Goal: Task Accomplishment & Management: Use online tool/utility

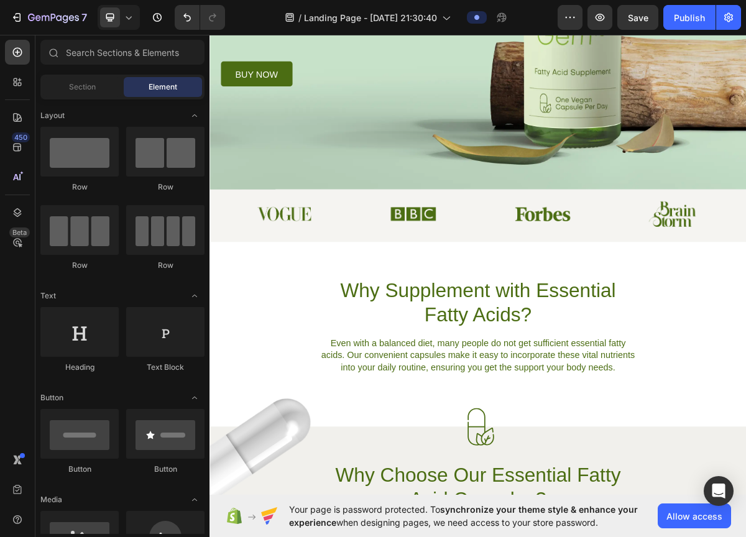
scroll to position [167, 0]
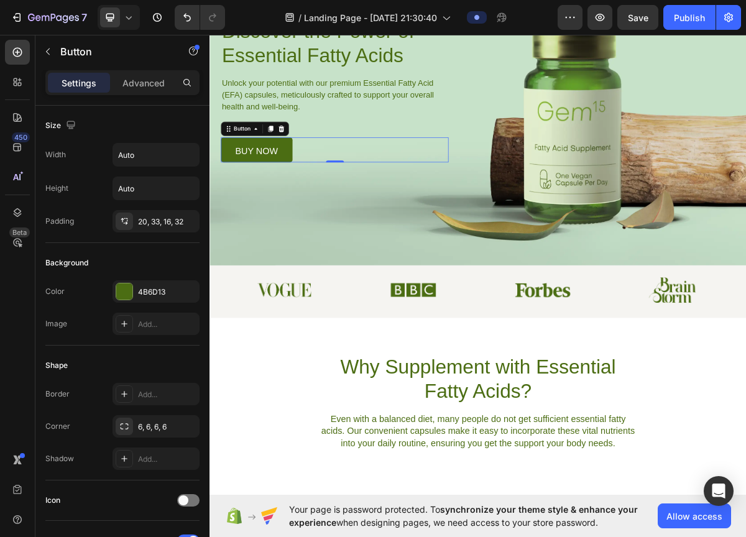
click at [291, 181] on link "buy now" at bounding box center [274, 197] width 99 height 35
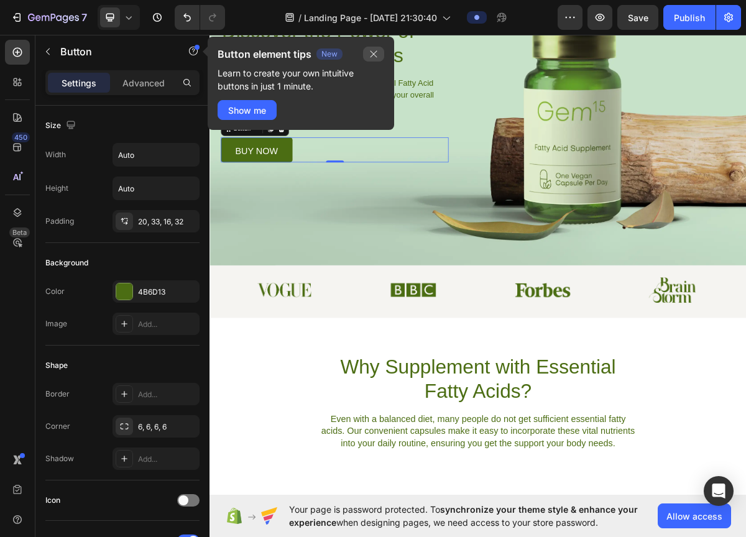
click at [375, 53] on icon "button" at bounding box center [373, 54] width 10 height 10
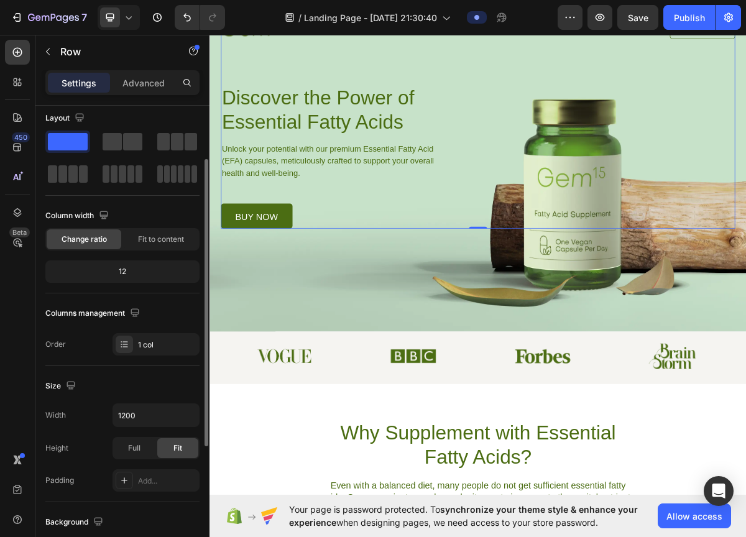
scroll to position [0, 0]
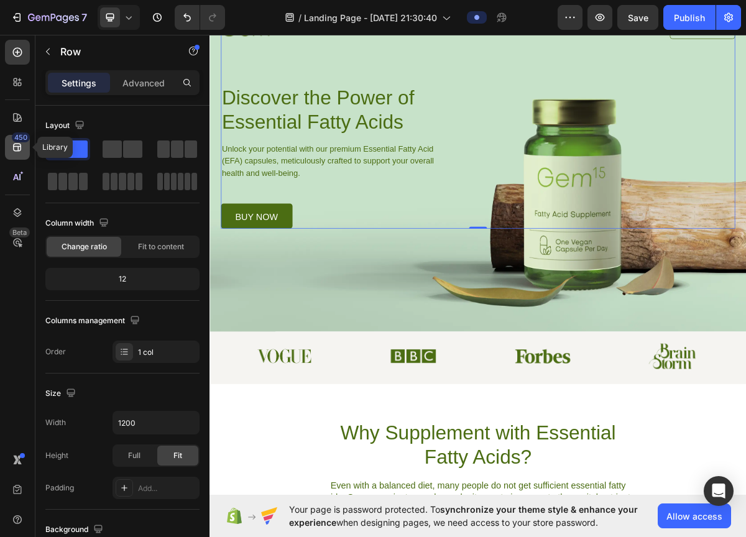
click at [16, 145] on icon at bounding box center [17, 147] width 12 height 12
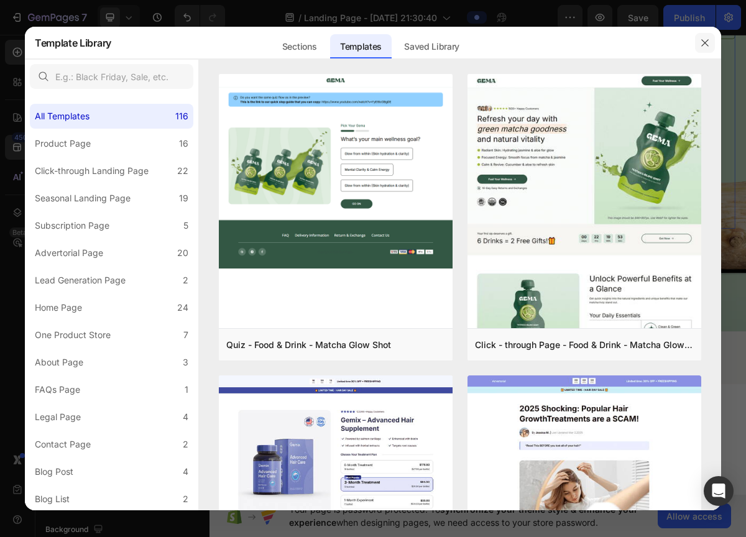
click at [702, 40] on icon "button" at bounding box center [705, 43] width 10 height 10
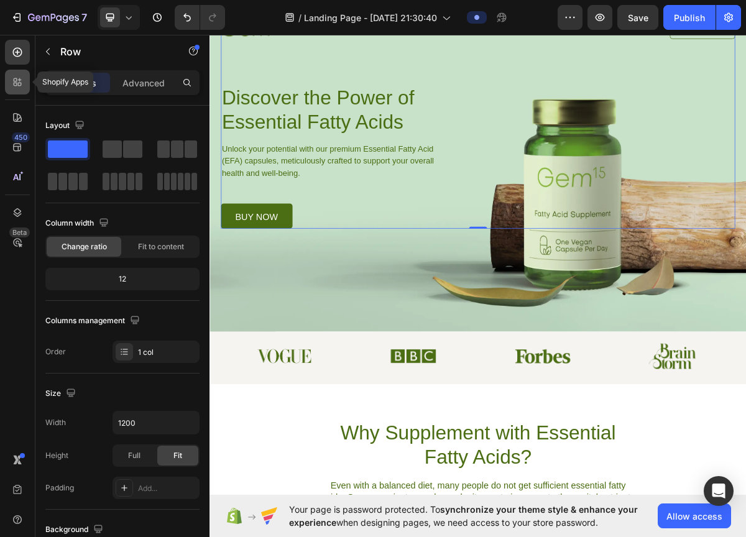
click at [21, 85] on icon at bounding box center [20, 85] width 4 height 4
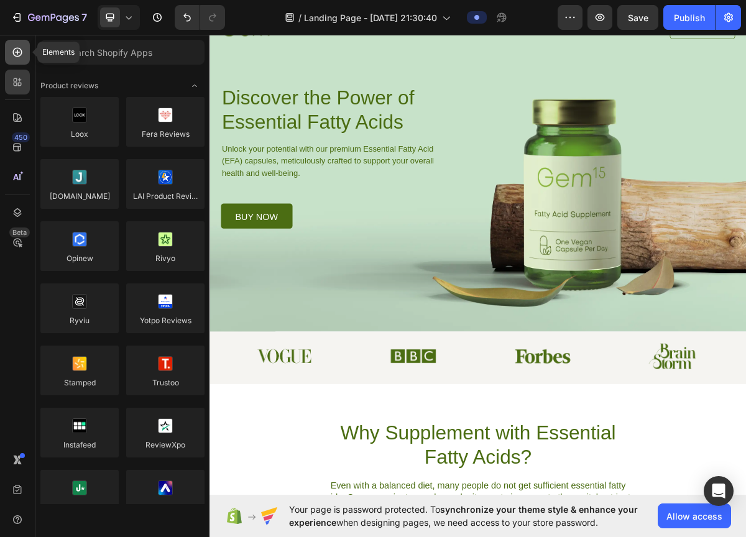
click at [18, 50] on icon at bounding box center [17, 52] width 12 height 12
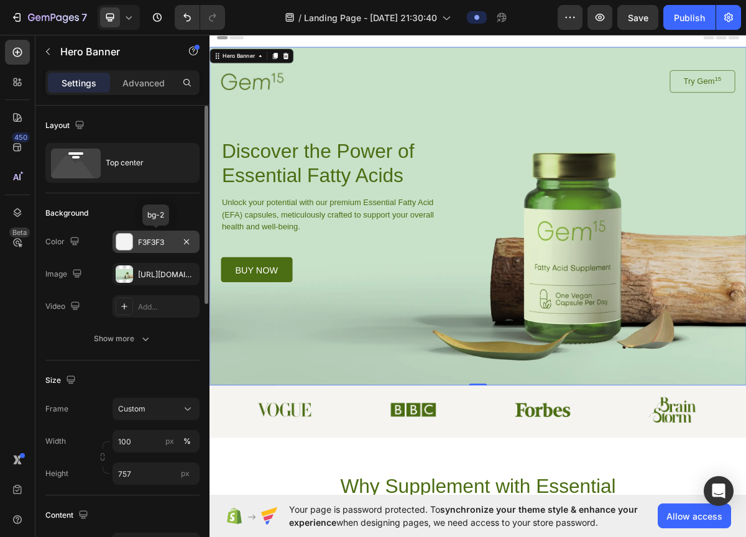
click at [162, 240] on div "F3F3F3" at bounding box center [156, 242] width 36 height 11
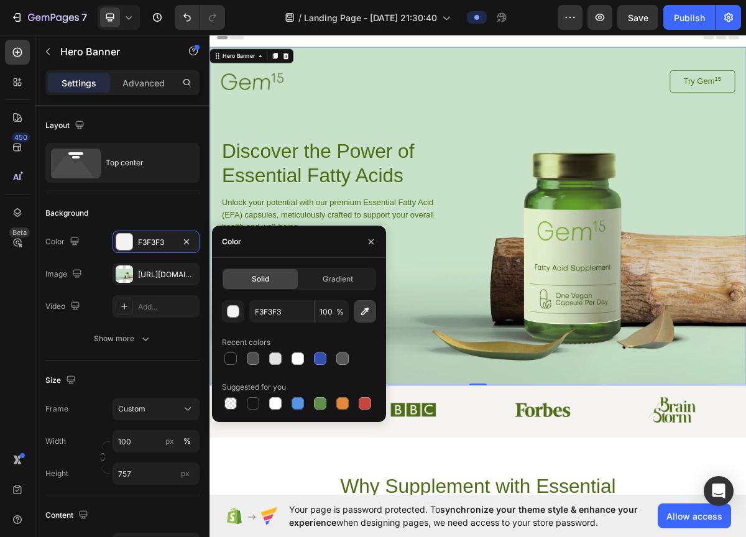
click at [363, 317] on icon "button" at bounding box center [364, 311] width 12 height 12
click at [234, 312] on div "button" at bounding box center [233, 312] width 12 height 12
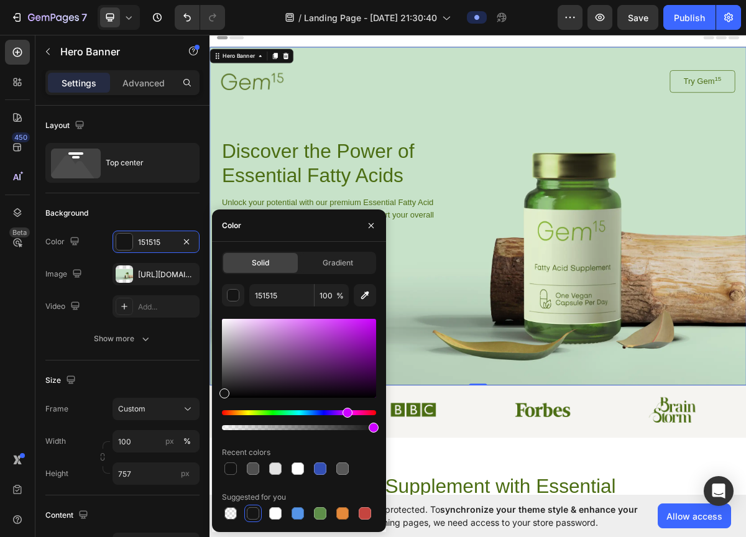
type input "141414"
drag, startPoint x: 227, startPoint y: 411, endPoint x: 345, endPoint y: 416, distance: 118.2
click at [345, 416] on div "Hue" at bounding box center [347, 413] width 10 height 10
click at [482, 517] on div "Background Image" at bounding box center [582, 289] width 746 height 470
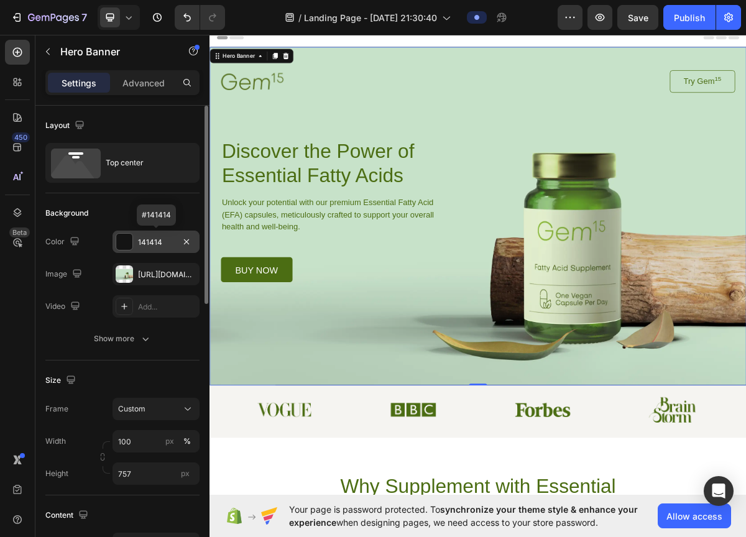
click at [170, 245] on div "141414" at bounding box center [156, 242] width 36 height 11
click at [157, 274] on div "[URL][DOMAIN_NAME]" at bounding box center [156, 274] width 36 height 11
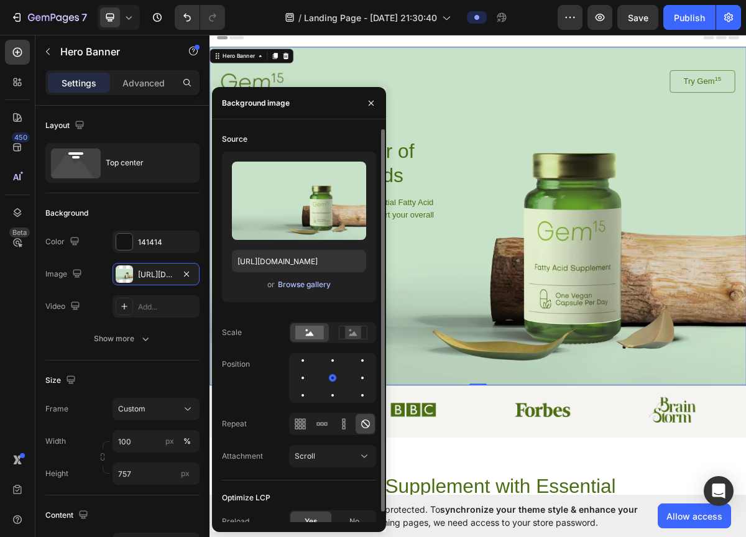
click at [299, 283] on div "Browse gallery" at bounding box center [304, 284] width 53 height 11
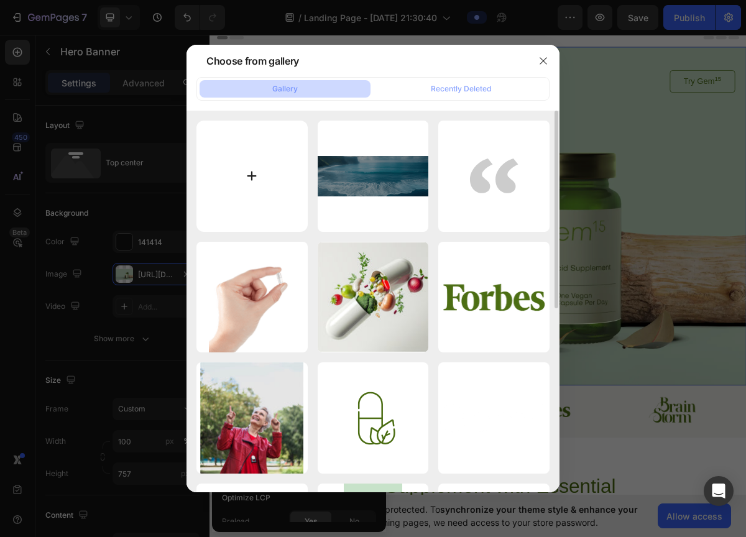
click at [251, 175] on input "file" at bounding box center [251, 176] width 111 height 111
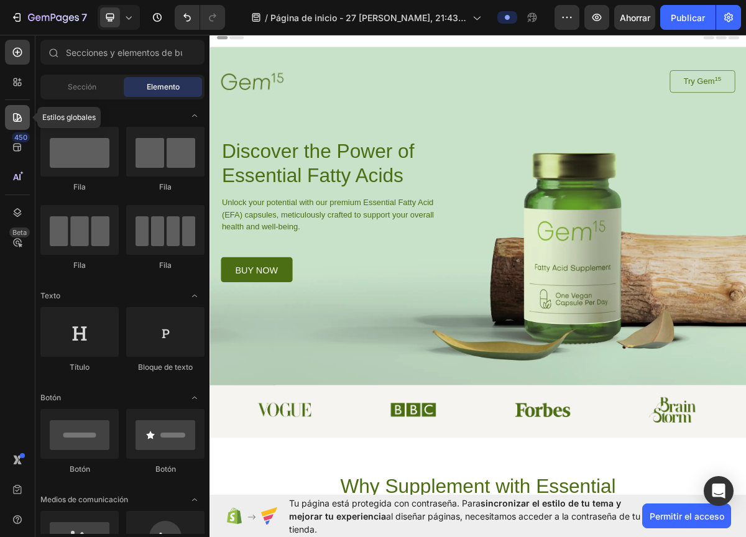
click at [13, 126] on div at bounding box center [17, 117] width 25 height 25
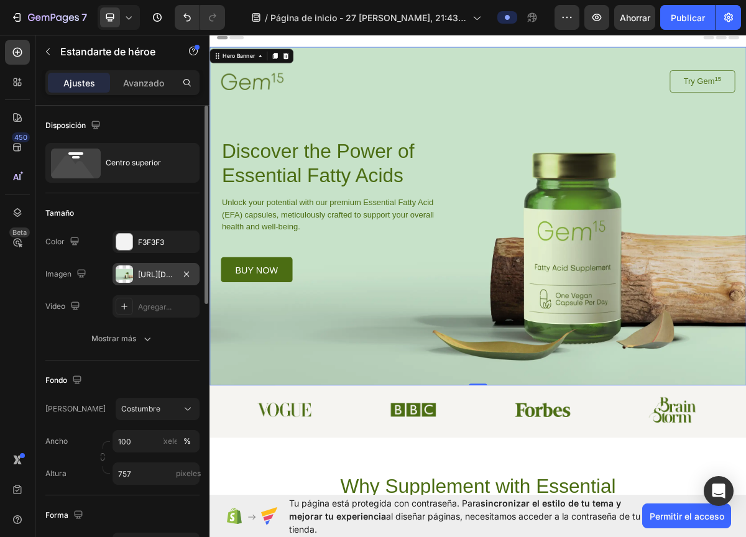
click at [167, 278] on font "[URL][DOMAIN_NAME]" at bounding box center [178, 274] width 80 height 9
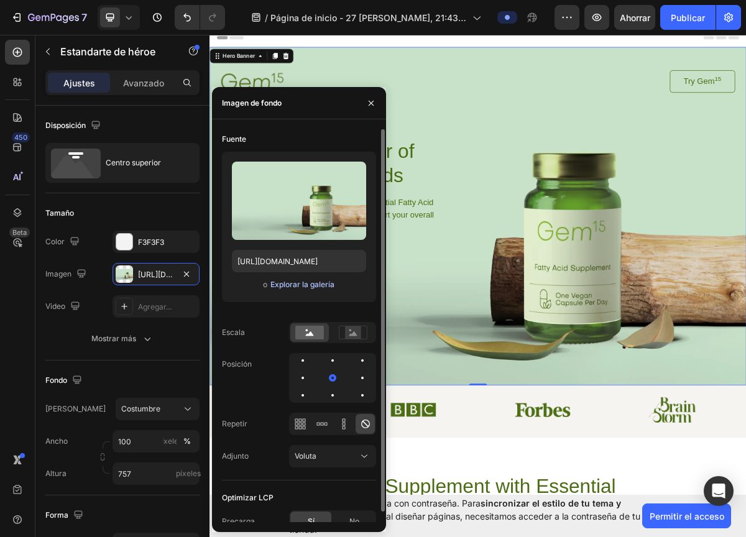
click at [301, 286] on font "Explorar la galería" at bounding box center [302, 284] width 64 height 9
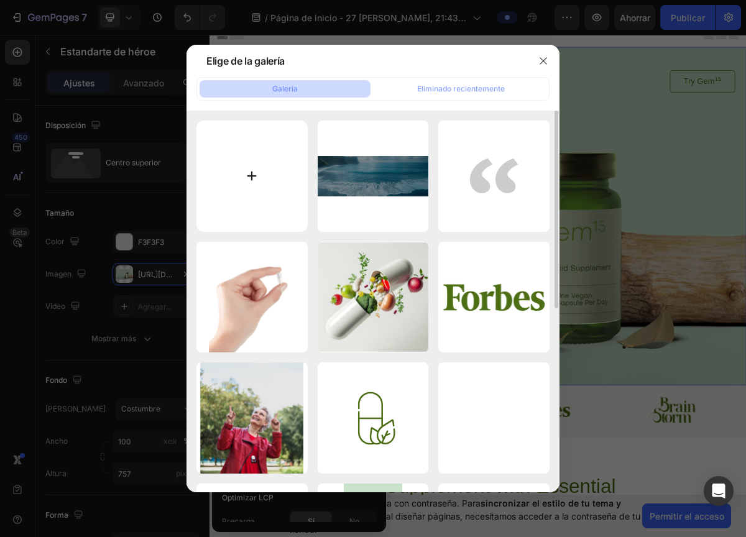
click at [265, 190] on input "file" at bounding box center [251, 176] width 111 height 111
click at [549, 58] on button "button" at bounding box center [543, 61] width 20 height 20
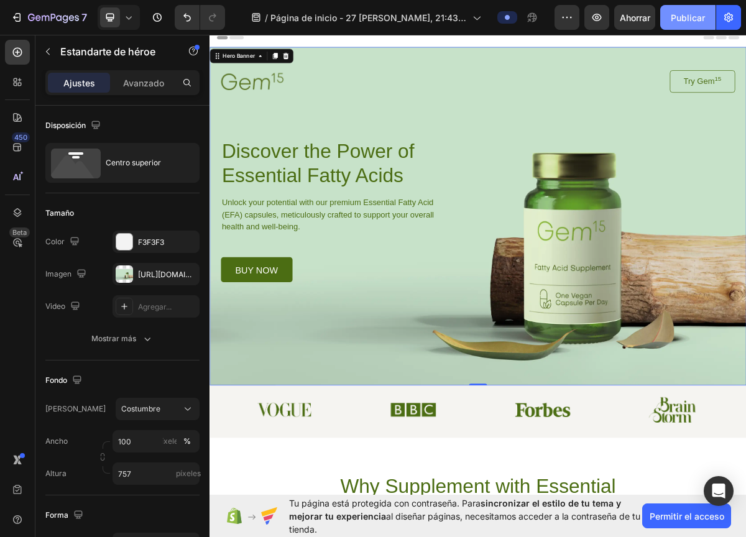
click at [693, 17] on font "Publicar" at bounding box center [687, 17] width 34 height 11
click at [128, 274] on div at bounding box center [124, 273] width 17 height 17
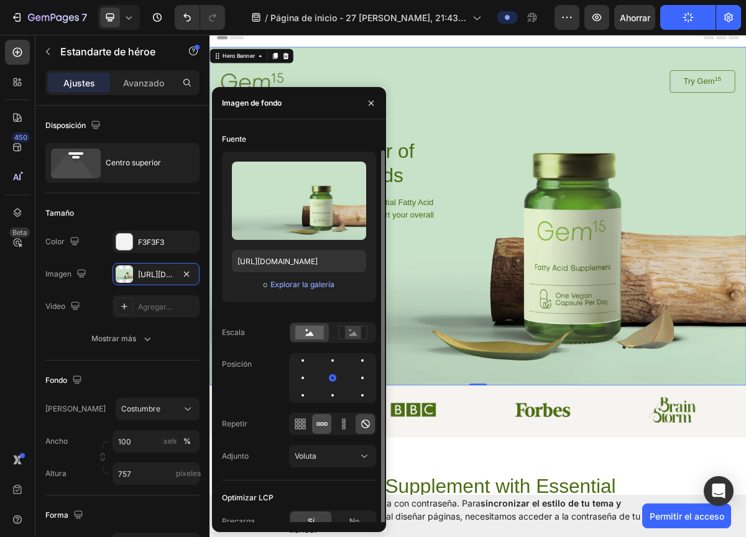
scroll to position [11, 0]
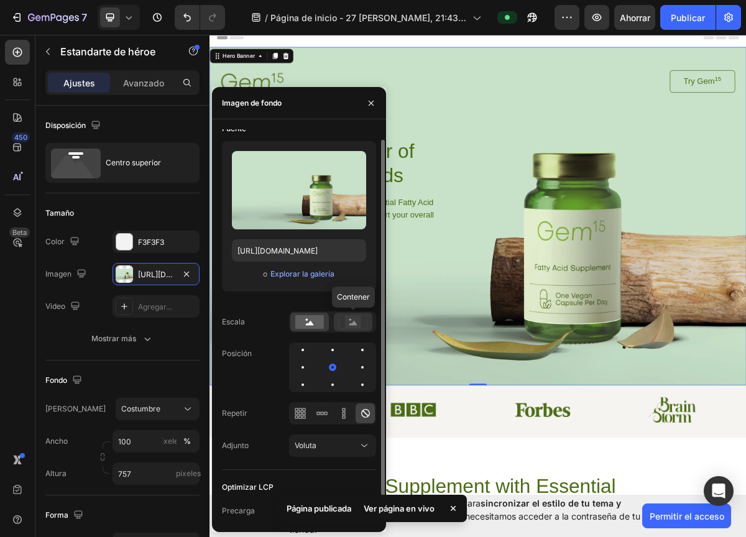
click at [354, 318] on rect at bounding box center [353, 322] width 16 height 12
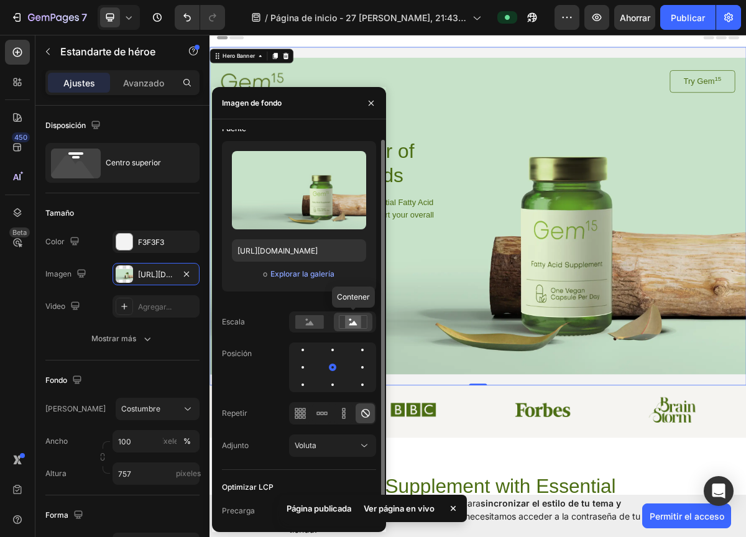
click at [355, 324] on icon at bounding box center [353, 323] width 8 height 4
click at [355, 300] on div "Subir imagen [URL][DOMAIN_NAME] o Explorar la galería" at bounding box center [299, 221] width 154 height 160
click at [355, 316] on rect at bounding box center [353, 322] width 16 height 12
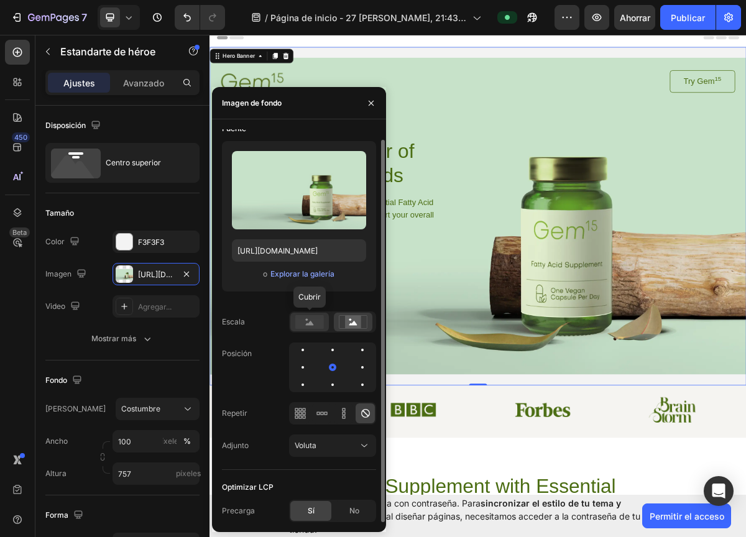
click at [313, 321] on rect at bounding box center [309, 322] width 29 height 14
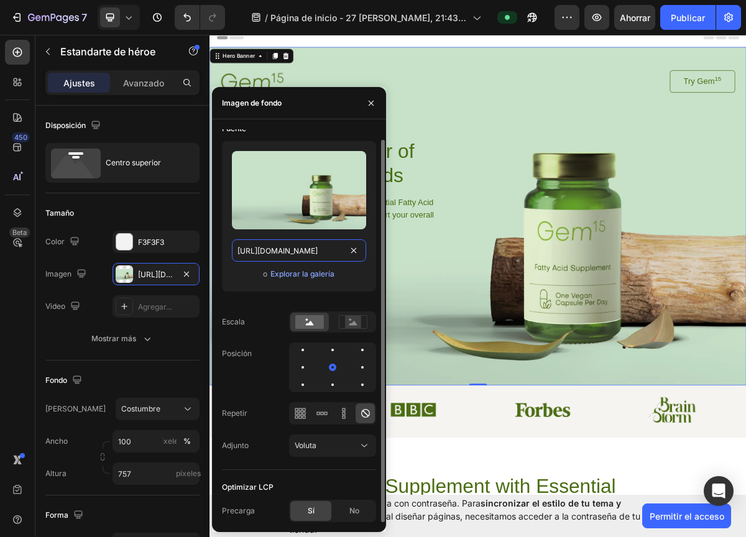
click at [339, 250] on input "[URL][DOMAIN_NAME]" at bounding box center [299, 250] width 134 height 22
click at [336, 253] on input "[URL][DOMAIN_NAME]" at bounding box center [299, 250] width 134 height 22
click at [318, 275] on font "Explorar la galería" at bounding box center [302, 273] width 64 height 9
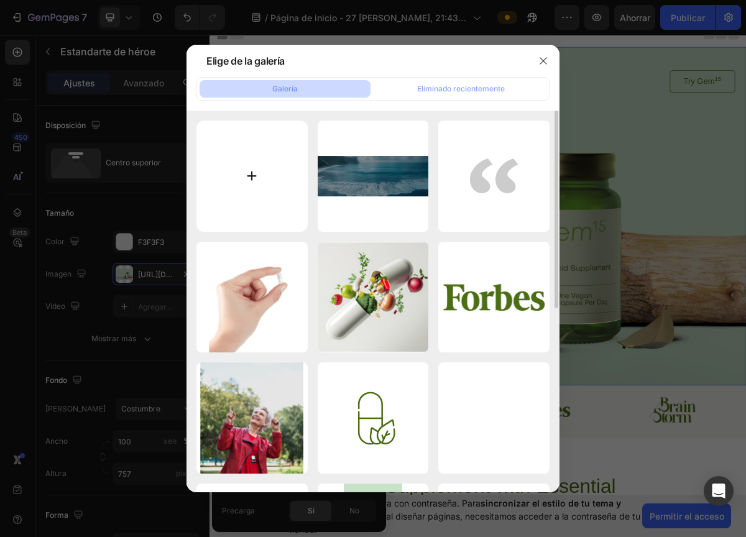
click at [283, 208] on input "file" at bounding box center [251, 176] width 111 height 111
type input "C:\fakepath\photo_[DATE] 21.47.09.jpeg"
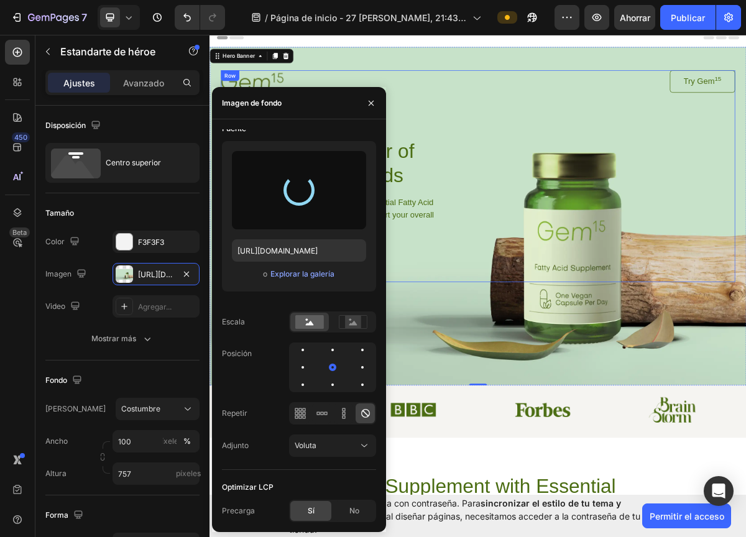
type input "[URL][DOMAIN_NAME]"
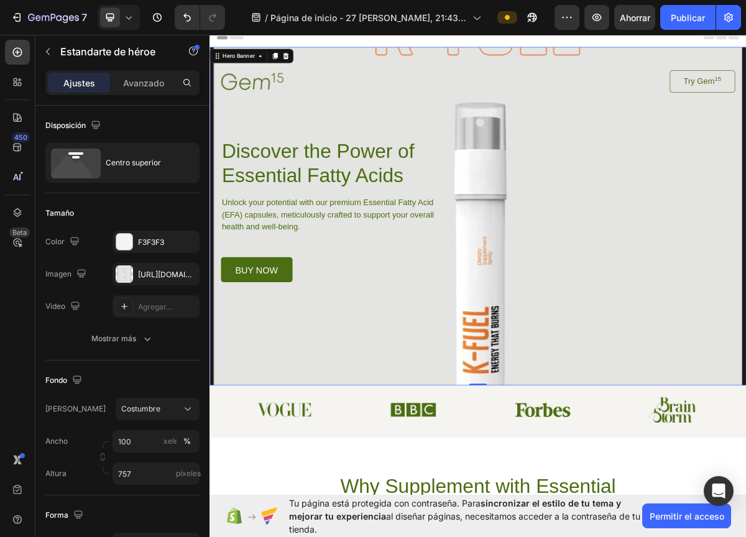
click at [745, 436] on div "Background Image" at bounding box center [582, 289] width 746 height 470
click at [745, 385] on div "Background Image" at bounding box center [582, 289] width 746 height 470
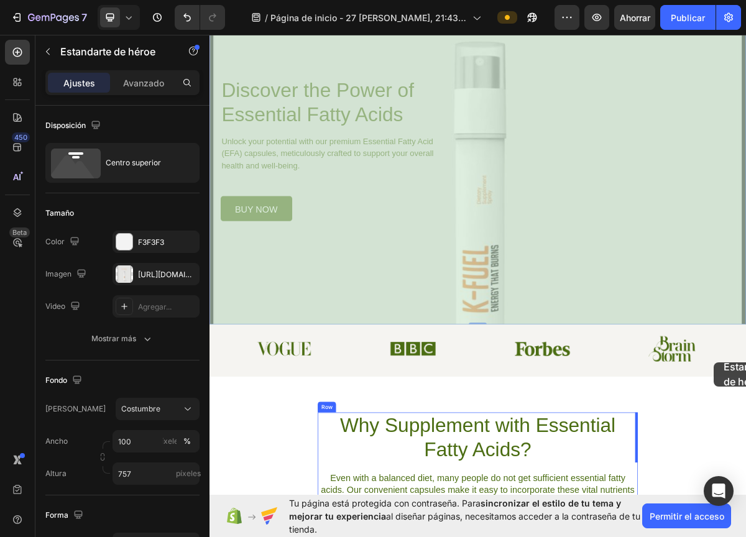
drag, startPoint x: 949, startPoint y: 522, endPoint x: 936, endPoint y: 523, distance: 13.1
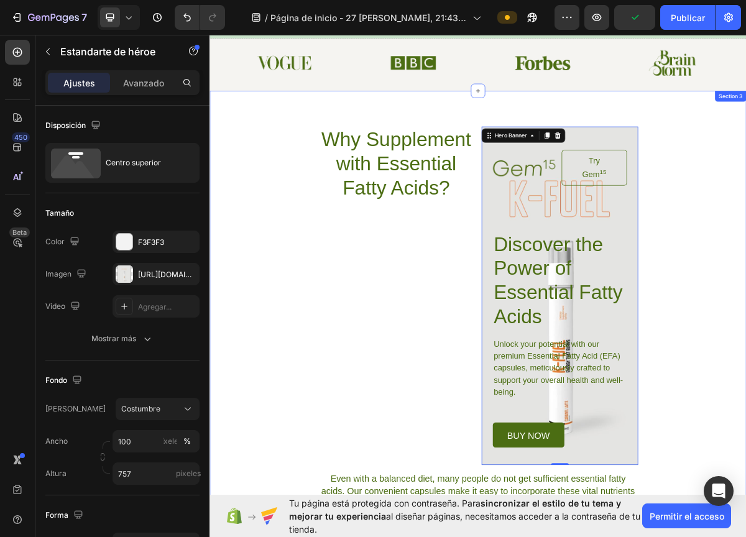
scroll to position [0, 0]
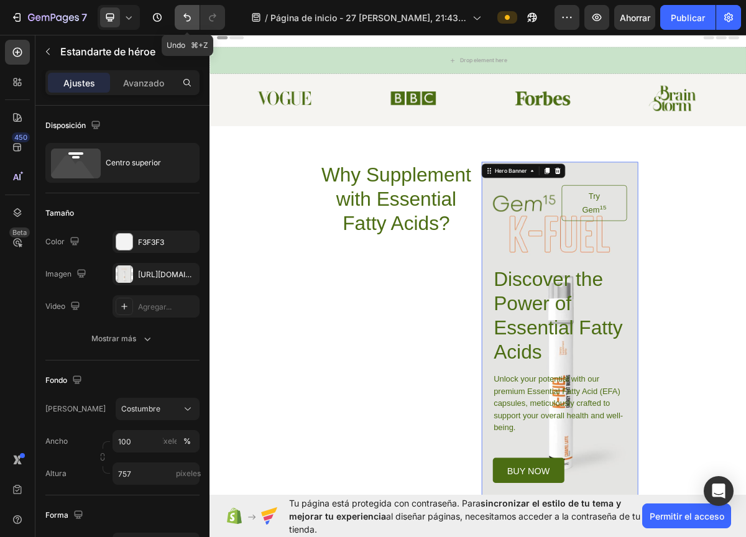
click at [188, 25] on button "Deshacer/Rehacer" at bounding box center [187, 17] width 25 height 25
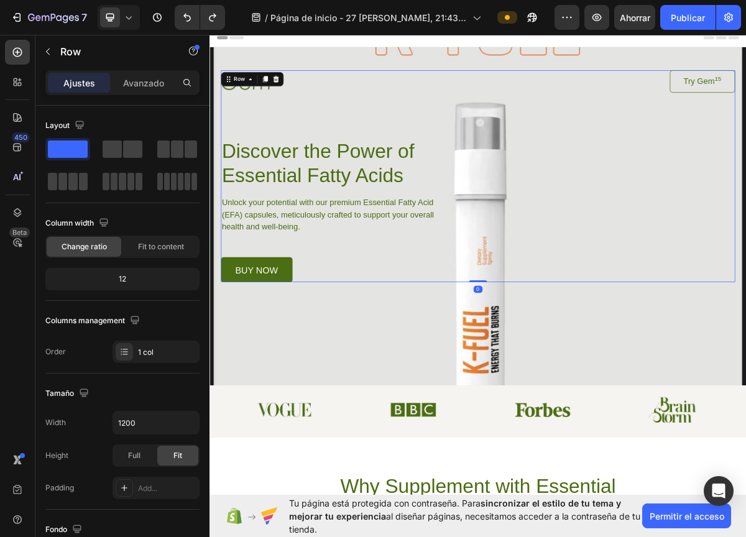
click at [693, 370] on div "Image Try Gem 15 Button Row Discover the Power of Essential Fatty Acids Heading…" at bounding box center [582, 233] width 715 height 294
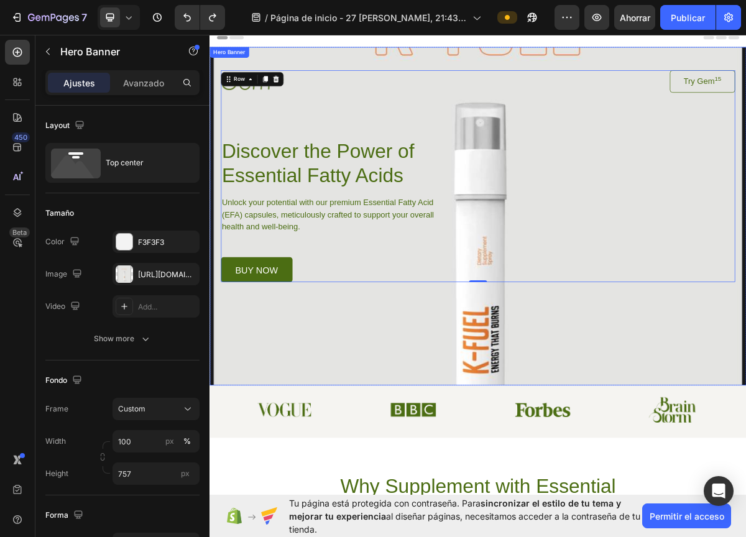
click at [597, 447] on div "Background Image" at bounding box center [582, 289] width 746 height 470
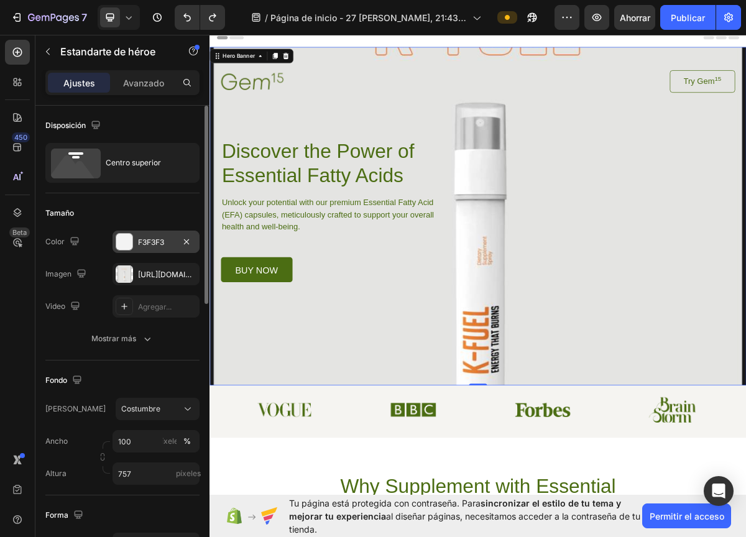
click at [158, 242] on font "F3F3F3" at bounding box center [151, 241] width 26 height 9
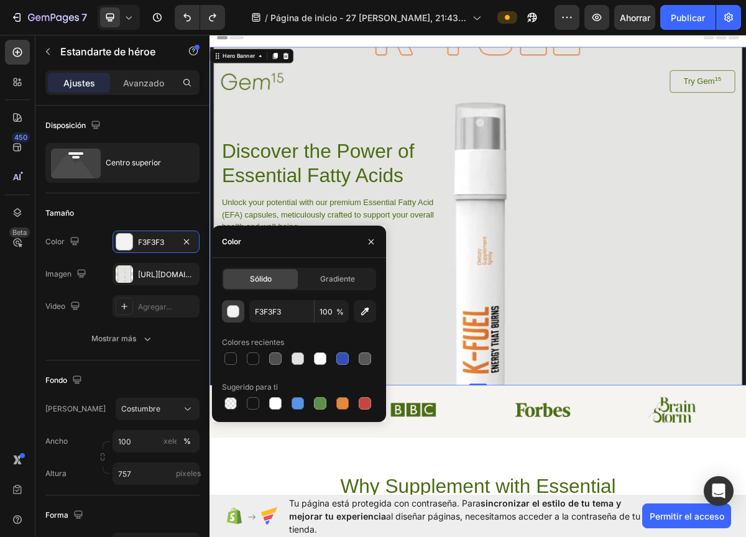
click at [232, 313] on div "button" at bounding box center [233, 312] width 12 height 12
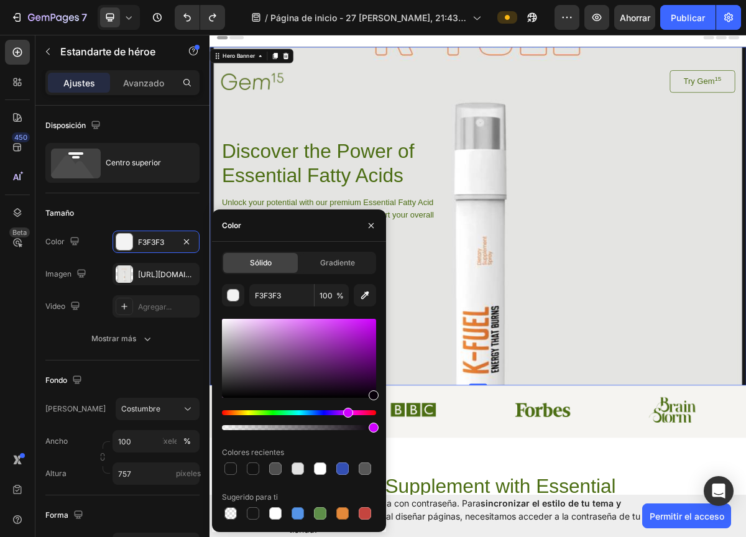
type input "08000A"
drag, startPoint x: 327, startPoint y: 413, endPoint x: 346, endPoint y: 424, distance: 22.3
click at [346, 424] on div at bounding box center [299, 420] width 154 height 20
click at [371, 429] on div at bounding box center [373, 427] width 10 height 10
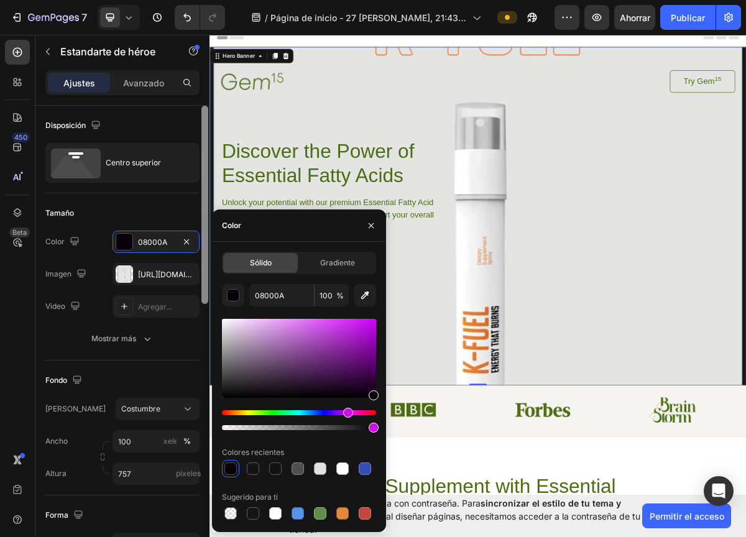
type input "97"
click at [232, 464] on div at bounding box center [230, 468] width 12 height 12
click at [373, 392] on div at bounding box center [373, 395] width 10 height 10
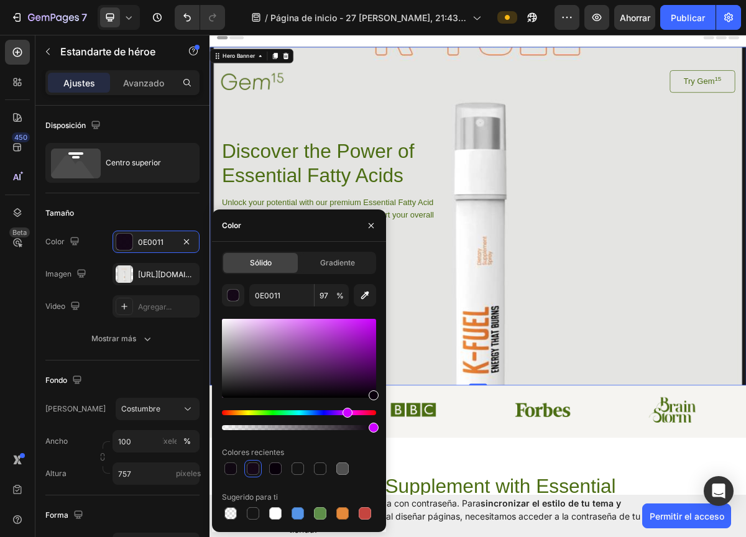
click at [373, 393] on div at bounding box center [373, 395] width 10 height 10
drag, startPoint x: 373, startPoint y: 396, endPoint x: 345, endPoint y: 378, distance: 33.3
click at [345, 378] on div at bounding box center [347, 380] width 10 height 10
click at [253, 472] on div at bounding box center [253, 468] width 12 height 12
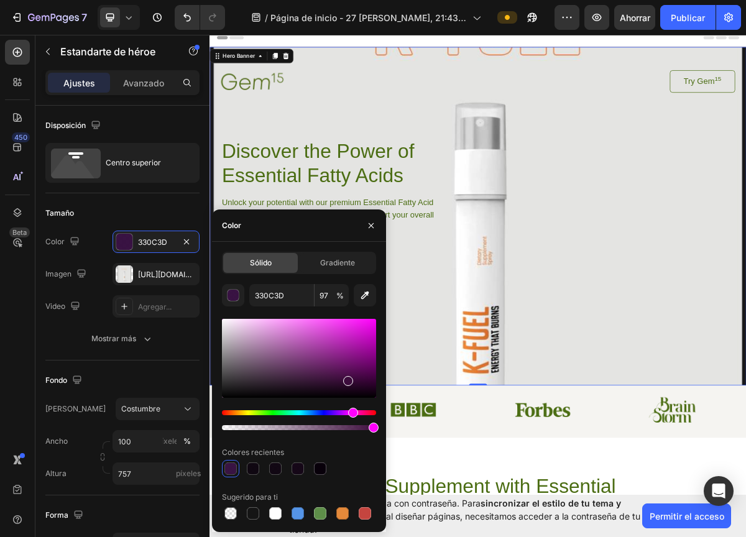
click at [351, 414] on div "Matiz" at bounding box center [353, 413] width 10 height 10
drag, startPoint x: 348, startPoint y: 381, endPoint x: 342, endPoint y: 332, distance: 50.0
click at [342, 332] on div at bounding box center [344, 334] width 10 height 10
type input "D32ED0"
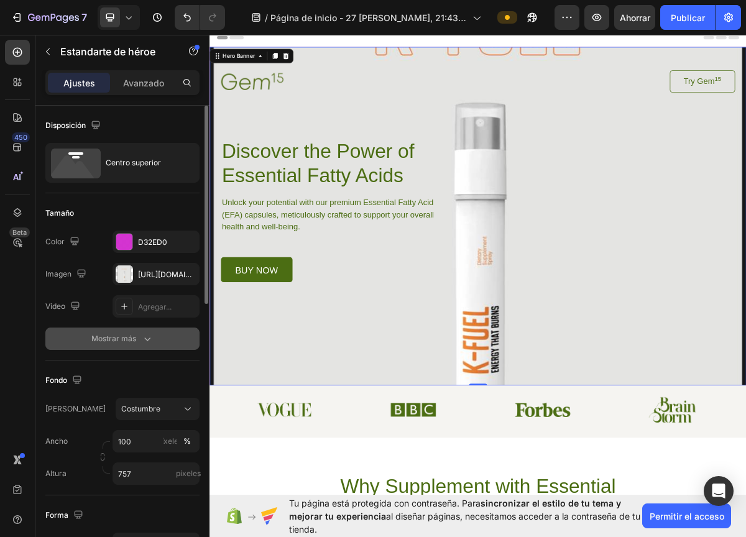
click at [148, 335] on icon "button" at bounding box center [147, 338] width 12 height 12
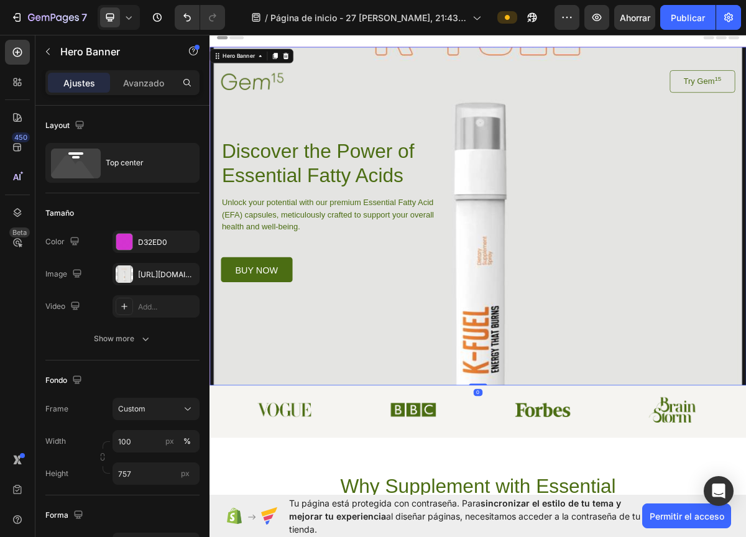
click at [431, 486] on div "Background Image" at bounding box center [582, 289] width 746 height 470
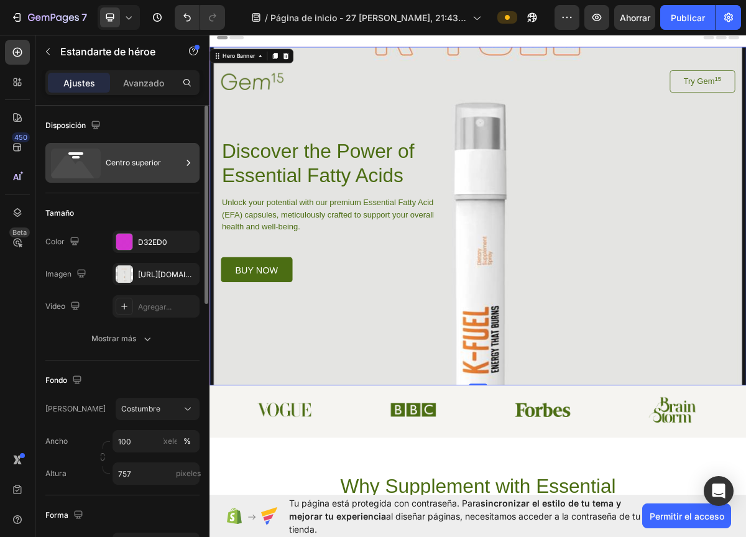
click at [132, 158] on font "Centro superior" at bounding box center [133, 162] width 55 height 9
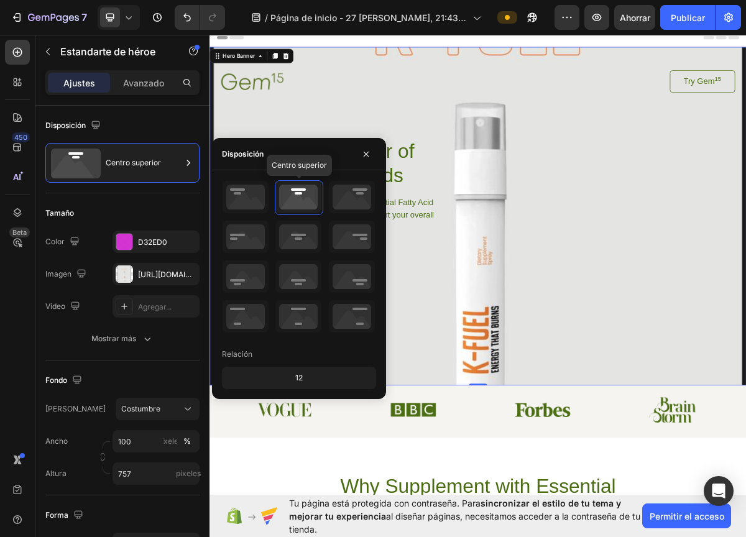
click at [301, 194] on icon at bounding box center [298, 197] width 46 height 32
click at [354, 195] on icon at bounding box center [352, 197] width 46 height 32
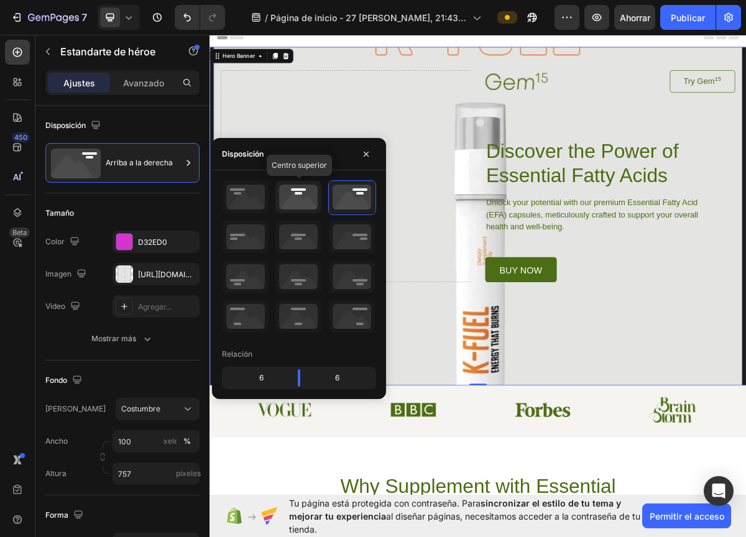
click at [299, 191] on icon at bounding box center [298, 197] width 46 height 32
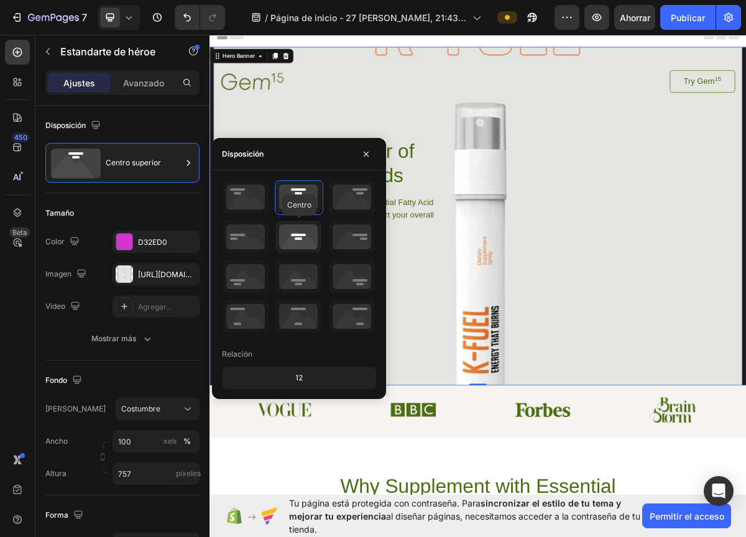
click at [298, 234] on icon at bounding box center [298, 237] width 46 height 32
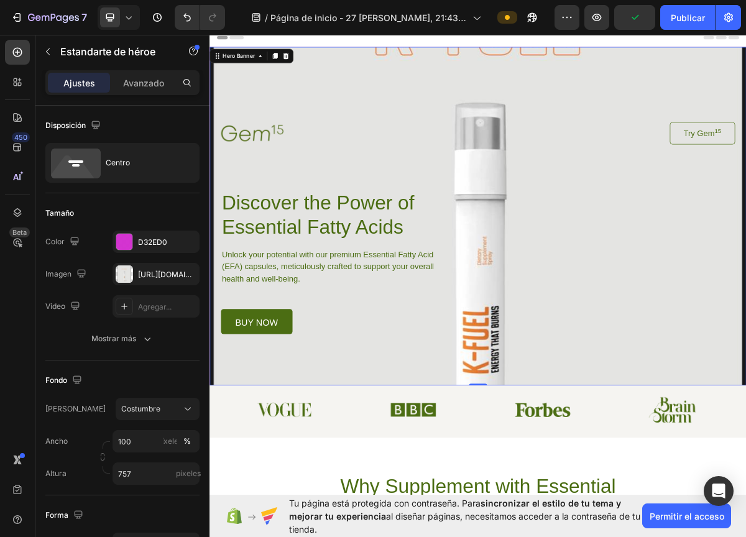
click at [628, 86] on div "Background Image" at bounding box center [582, 289] width 746 height 470
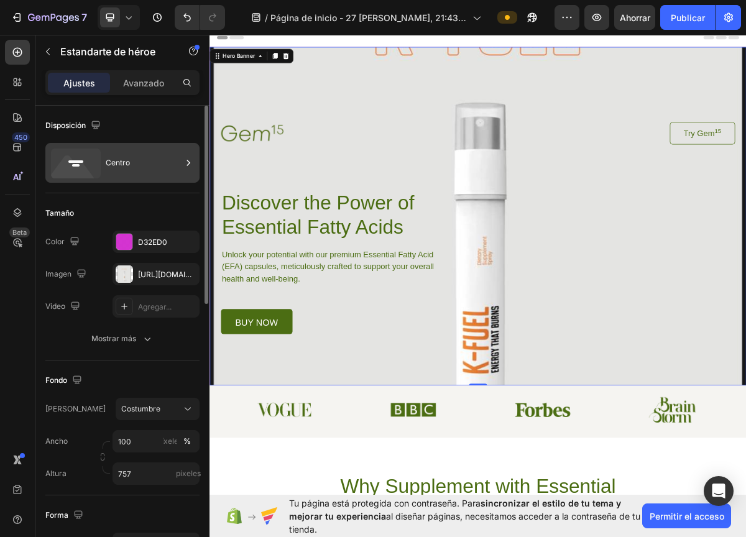
click at [112, 157] on font "Centro" at bounding box center [118, 162] width 24 height 11
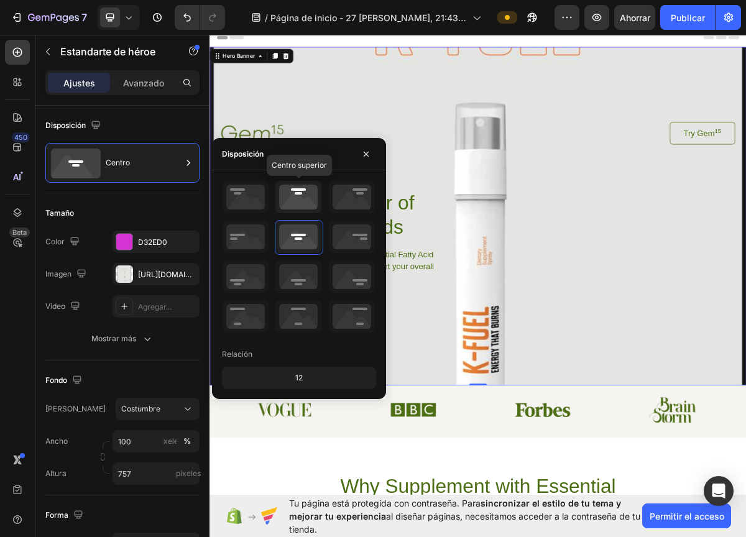
click at [304, 197] on icon at bounding box center [298, 197] width 46 height 32
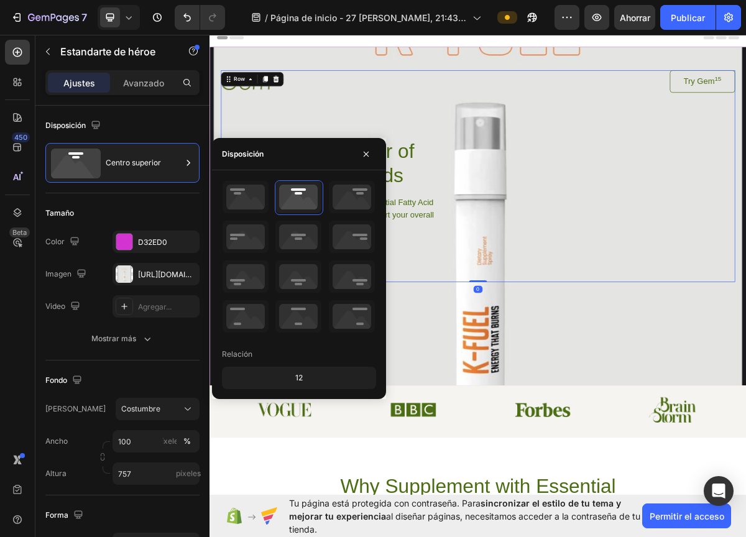
click at [558, 342] on div "Image Try Gem 15 Button Row Discover the Power of Essential Fatty Acids Heading…" at bounding box center [582, 233] width 715 height 294
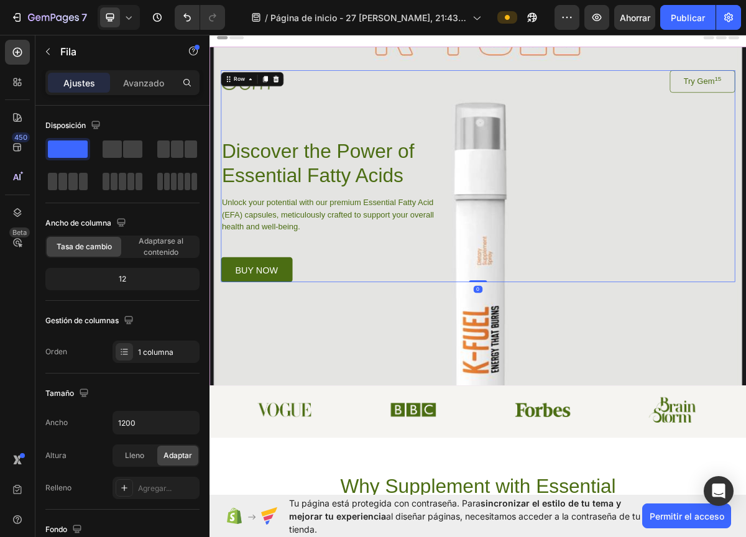
click at [331, 142] on div "Image Try Gem 15 Button Row Discover the Power of Essential Fatty Acids Heading…" at bounding box center [582, 233] width 715 height 294
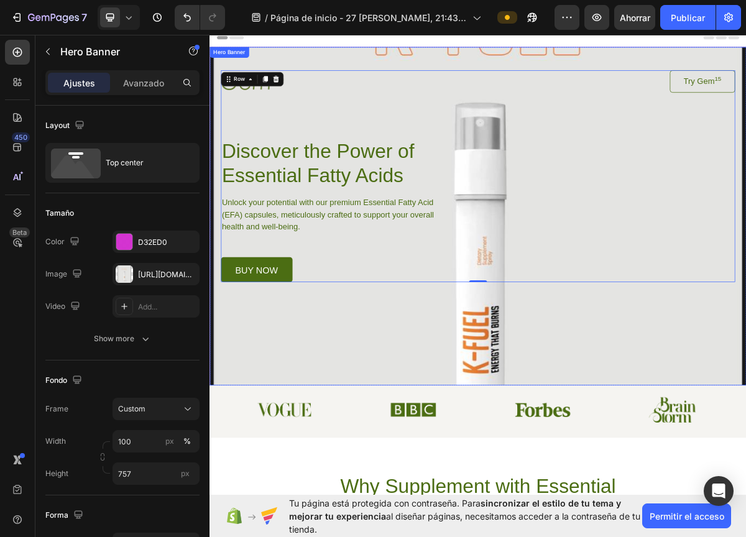
click at [278, 417] on div "Background Image" at bounding box center [582, 289] width 746 height 470
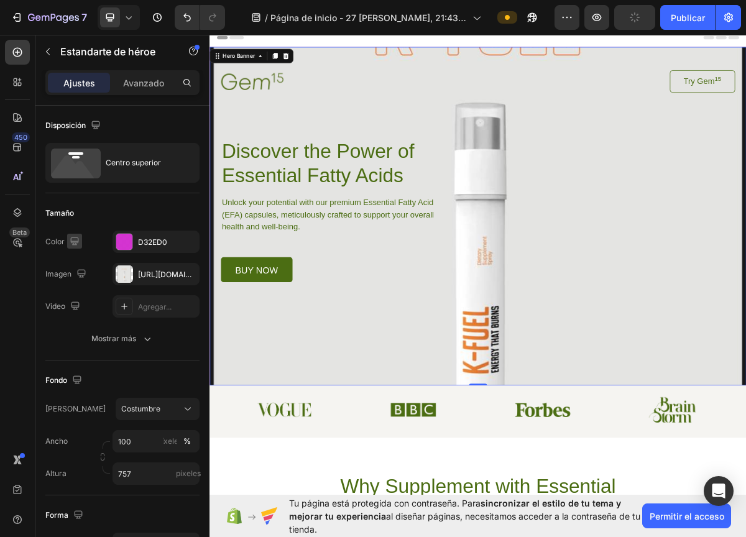
click at [71, 240] on icon "button" at bounding box center [74, 241] width 8 height 8
click at [75, 259] on icon "button" at bounding box center [77, 261] width 12 height 12
click at [77, 273] on icon "button" at bounding box center [81, 273] width 12 height 12
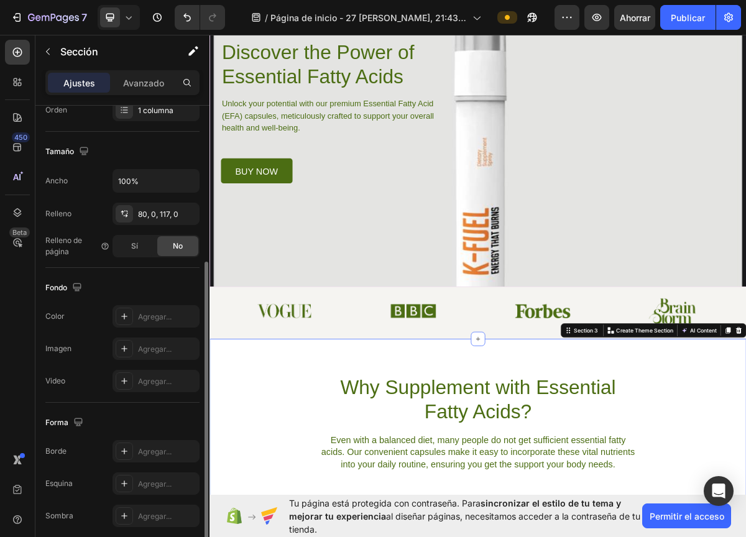
scroll to position [250, 0]
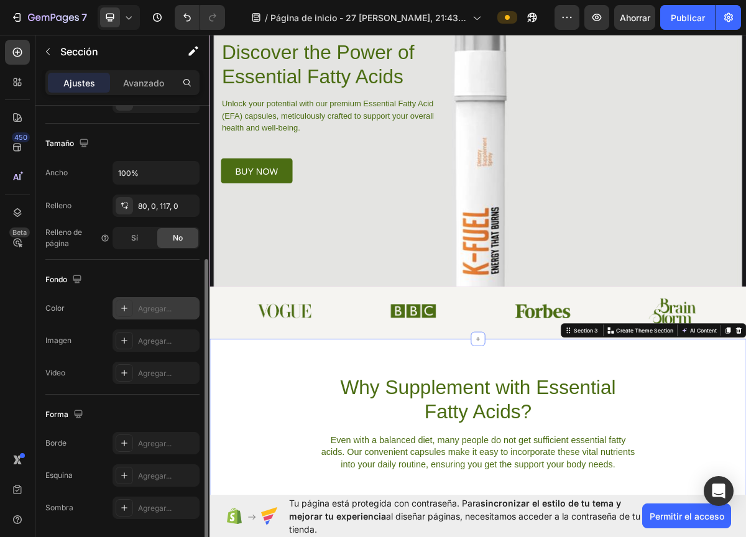
click at [142, 313] on font "Agregar..." at bounding box center [155, 308] width 34 height 9
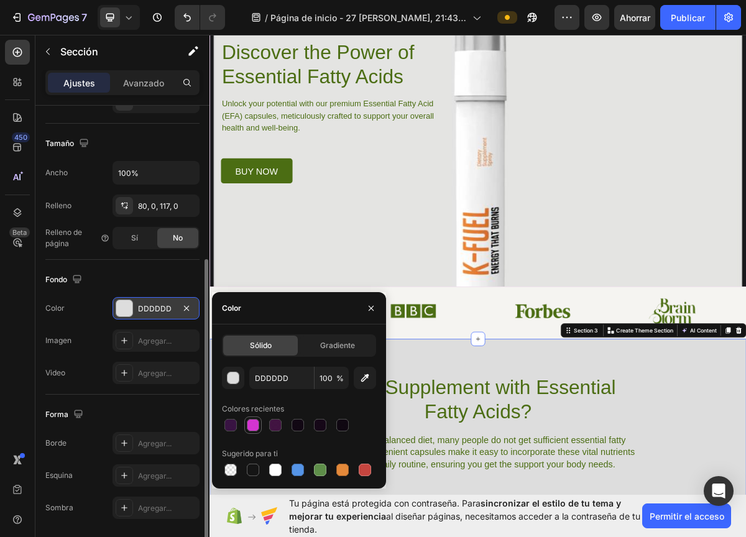
click at [253, 423] on div at bounding box center [253, 425] width 12 height 12
type input "D32ED0"
type input "97"
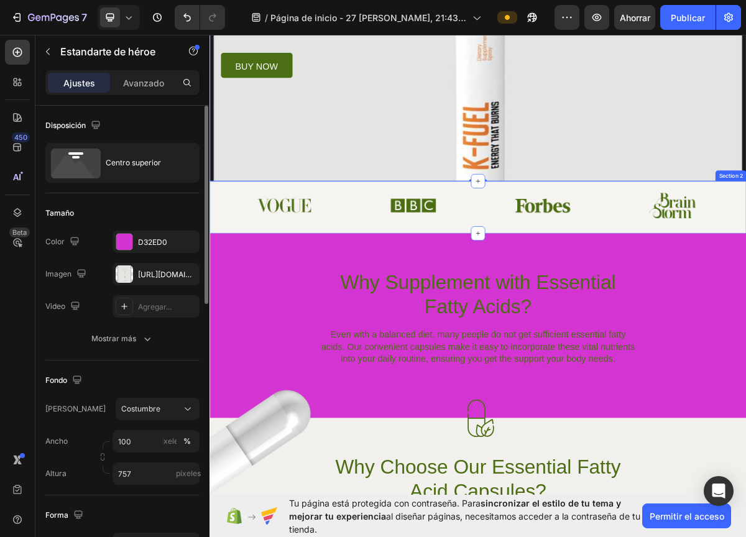
scroll to position [286, 0]
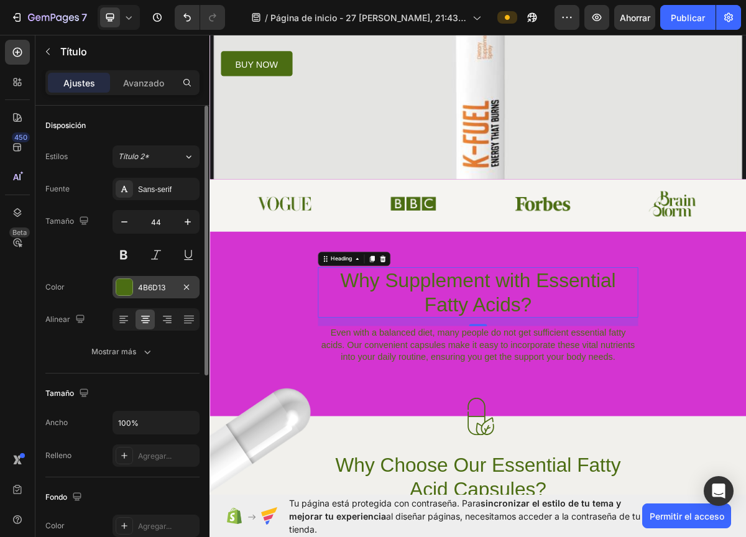
click at [157, 285] on font "4B6D13" at bounding box center [151, 287] width 27 height 9
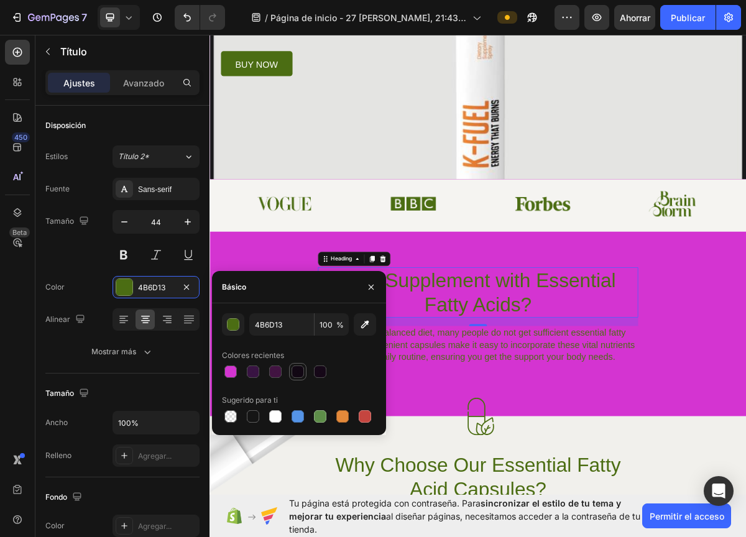
click at [299, 370] on div at bounding box center [297, 371] width 12 height 12
type input "0A000C"
type input "97"
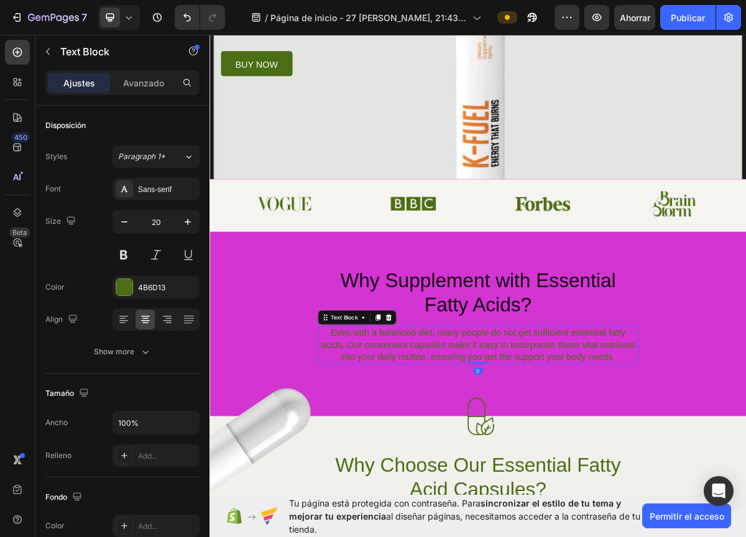
click at [606, 478] on p "Even with a balanced diet, many people do not get sufficient essential fatty ac…" at bounding box center [582, 468] width 442 height 50
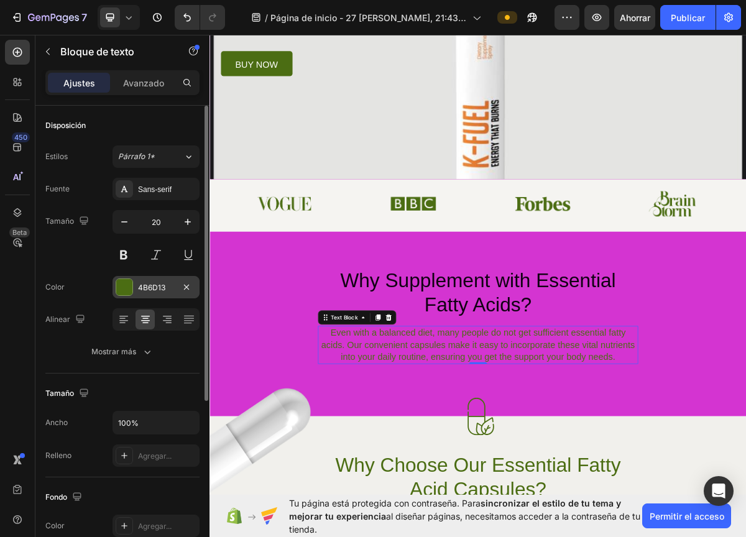
click at [126, 289] on div at bounding box center [124, 287] width 16 height 16
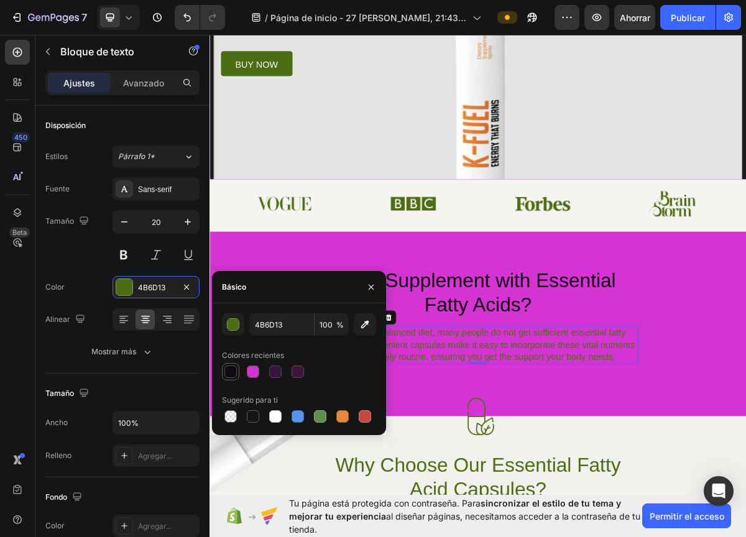
click at [231, 370] on div at bounding box center [230, 371] width 12 height 12
type input "0A000C"
type input "97"
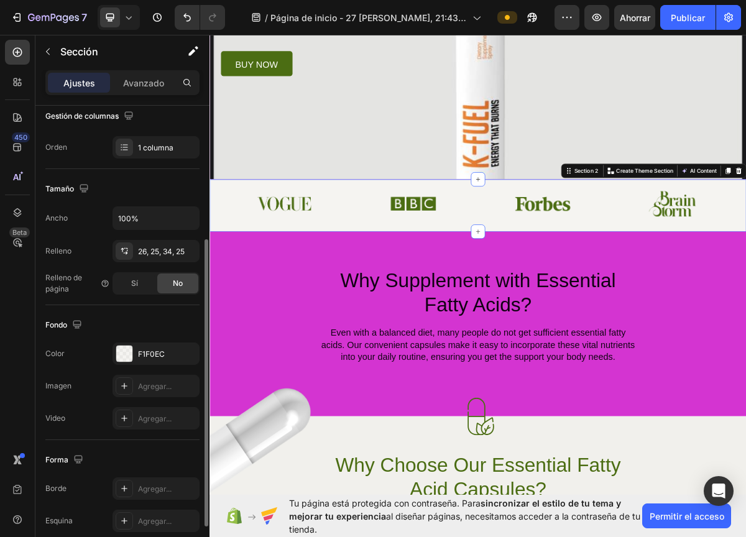
scroll to position [223, 0]
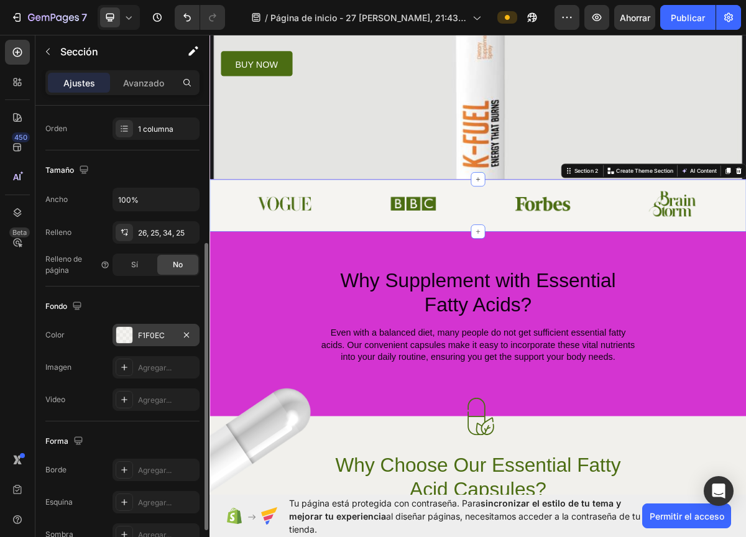
click at [144, 336] on font "F1F0EC" at bounding box center [151, 335] width 27 height 9
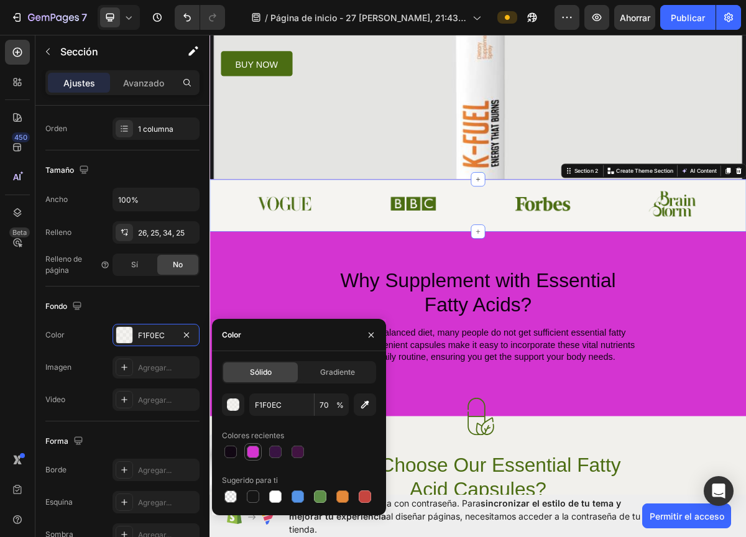
click at [254, 450] on div at bounding box center [253, 451] width 12 height 12
type input "D32ED0"
type input "97"
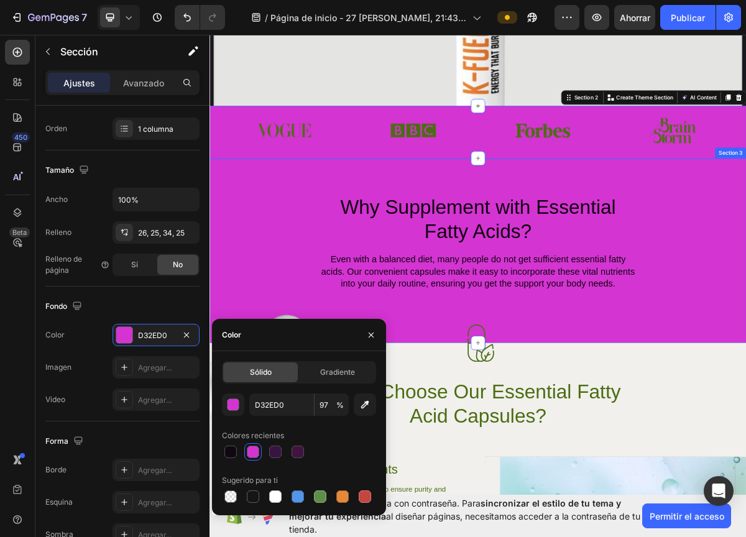
scroll to position [377, 0]
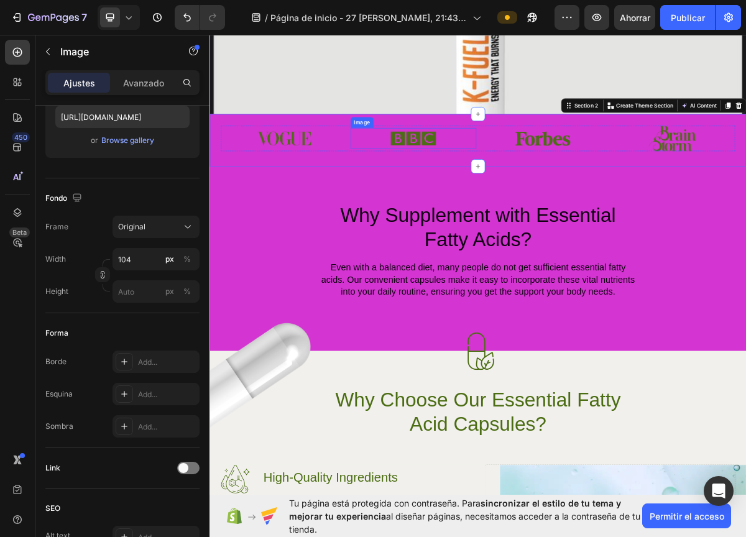
click at [498, 182] on img at bounding box center [492, 181] width 65 height 29
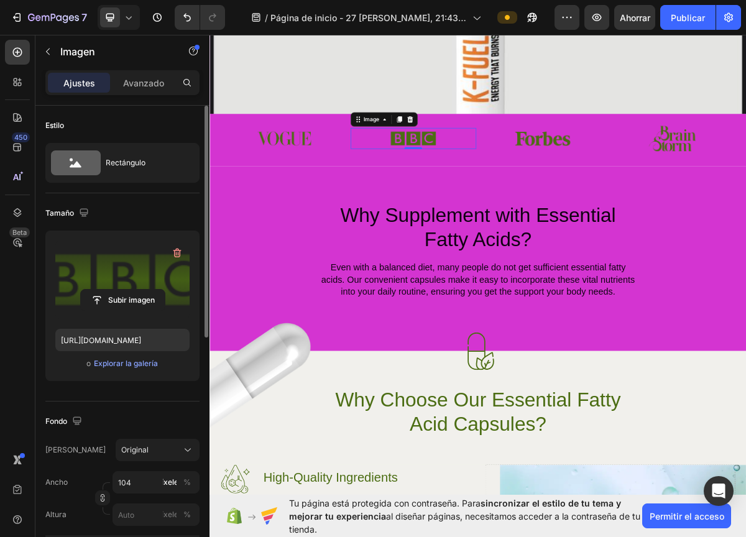
click at [171, 280] on label at bounding box center [122, 279] width 134 height 78
click at [165, 290] on input "file" at bounding box center [123, 300] width 84 height 21
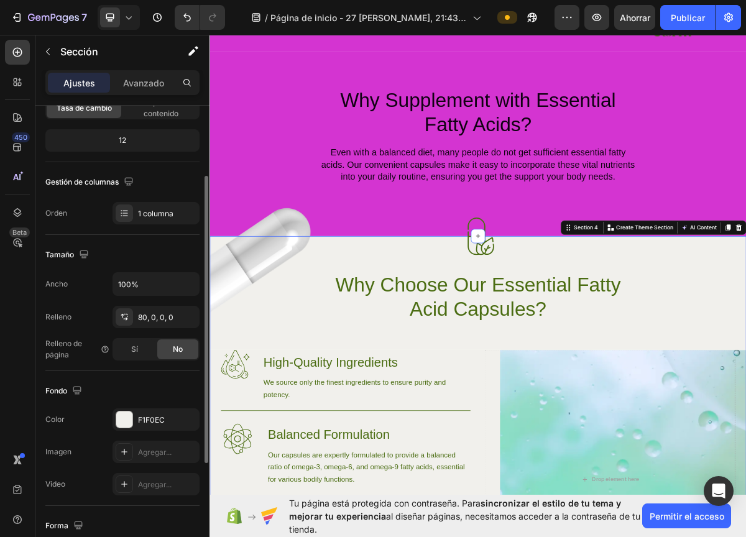
scroll to position [158, 0]
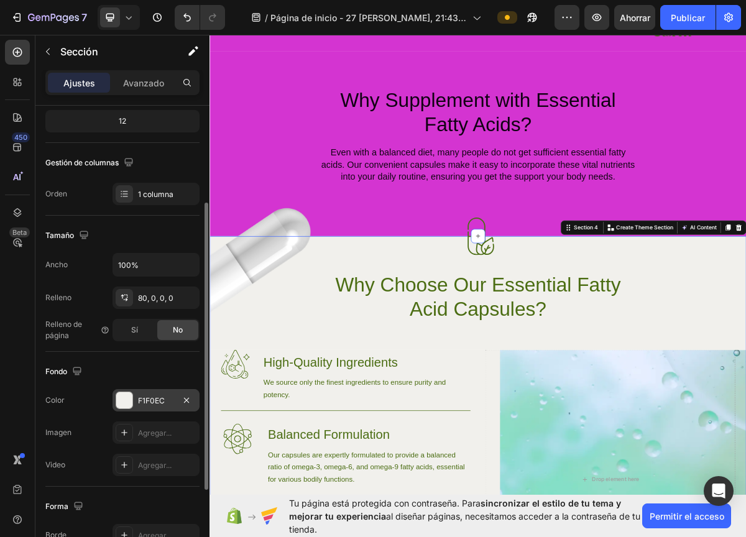
click at [144, 402] on font "F1F0EC" at bounding box center [151, 400] width 27 height 9
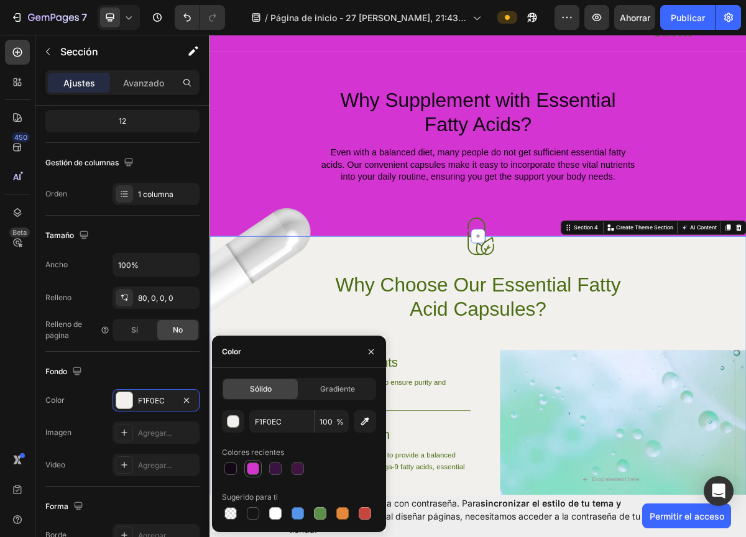
click at [250, 468] on div at bounding box center [253, 468] width 12 height 12
type input "D32ED0"
type input "97"
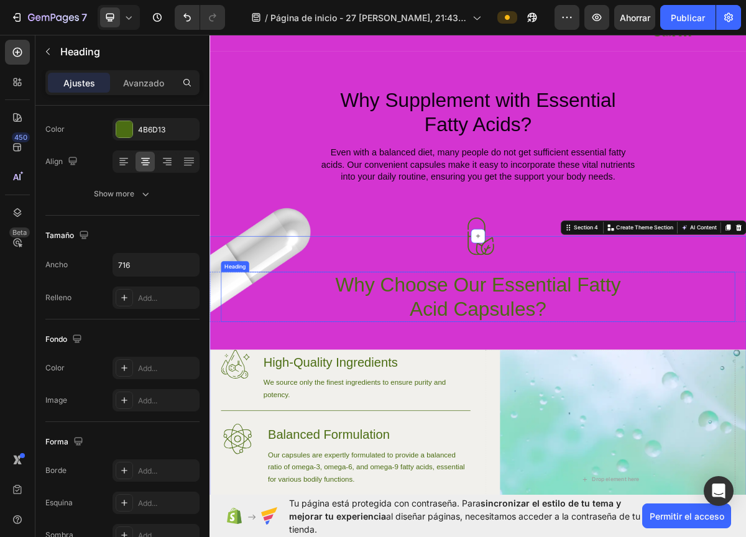
click at [539, 401] on h2 "Why Choose Our Essential Fatty Acid Capsules?" at bounding box center [582, 402] width 445 height 70
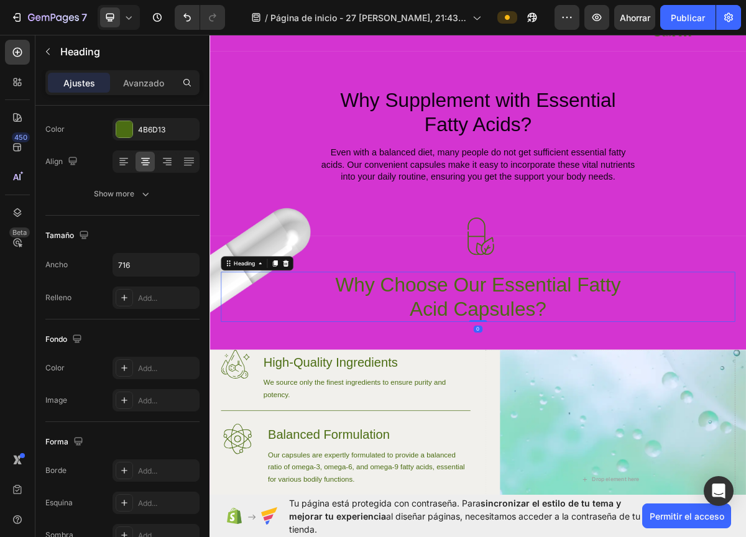
scroll to position [0, 0]
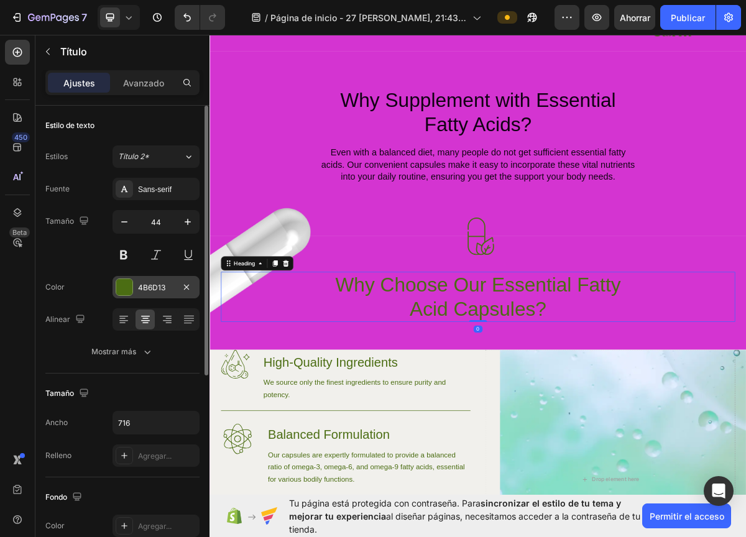
click at [129, 288] on div at bounding box center [124, 287] width 16 height 16
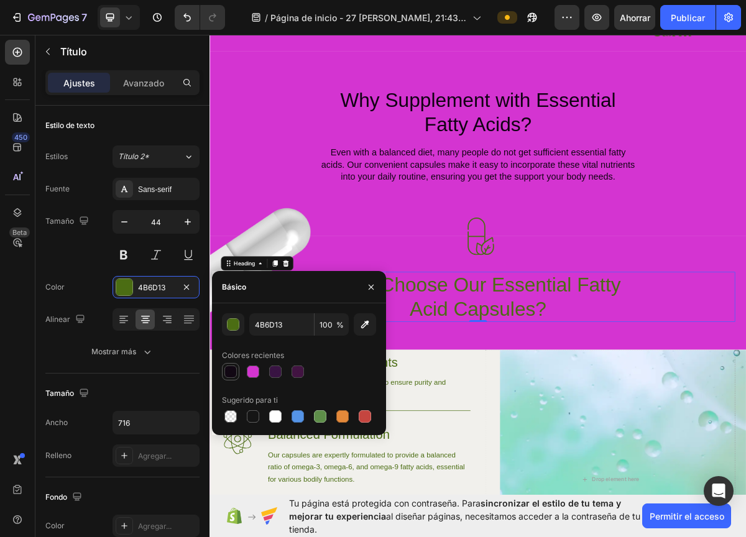
click at [230, 368] on div at bounding box center [230, 371] width 12 height 12
type input "0A000C"
type input "97"
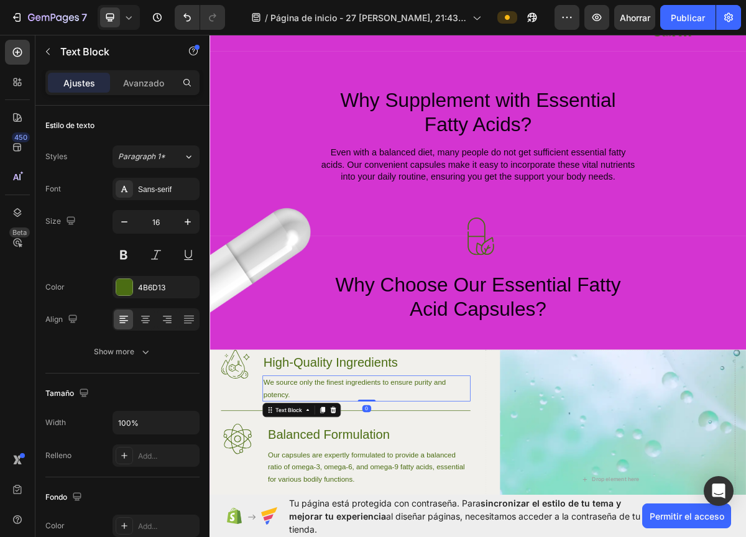
click at [437, 527] on p "We source only the finest ingredients to ensure purity and potency." at bounding box center [427, 529] width 286 height 34
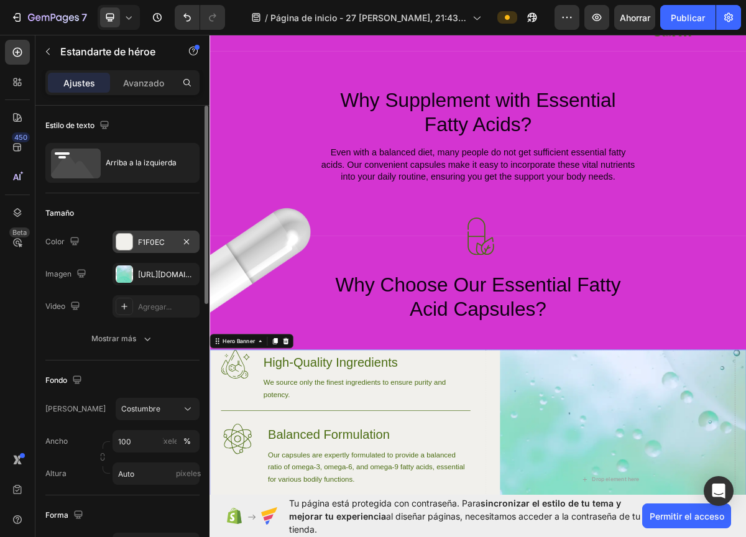
click at [152, 240] on font "F1F0EC" at bounding box center [151, 241] width 27 height 9
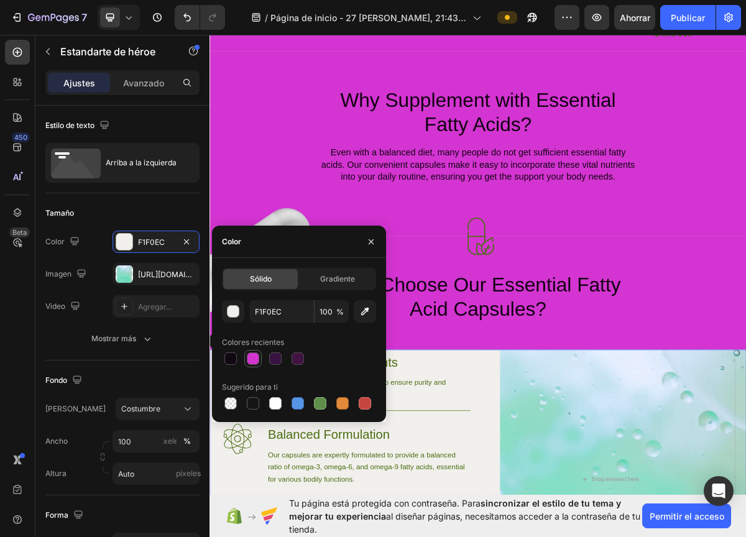
click at [254, 355] on div at bounding box center [253, 358] width 12 height 12
type input "D32ED0"
type input "97"
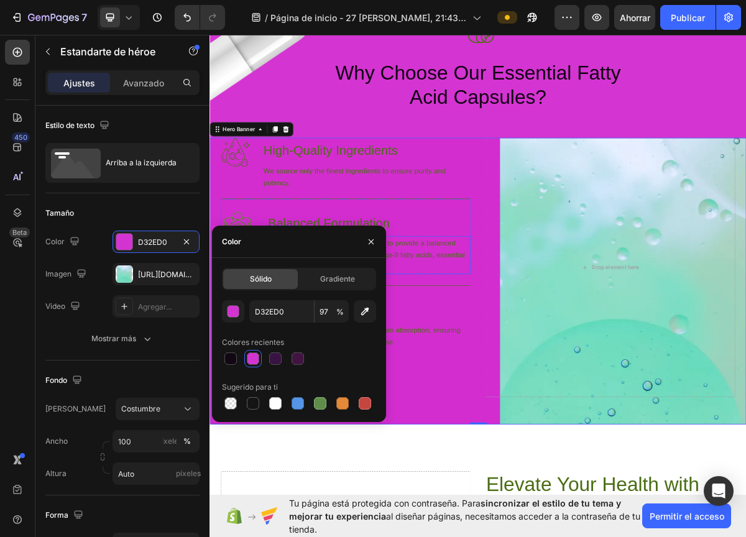
scroll to position [832, 0]
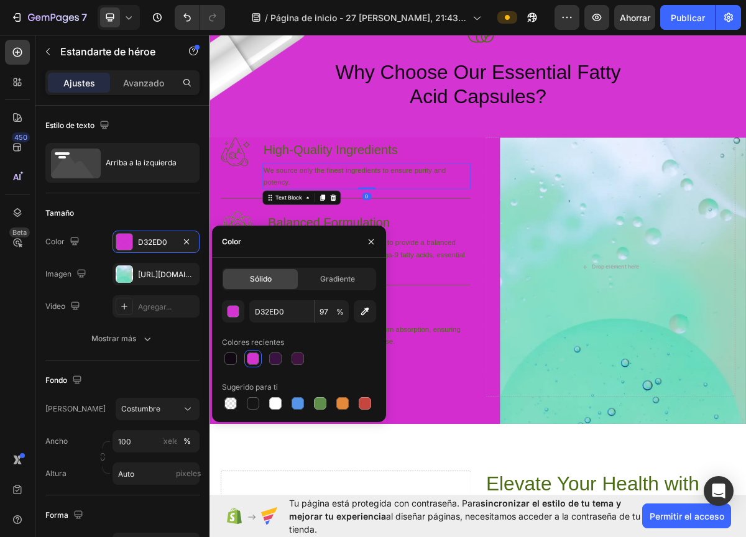
click at [456, 226] on p "We source only the finest ingredients to ensure purity and potency." at bounding box center [427, 234] width 286 height 34
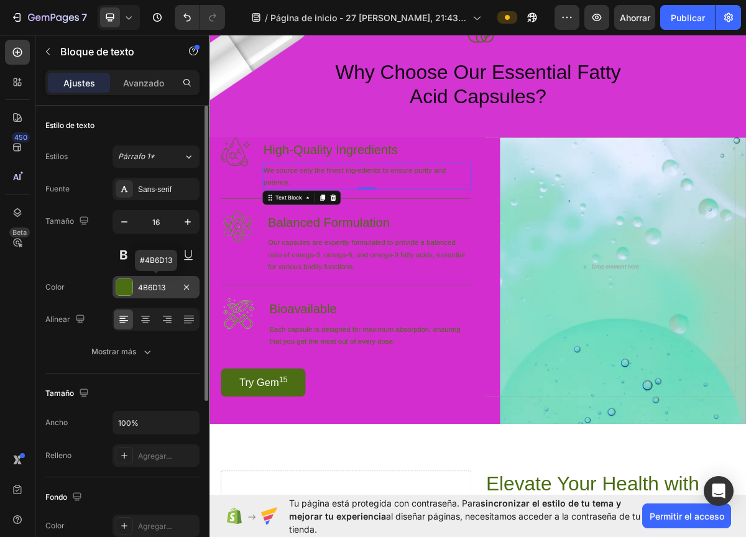
click at [140, 286] on font "4B6D13" at bounding box center [151, 287] width 27 height 9
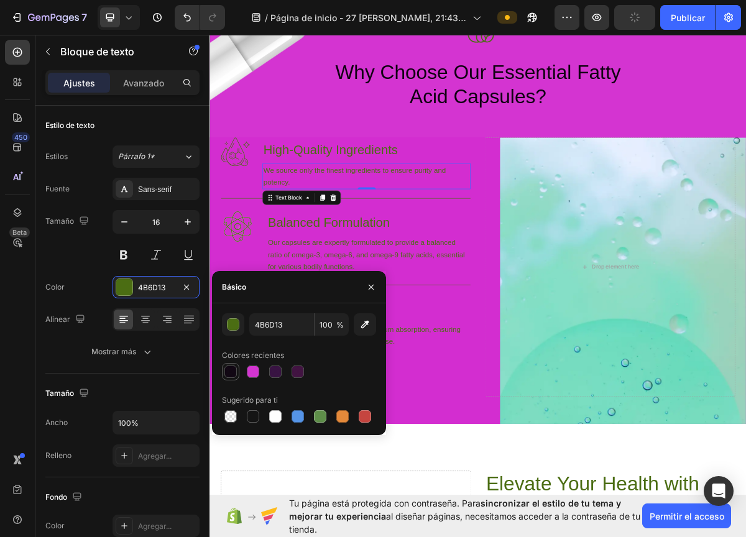
click at [224, 368] on div at bounding box center [230, 371] width 12 height 12
type input "0A000C"
type input "97"
click at [277, 413] on div at bounding box center [275, 416] width 12 height 12
type input "FFFFFF"
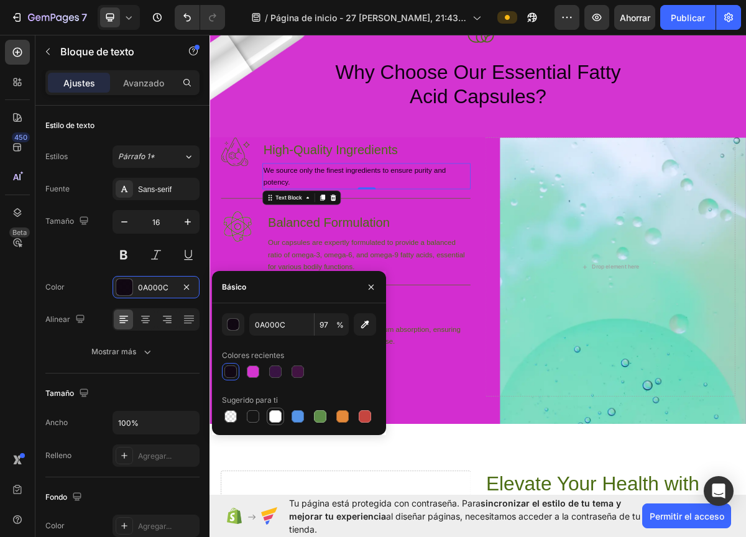
type input "100"
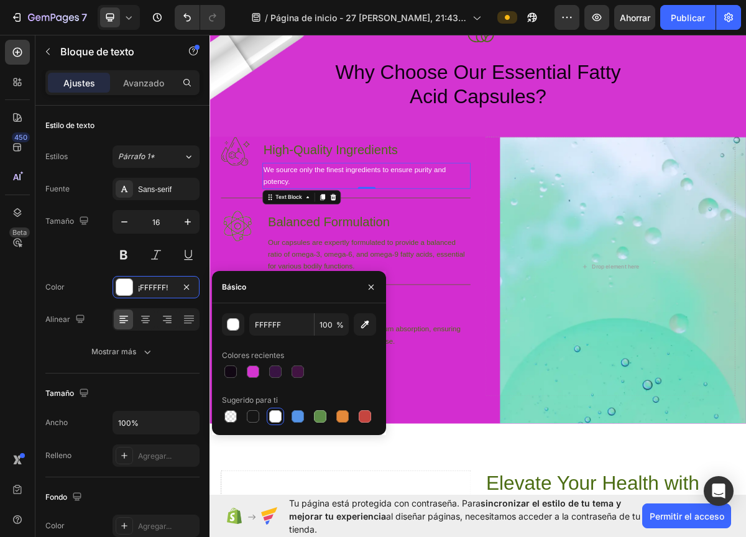
scroll to position [829, 0]
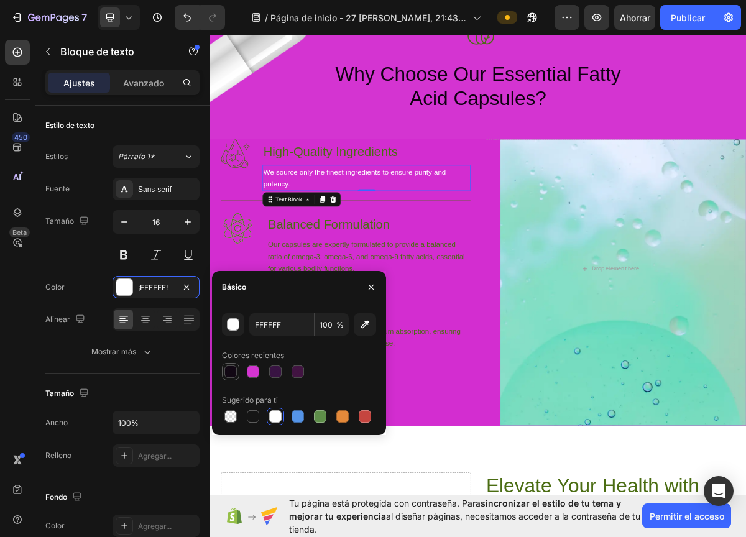
click at [232, 375] on div at bounding box center [230, 371] width 12 height 12
type input "0A000C"
type input "97"
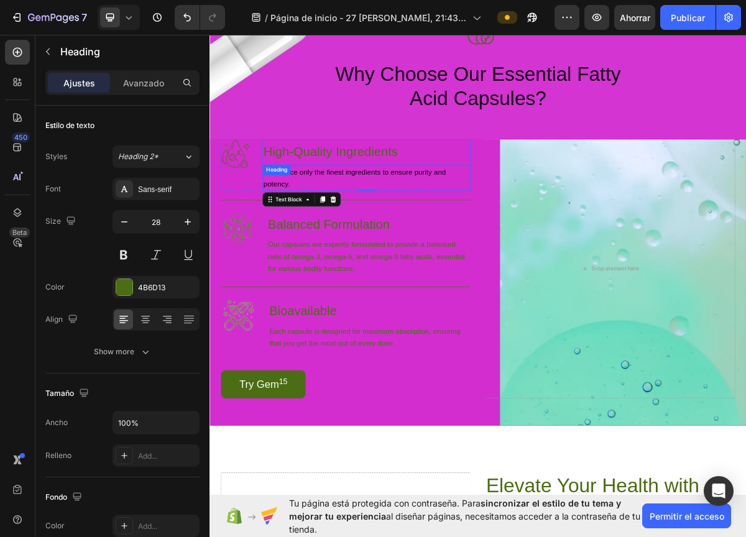
click at [410, 201] on h3 "High-Quality Ingredients" at bounding box center [427, 200] width 289 height 36
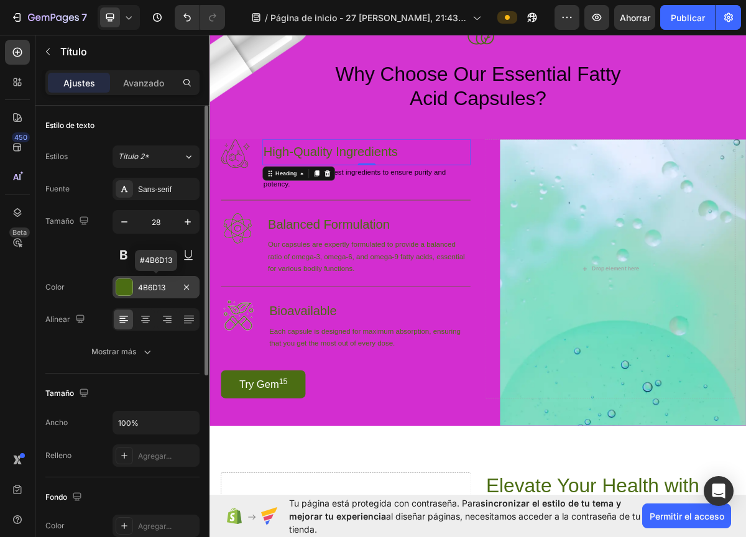
click at [149, 282] on div "4B6D13" at bounding box center [156, 287] width 36 height 11
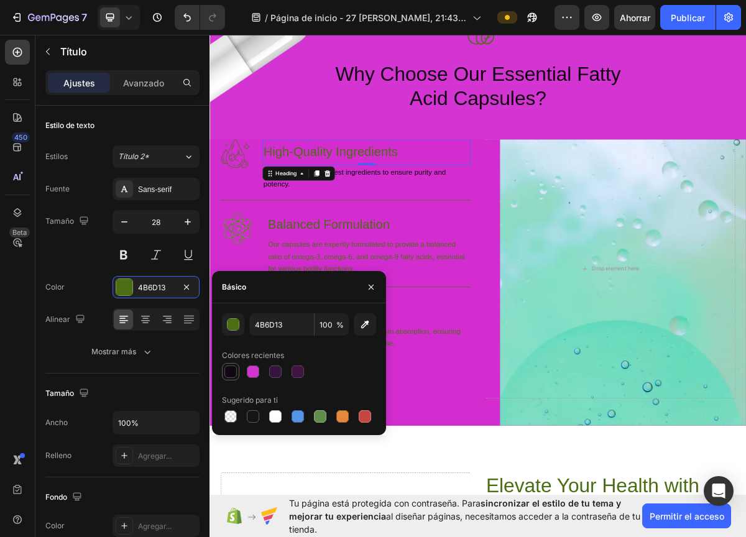
click at [229, 368] on div at bounding box center [230, 371] width 12 height 12
type input "0A000C"
type input "97"
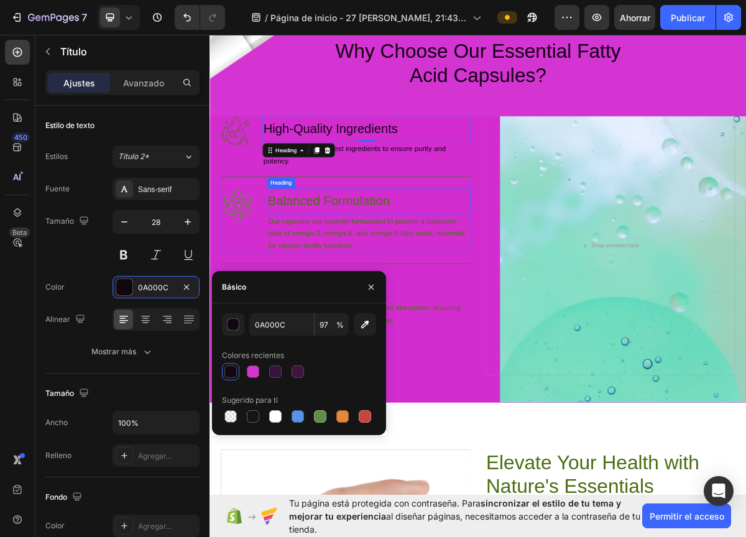
scroll to position [865, 0]
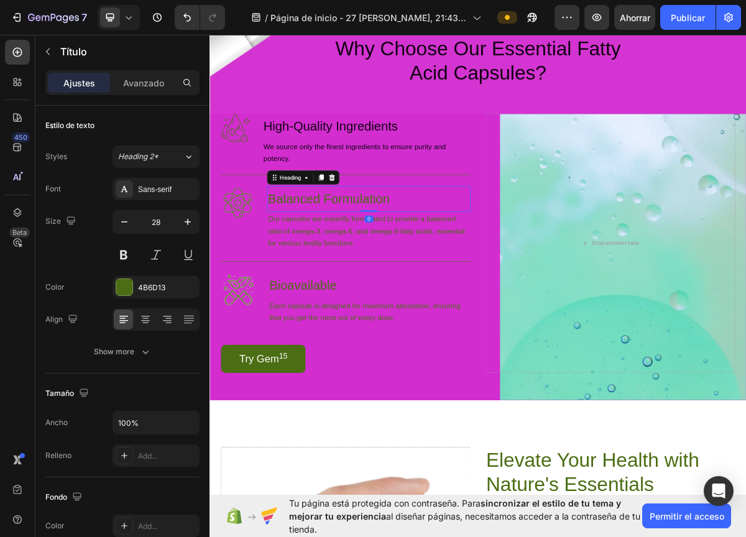
click at [456, 278] on h3 "Balanced Formulation" at bounding box center [430, 265] width 283 height 36
click at [155, 290] on font "4B6D13" at bounding box center [151, 287] width 27 height 9
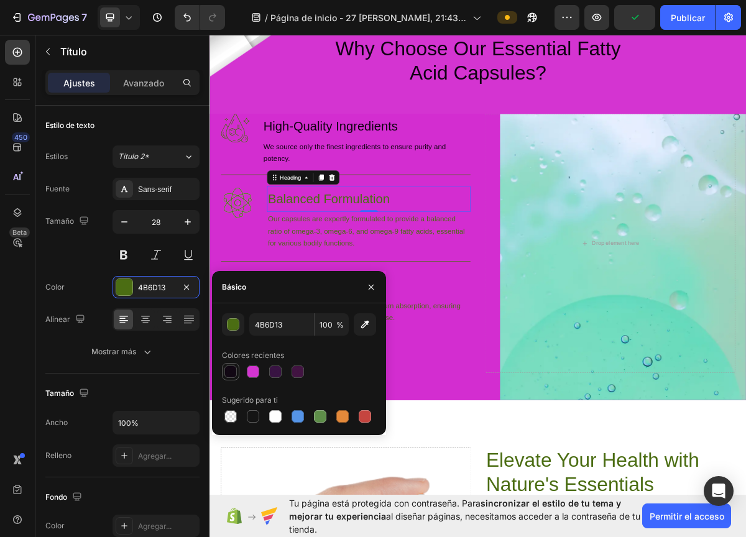
click at [227, 372] on div at bounding box center [230, 371] width 12 height 12
type input "0A000C"
type input "97"
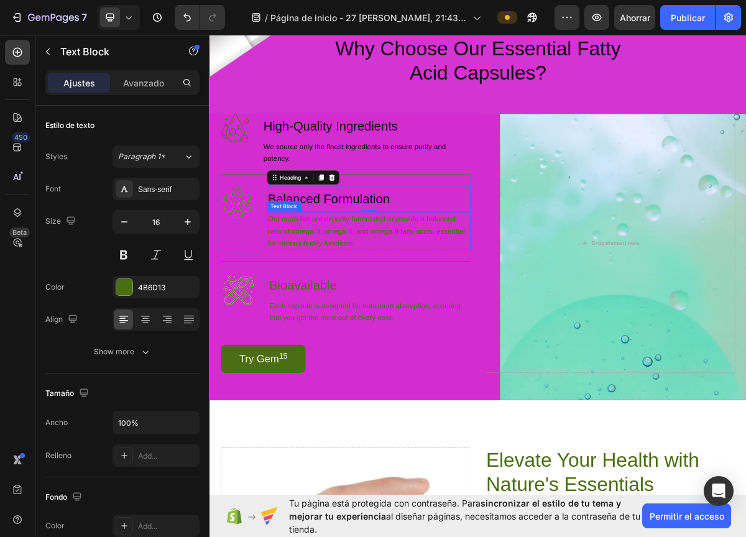
click at [326, 303] on p "Our capsules are expertly formulated to provide a balanced ratio of omega-3, om…" at bounding box center [430, 310] width 280 height 50
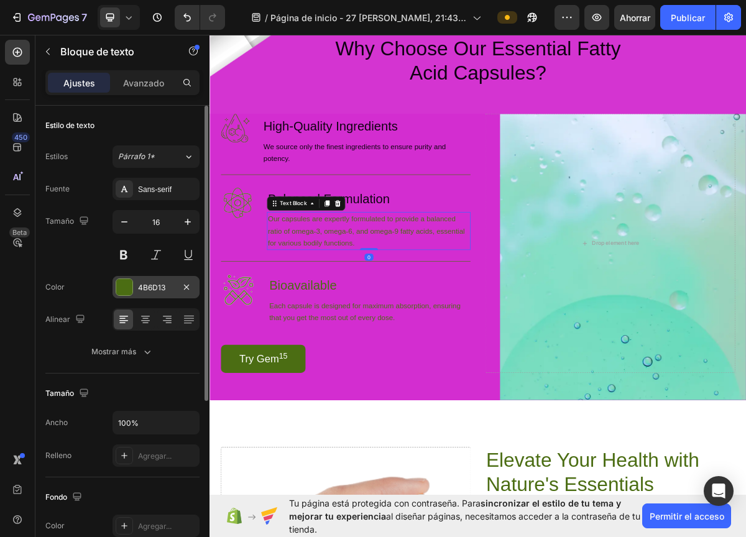
click at [134, 292] on div "4B6D13" at bounding box center [155, 287] width 87 height 22
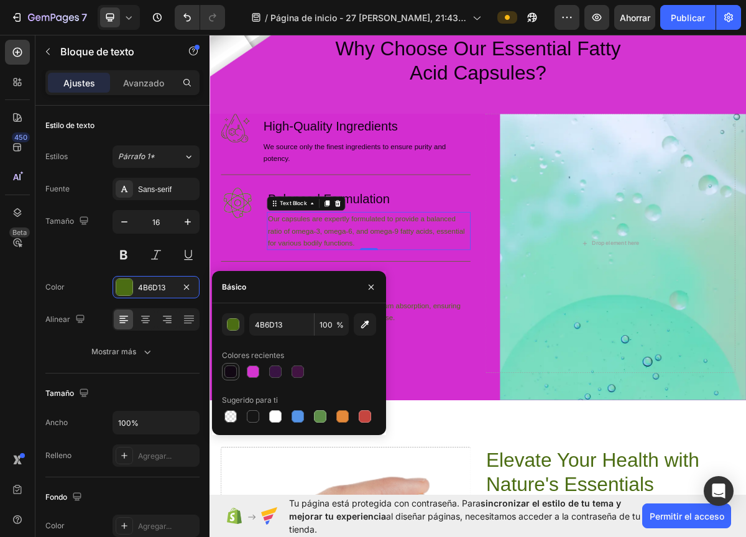
click at [230, 373] on div at bounding box center [230, 371] width 12 height 12
type input "0A000C"
type input "97"
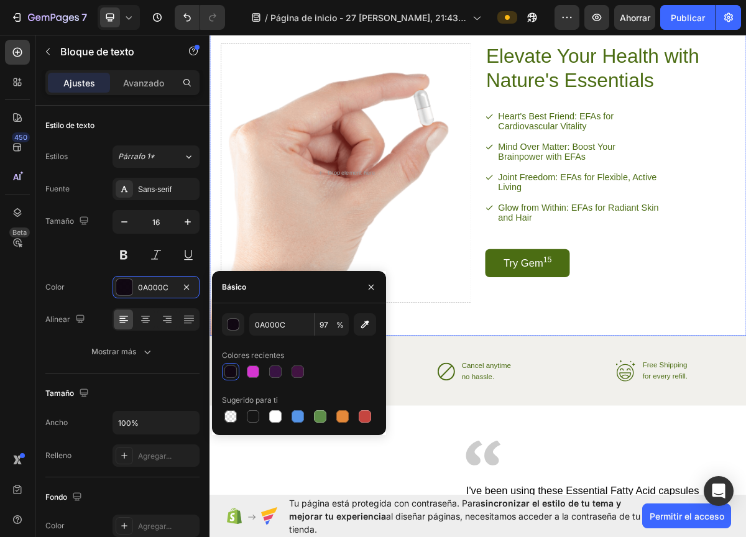
scroll to position [1438, 0]
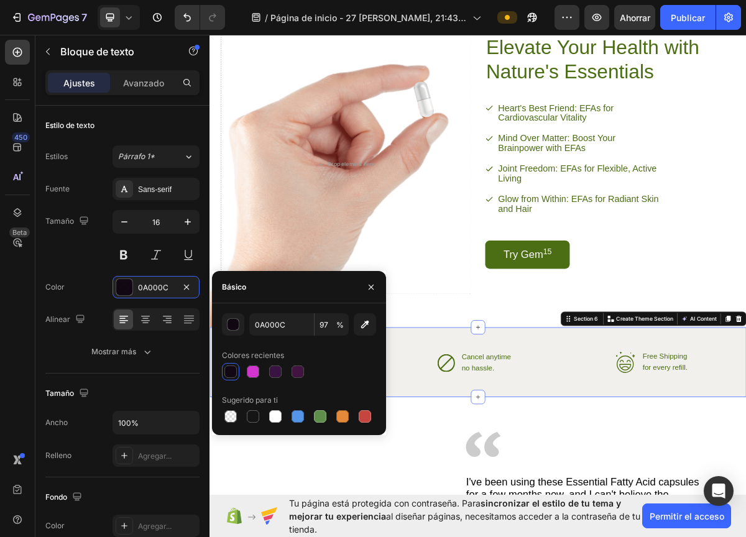
click at [588, 461] on div "Icon Delivered quarterly Text Block to your drop. Text Block Advanced List Icon…" at bounding box center [582, 492] width 746 height 97
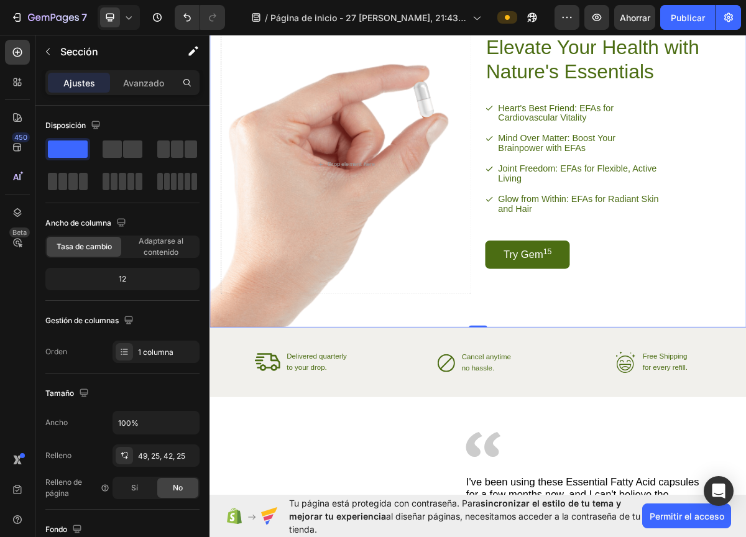
click at [527, 419] on div "Elevate Your Health with Nature's Essentials Heading Heart's Best Friend: EFAs …" at bounding box center [582, 208] width 746 height 474
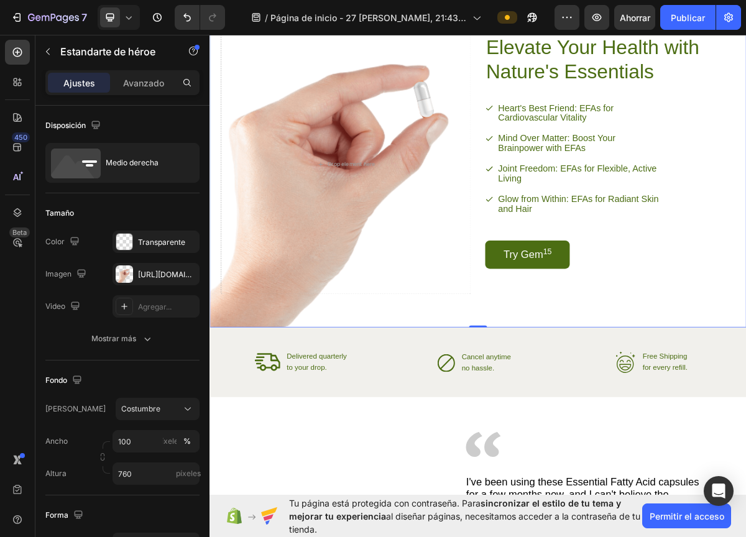
click at [640, 400] on div "Elevate Your Health with Nature's Essentials Heading Heart's Best Friend: EFAs …" at bounding box center [582, 208] width 746 height 474
click at [146, 245] on font "Transparente" at bounding box center [161, 241] width 47 height 9
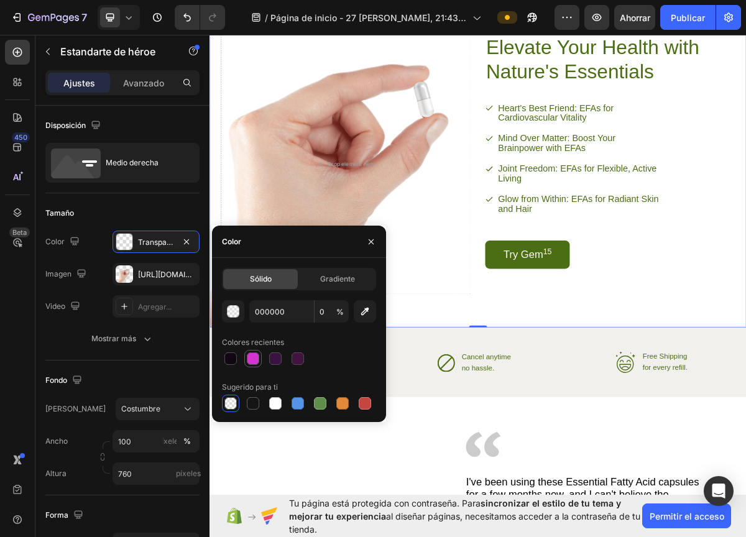
click at [250, 358] on div at bounding box center [253, 358] width 12 height 12
type input "D32ED0"
type input "97"
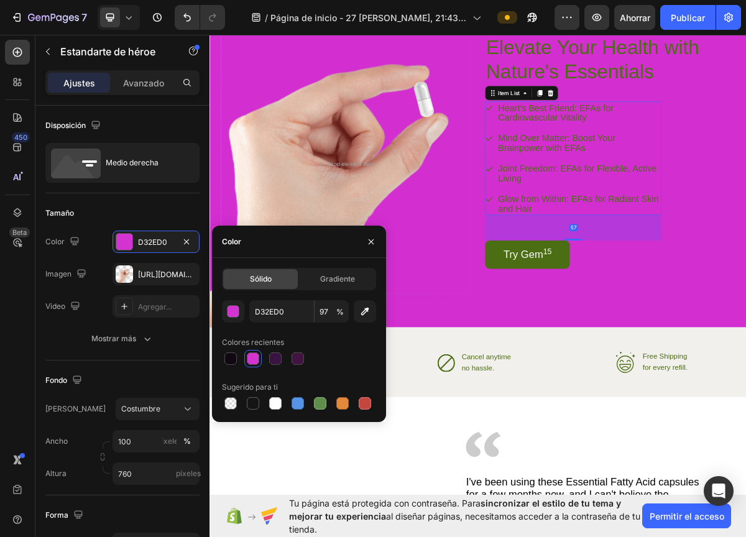
click at [655, 220] on p "Joint Freedom: EFAs for Flexible, Active Living" at bounding box center [722, 229] width 225 height 27
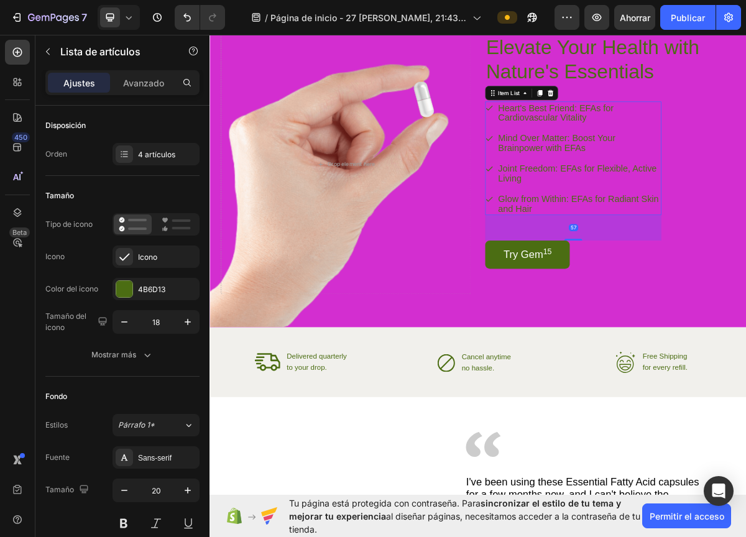
click at [650, 170] on div "Heart's Best Friend: EFAs for Cardiovascular Vitality Mind Over Matter: Boost Y…" at bounding box center [714, 209] width 245 height 158
click at [142, 290] on font "4B6D13" at bounding box center [151, 289] width 27 height 9
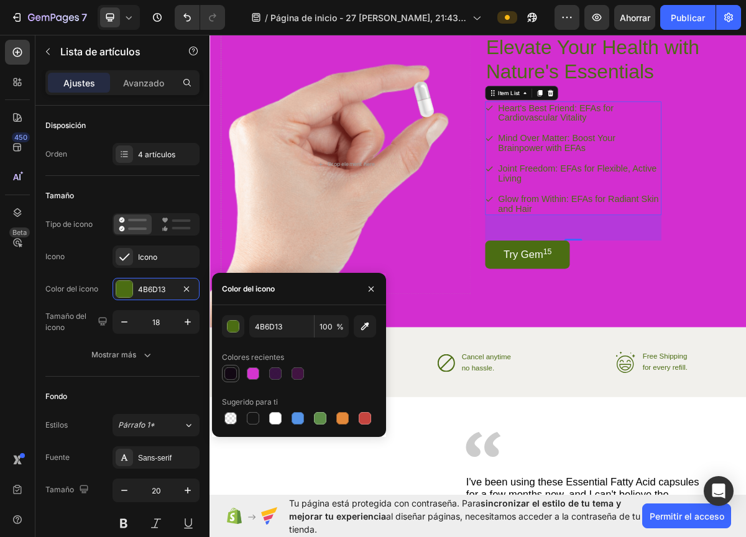
click at [229, 372] on div at bounding box center [230, 373] width 12 height 12
type input "0A000C"
type input "97"
click at [232, 375] on div at bounding box center [230, 373] width 12 height 12
click at [745, 199] on p "Mind Over Matter: Boost Your Brainpower with EFAs" at bounding box center [722, 187] width 225 height 27
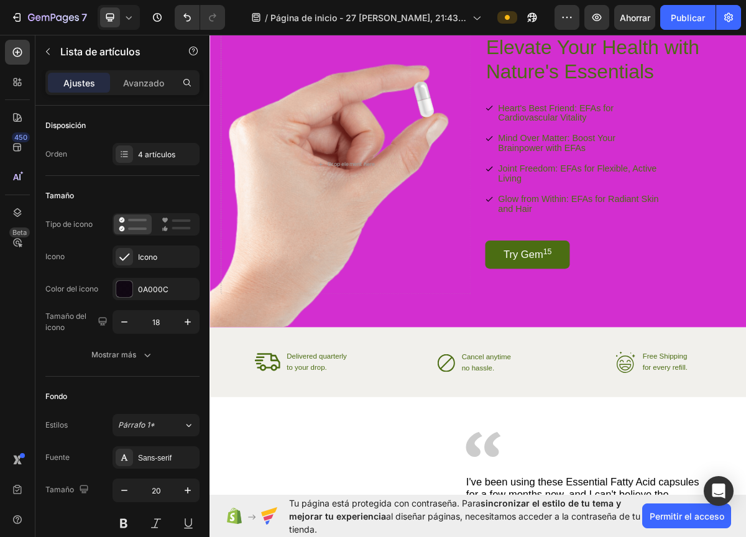
click at [709, 250] on div "Heart's Best Friend: EFAs for Cardiovascular Vitality Mind Over Matter: Boost Y…" at bounding box center [714, 209] width 245 height 158
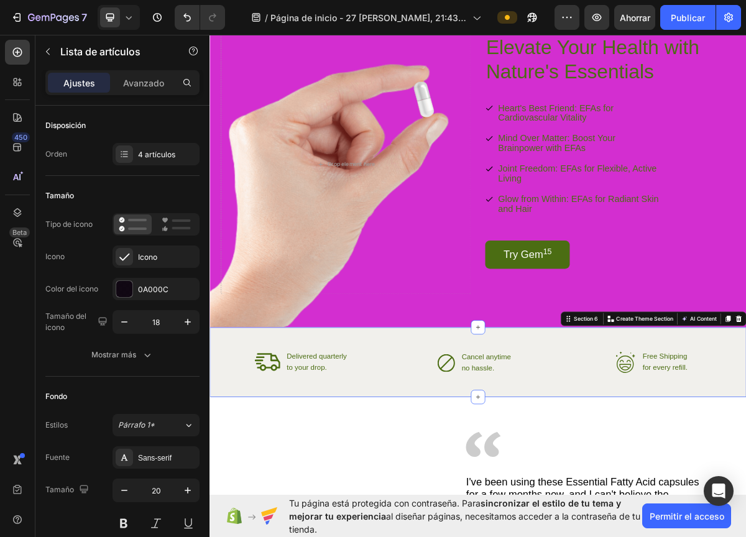
click at [745, 448] on div "Icon Delivered quarterly Text Block to your drop. Text Block Advanced List Icon…" at bounding box center [582, 492] width 746 height 97
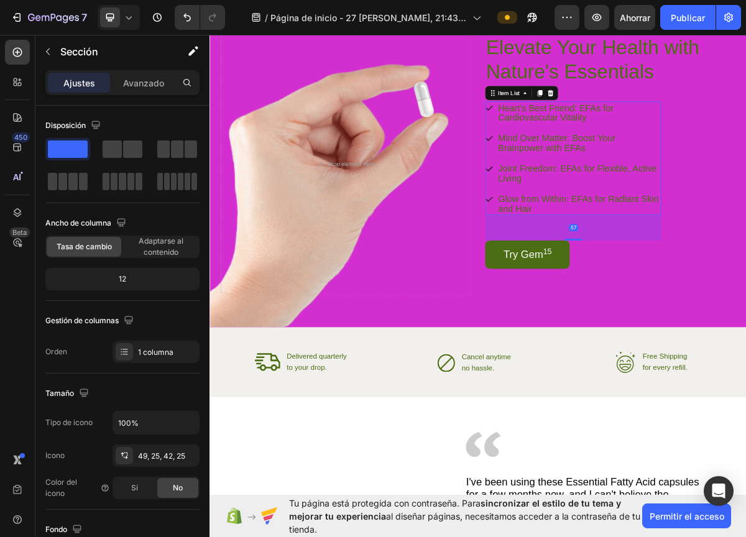
click at [709, 189] on p "Mind Over Matter: Boost Your Brainpower with EFAs" at bounding box center [722, 187] width 225 height 27
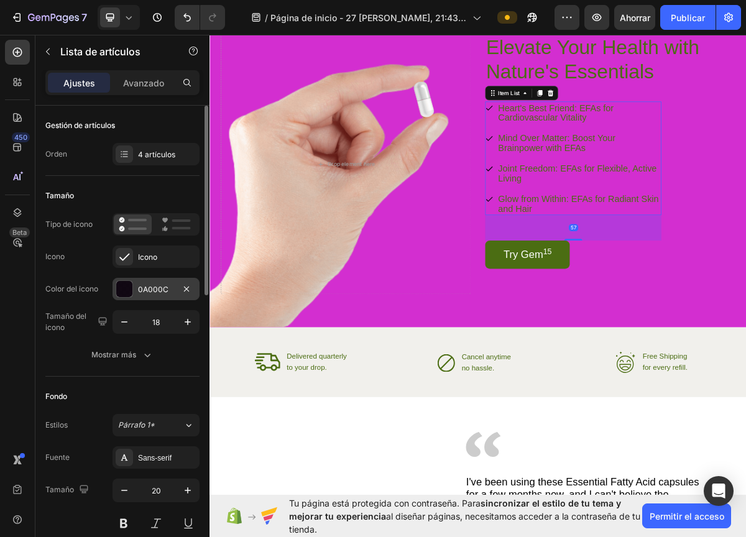
click at [167, 284] on div "0A000C" at bounding box center [156, 289] width 36 height 11
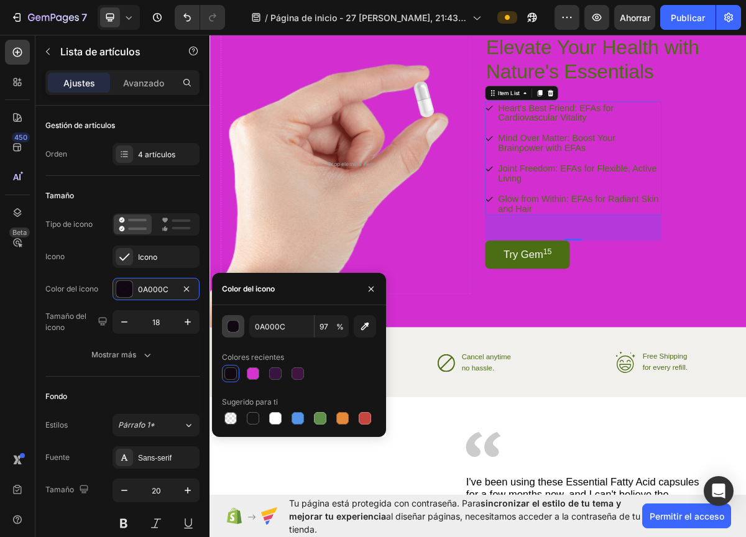
click at [232, 328] on div "button" at bounding box center [233, 327] width 12 height 12
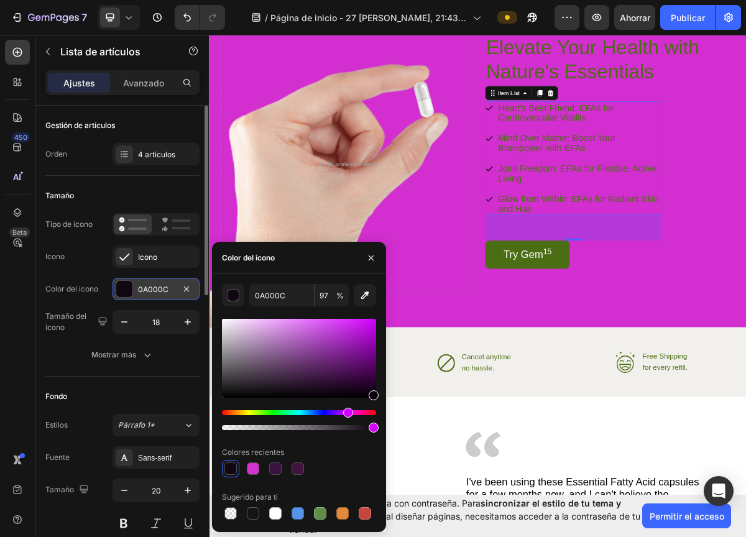
click at [128, 286] on div at bounding box center [124, 289] width 16 height 16
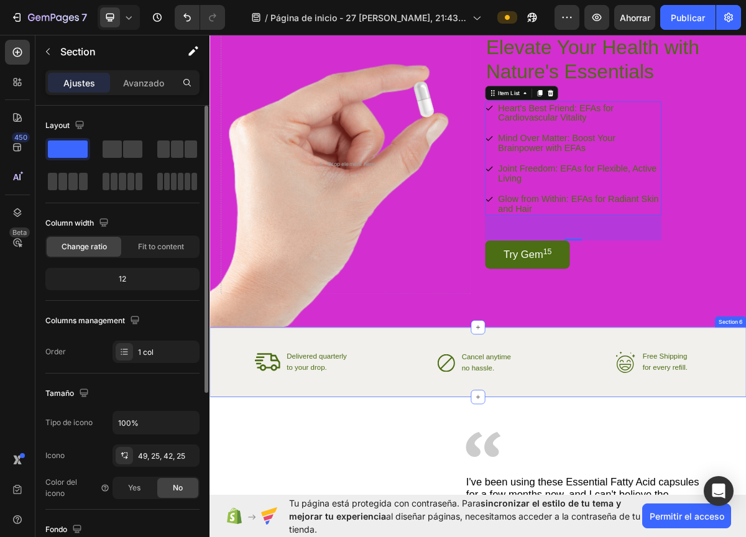
click at [745, 525] on div "Icon Delivered quarterly Text Block to your drop. Text Block Advanced List Icon…" at bounding box center [582, 492] width 746 height 97
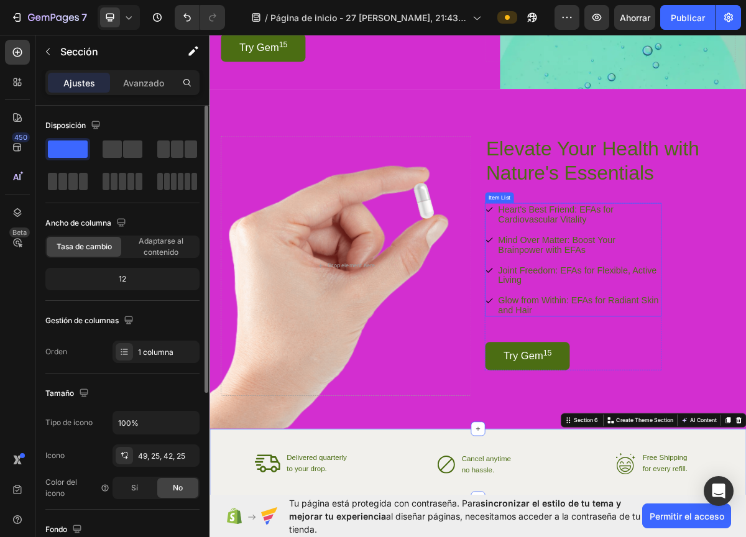
scroll to position [1298, 0]
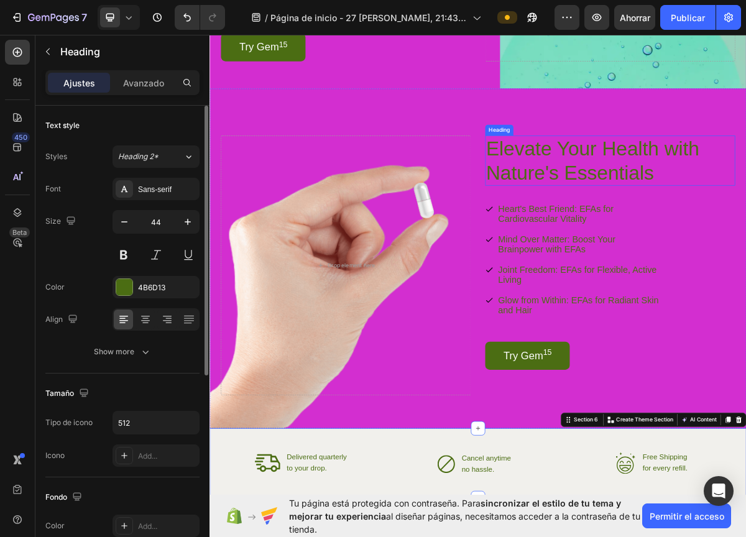
click at [721, 193] on h2 "Elevate Your Health with Nature's Essentials" at bounding box center [751, 212] width 318 height 70
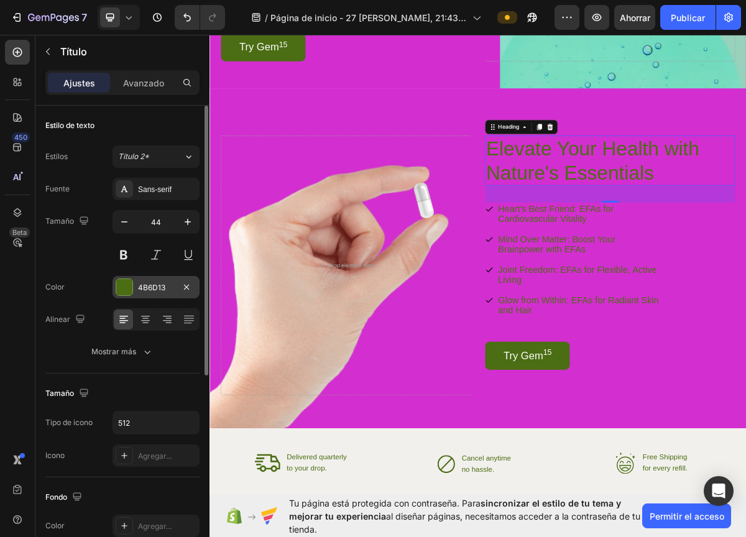
click at [142, 288] on font "4B6D13" at bounding box center [151, 287] width 27 height 9
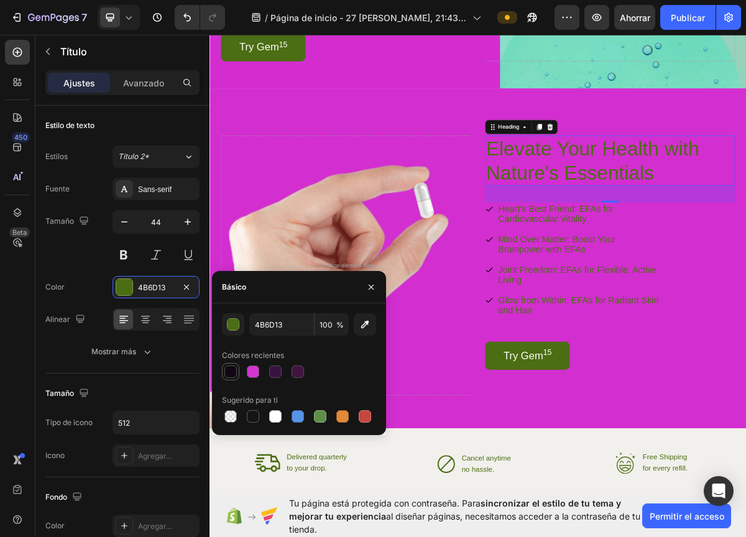
click at [234, 373] on div at bounding box center [230, 371] width 12 height 12
type input "0A000C"
type input "97"
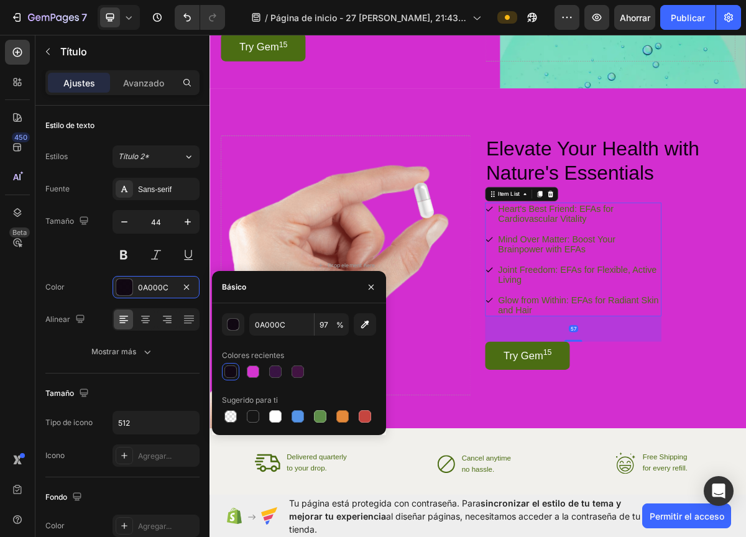
click at [710, 289] on p "Heart's Best Friend: EFAs for Cardiovascular Vitality" at bounding box center [722, 285] width 225 height 27
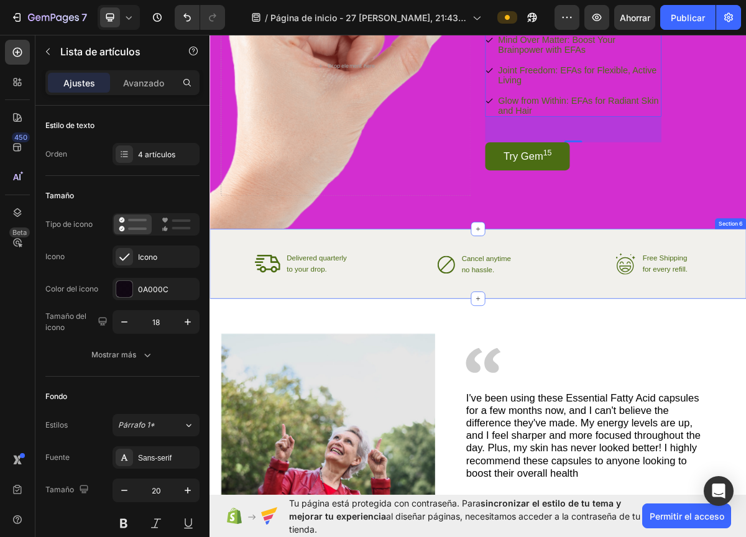
scroll to position [1582, 0]
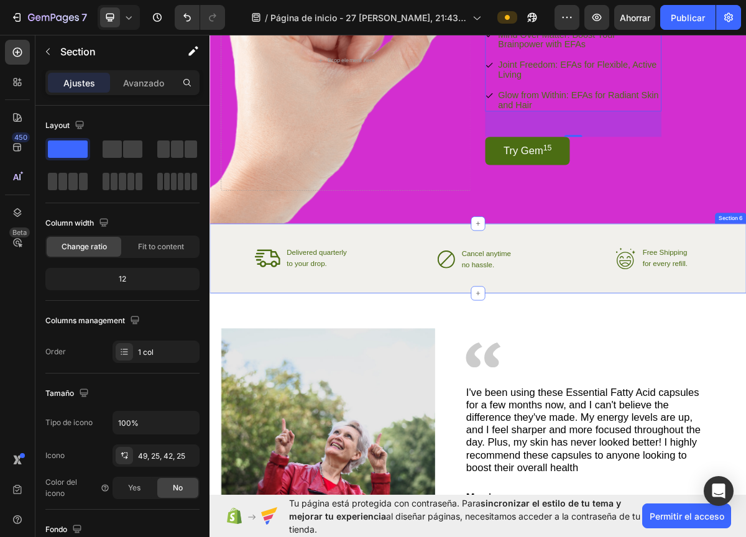
click at [399, 379] on div "Icon Delivered quarterly Text Block to your drop. Text Block Advanced List Icon…" at bounding box center [582, 347] width 746 height 97
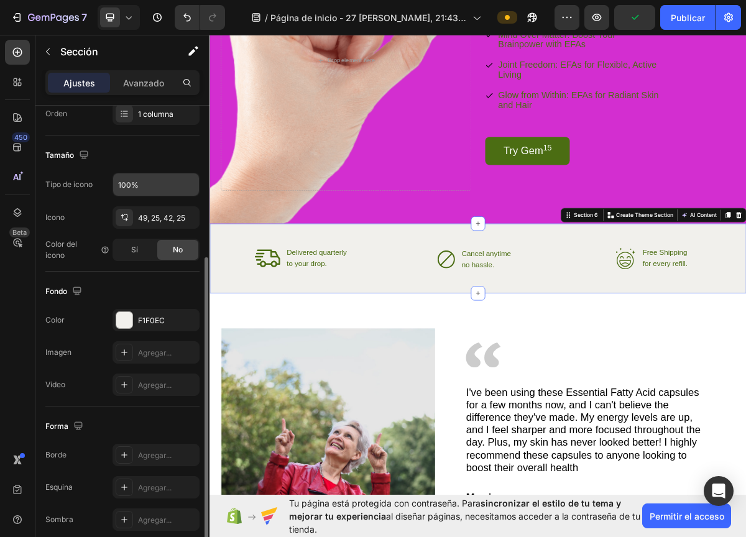
scroll to position [241, 0]
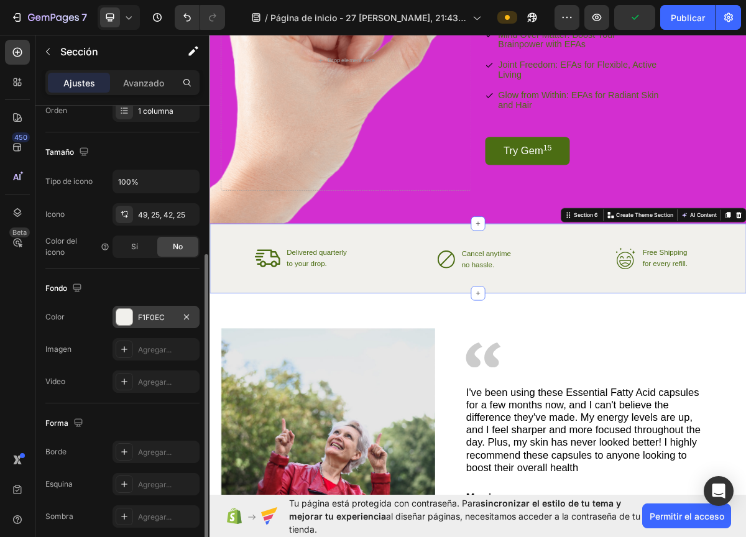
click at [153, 321] on font "F1F0EC" at bounding box center [151, 317] width 27 height 9
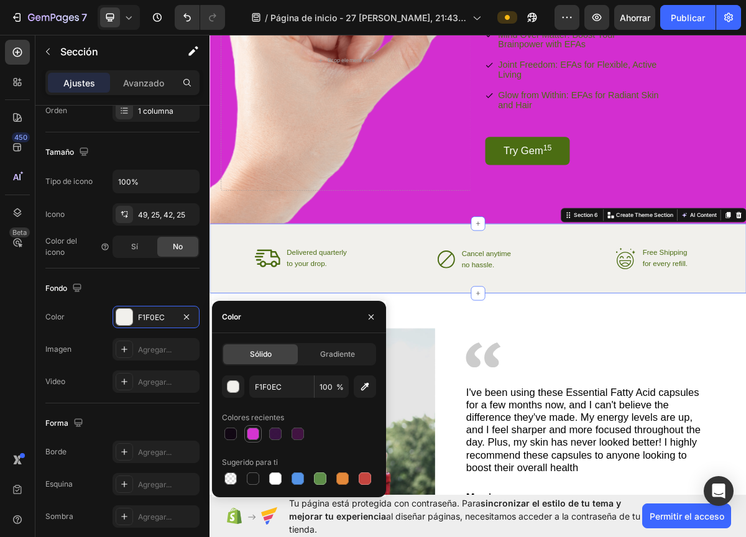
click at [252, 436] on div at bounding box center [253, 433] width 12 height 12
type input "D32ED0"
type input "97"
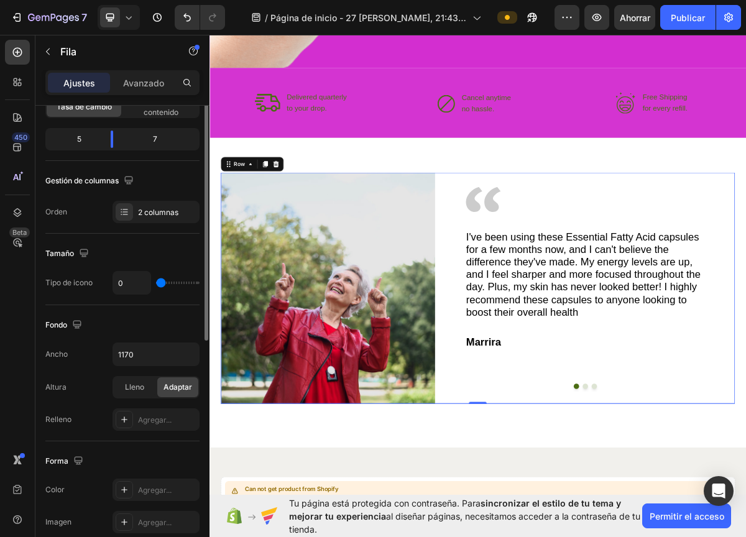
scroll to position [168, 0]
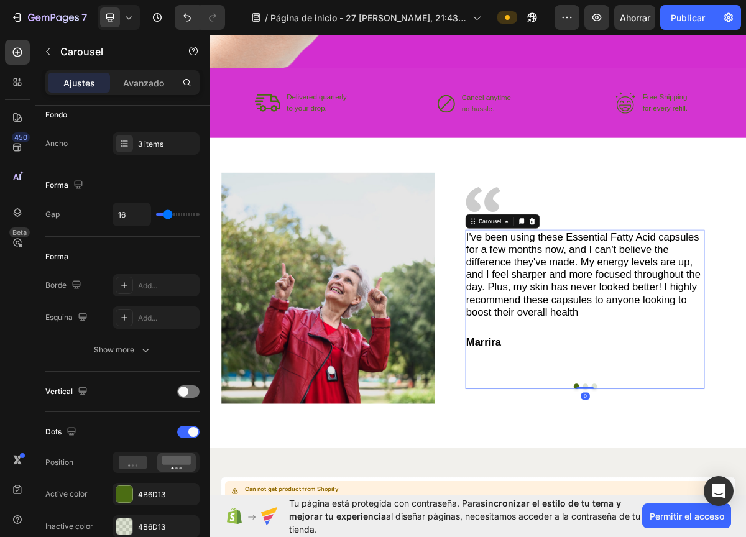
click at [647, 522] on div at bounding box center [731, 525] width 332 height 7
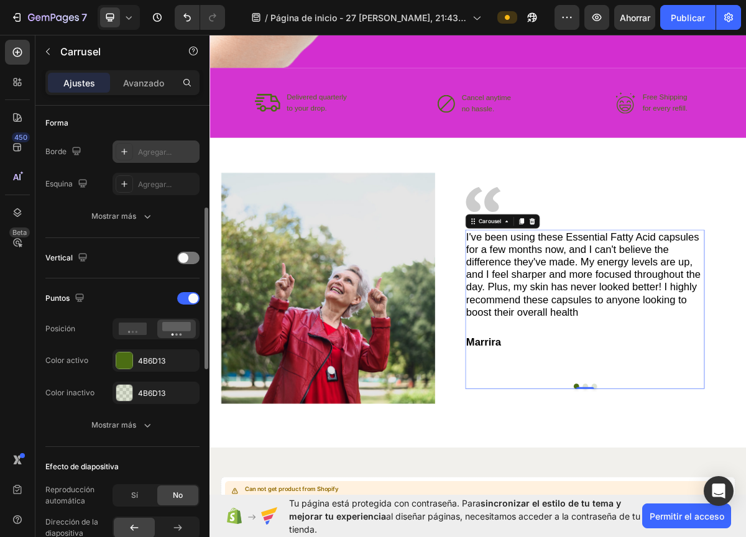
scroll to position [308, 0]
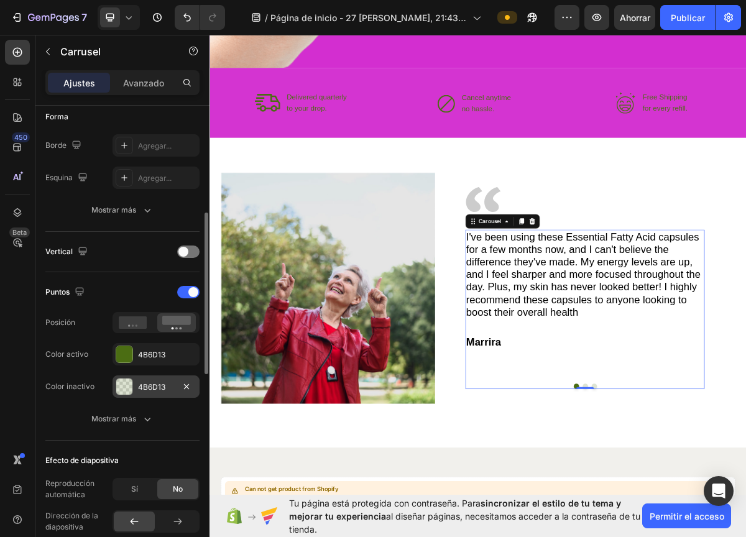
click at [158, 382] on font "4B6D13" at bounding box center [151, 386] width 27 height 9
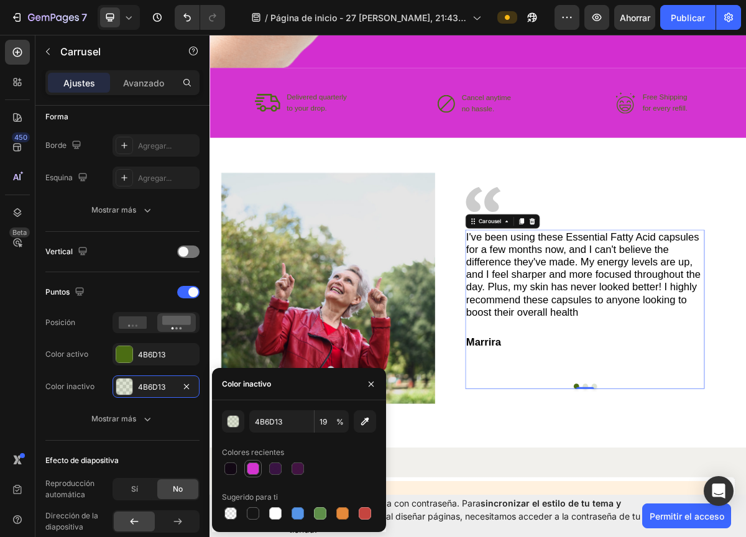
click at [252, 462] on div at bounding box center [253, 468] width 12 height 12
type input "D32ED0"
type input "97"
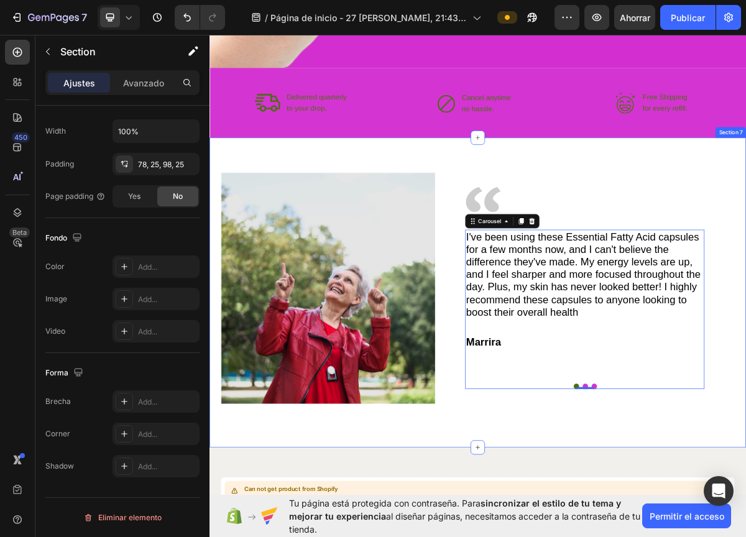
click at [492, 536] on div "Image Image I've been using these Essential Fatty Acid capsules for a few month…" at bounding box center [582, 395] width 746 height 430
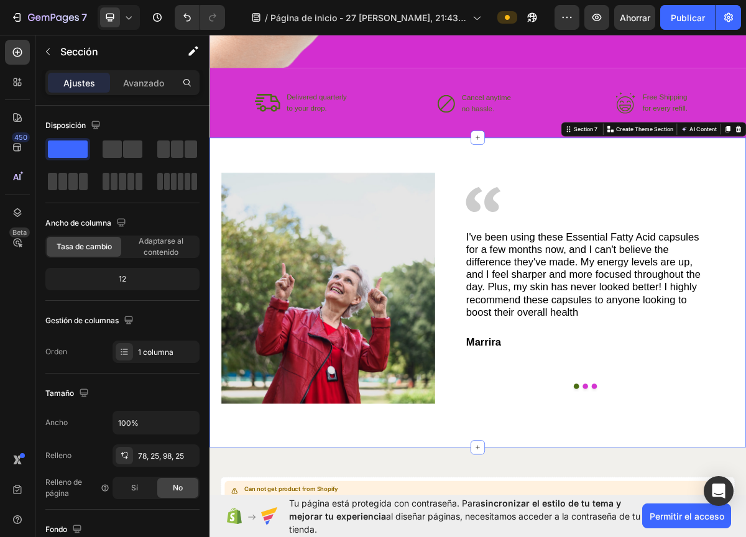
click at [505, 536] on div "Image Image I've been using these Essential Fatty Acid capsules for a few month…" at bounding box center [582, 395] width 746 height 430
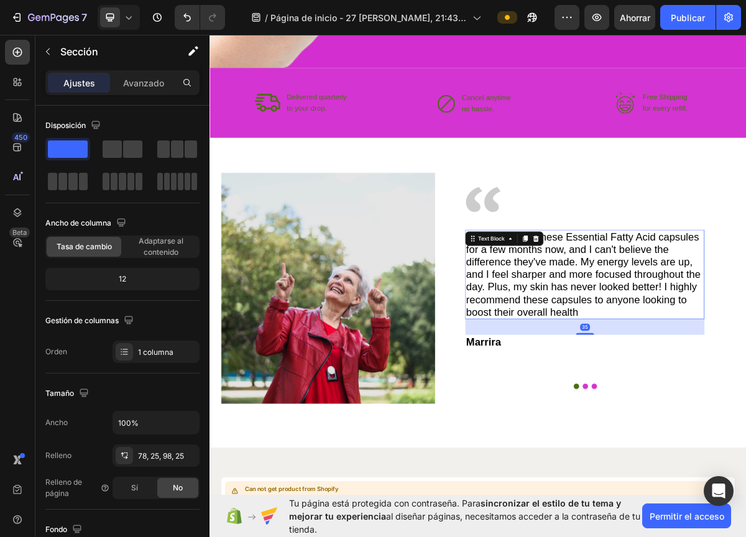
click at [684, 349] on p "I've been using these Essential Fatty Acid capsules for a few months now, and I…" at bounding box center [731, 370] width 330 height 122
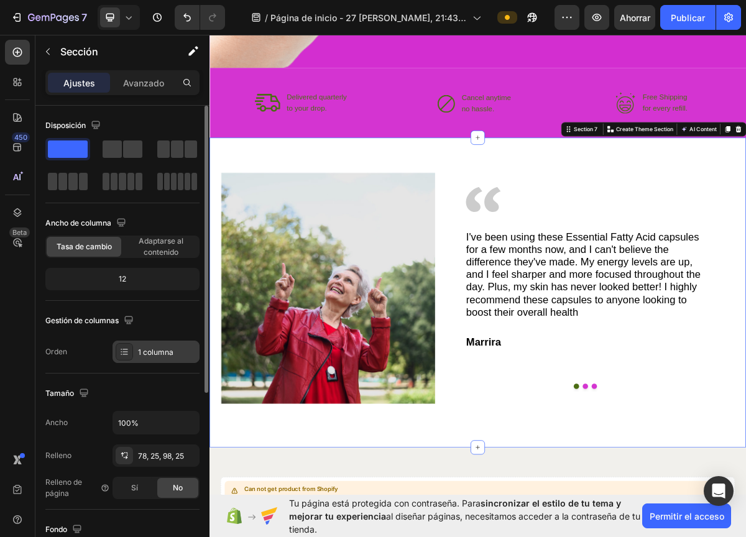
click at [142, 350] on font "1 columna" at bounding box center [155, 351] width 35 height 9
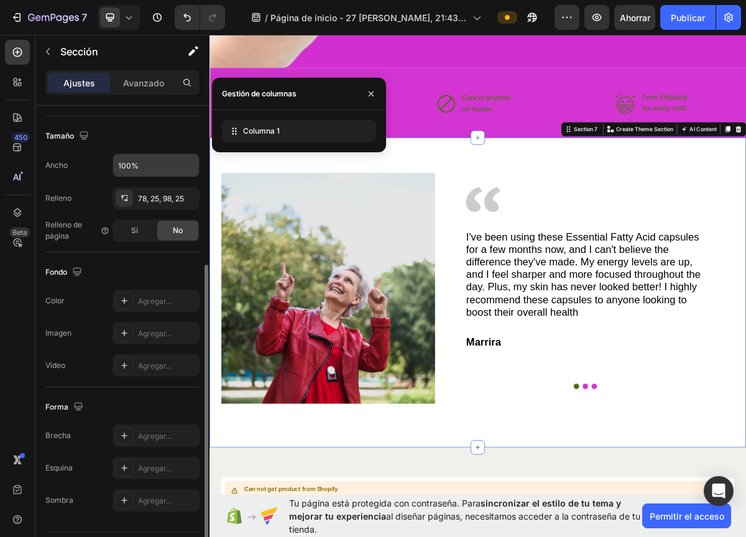
scroll to position [257, 0]
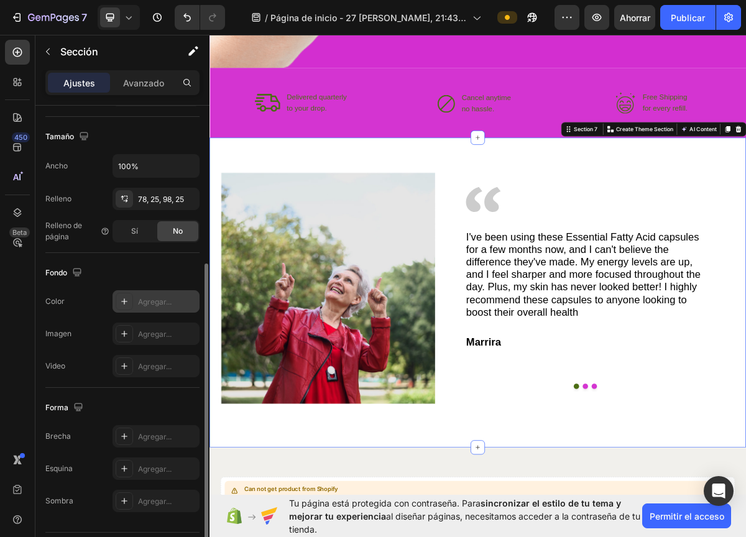
click at [150, 304] on font "Agregar..." at bounding box center [155, 301] width 34 height 9
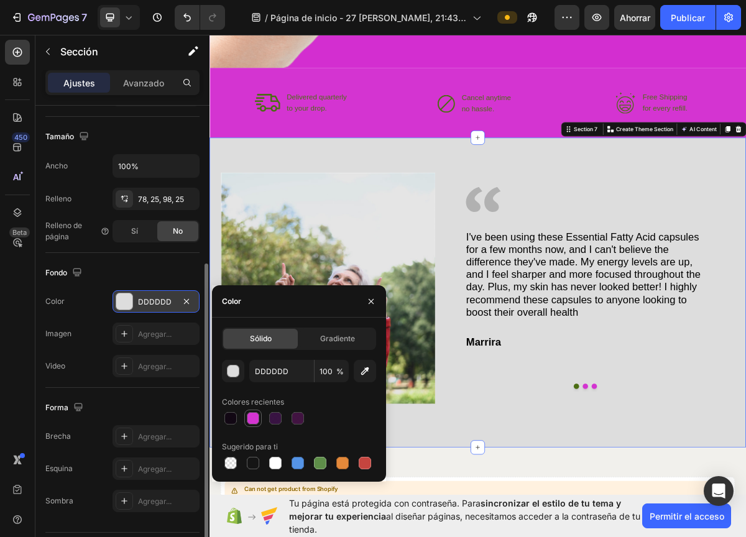
click at [256, 417] on div at bounding box center [253, 418] width 12 height 12
type input "D32ED0"
type input "97"
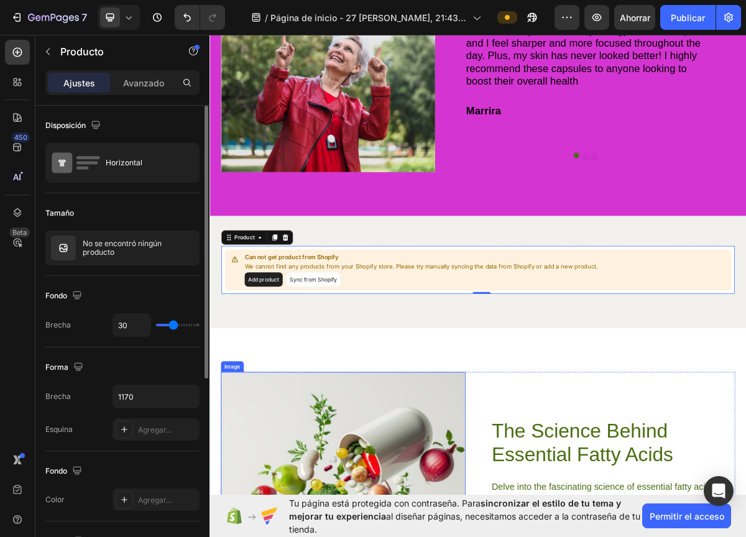
scroll to position [2123, 0]
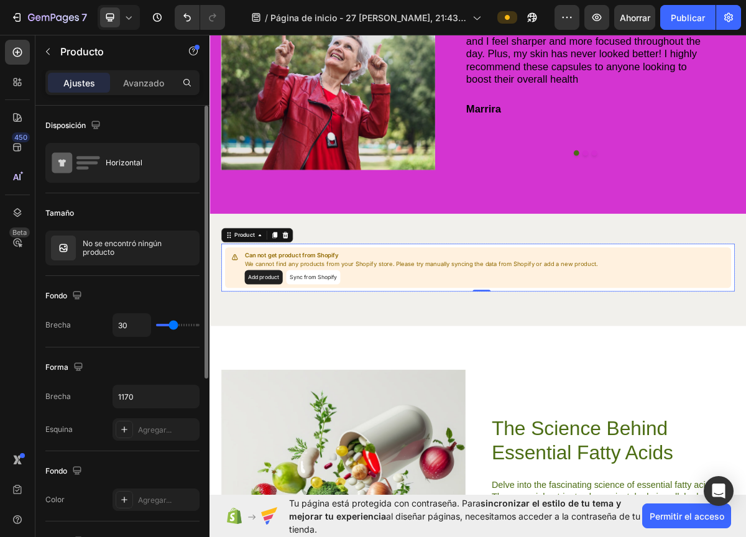
click at [531, 373] on div "Add product Sync from Shopify" at bounding box center [503, 374] width 491 height 20
click at [236, 372] on div "Can not get product from Shopify We cannot find any products from your Shopify …" at bounding box center [582, 360] width 703 height 57
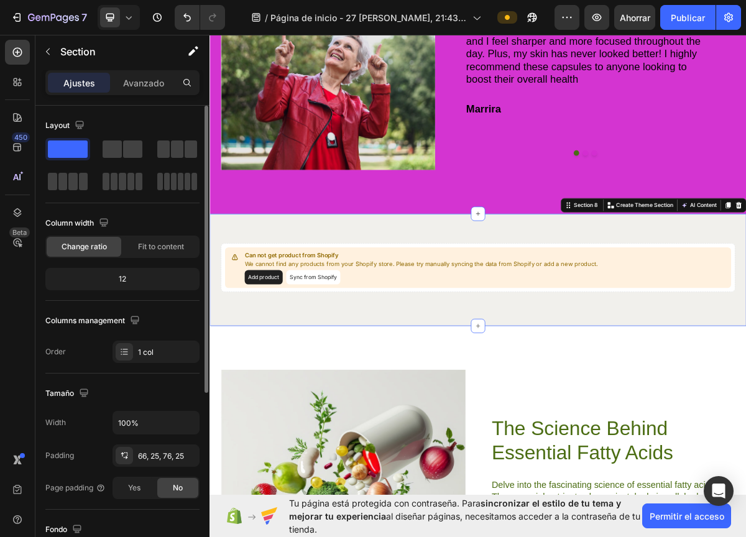
click at [255, 439] on div "Can not get product from Shopify We cannot find any products from your Shopify …" at bounding box center [582, 364] width 746 height 156
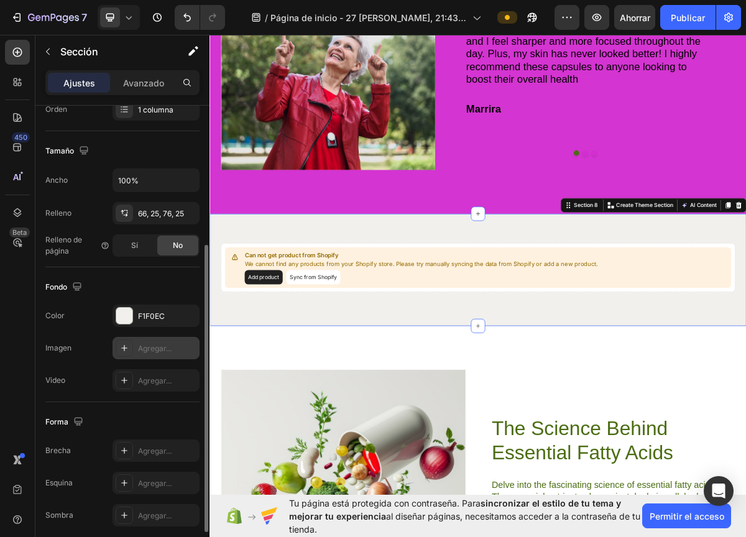
scroll to position [245, 0]
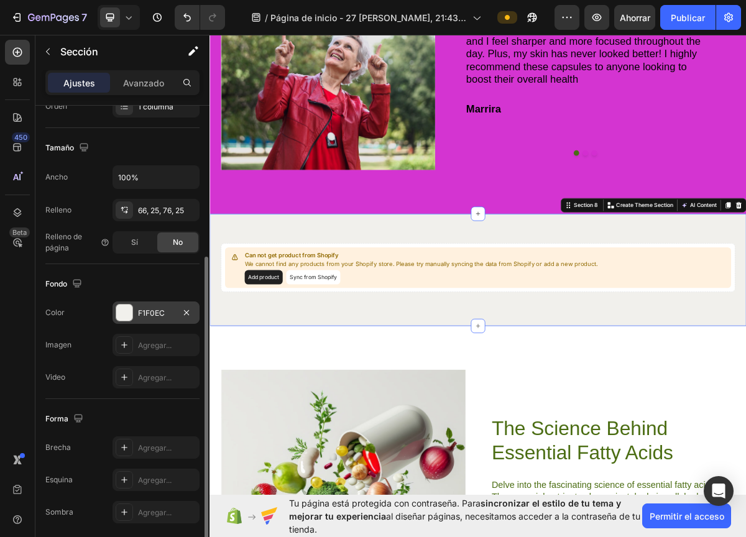
click at [160, 309] on font "F1F0EC" at bounding box center [151, 312] width 27 height 9
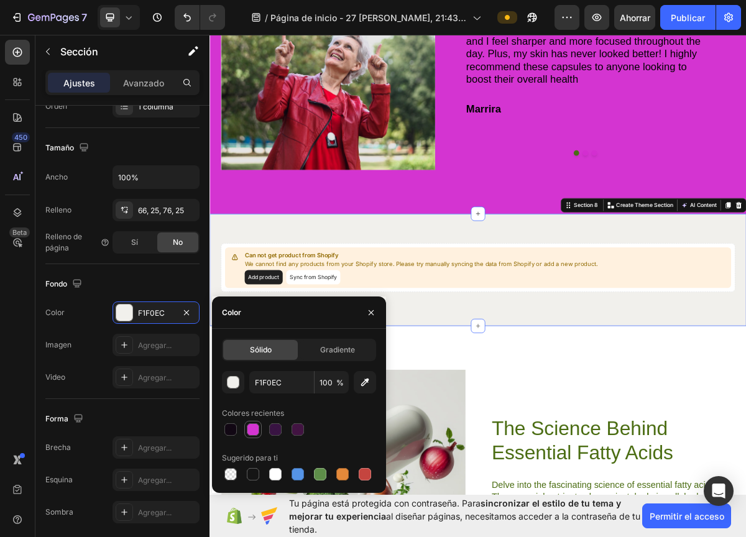
click at [253, 428] on div at bounding box center [253, 429] width 12 height 12
type input "D32ED0"
type input "97"
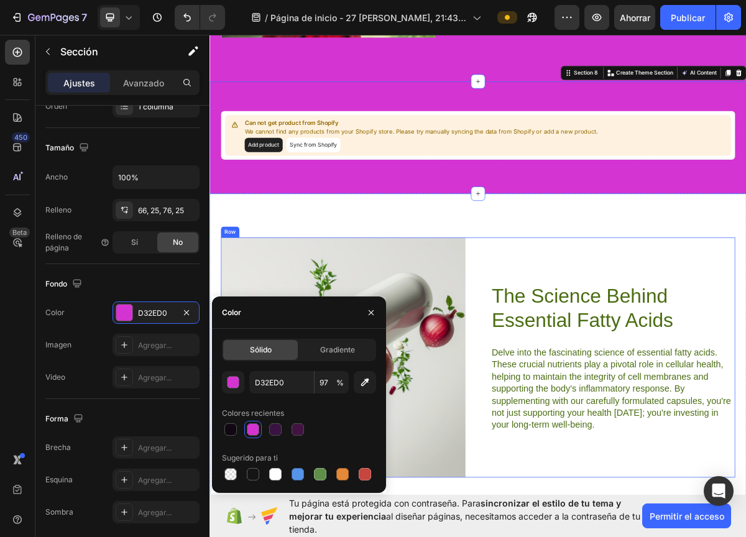
scroll to position [2322, 0]
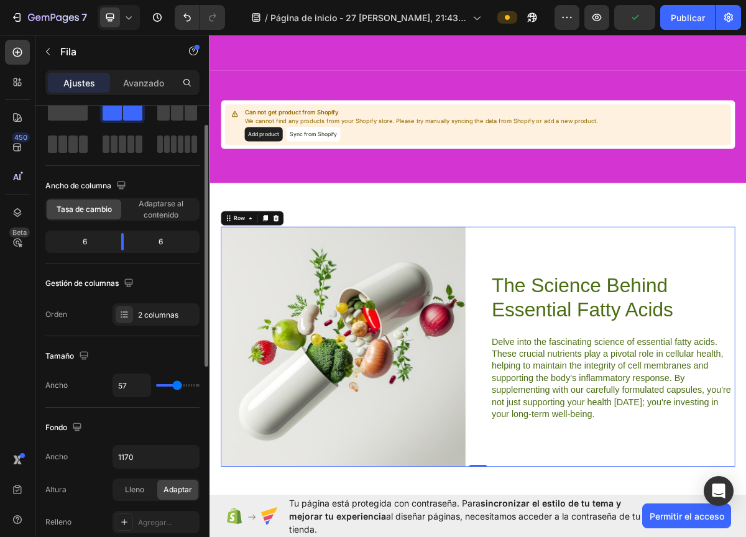
scroll to position [0, 0]
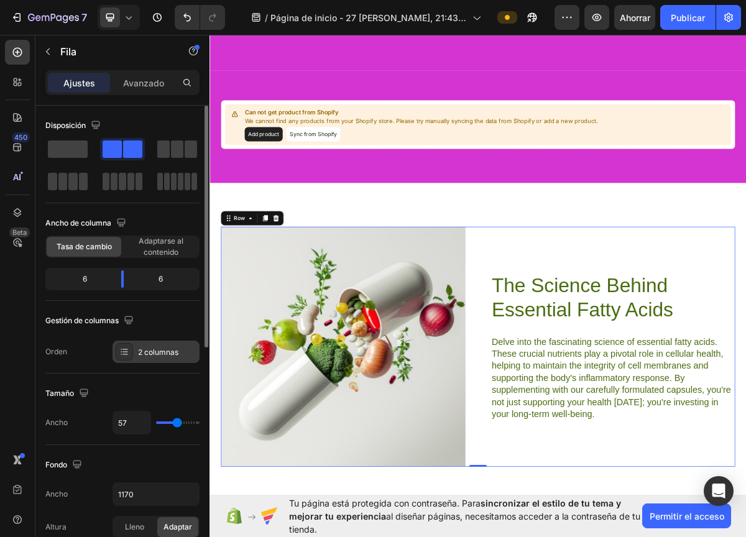
click at [160, 352] on font "2 columnas" at bounding box center [158, 351] width 40 height 9
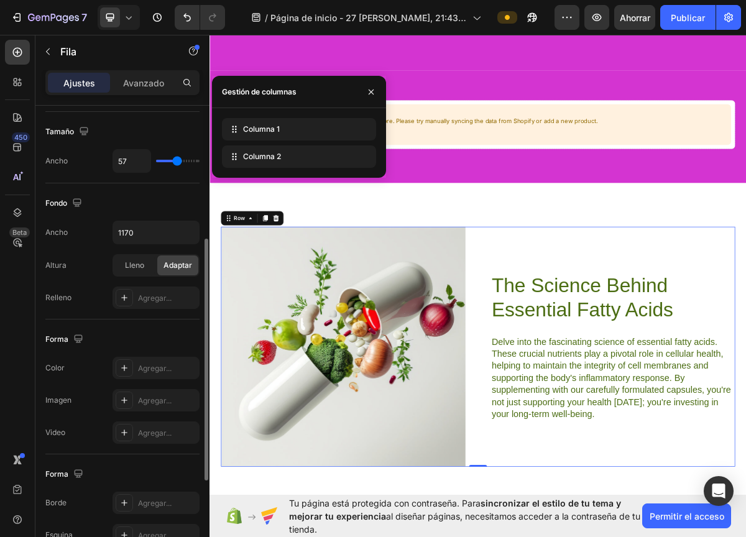
scroll to position [265, 0]
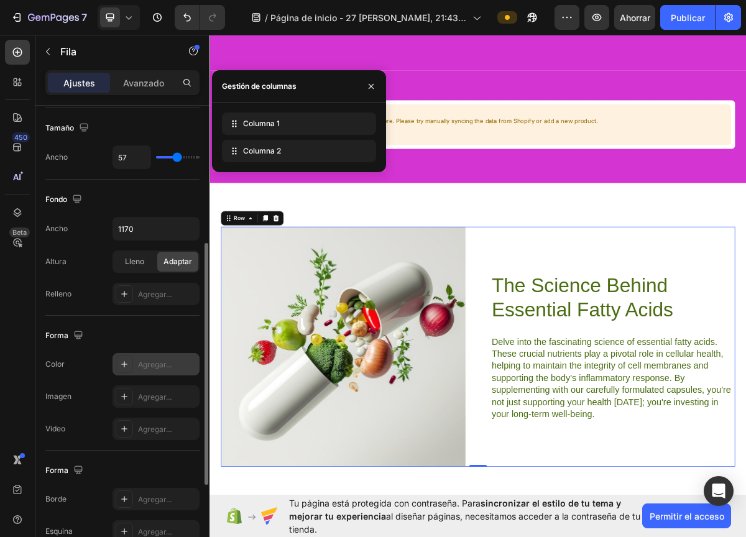
click at [167, 363] on font "Agregar..." at bounding box center [155, 364] width 34 height 9
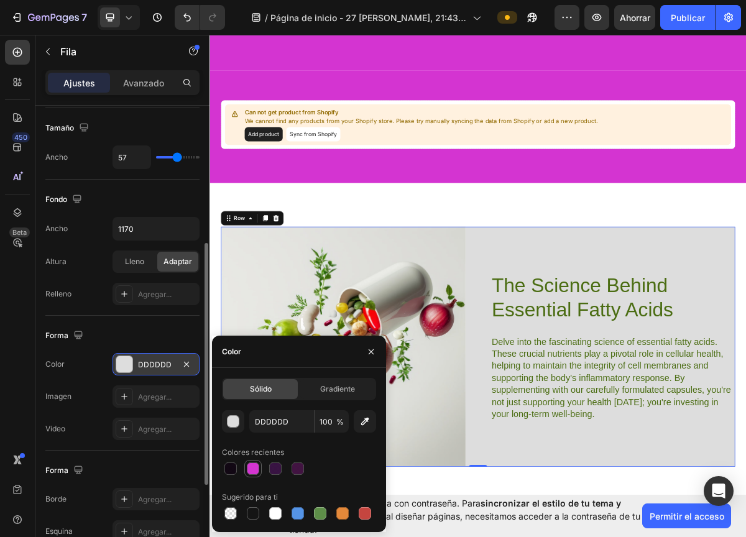
click at [253, 465] on div at bounding box center [253, 468] width 12 height 12
type input "D32ED0"
type input "97"
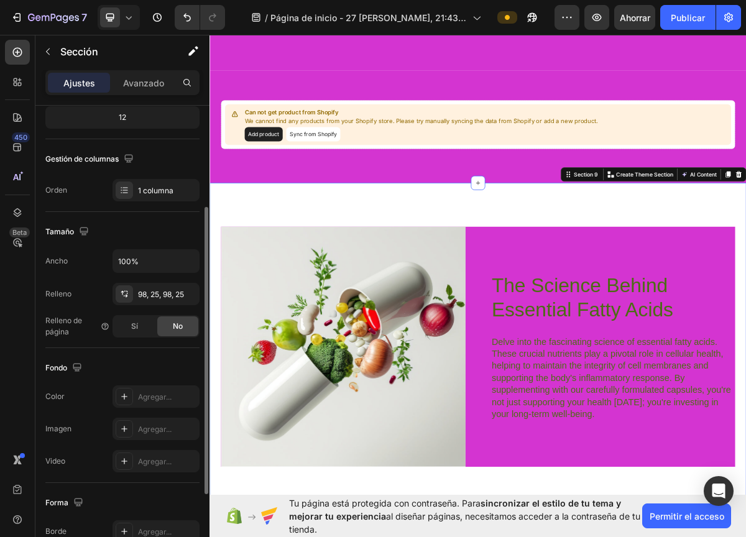
scroll to position [163, 0]
click at [168, 388] on div "Agregar..." at bounding box center [155, 395] width 87 height 22
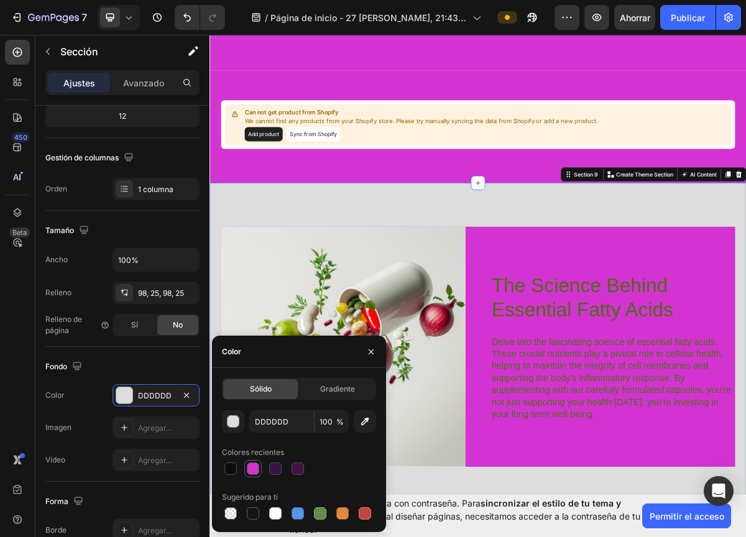
click at [253, 462] on div at bounding box center [253, 468] width 12 height 12
type input "D32ED0"
type input "97"
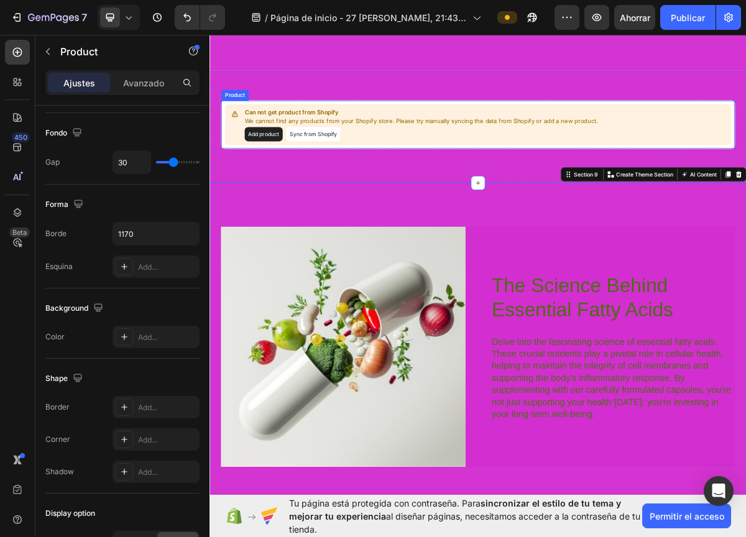
click at [482, 156] on p "We cannot find any products from your Shopify store. Please try manually syncin…" at bounding box center [503, 157] width 491 height 12
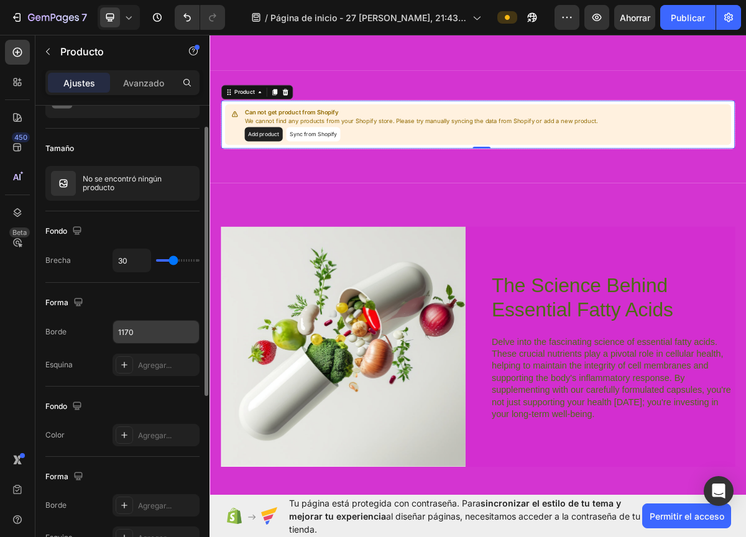
scroll to position [70, 0]
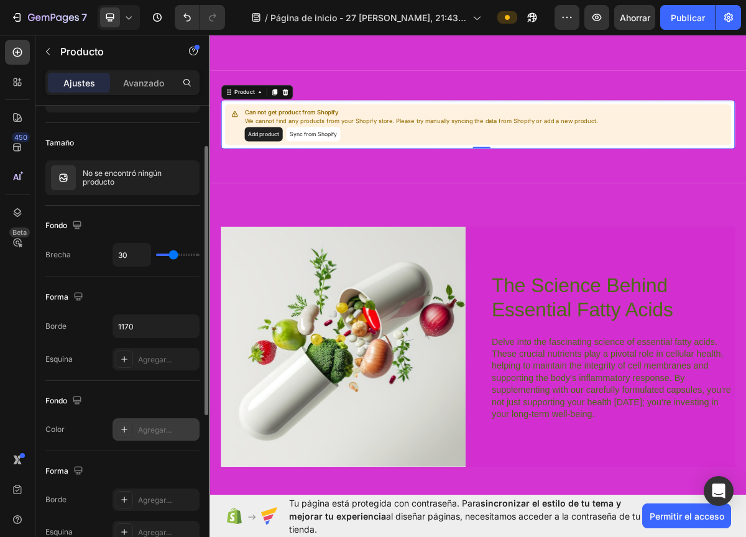
click at [159, 435] on div "Agregar..." at bounding box center [155, 429] width 87 height 22
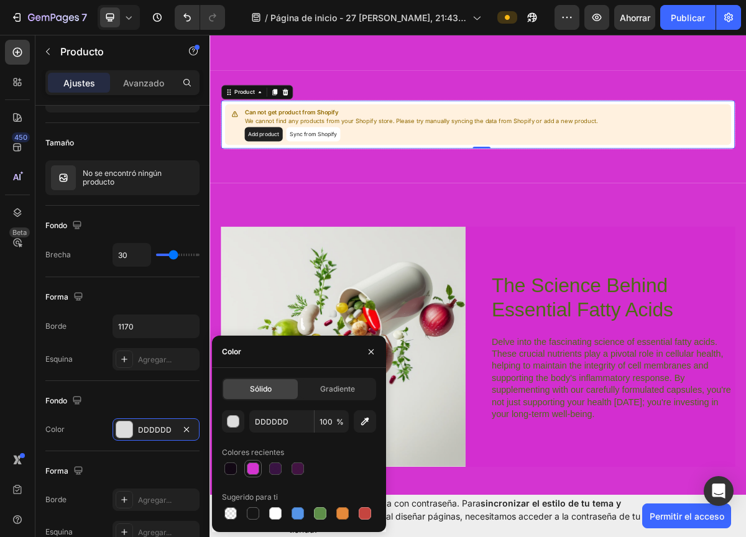
click at [253, 467] on div at bounding box center [253, 468] width 12 height 12
type input "D32ED0"
type input "97"
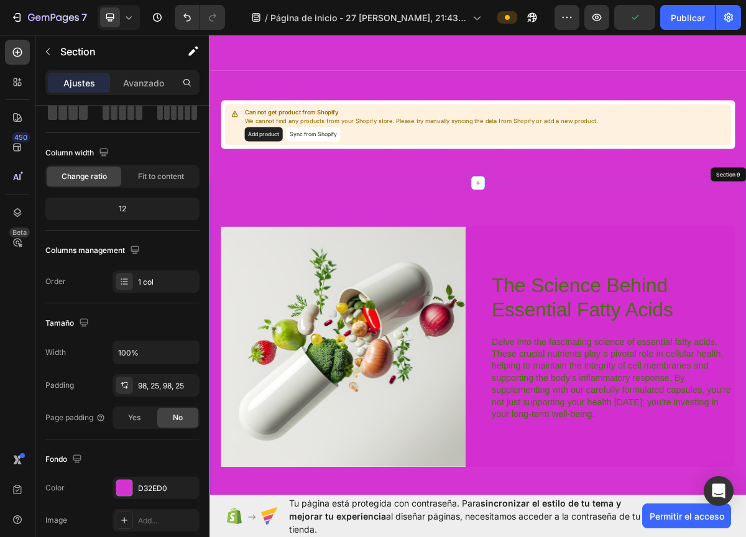
click at [413, 293] on div "Image The Science Behind Essential Fatty Acids Heading Delve into the fascinati…" at bounding box center [582, 470] width 746 height 455
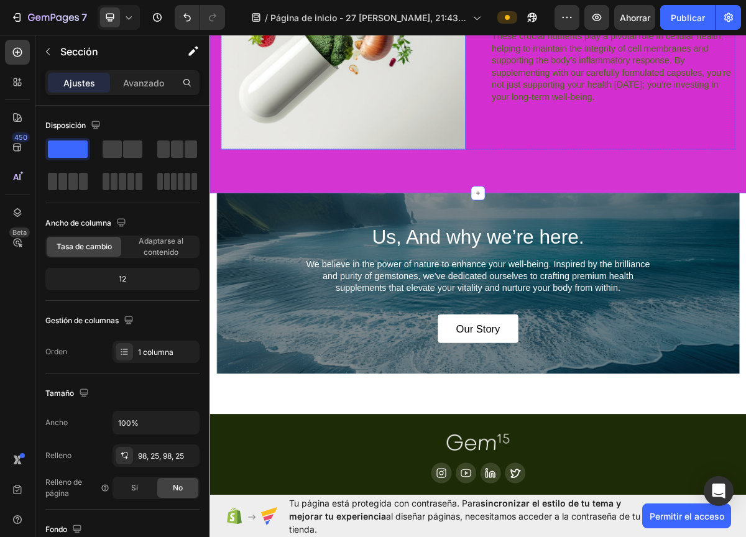
scroll to position [2767, 0]
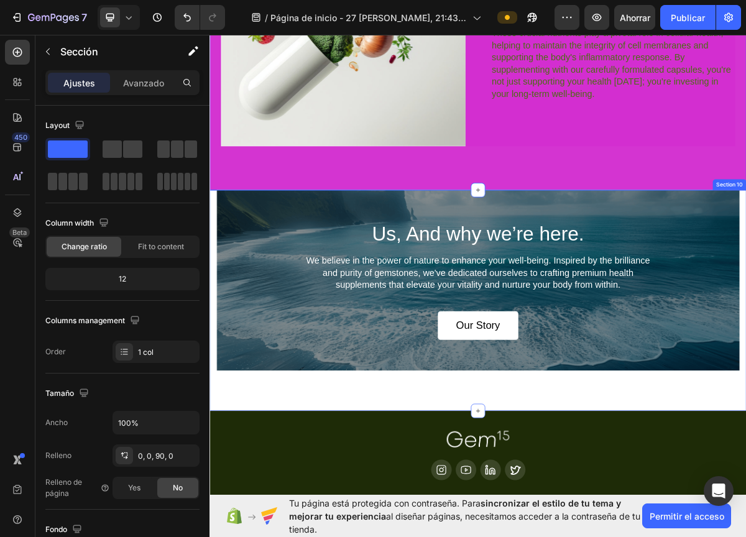
click at [535, 536] on div "Us, And why we’re here. Heading We believe in the power of nature to enhance yo…" at bounding box center [582, 406] width 746 height 307
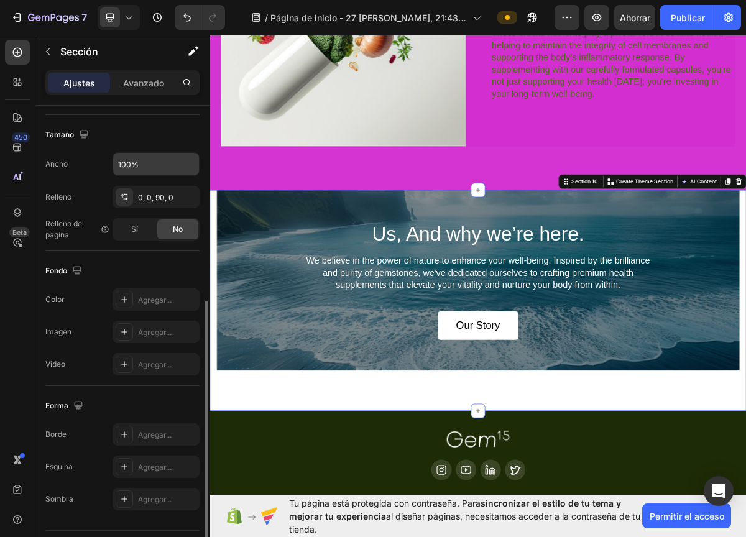
scroll to position [291, 0]
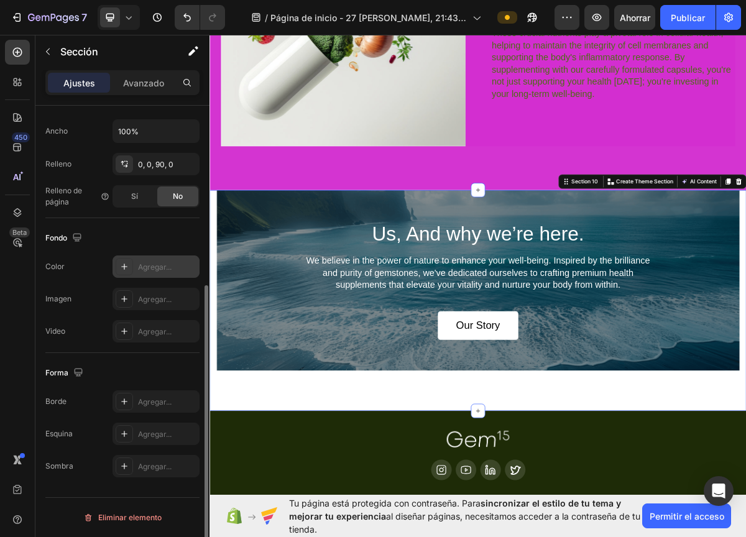
click at [157, 263] on font "Agregar..." at bounding box center [155, 266] width 34 height 9
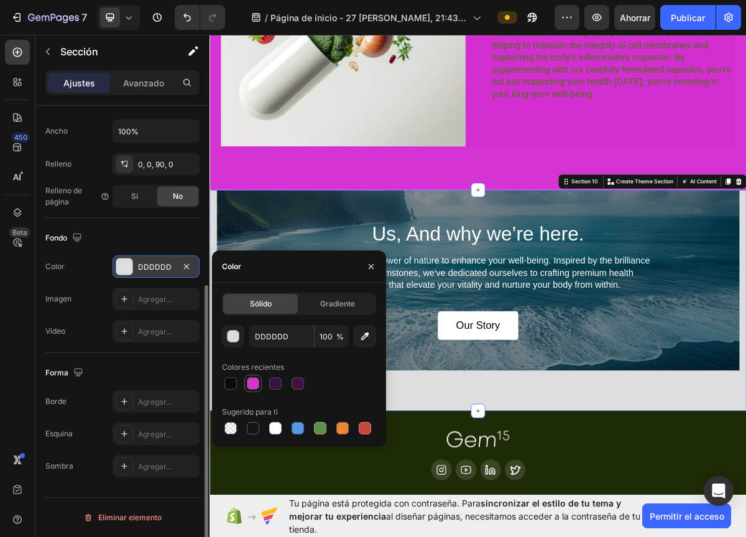
click at [252, 383] on div at bounding box center [253, 383] width 12 height 12
type input "D32ED0"
type input "97"
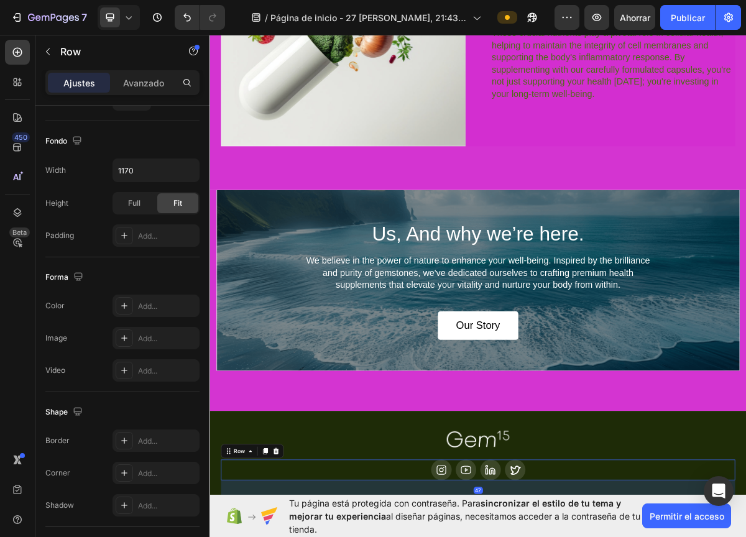
scroll to position [0, 0]
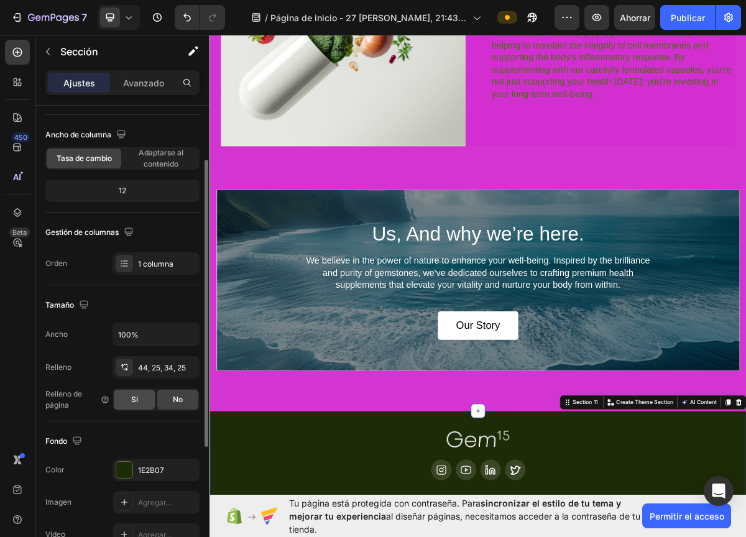
scroll to position [91, 0]
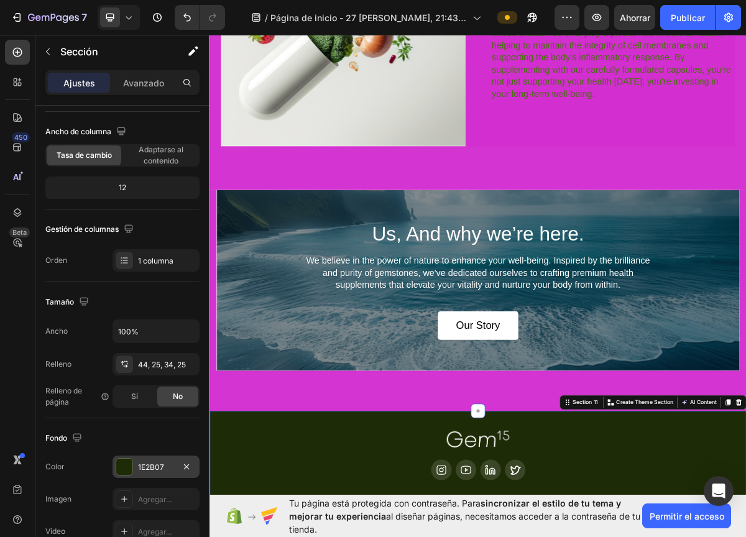
click at [148, 468] on font "1E2B07" at bounding box center [151, 466] width 26 height 9
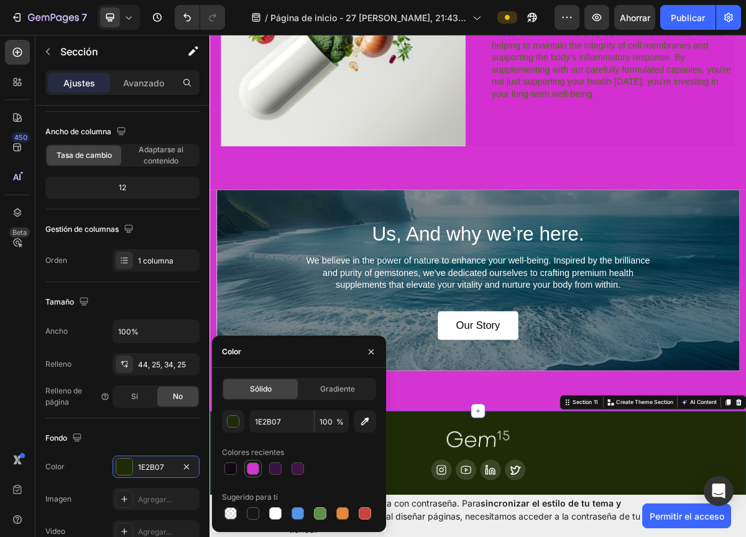
click at [258, 470] on div at bounding box center [253, 468] width 12 height 12
type input "D32ED0"
type input "97"
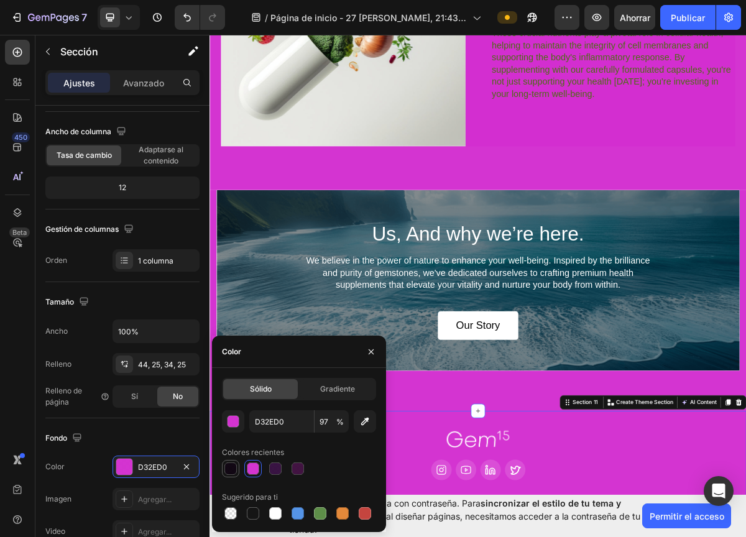
click at [229, 465] on div at bounding box center [230, 468] width 12 height 12
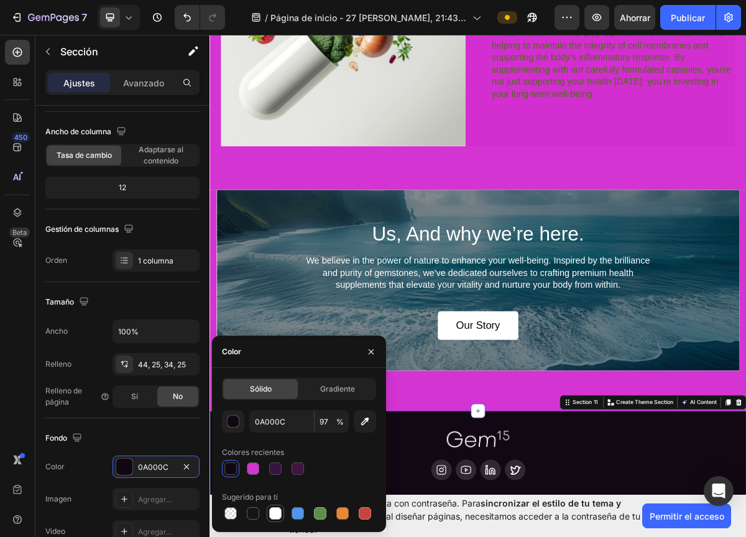
click at [275, 511] on div at bounding box center [275, 513] width 12 height 12
type input "FFFFFF"
type input "100"
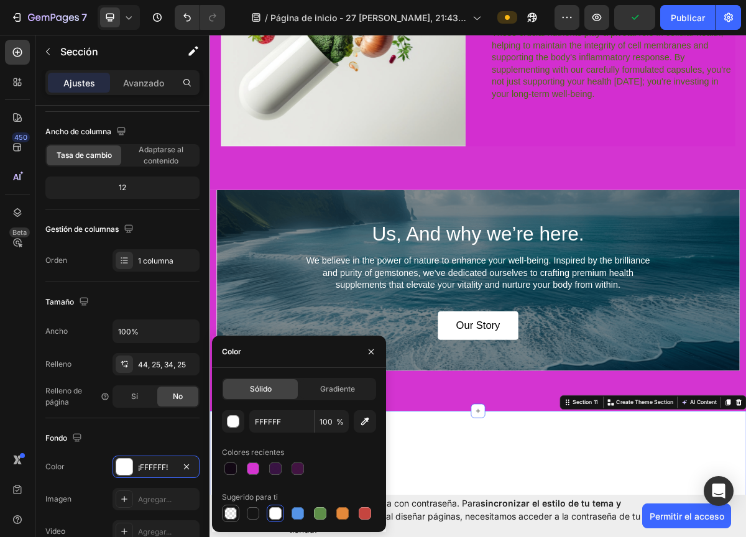
click at [229, 513] on div at bounding box center [230, 513] width 12 height 12
type input "000000"
type input "0"
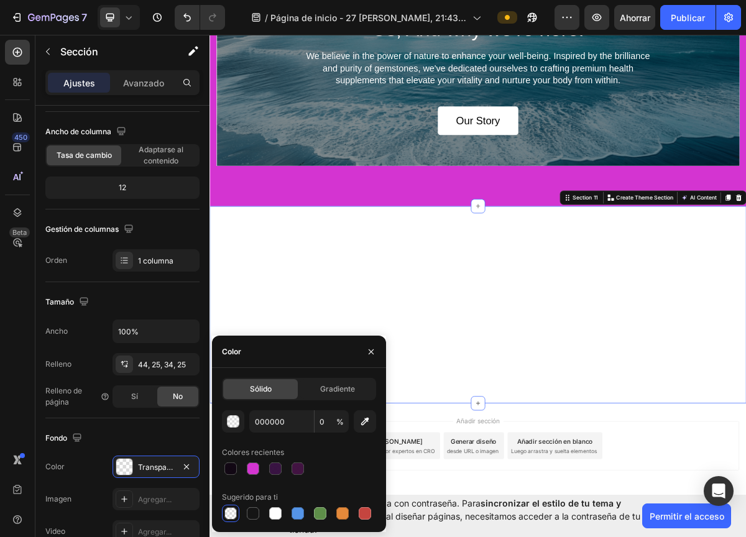
scroll to position [3095, 0]
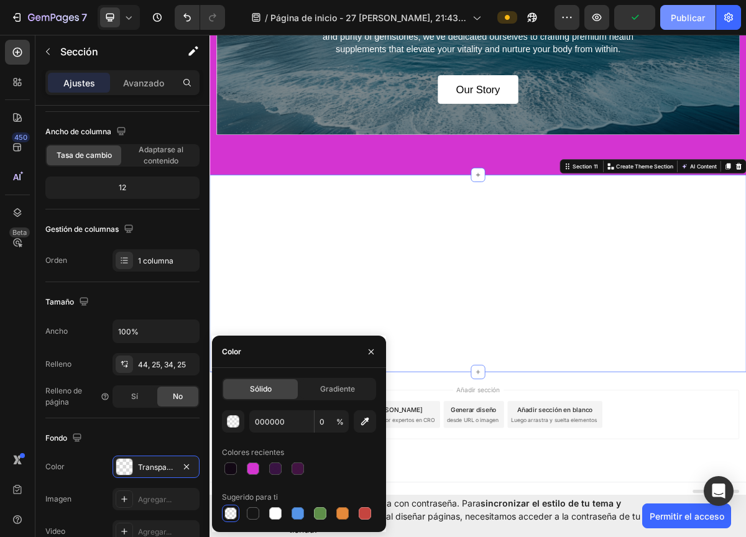
click at [697, 23] on font "Publicar" at bounding box center [687, 17] width 34 height 13
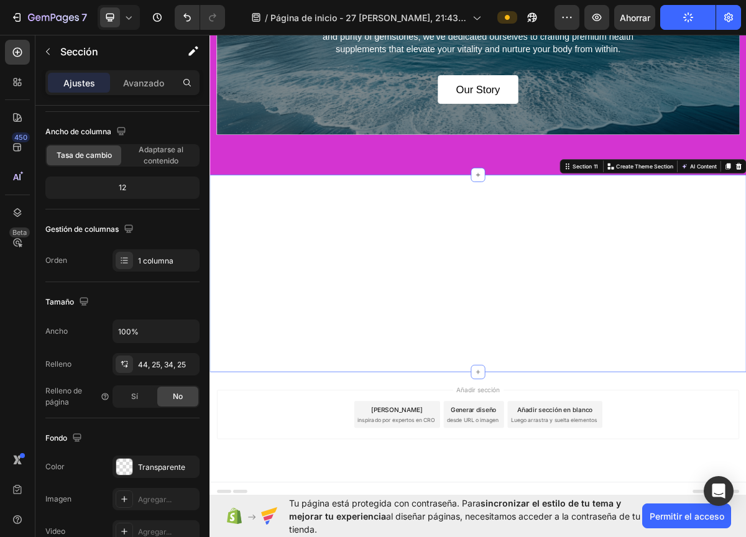
click at [610, 19] on div "Avance Ahorrar Publicar" at bounding box center [647, 17] width 186 height 25
click at [593, 19] on icon "button" at bounding box center [596, 17] width 9 height 7
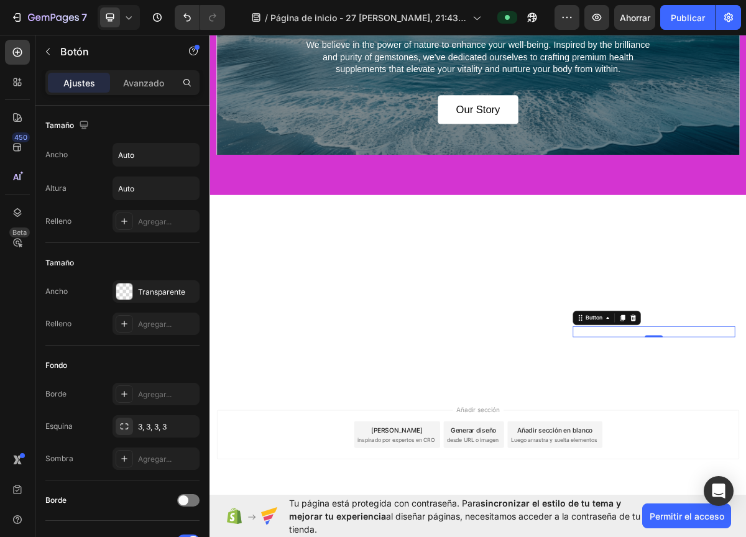
scroll to position [2969, 0]
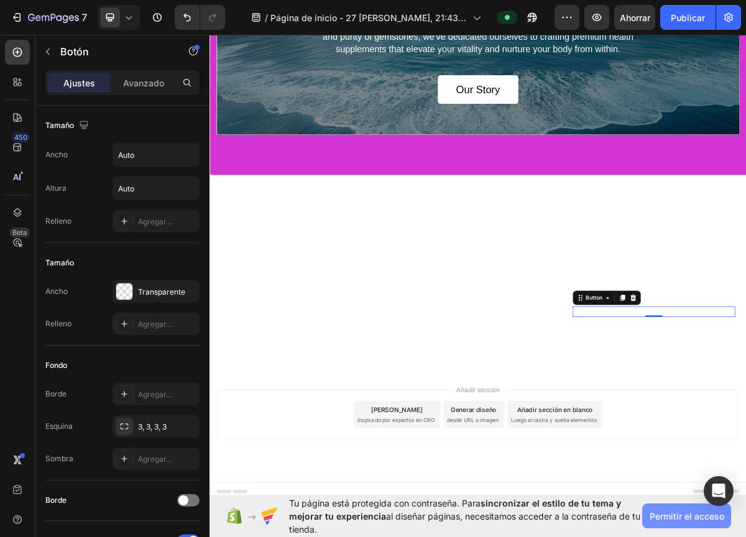
click at [677, 514] on font "Permitir el acceso" at bounding box center [686, 516] width 75 height 11
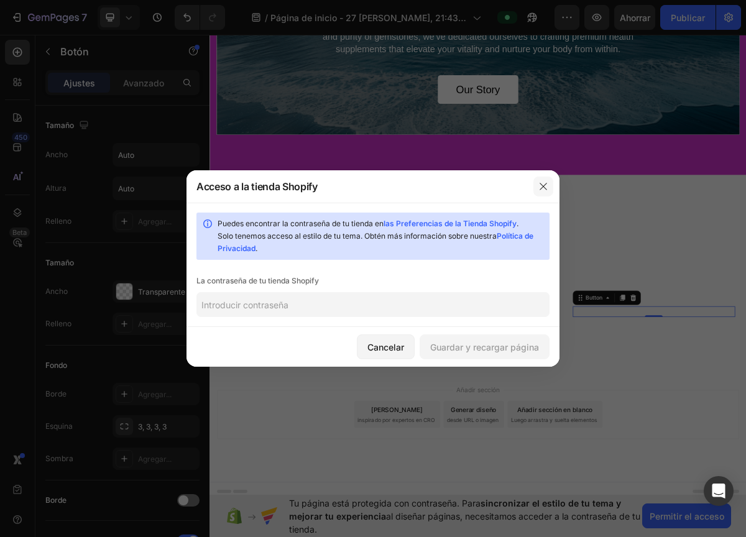
click at [543, 185] on icon "button" at bounding box center [543, 186] width 10 height 10
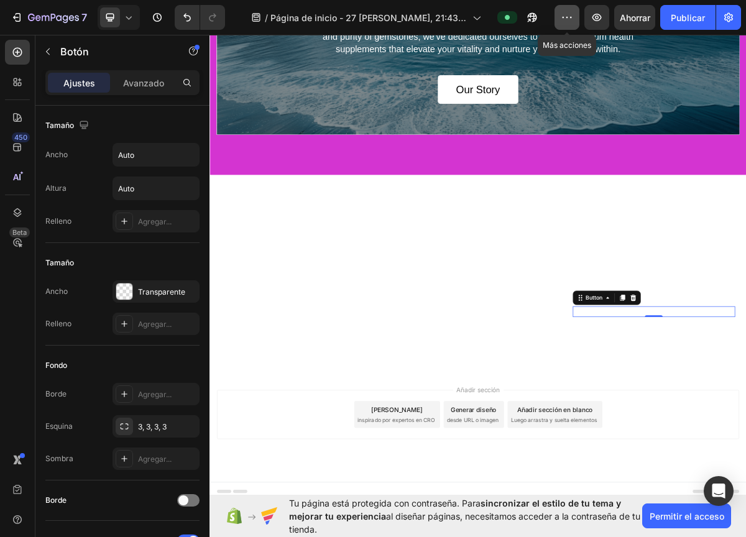
click at [567, 13] on icon "button" at bounding box center [566, 17] width 12 height 12
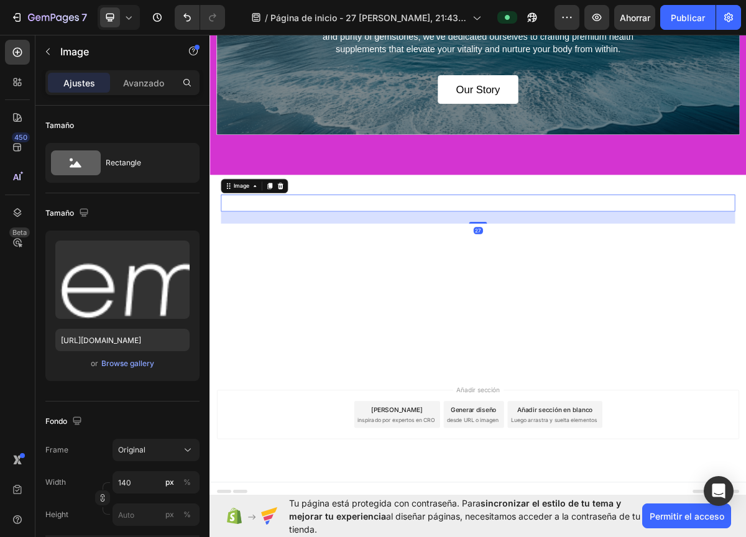
click at [728, 276] on div at bounding box center [582, 271] width 715 height 24
click at [672, 516] on font "Permitir el acceso" at bounding box center [686, 516] width 75 height 11
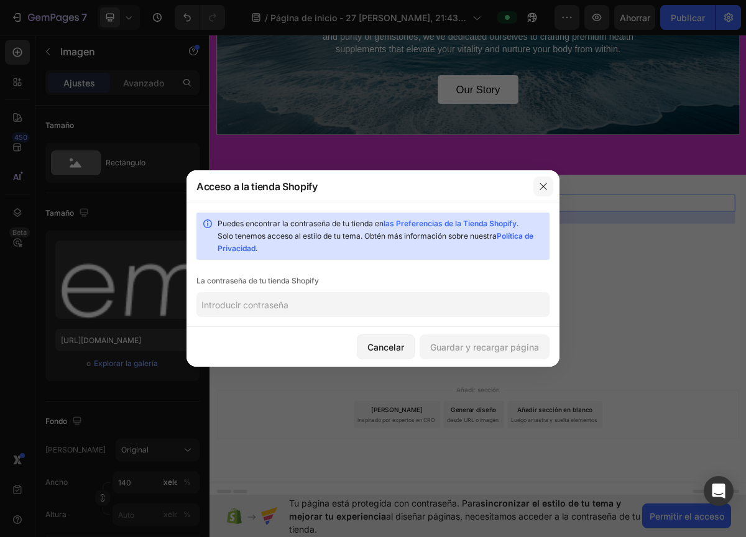
click at [546, 185] on icon "button" at bounding box center [543, 186] width 10 height 10
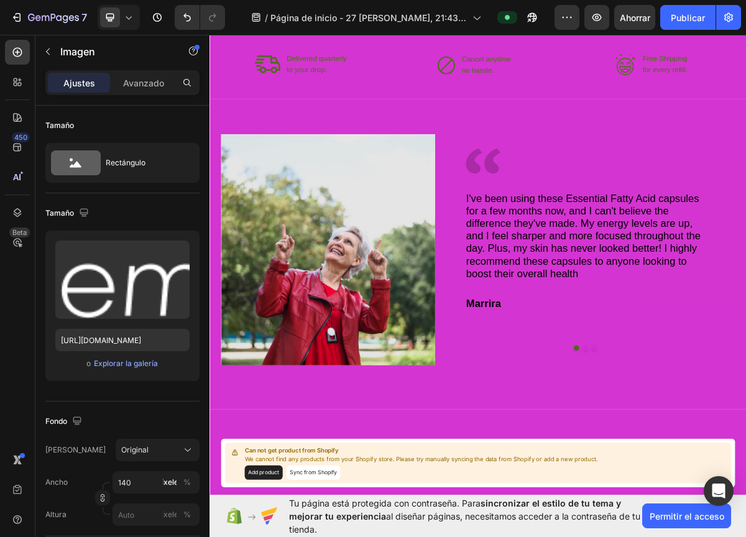
scroll to position [1794, 0]
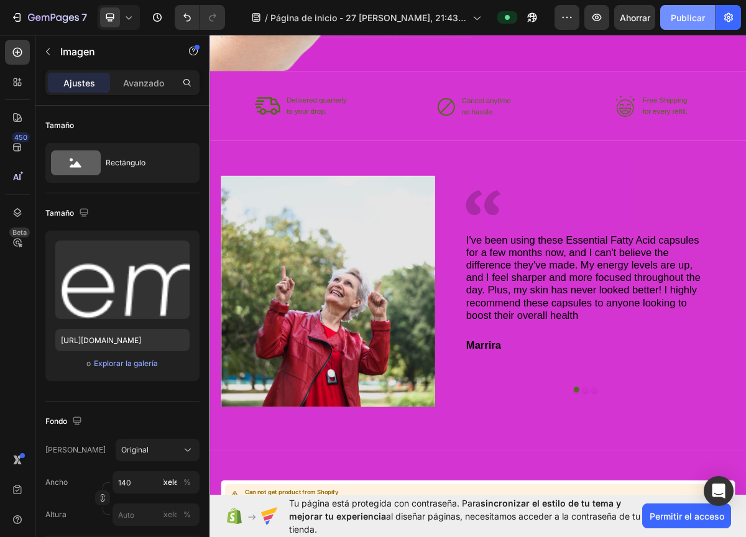
click at [684, 21] on font "Publicar" at bounding box center [687, 17] width 34 height 11
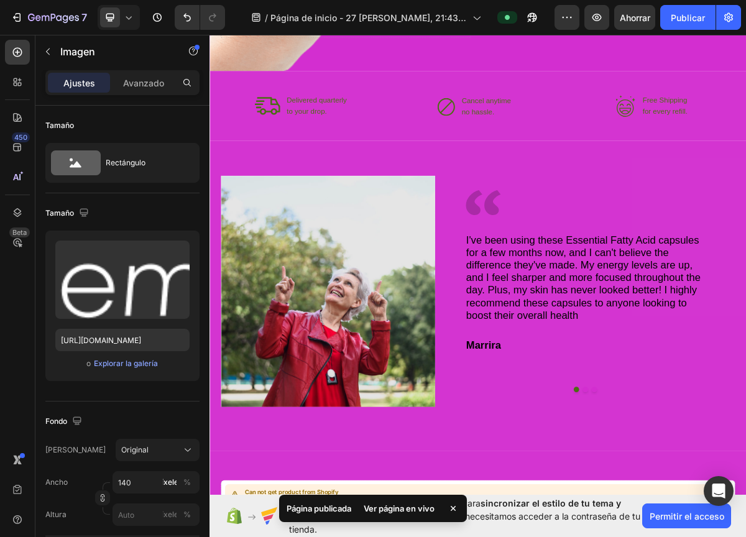
click at [389, 507] on font "Ver página en vivo" at bounding box center [398, 508] width 71 height 10
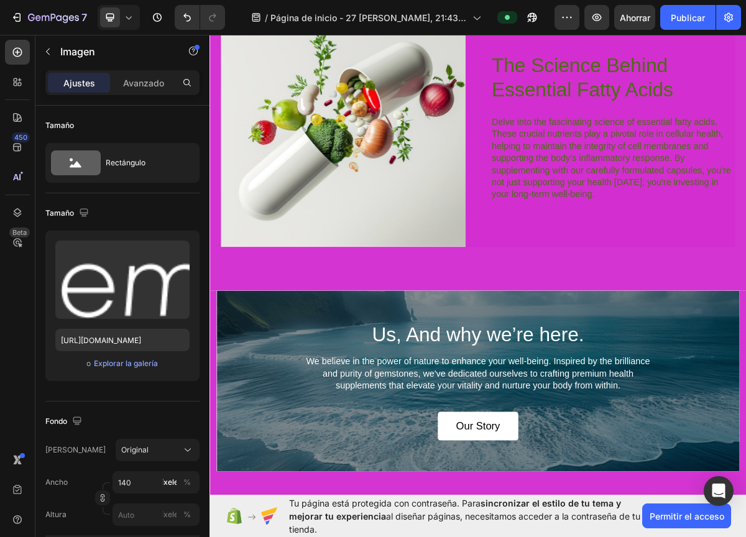
scroll to position [2631, 0]
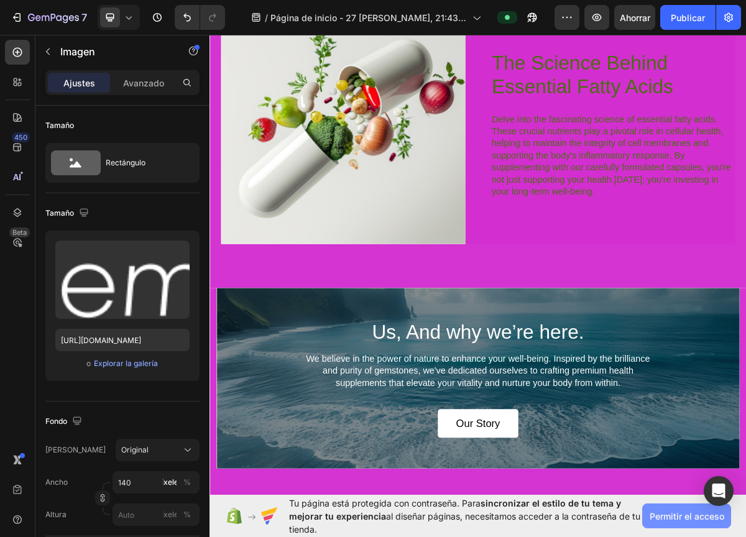
click at [683, 508] on button "Permitir el acceso" at bounding box center [686, 515] width 89 height 25
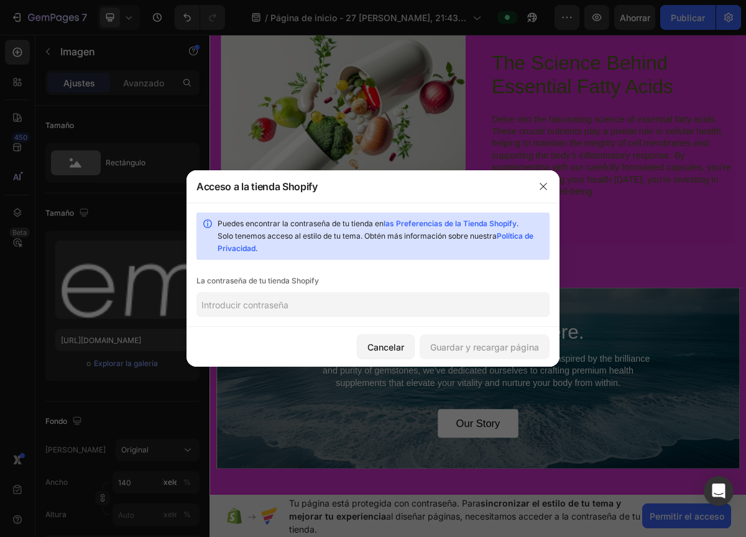
click at [251, 303] on input "text" at bounding box center [372, 304] width 353 height 25
click at [214, 308] on input "text" at bounding box center [372, 304] width 353 height 25
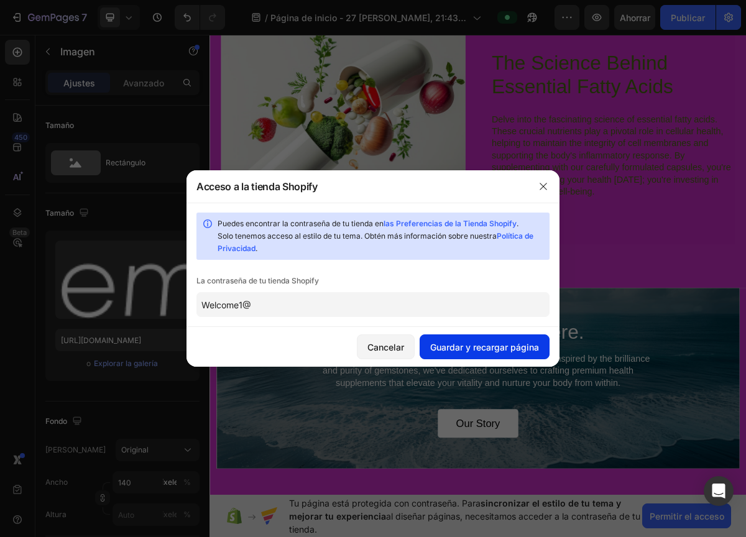
type input "Welcome1@"
click at [484, 352] on font "Guardar y recargar página" at bounding box center [484, 346] width 109 height 13
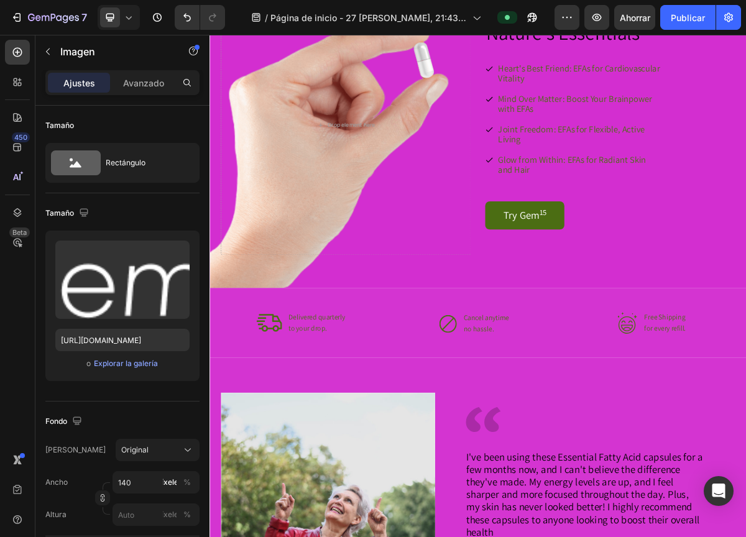
scroll to position [1497, 0]
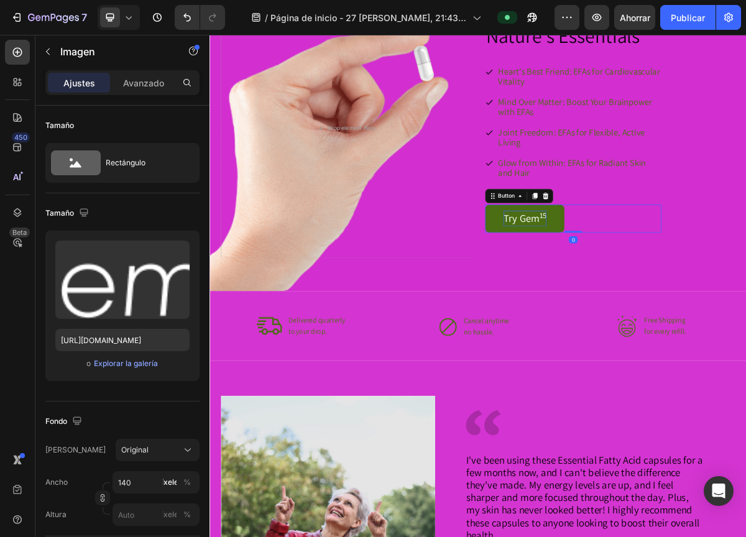
click at [635, 288] on p "Try Gem 15" at bounding box center [648, 291] width 60 height 22
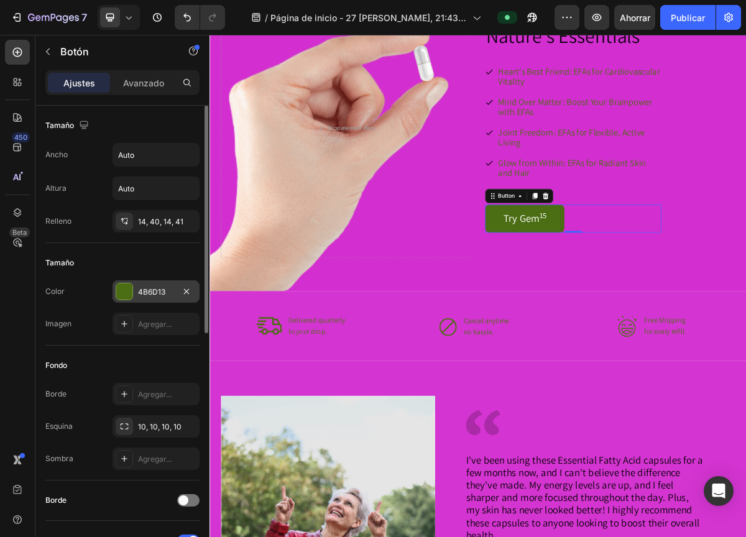
click at [159, 287] on font "4B6D13" at bounding box center [151, 291] width 27 height 9
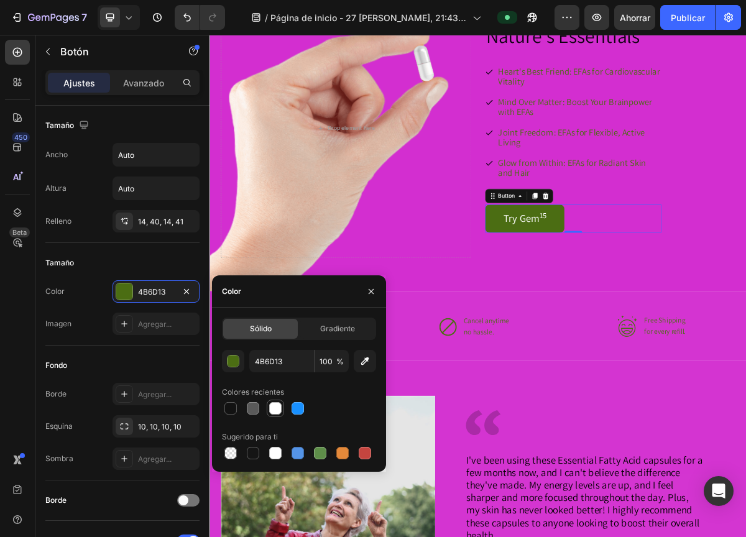
click at [276, 407] on div at bounding box center [275, 408] width 12 height 12
click at [225, 405] on div at bounding box center [230, 408] width 12 height 12
type input "121212"
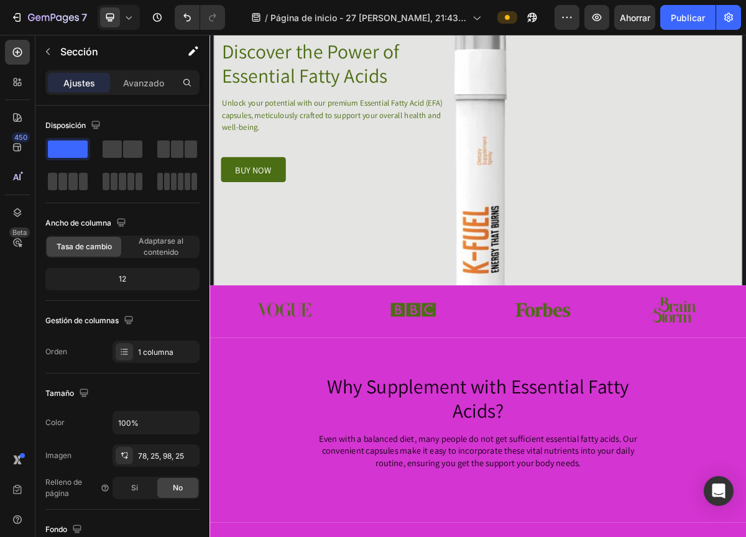
scroll to position [0, 0]
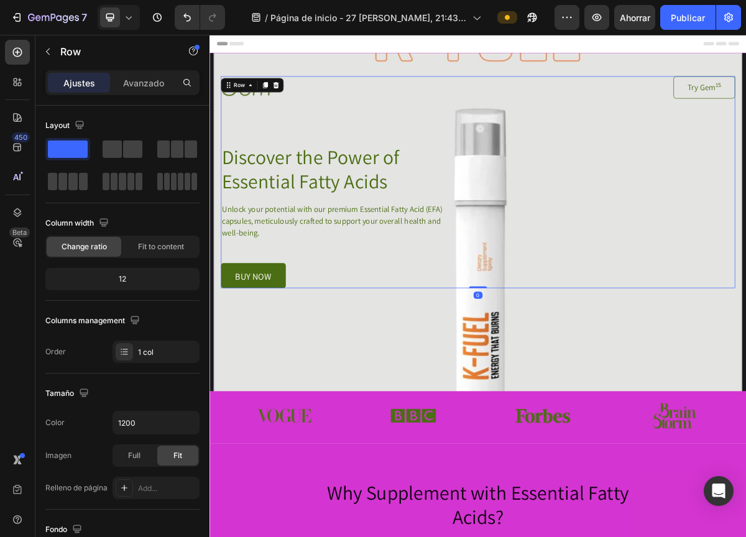
click at [580, 257] on div "Image Try Gem 15 Button Row Discover the Power of Essential Fatty Acids Heading…" at bounding box center [582, 240] width 715 height 294
click at [595, 311] on div "Image Try Gem 15 Button Row Discover the Power of Essential Fatty Acids Heading…" at bounding box center [582, 240] width 715 height 294
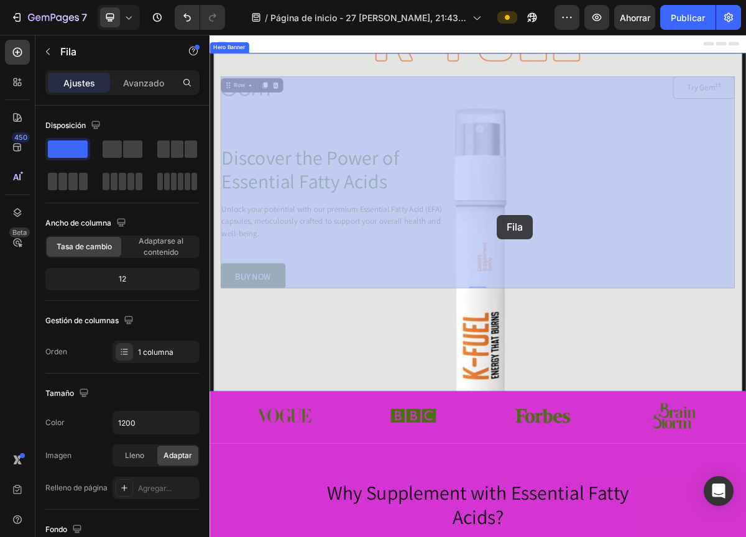
drag, startPoint x: 593, startPoint y: 381, endPoint x: 615, endPoint y: 336, distance: 50.9
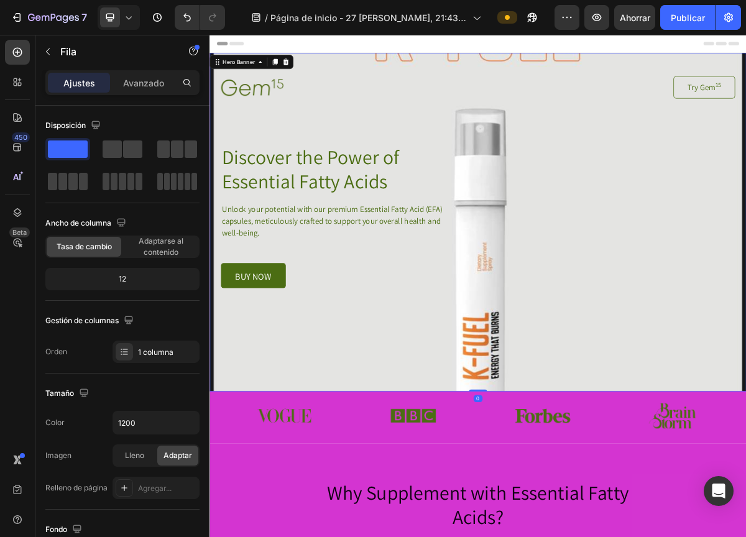
click at [619, 432] on div "Background Image" at bounding box center [582, 295] width 746 height 470
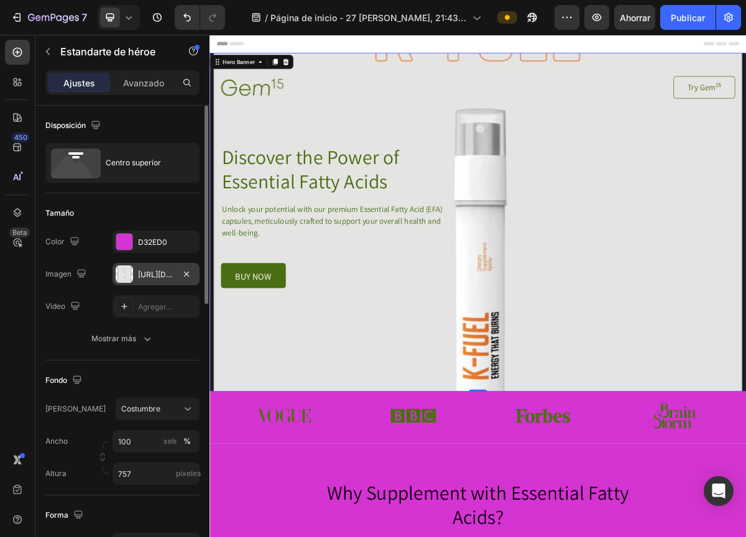
click at [154, 277] on font "[URL][DOMAIN_NAME]" at bounding box center [178, 274] width 80 height 9
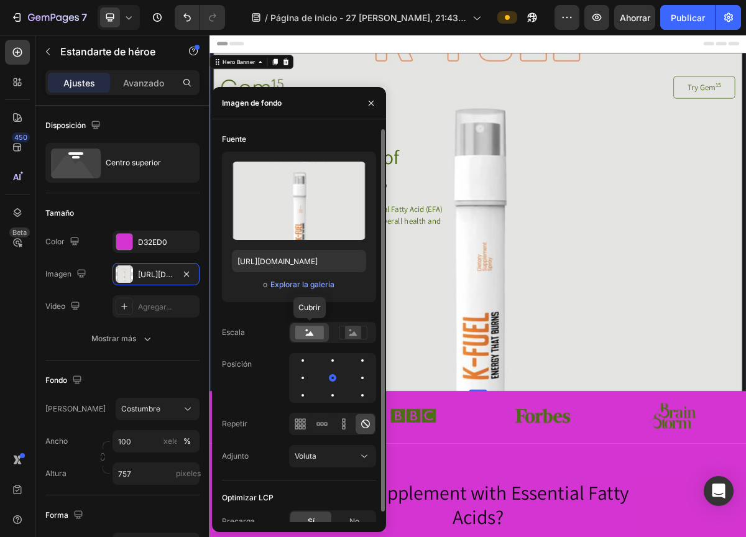
click at [311, 334] on icon at bounding box center [310, 333] width 8 height 4
click at [352, 337] on rect at bounding box center [353, 332] width 16 height 12
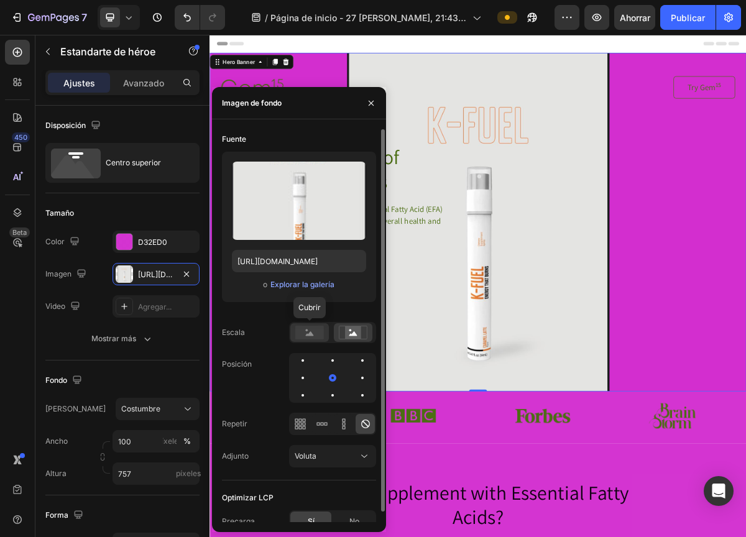
click at [303, 336] on rect at bounding box center [309, 333] width 29 height 14
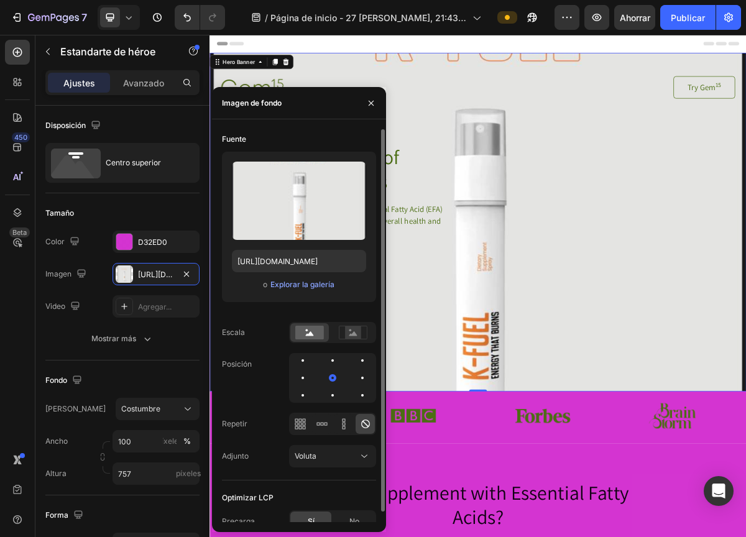
drag, startPoint x: 329, startPoint y: 375, endPoint x: 299, endPoint y: 386, distance: 32.4
click at [299, 386] on div at bounding box center [332, 378] width 87 height 50
click at [333, 394] on div at bounding box center [332, 395] width 2 height 2
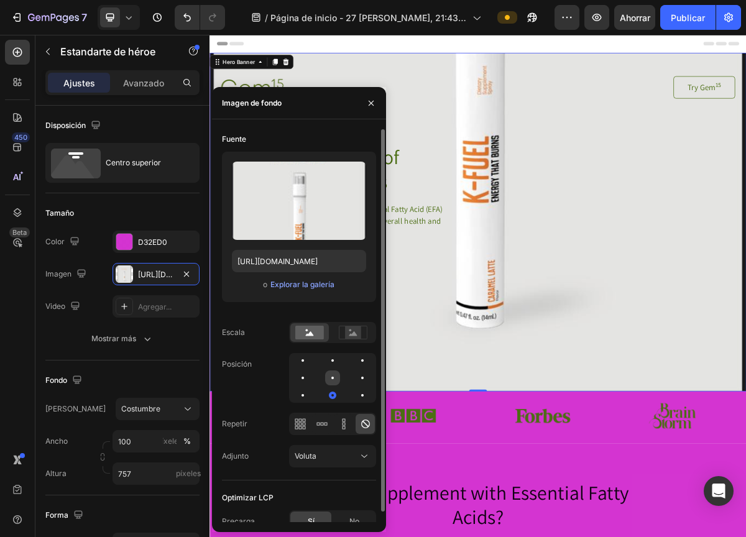
click at [355, 374] on div at bounding box center [362, 377] width 15 height 15
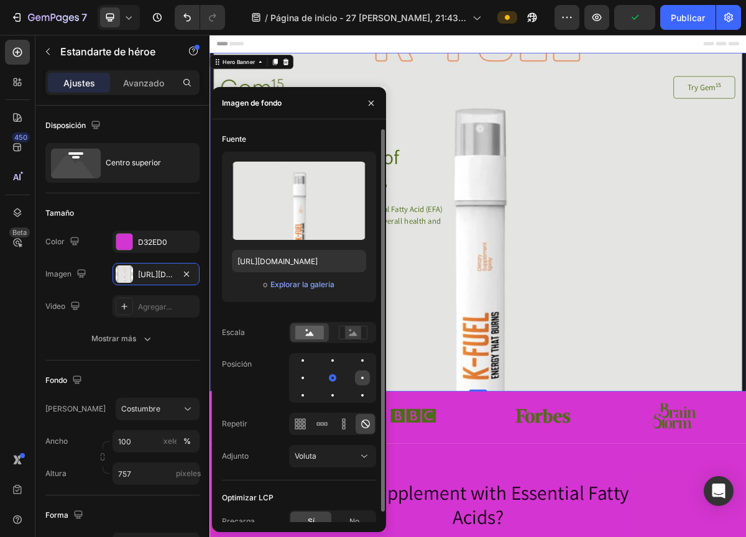
click at [310, 388] on div at bounding box center [302, 395] width 15 height 15
click at [363, 379] on div at bounding box center [361, 377] width 7 height 7
click at [362, 396] on div at bounding box center [362, 395] width 15 height 15
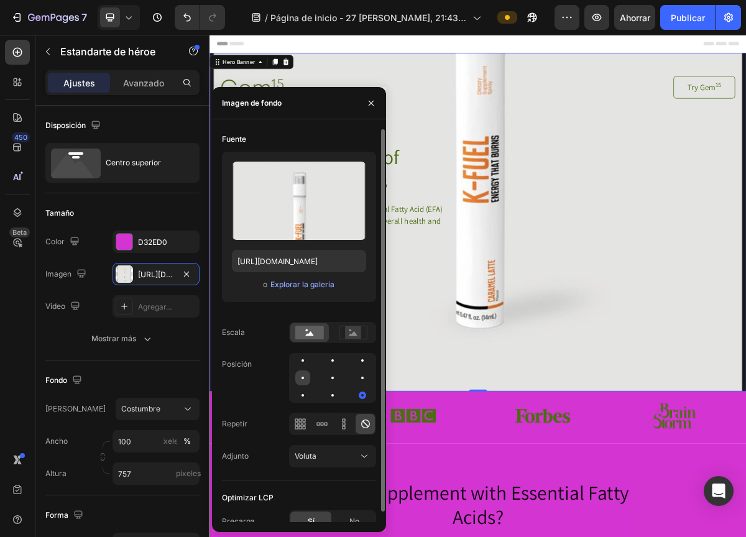
click at [325, 379] on div at bounding box center [332, 377] width 15 height 15
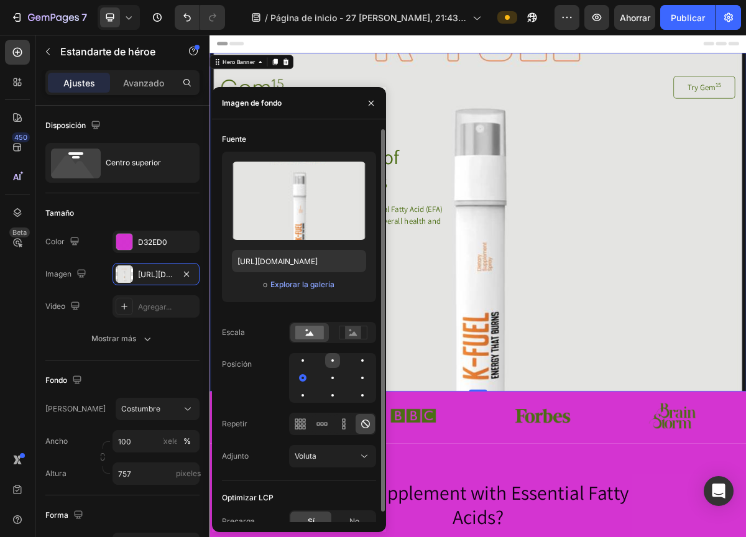
click at [355, 363] on div at bounding box center [362, 360] width 15 height 15
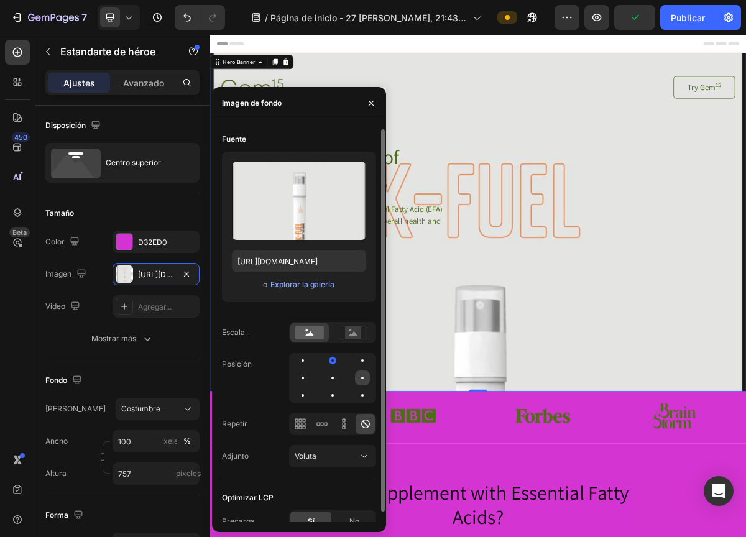
click at [310, 388] on div at bounding box center [302, 395] width 15 height 15
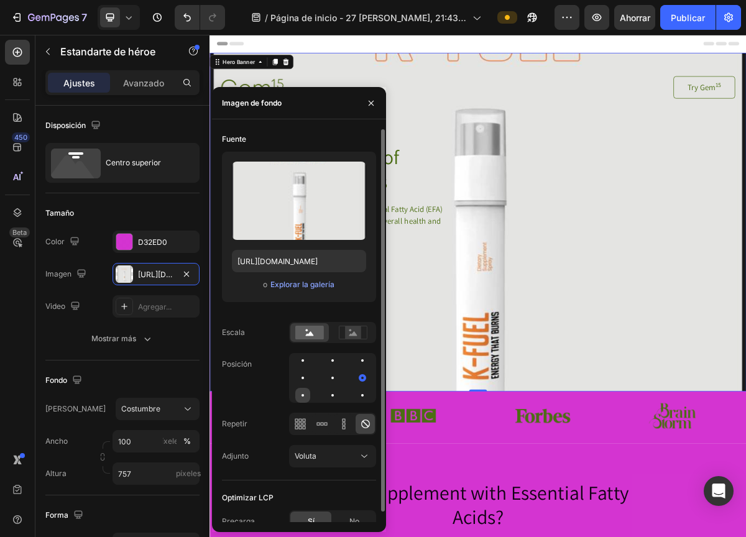
click at [325, 393] on div at bounding box center [332, 395] width 15 height 15
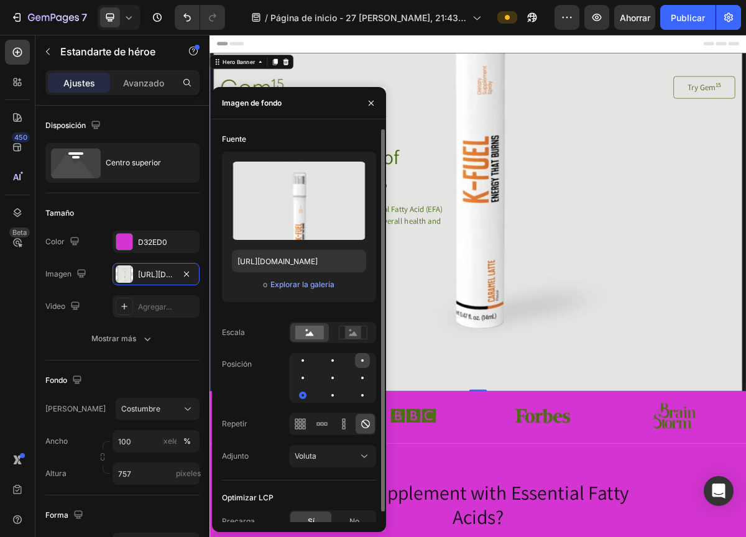
click at [310, 370] on div at bounding box center [302, 377] width 15 height 15
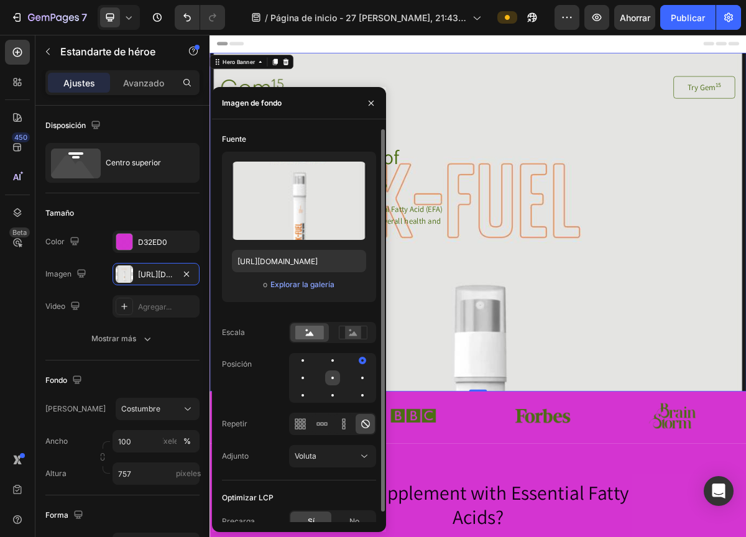
click at [355, 381] on div at bounding box center [362, 377] width 15 height 15
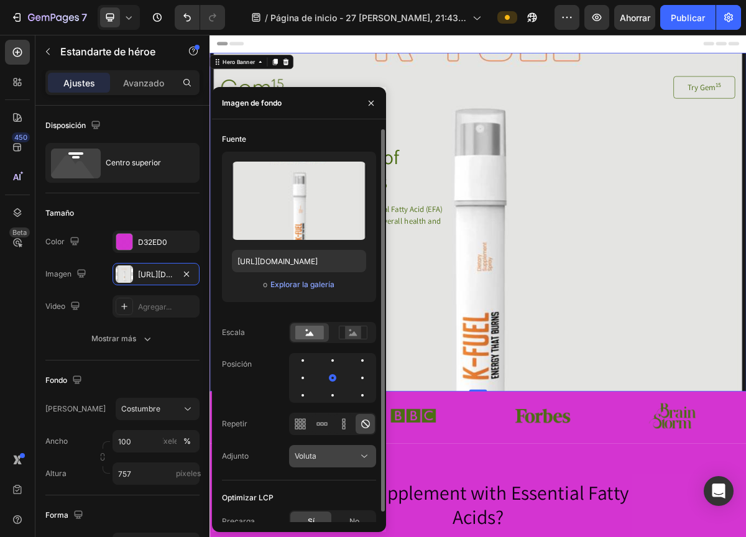
click at [367, 450] on icon at bounding box center [364, 456] width 12 height 12
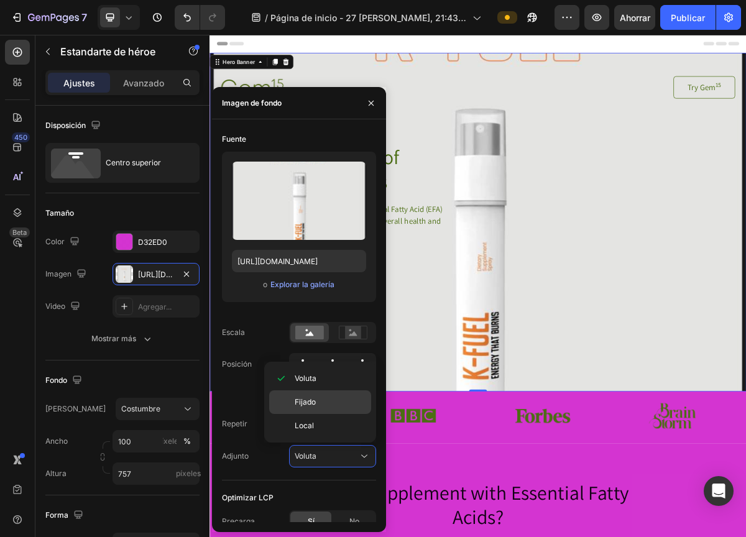
click at [336, 404] on p "Fijado" at bounding box center [329, 401] width 71 height 11
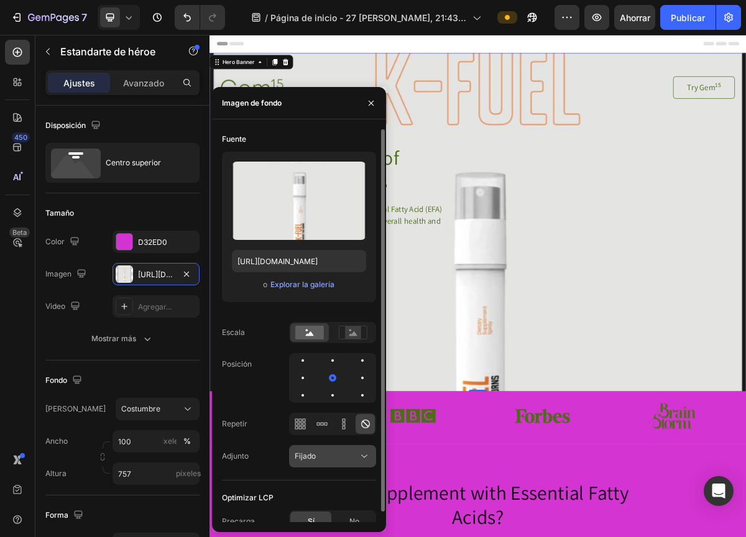
click at [368, 456] on icon at bounding box center [364, 456] width 12 height 12
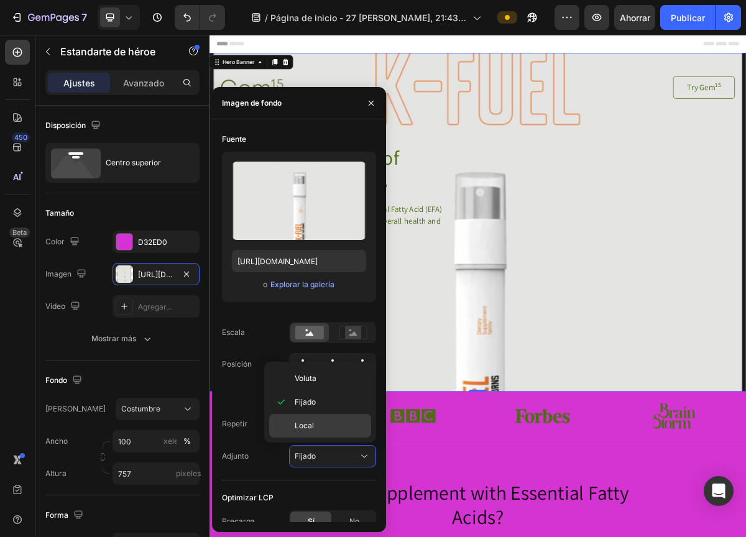
click at [314, 418] on div "Local" at bounding box center [320, 426] width 102 height 24
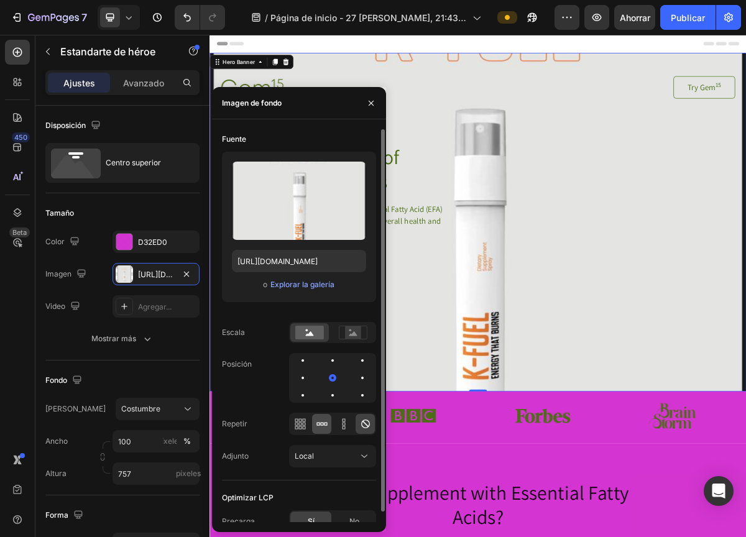
click at [320, 423] on icon at bounding box center [321, 423] width 3 height 3
click at [319, 420] on icon at bounding box center [322, 424] width 12 height 12
drag, startPoint x: 368, startPoint y: 422, endPoint x: 358, endPoint y: 392, distance: 31.2
click at [358, 392] on div "Fuente Subir imagen [URL][DOMAIN_NAME] o Explorar la galería Escala Posición Re…" at bounding box center [299, 304] width 154 height 351
click at [362, 422] on icon at bounding box center [365, 424] width 12 height 12
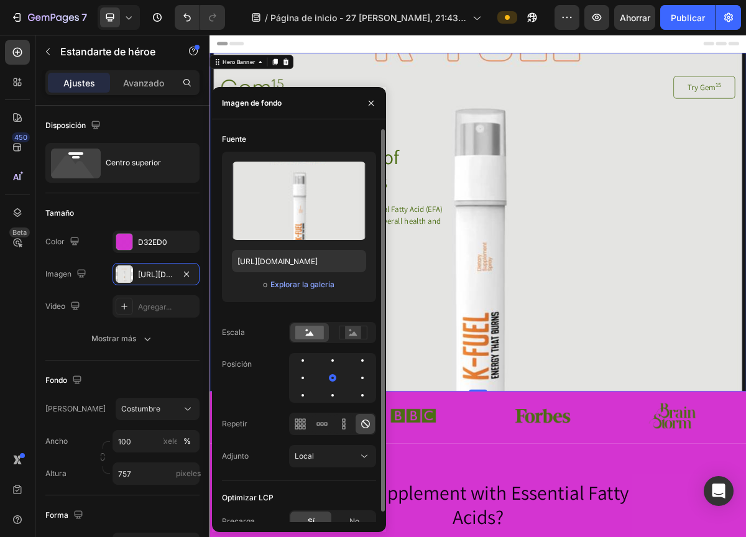
drag, startPoint x: 362, startPoint y: 422, endPoint x: 356, endPoint y: 425, distance: 6.9
click at [356, 425] on div at bounding box center [364, 424] width 19 height 20
click at [362, 453] on icon at bounding box center [364, 456] width 12 height 12
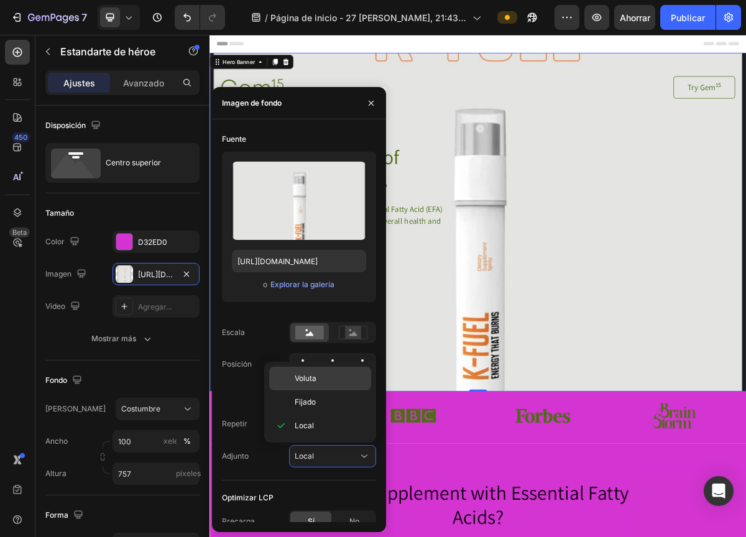
click at [330, 381] on p "Voluta" at bounding box center [329, 378] width 71 height 11
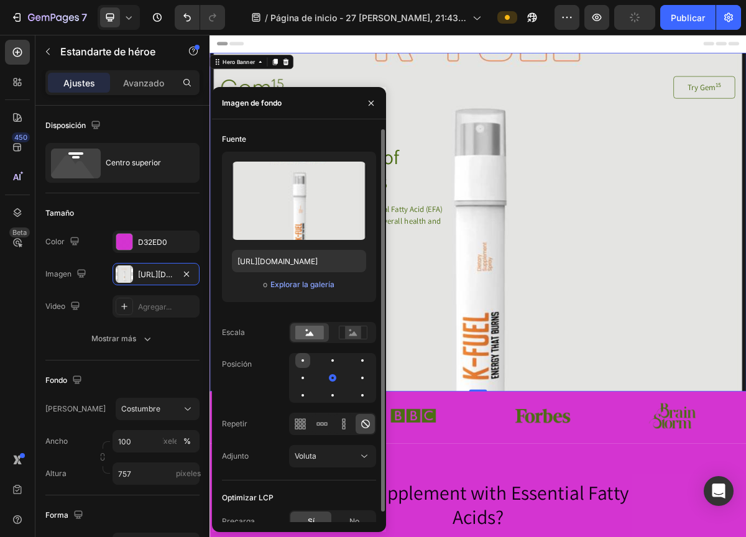
click at [325, 357] on div at bounding box center [332, 360] width 15 height 15
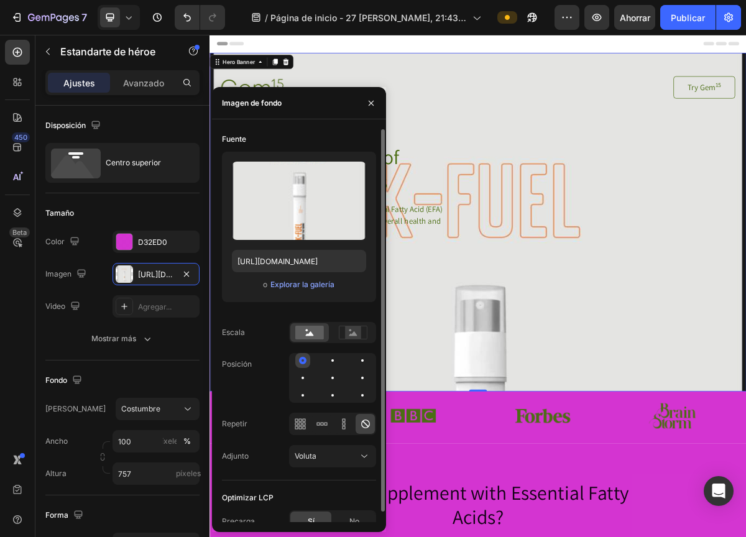
click at [304, 357] on div at bounding box center [302, 360] width 7 height 7
click at [325, 372] on div at bounding box center [332, 377] width 15 height 15
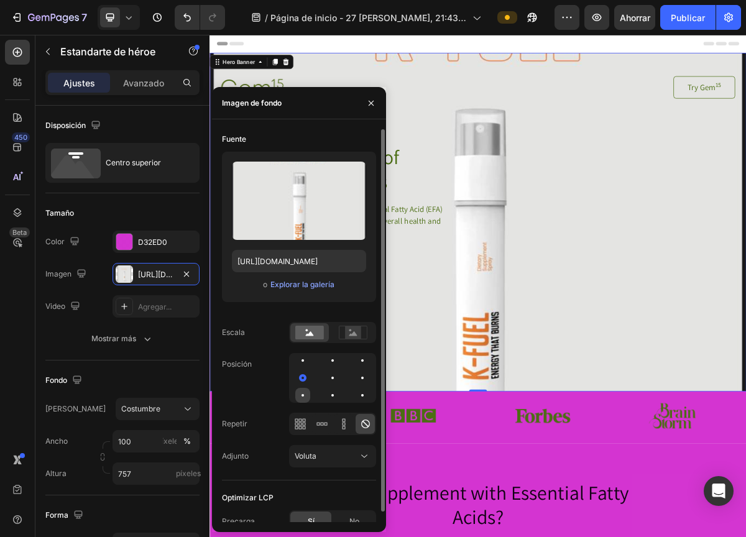
click at [325, 388] on div at bounding box center [332, 395] width 15 height 15
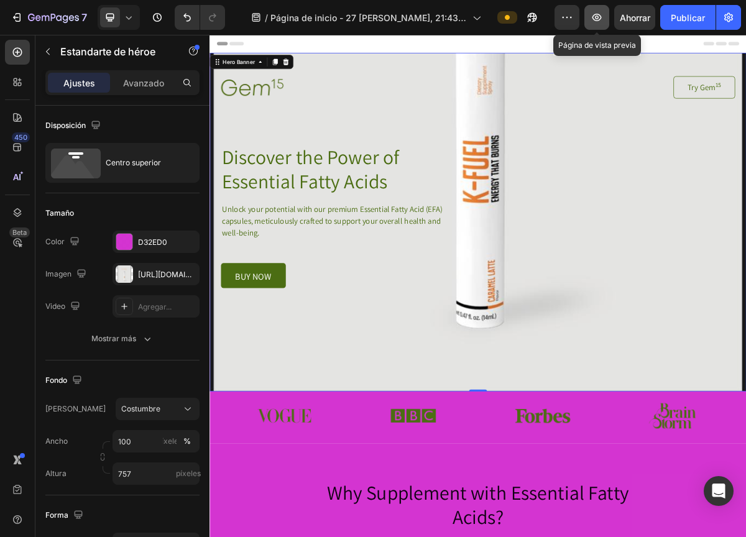
click at [593, 19] on icon "button" at bounding box center [596, 17] width 12 height 12
click at [145, 87] on font "Avanzado" at bounding box center [143, 83] width 41 height 11
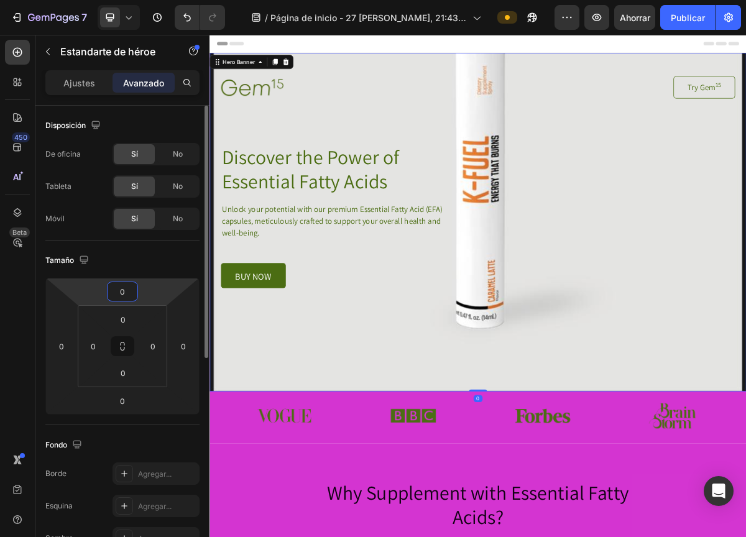
click at [130, 295] on input "0" at bounding box center [122, 291] width 25 height 19
click at [88, 347] on input "0" at bounding box center [93, 346] width 19 height 19
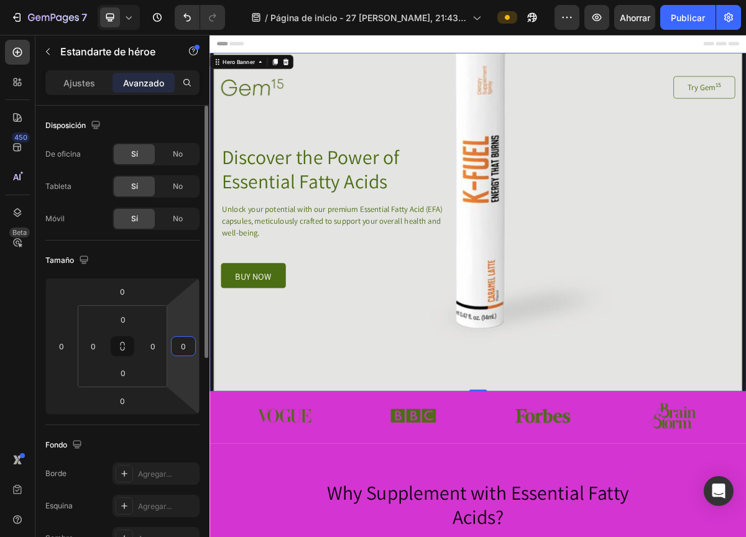
click at [174, 342] on input "0" at bounding box center [183, 346] width 19 height 19
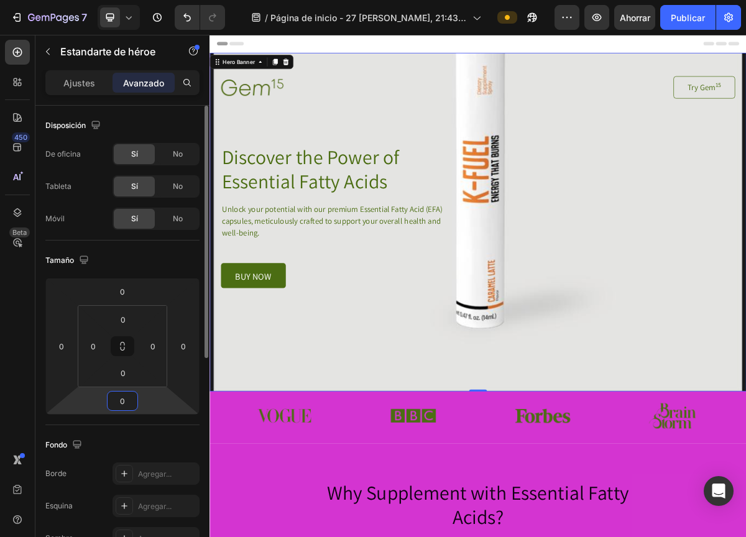
click at [123, 396] on input "0" at bounding box center [122, 400] width 25 height 19
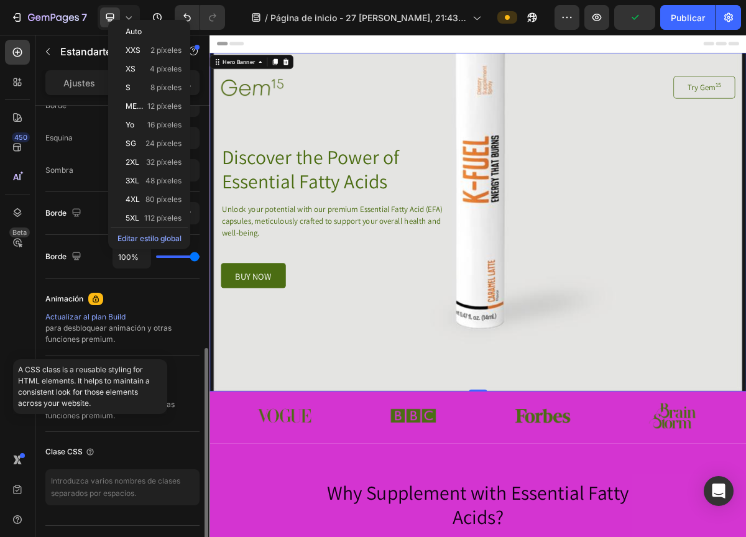
scroll to position [396, 0]
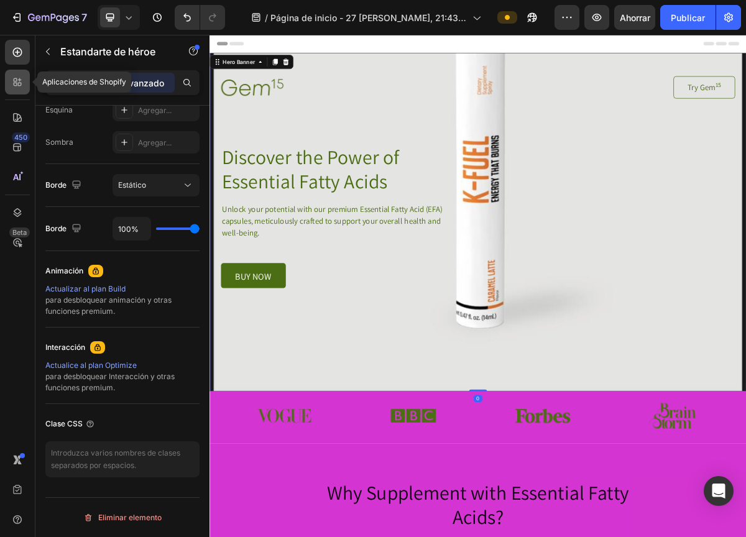
click at [20, 80] on icon at bounding box center [17, 82] width 12 height 12
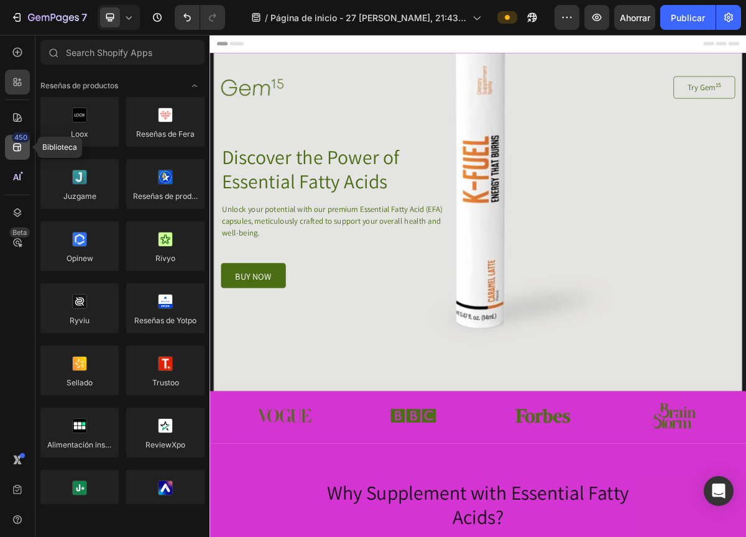
click at [24, 155] on div "450" at bounding box center [17, 147] width 25 height 25
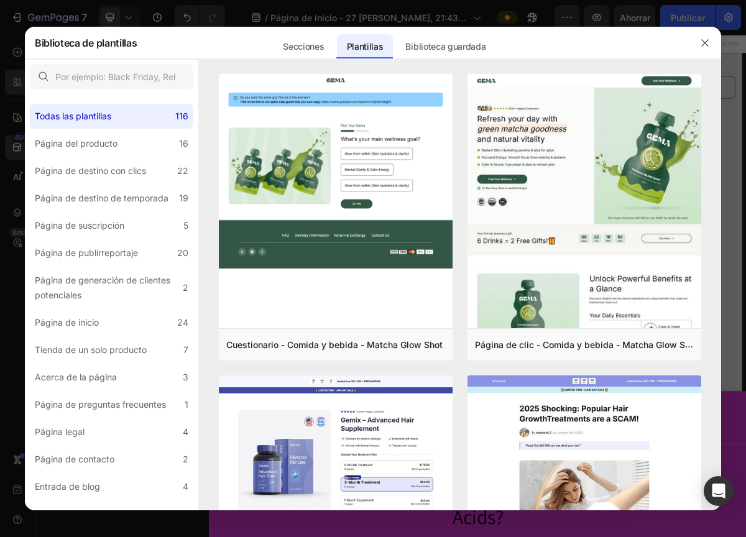
click at [42, 18] on div at bounding box center [373, 268] width 746 height 537
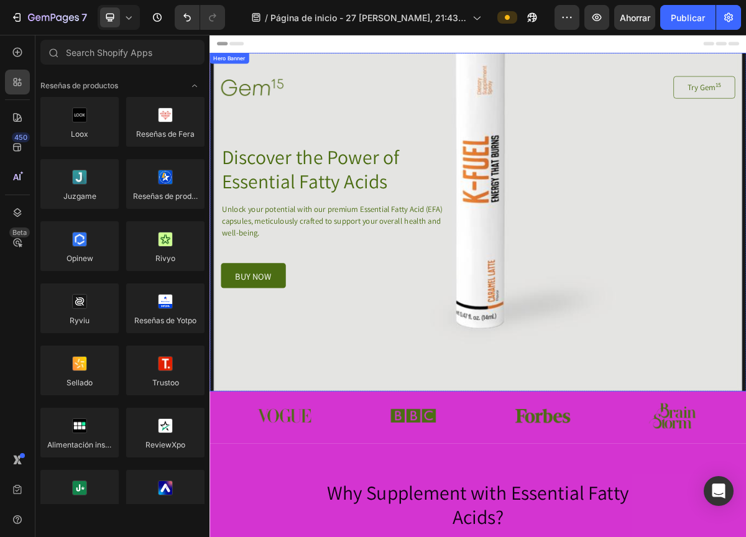
click at [745, 478] on div "Background Image" at bounding box center [582, 295] width 746 height 470
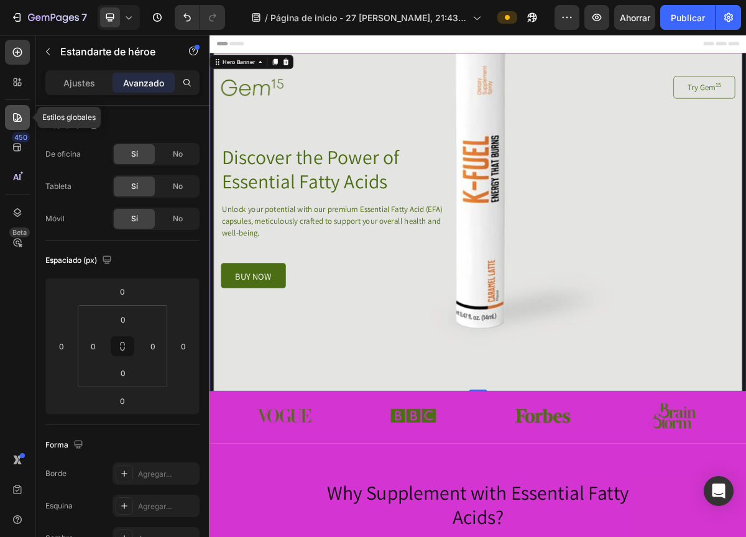
click at [16, 117] on icon at bounding box center [17, 117] width 12 height 12
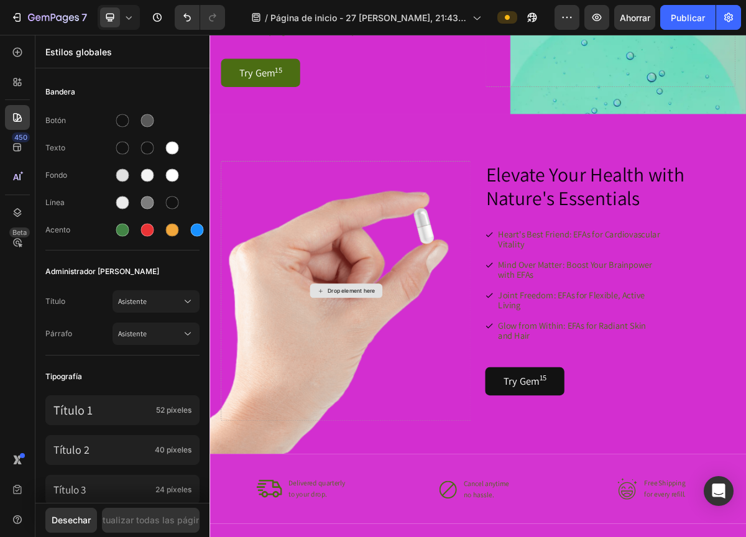
scroll to position [1262, 0]
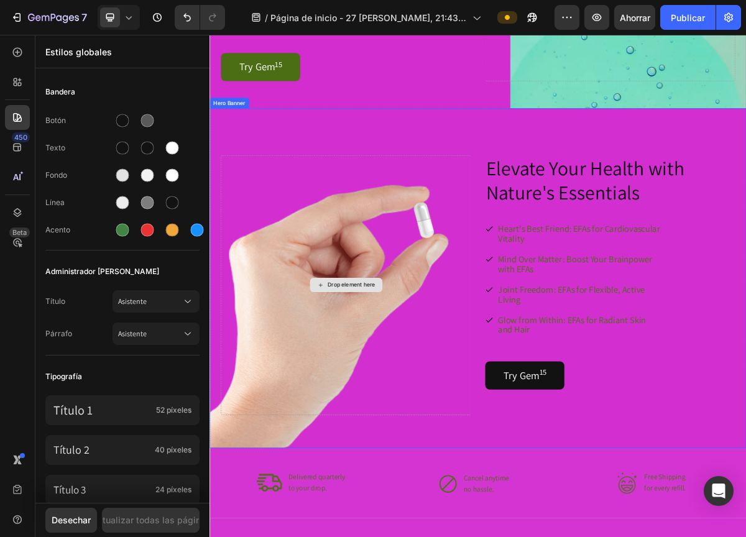
click at [460, 521] on div "Drop element here" at bounding box center [398, 383] width 347 height 361
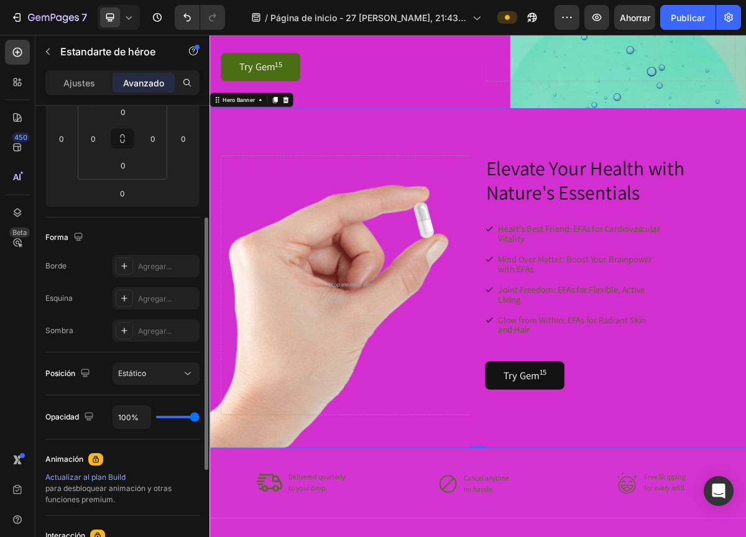
scroll to position [221, 0]
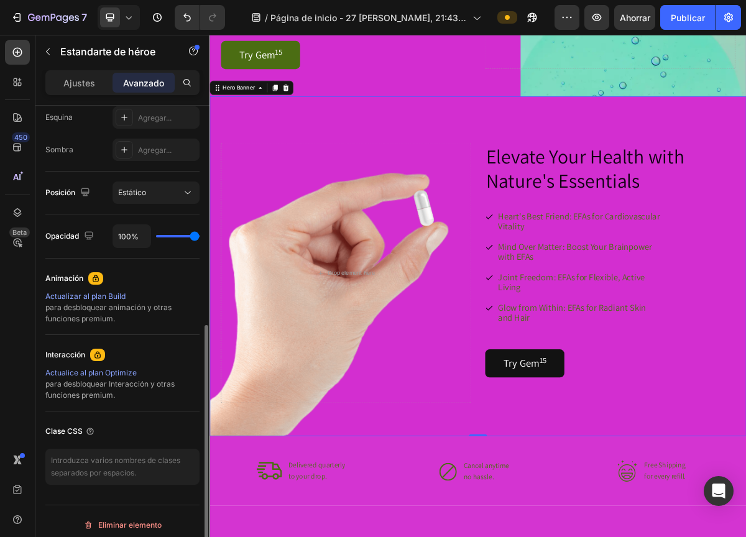
scroll to position [396, 0]
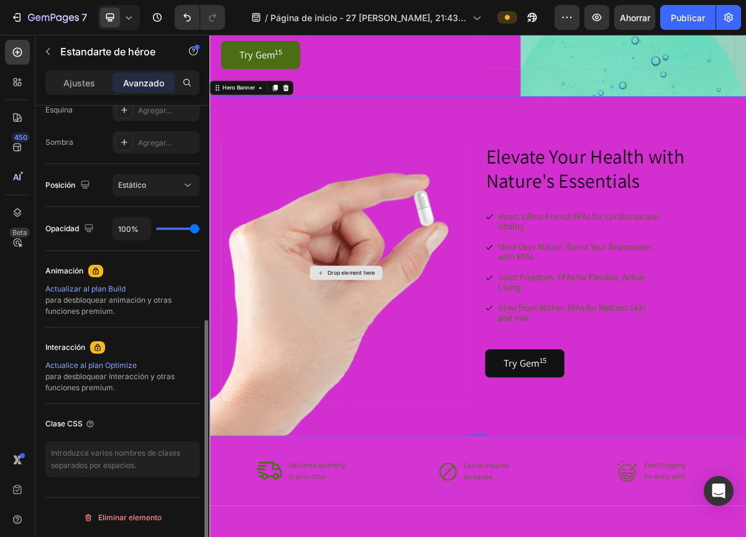
click at [404, 448] on div "Drop element here" at bounding box center [398, 366] width 347 height 361
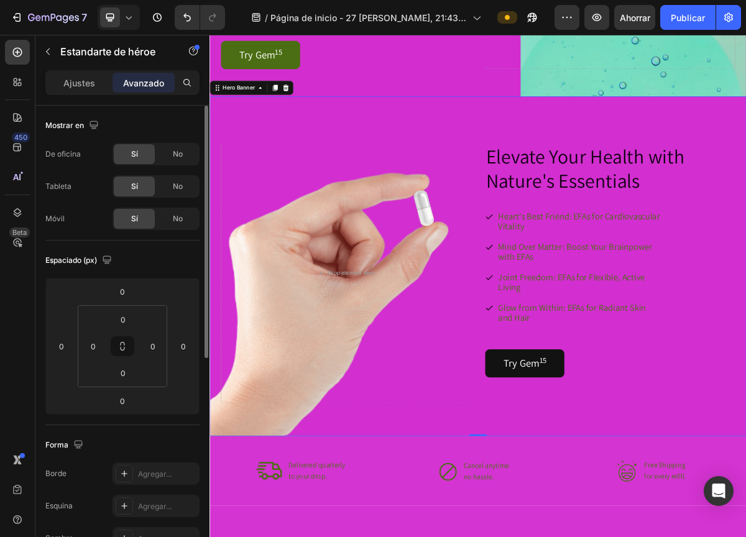
scroll to position [1, 0]
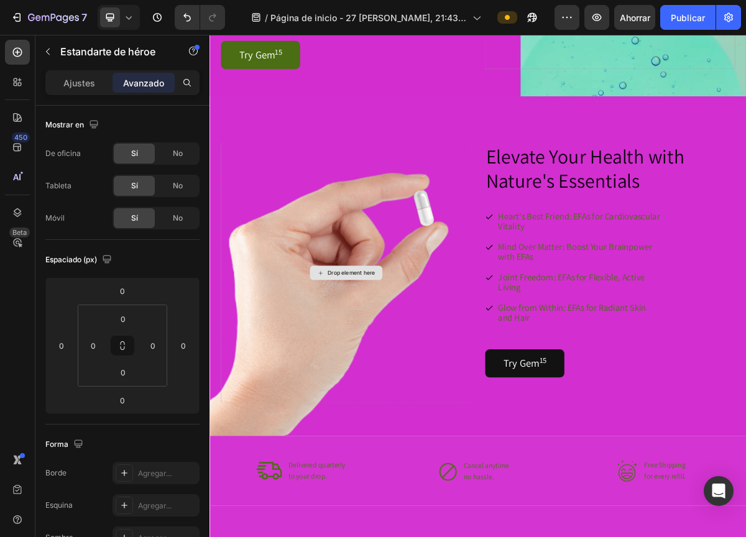
click at [404, 371] on div "Drop element here" at bounding box center [406, 366] width 66 height 10
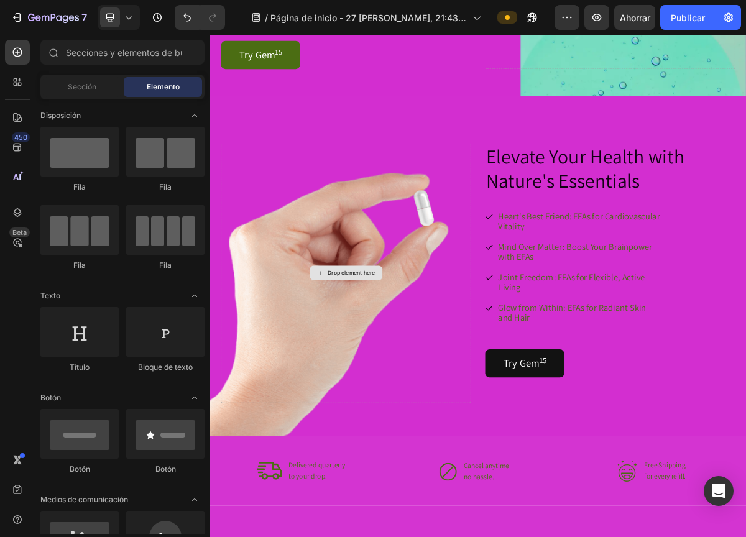
click at [404, 371] on div "Drop element here" at bounding box center [406, 366] width 66 height 10
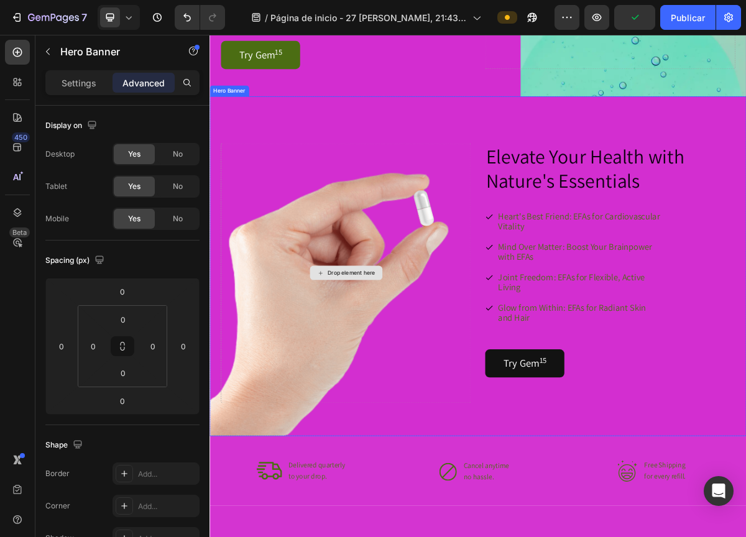
click at [411, 400] on div "Drop element here" at bounding box center [398, 366] width 347 height 361
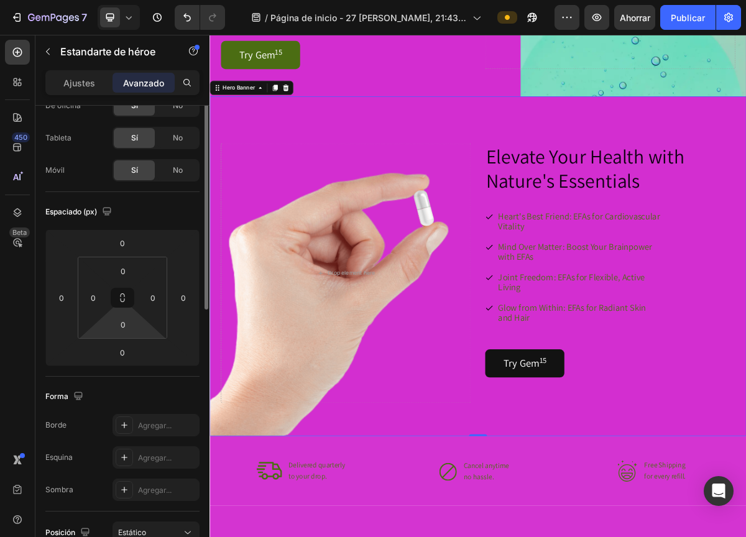
scroll to position [0, 0]
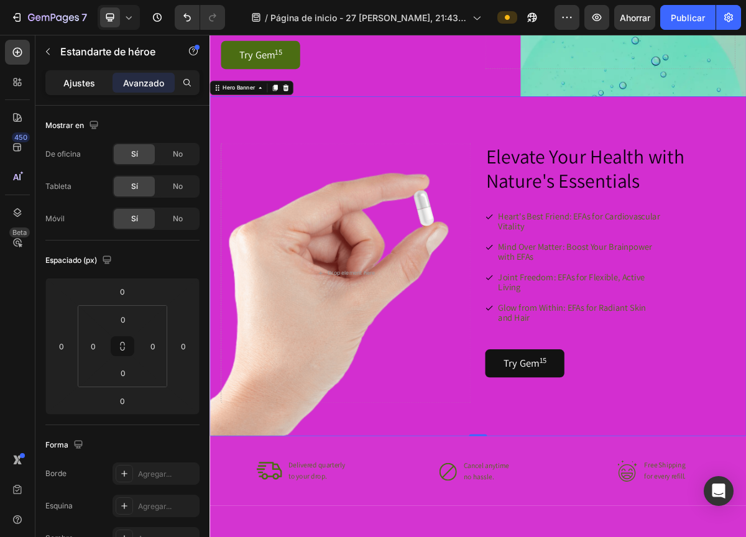
click at [83, 91] on div "Ajustes" at bounding box center [79, 83] width 62 height 20
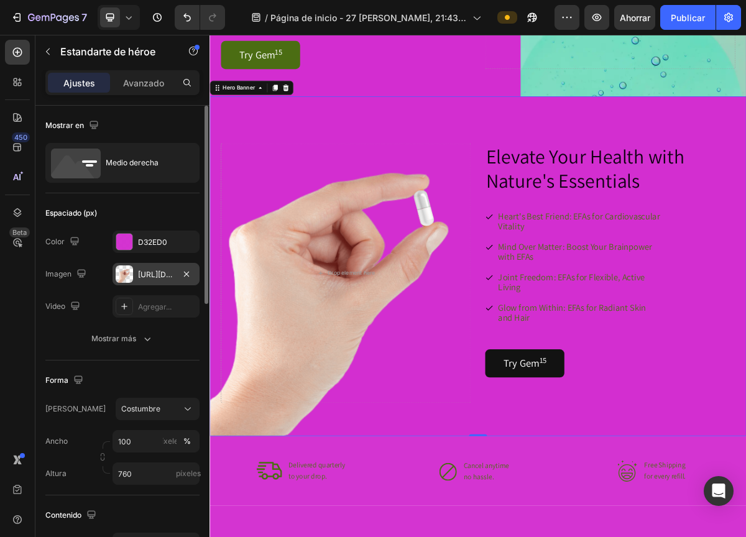
click at [162, 275] on font "[URL][DOMAIN_NAME]" at bounding box center [178, 274] width 80 height 9
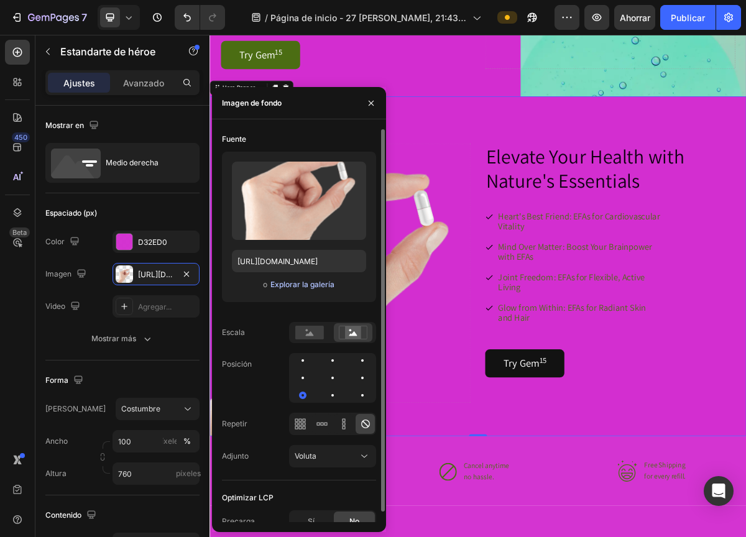
click at [302, 284] on font "Explorar la galería" at bounding box center [302, 284] width 64 height 9
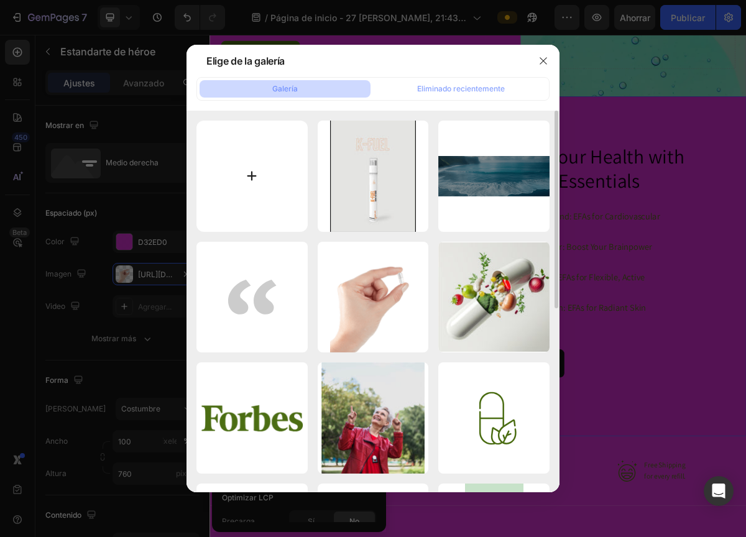
click at [275, 165] on input "file" at bounding box center [251, 176] width 111 height 111
type input "C:\fakepath\photo_2025-08-27 22.13.36.jpeg"
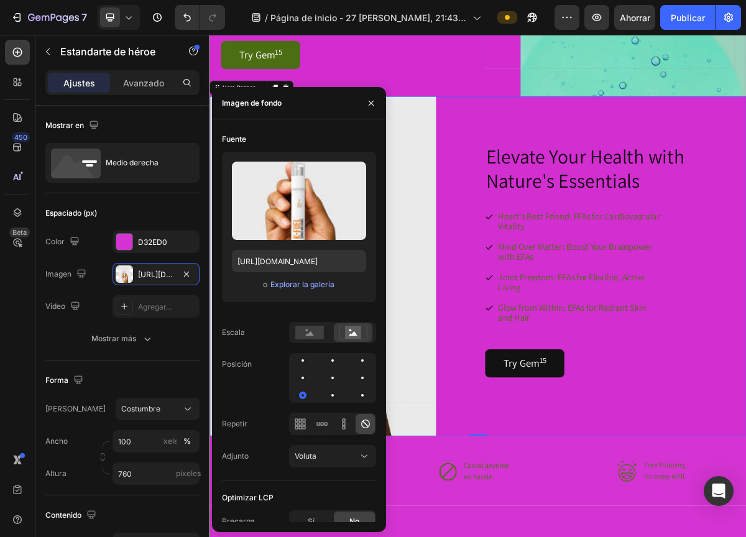
click at [555, 319] on div "Drop element here" at bounding box center [398, 366] width 347 height 361
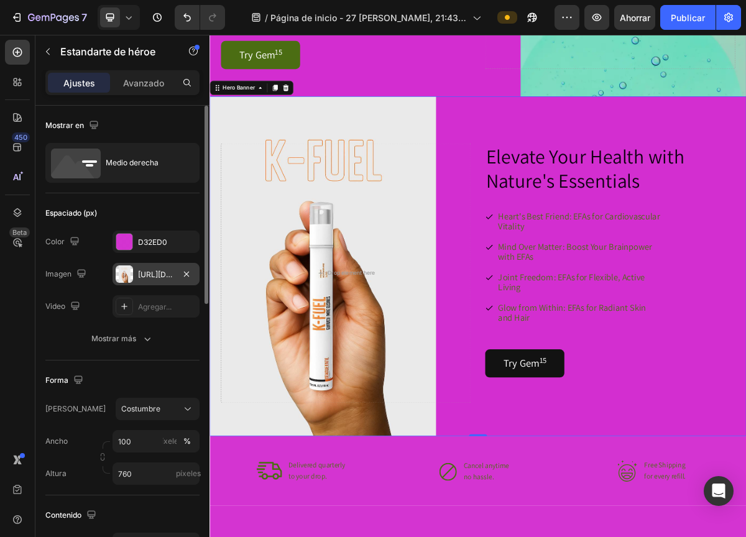
click at [146, 271] on font "https://cdn.shopify.com/s/files/1/0668/5061/9507/files/gempags_5818744723283648…" at bounding box center [178, 274] width 80 height 9
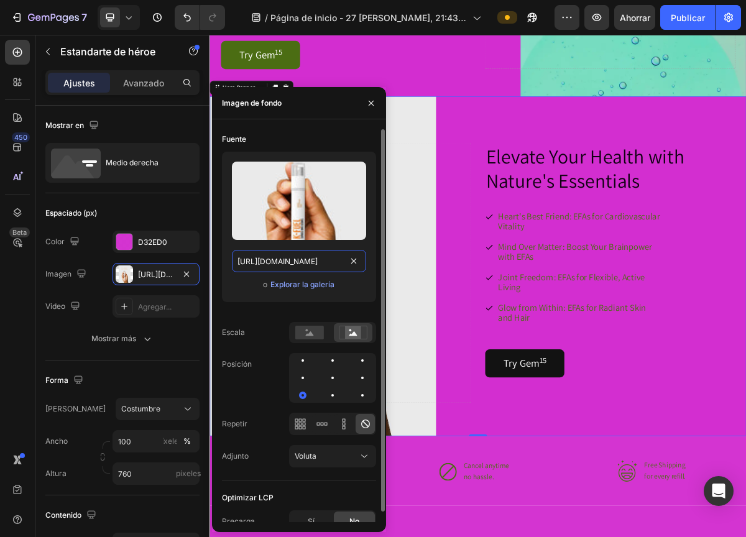
click at [268, 255] on input "https://cdn.shopify.com/s/files/1/0668/5061/9507/files/gempages_581874472328364…" at bounding box center [299, 261] width 134 height 22
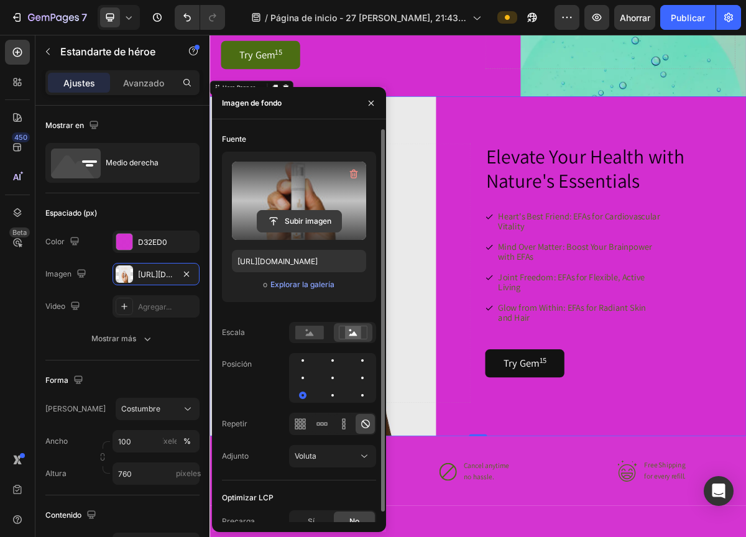
click at [303, 220] on input "file" at bounding box center [299, 221] width 84 height 21
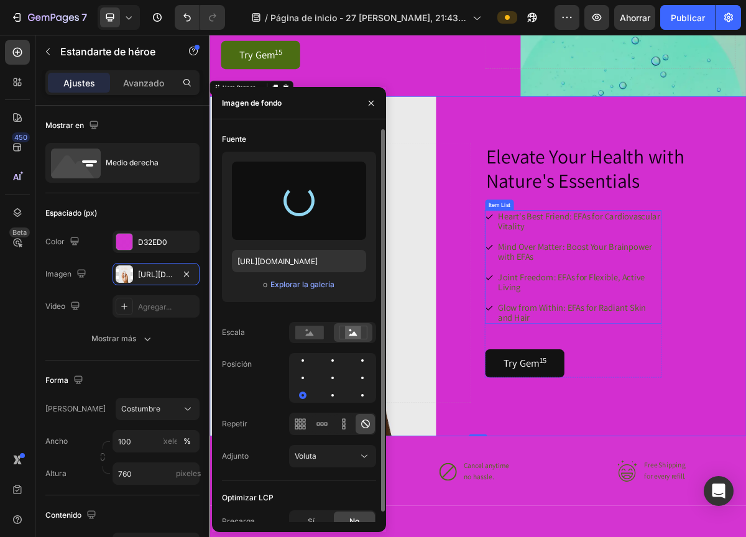
type input "https://cdn.shopify.com/s/files/1/0668/5061/9507/files/gempages_581874472328364…"
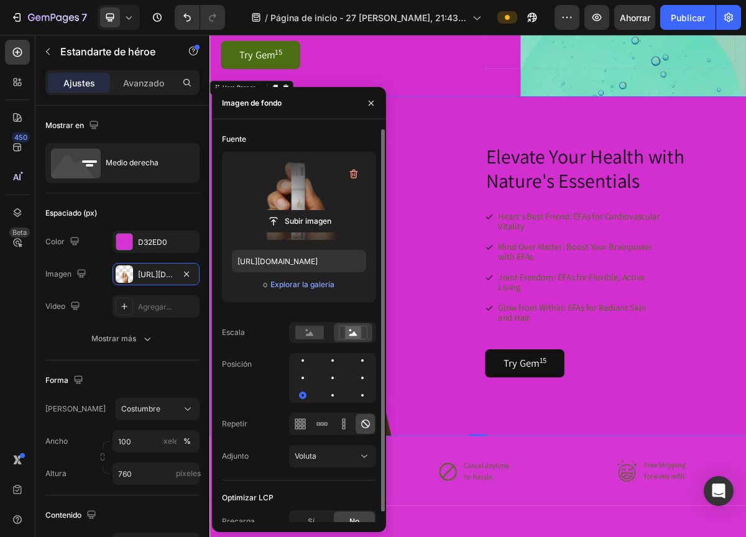
click at [551, 485] on div "Drop element here" at bounding box center [398, 366] width 347 height 361
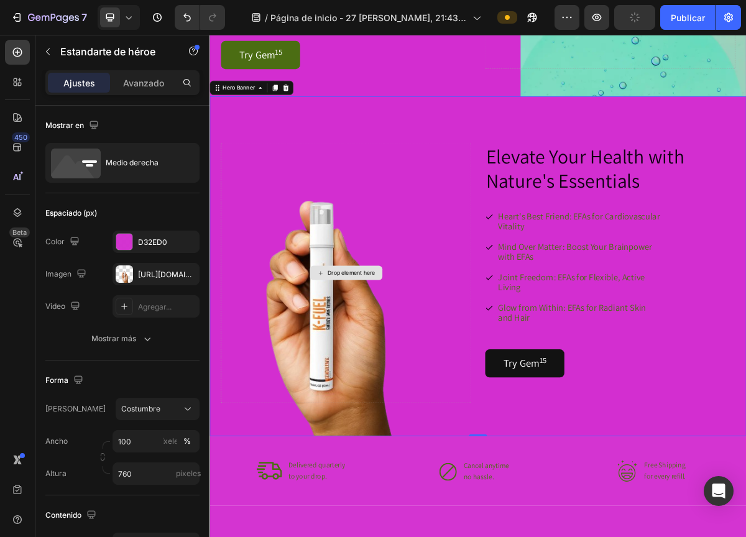
click at [440, 536] on div "Drop element here" at bounding box center [398, 366] width 347 height 361
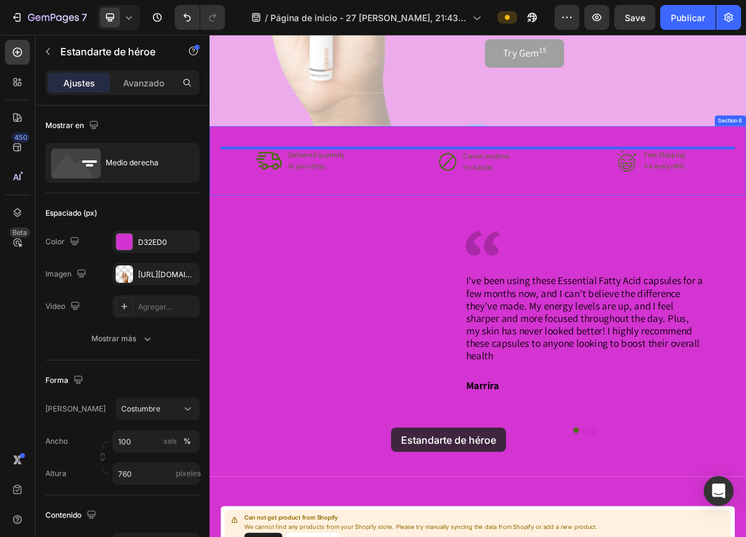
drag, startPoint x: 447, startPoint y: 560, endPoint x: 462, endPoint y: 581, distance: 25.9
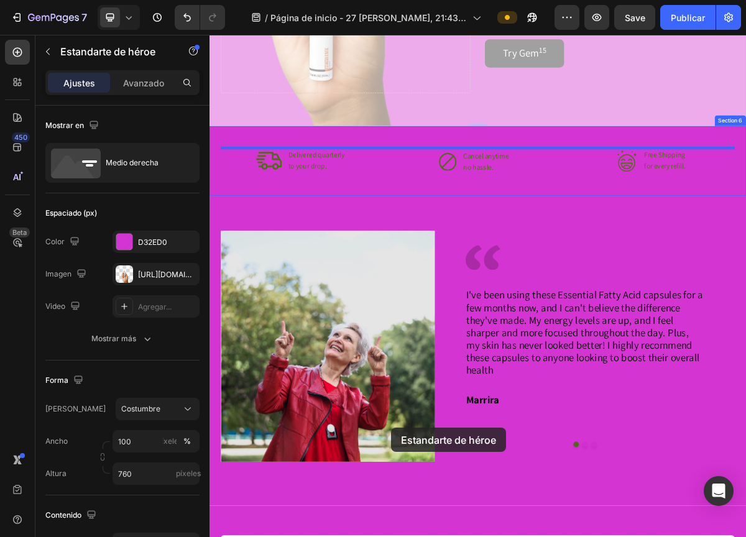
scroll to position [1843, 0]
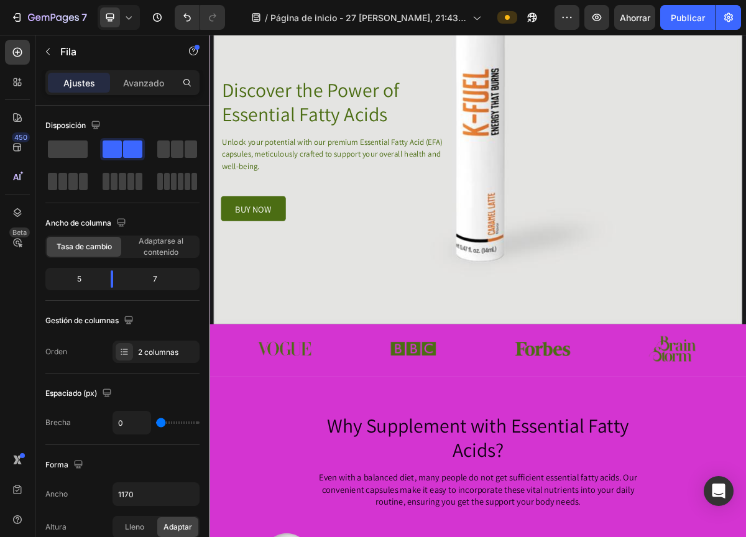
scroll to position [0, 0]
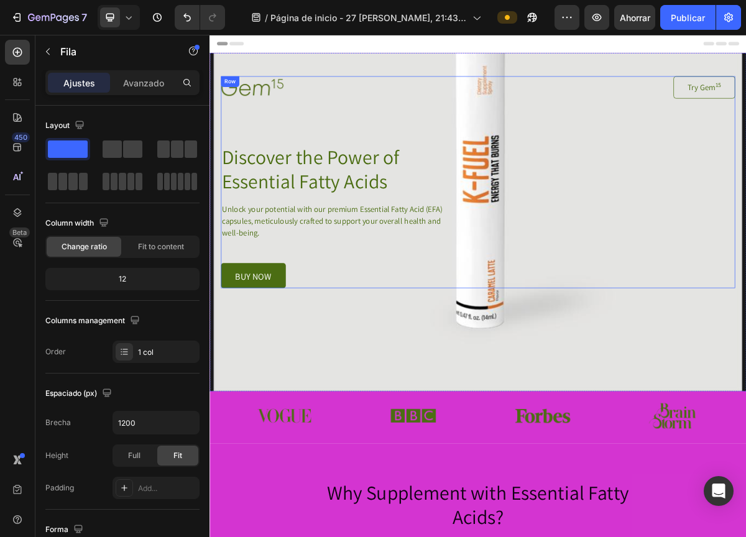
click at [588, 333] on div "Image Try Gem 15 Button Row Discover the Power of Essential Fatty Acids Heading…" at bounding box center [582, 240] width 715 height 294
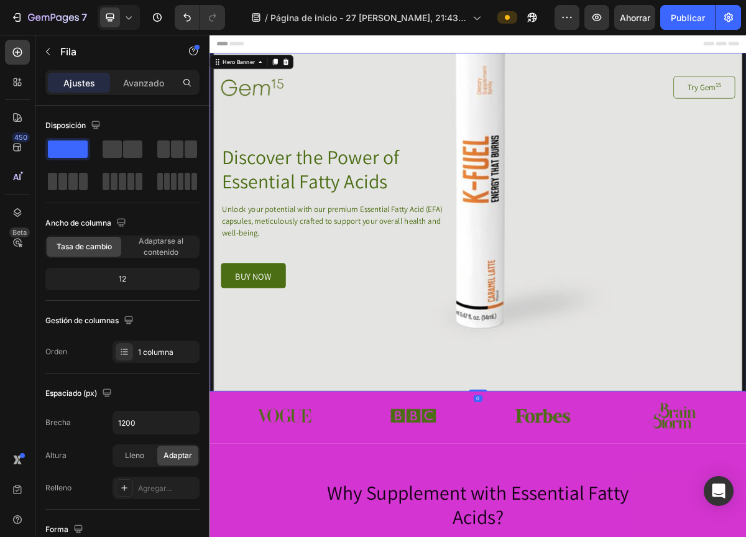
click at [580, 432] on div "Background Image" at bounding box center [582, 295] width 746 height 470
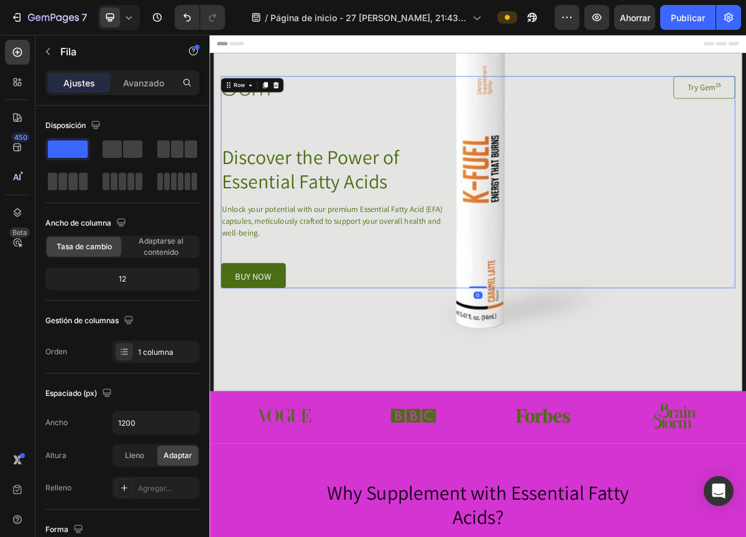
click at [603, 290] on div "Image Try Gem 15 Button Row Discover the Power of Essential Fatty Acids Heading…" at bounding box center [582, 240] width 715 height 294
click at [587, 201] on div "Image Try Gem 15 Button Row Discover the Power of Essential Fatty Acids Heading…" at bounding box center [582, 240] width 715 height 294
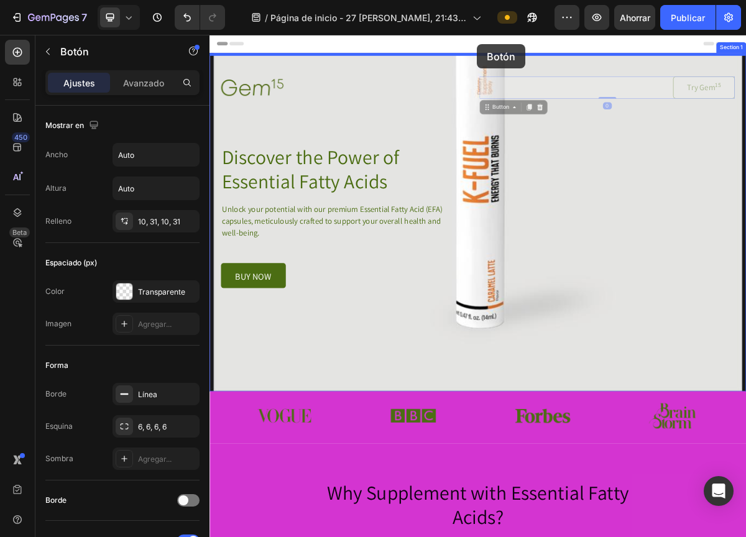
drag, startPoint x: 591, startPoint y: 105, endPoint x: 581, endPoint y: 48, distance: 58.0
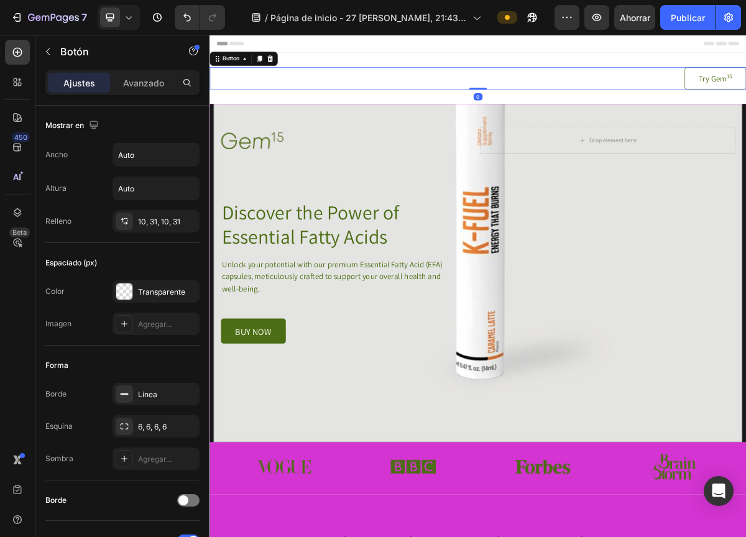
click at [585, 118] on div "0" at bounding box center [582, 121] width 12 height 10
drag, startPoint x: 583, startPoint y: 109, endPoint x: 581, endPoint y: 72, distance: 36.7
click at [581, 72] on div "Try Gem 15 Button 0 Section 1" at bounding box center [582, 95] width 746 height 71
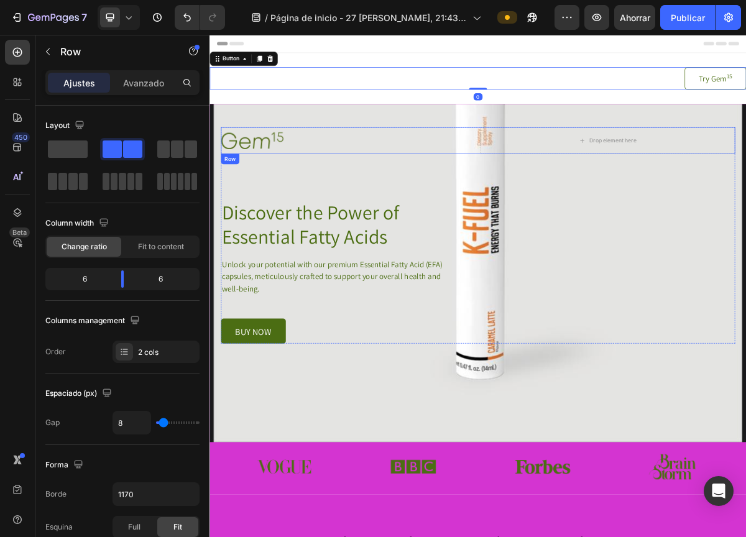
click at [582, 191] on div "Image Drop element here Row" at bounding box center [582, 181] width 715 height 37
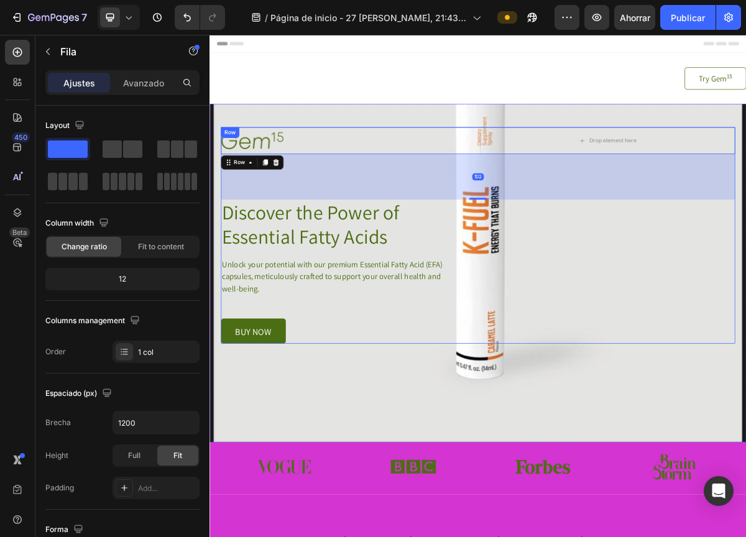
click at [613, 337] on div "Image Drop element here Row 102 Discover the Power of Essential Fatty Acids Hea…" at bounding box center [582, 313] width 715 height 301
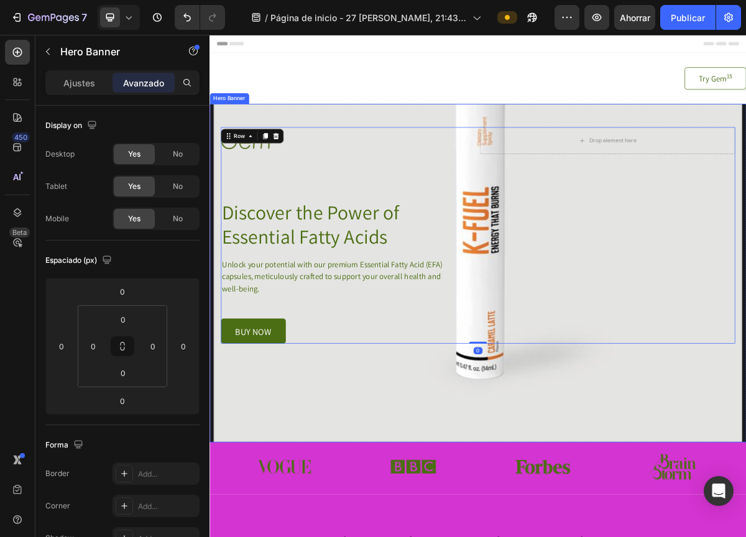
click at [590, 505] on div "Background Image" at bounding box center [582, 366] width 746 height 470
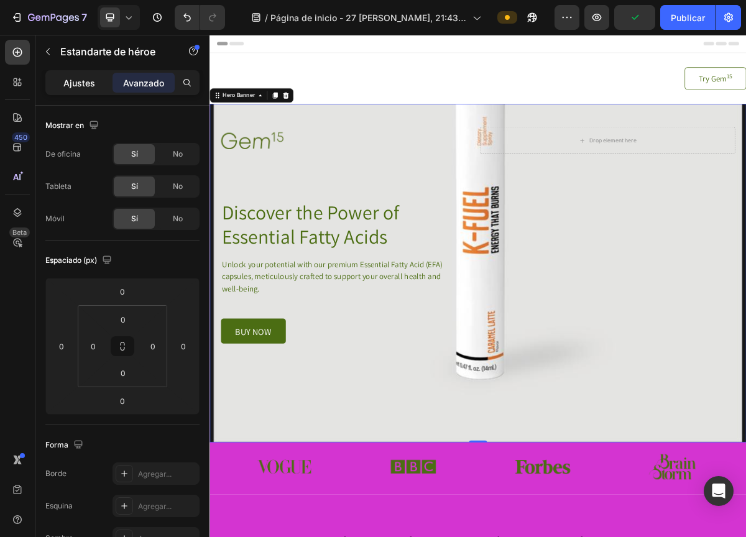
click at [84, 80] on font "Ajustes" at bounding box center [79, 83] width 32 height 11
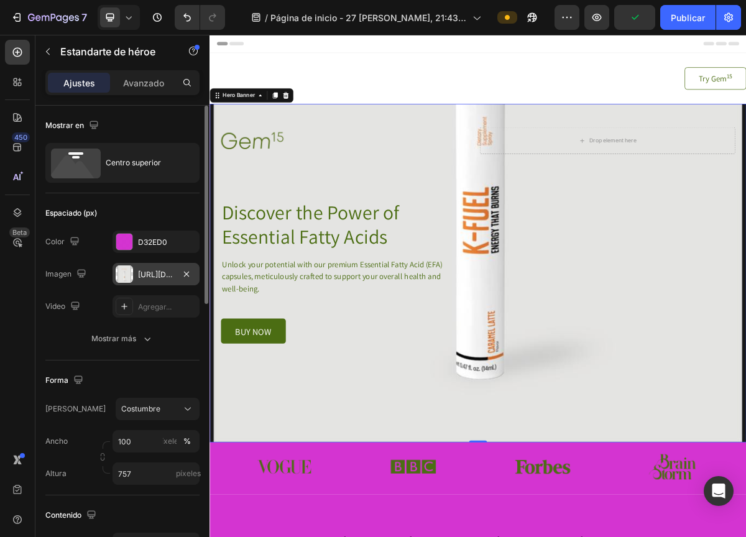
click at [148, 272] on font "[URL][DOMAIN_NAME]" at bounding box center [178, 274] width 80 height 9
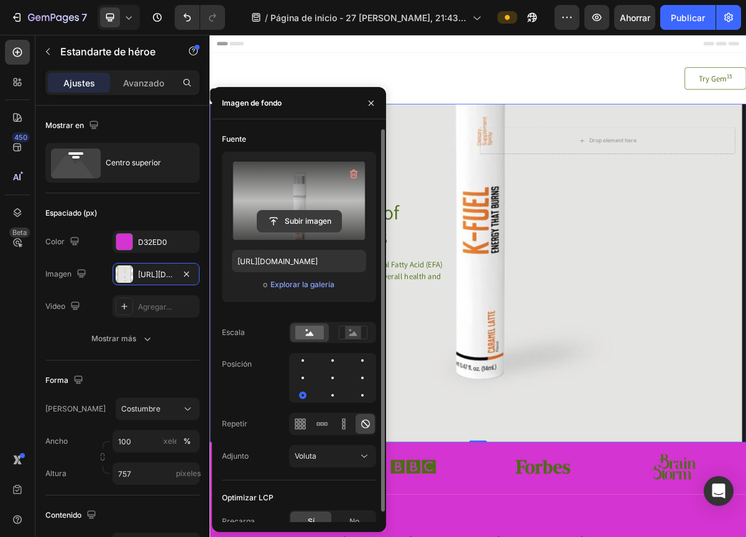
click at [298, 224] on input "file" at bounding box center [299, 221] width 84 height 21
click at [300, 222] on input "file" at bounding box center [299, 221] width 84 height 21
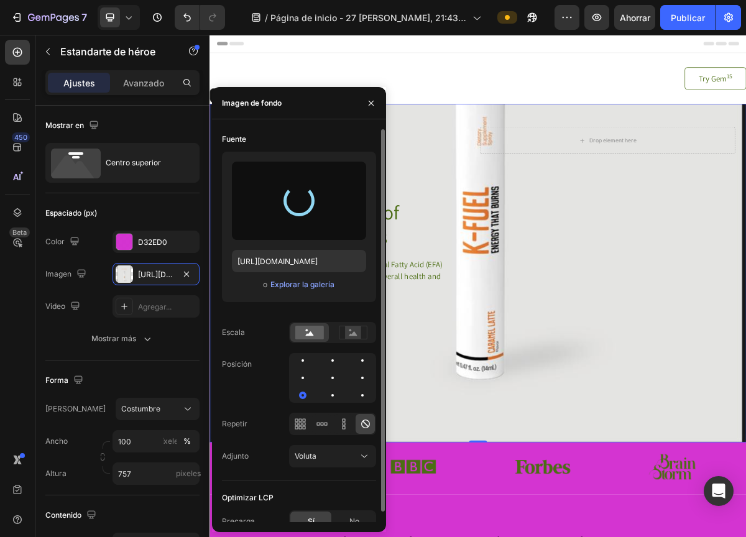
type input "https://cdn.shopify.com/s/files/1/0668/5061/9507/files/gempages_581874472328364…"
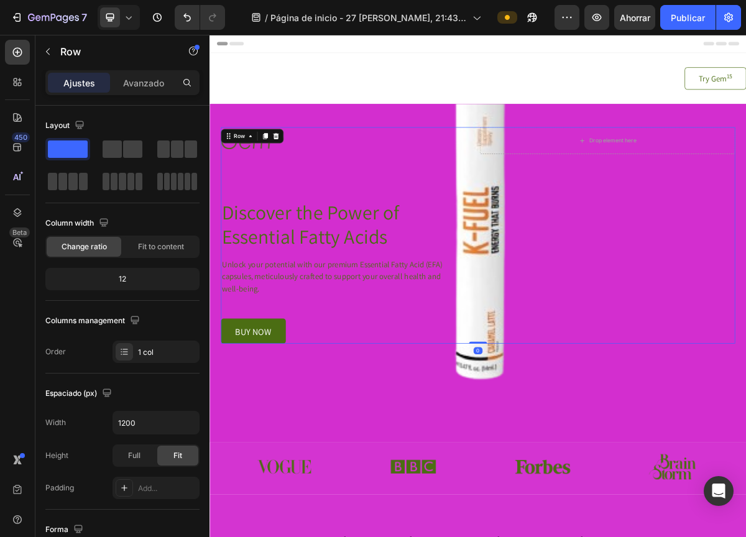
click at [588, 439] on div "Image Drop element here Row Discover the Power of Essential Fatty Acids Heading…" at bounding box center [582, 313] width 715 height 301
click at [602, 390] on div "Image Drop element here Row Discover the Power of Essential Fatty Acids Heading…" at bounding box center [582, 313] width 715 height 301
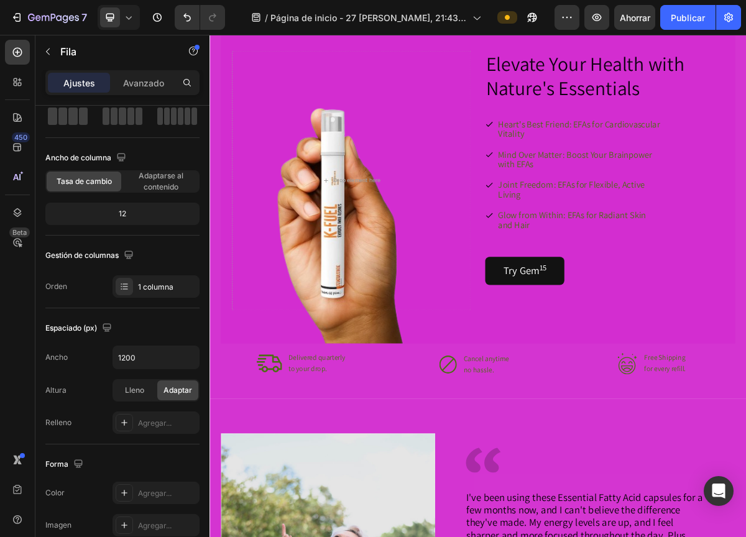
scroll to position [1543, 0]
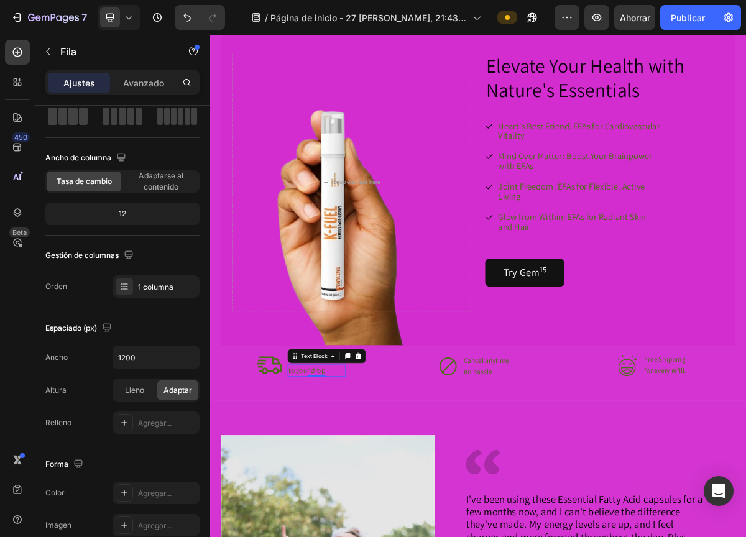
click at [331, 495] on p "to your drop." at bounding box center [358, 502] width 78 height 14
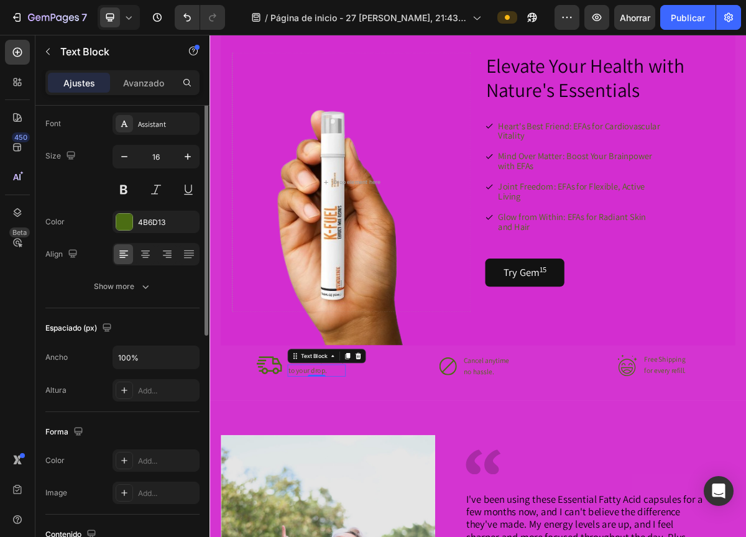
scroll to position [0, 0]
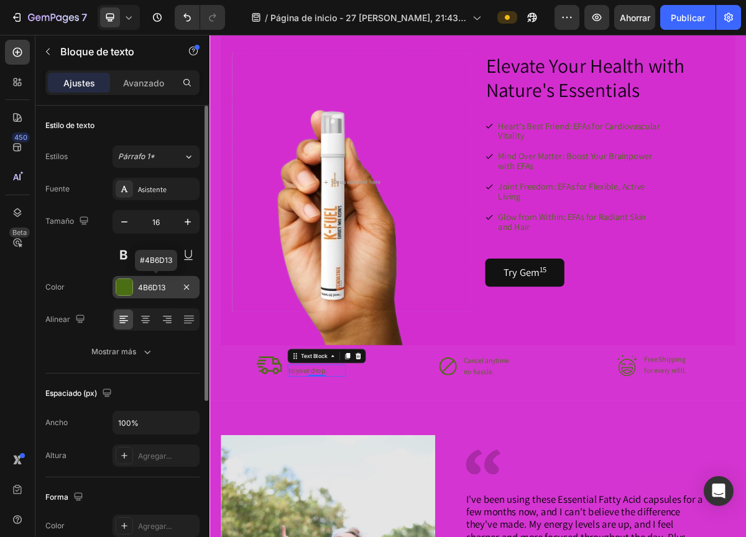
click at [163, 288] on font "4B6D13" at bounding box center [151, 287] width 27 height 9
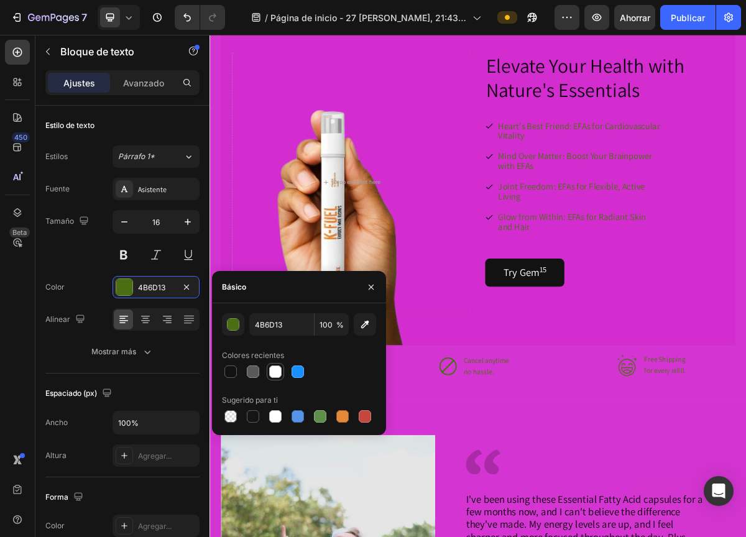
click at [278, 375] on div at bounding box center [275, 371] width 12 height 12
type input "FFFFFF"
click at [491, 530] on div "Elevate Your Health with Nature's Essentials Heading Heart's Best Friend: EFAs …" at bounding box center [582, 253] width 746 height 579
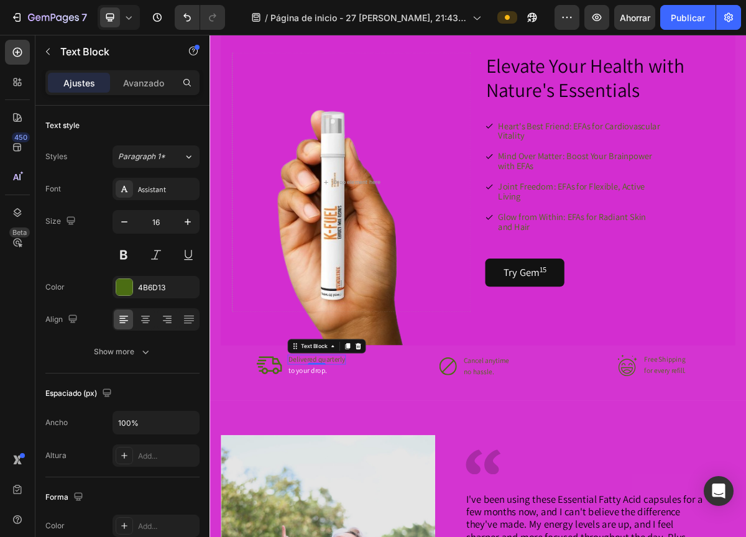
click at [357, 481] on p "Delivered quarterly" at bounding box center [358, 486] width 78 height 11
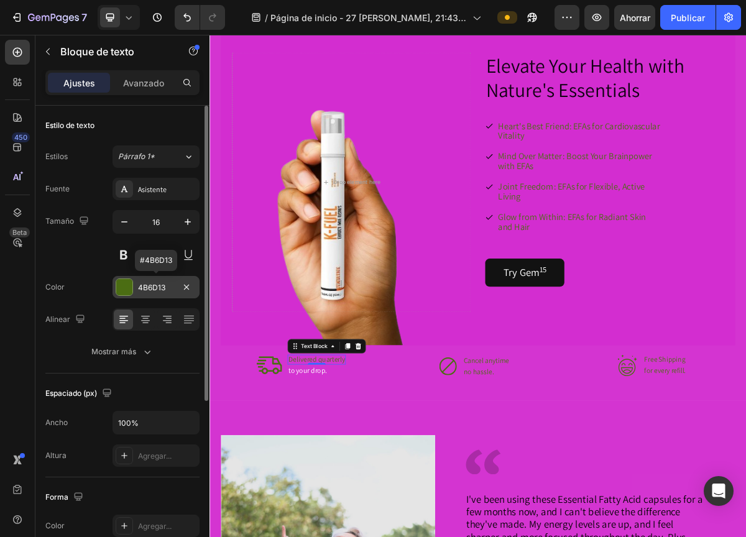
click at [159, 286] on font "4B6D13" at bounding box center [151, 287] width 27 height 9
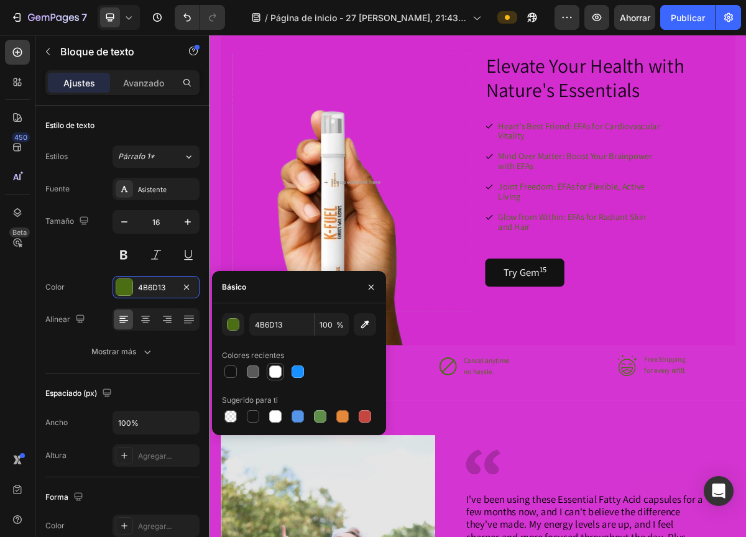
click at [272, 371] on div at bounding box center [275, 371] width 12 height 12
type input "FFFFFF"
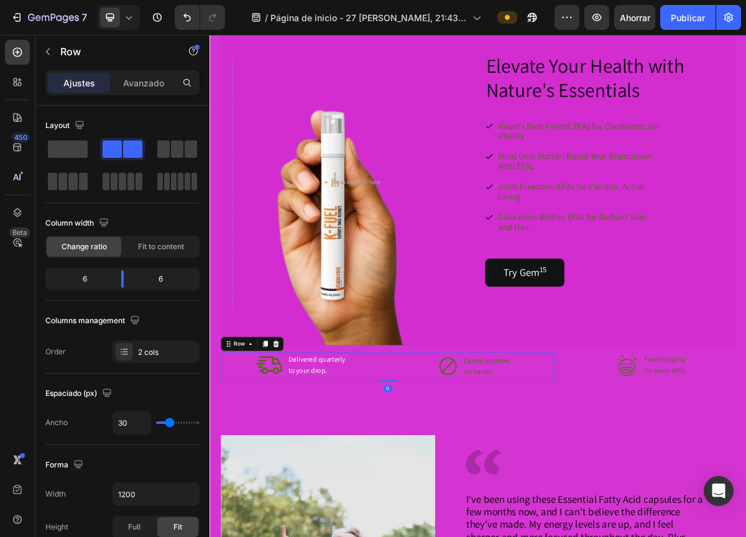
click at [460, 496] on div "Icon Delivered quarterly Text Block to your drop. Text Block Advanced List Icon…" at bounding box center [457, 497] width 464 height 40
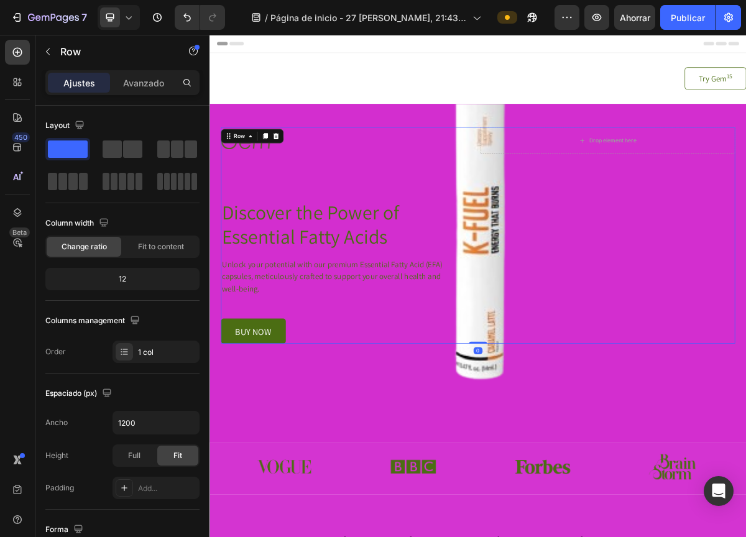
click at [579, 235] on div "Image Drop element here Row Discover the Power of Essential Fatty Acids Heading…" at bounding box center [582, 313] width 715 height 301
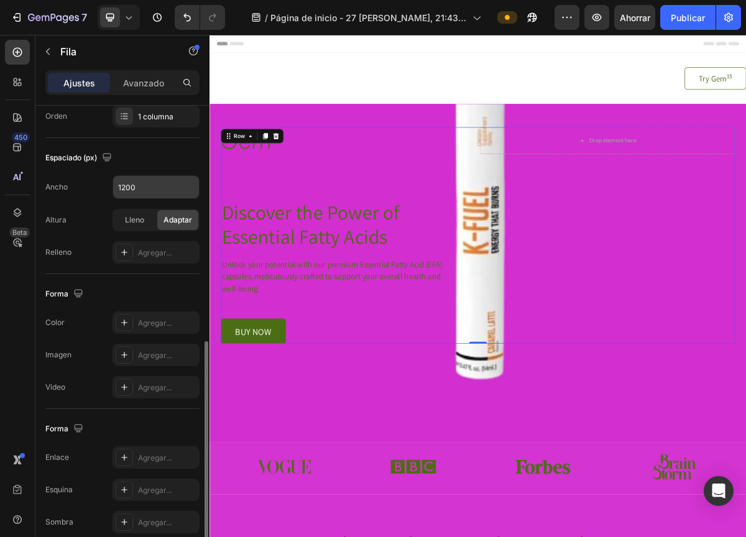
scroll to position [291, 0]
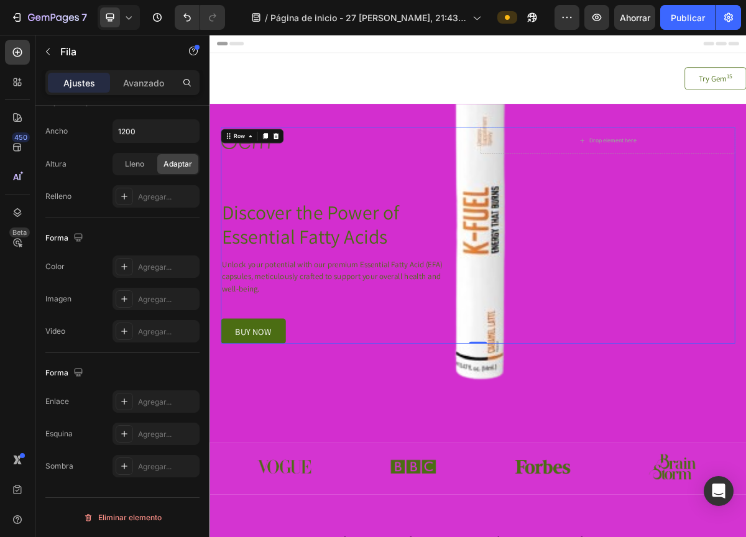
click at [140, 71] on div "Ajustes Avanzado" at bounding box center [122, 82] width 154 height 25
click at [144, 78] on font "Avanzado" at bounding box center [143, 83] width 41 height 11
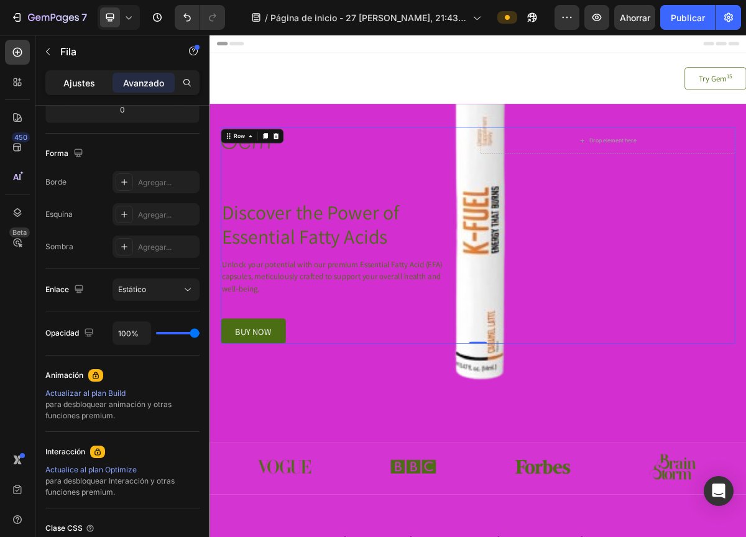
click at [76, 83] on font "Ajustes" at bounding box center [79, 83] width 32 height 11
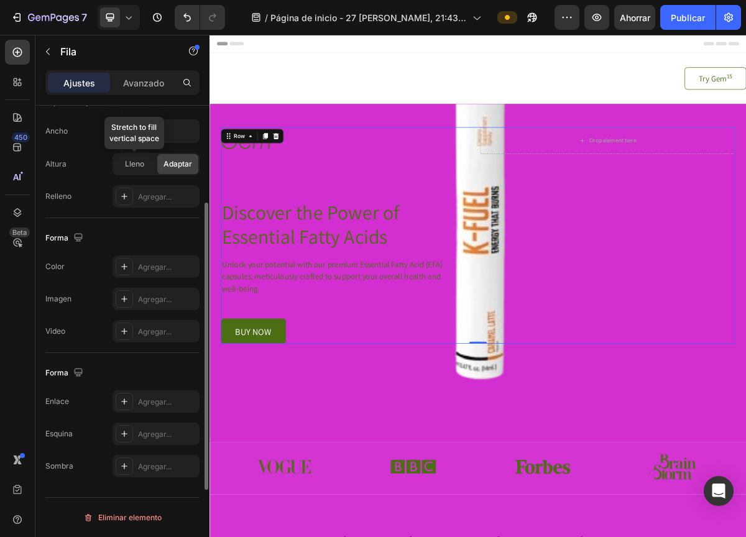
scroll to position [0, 0]
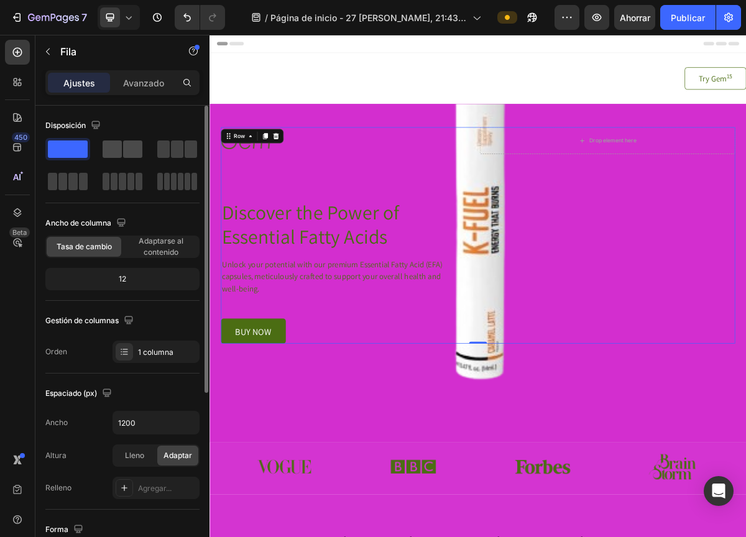
click at [103, 153] on span at bounding box center [112, 148] width 19 height 17
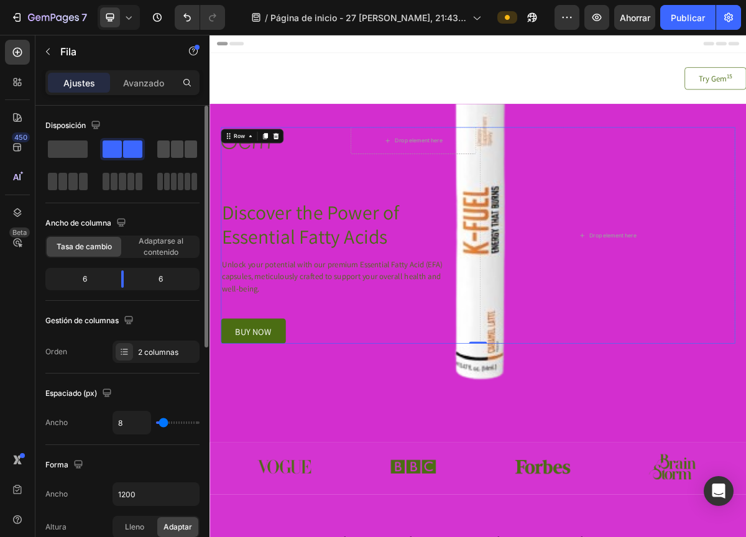
click at [165, 148] on span at bounding box center [163, 148] width 12 height 17
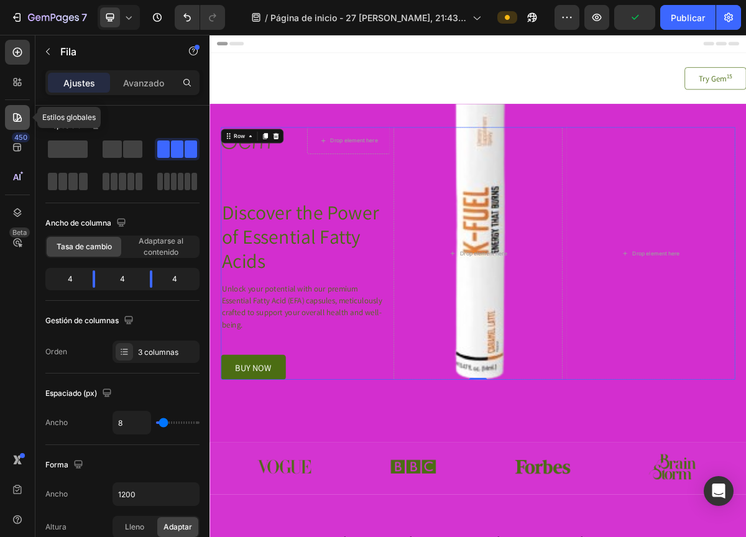
click at [20, 117] on icon at bounding box center [17, 117] width 9 height 9
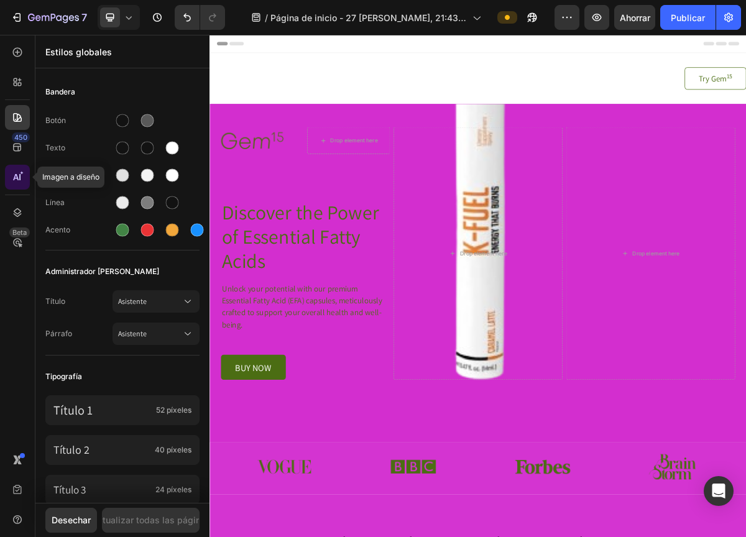
click at [19, 178] on icon at bounding box center [19, 177] width 1 height 6
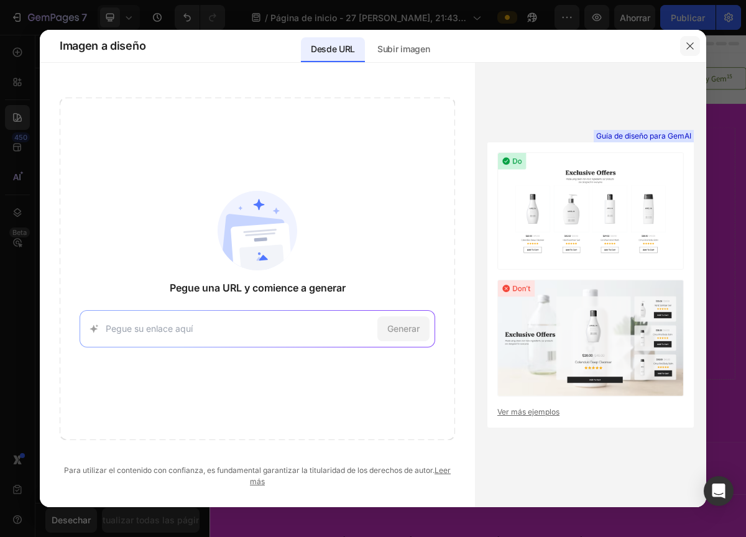
click at [692, 41] on icon "button" at bounding box center [690, 46] width 10 height 10
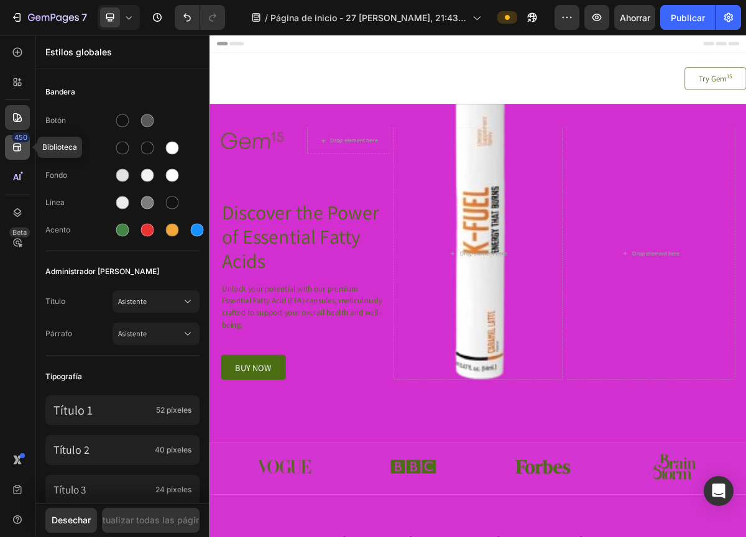
click at [19, 148] on icon at bounding box center [17, 147] width 12 height 12
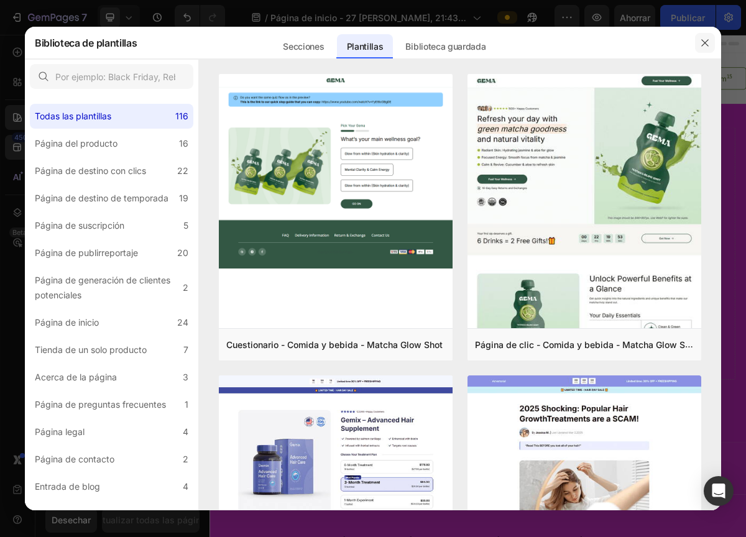
click at [704, 38] on icon "button" at bounding box center [705, 43] width 10 height 10
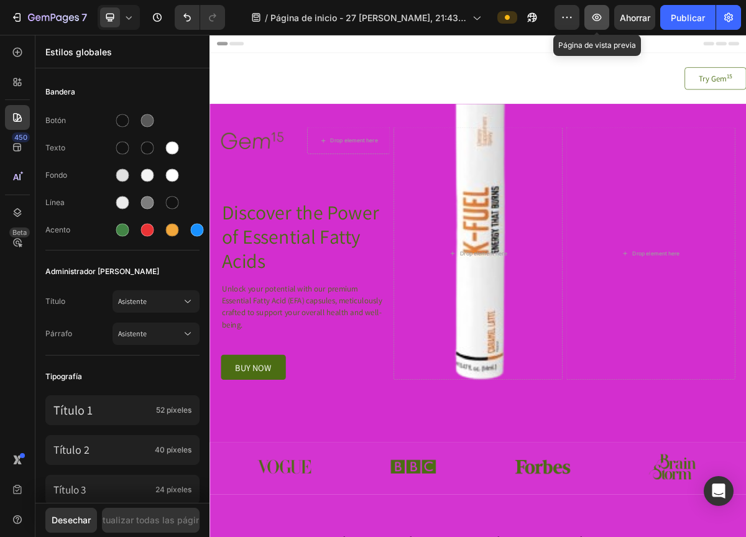
click at [596, 12] on icon "button" at bounding box center [596, 17] width 12 height 12
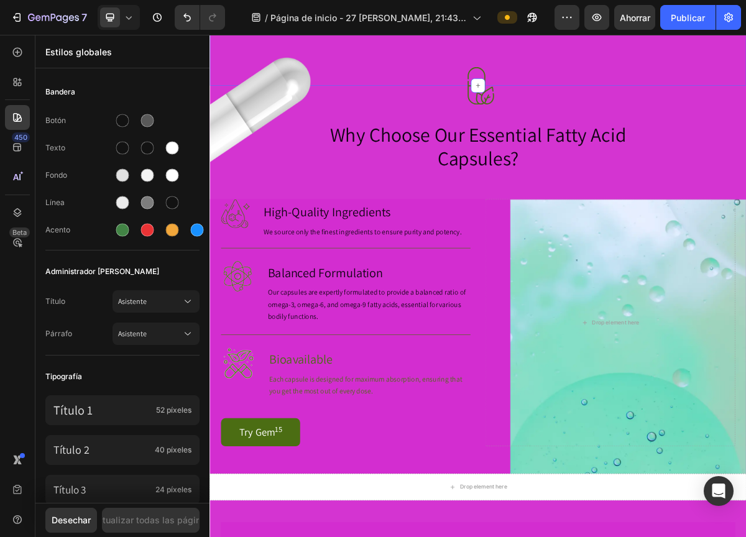
scroll to position [827, 0]
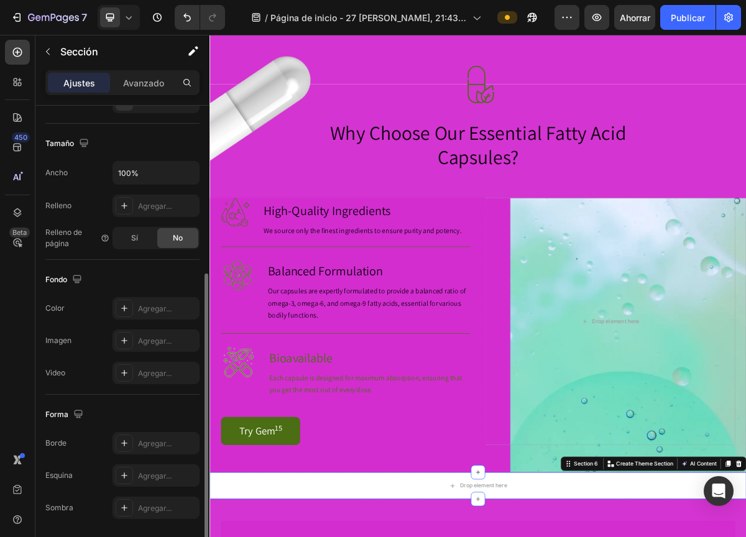
scroll to position [260, 0]
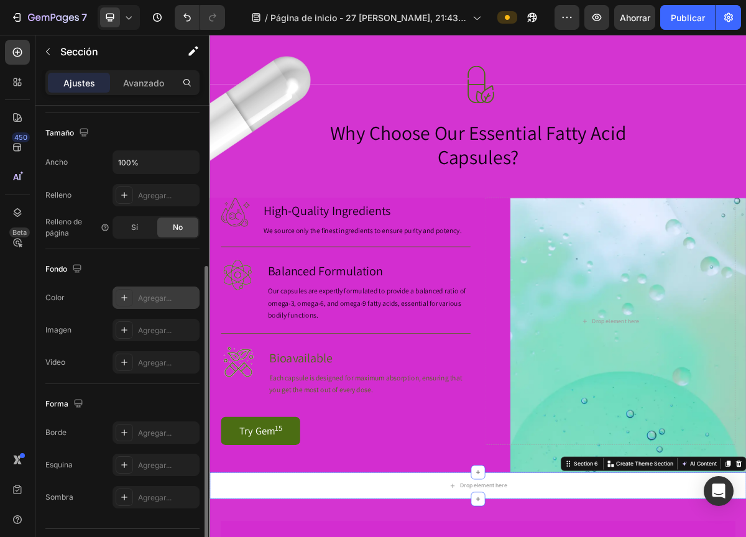
click at [128, 298] on icon at bounding box center [124, 298] width 10 height 10
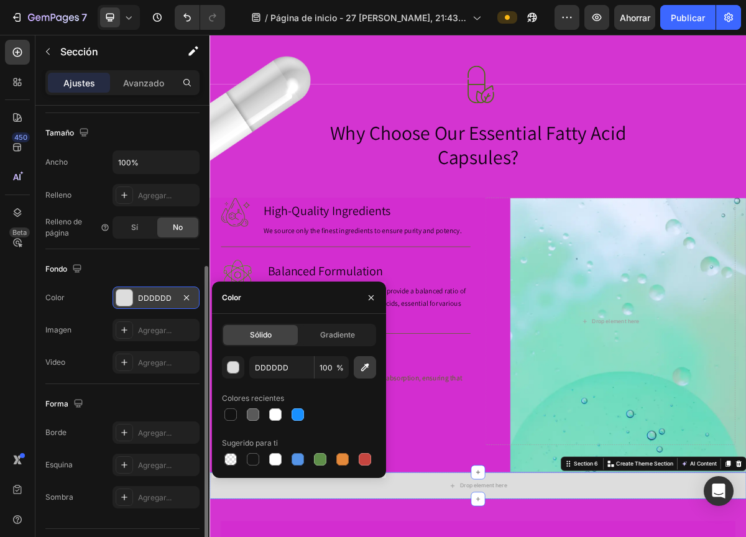
click at [363, 372] on icon "button" at bounding box center [364, 367] width 12 height 12
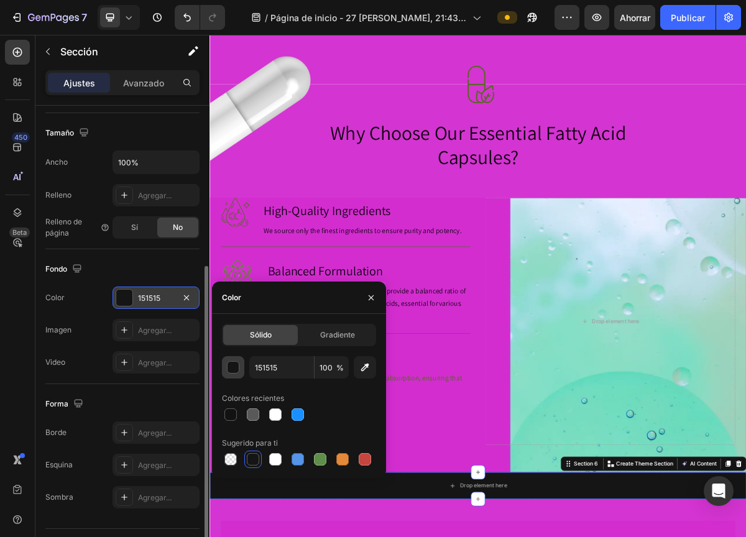
click at [229, 369] on div "button" at bounding box center [233, 368] width 12 height 12
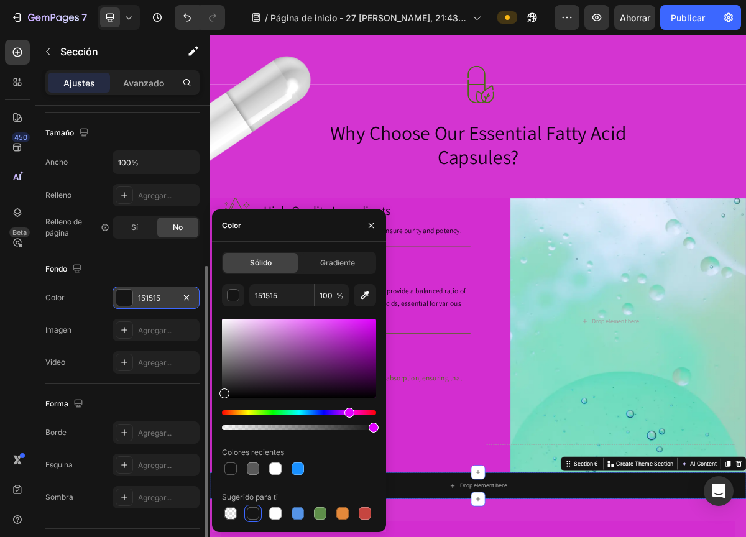
click at [348, 412] on div "Hue" at bounding box center [299, 412] width 154 height 5
click at [232, 465] on div at bounding box center [230, 468] width 12 height 12
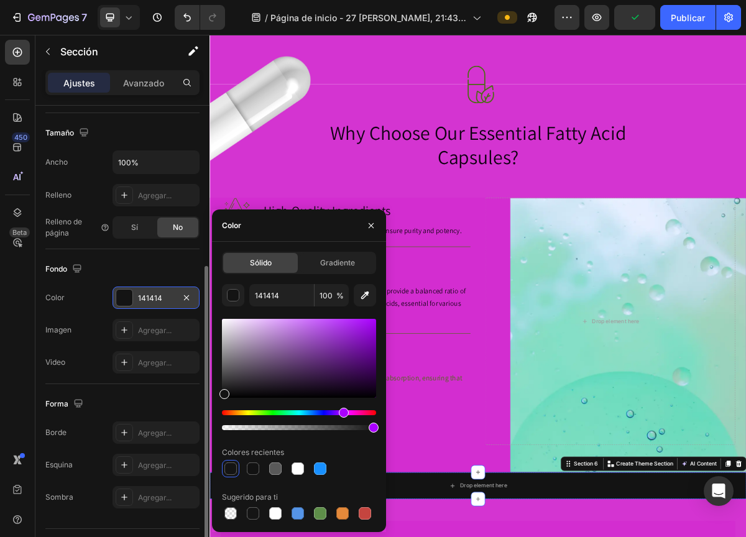
click at [342, 411] on div "Hue" at bounding box center [299, 412] width 154 height 5
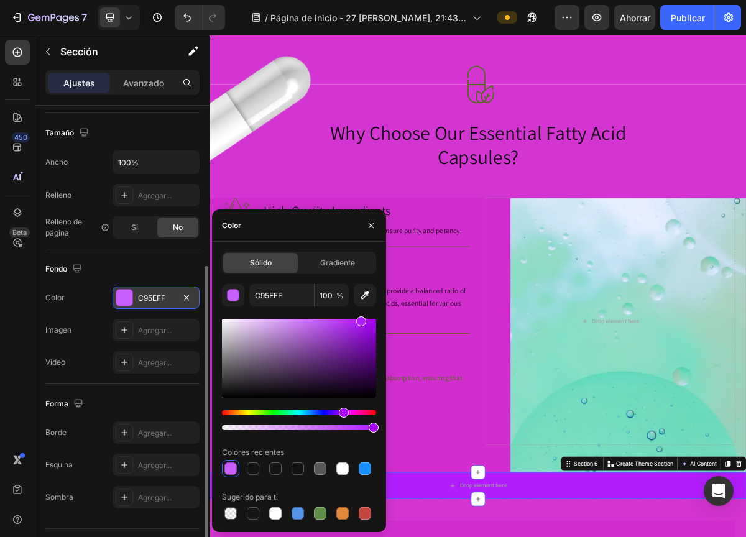
type input "B31CFF"
drag, startPoint x: 226, startPoint y: 388, endPoint x: 360, endPoint y: 308, distance: 156.0
click at [360, 308] on div "B31CFF 100 % Colores recientes Sugerido para ti" at bounding box center [299, 403] width 154 height 238
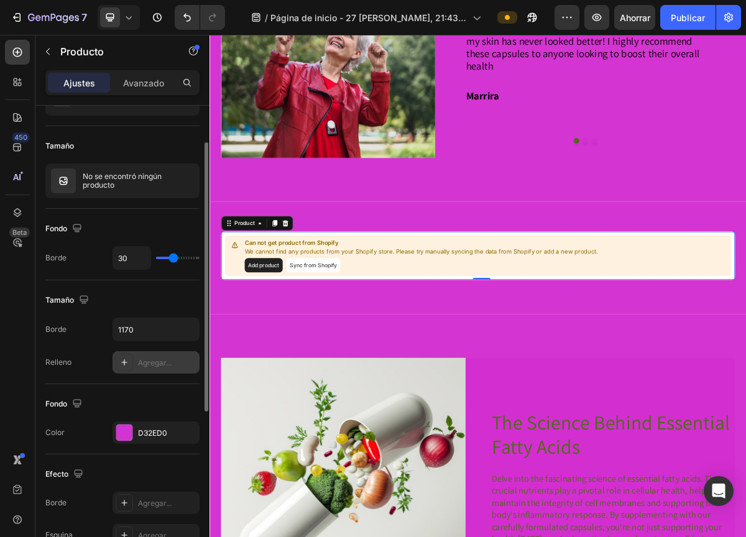
scroll to position [68, 0]
click at [153, 432] on font "D32ED0" at bounding box center [152, 431] width 29 height 9
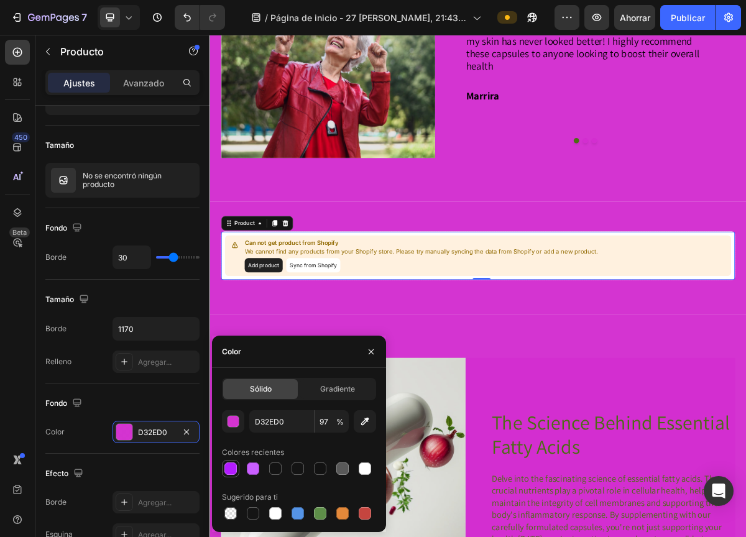
click at [232, 467] on div at bounding box center [230, 468] width 12 height 12
type input "B31CFF"
type input "100"
click at [232, 467] on div at bounding box center [230, 468] width 12 height 12
click at [233, 421] on div "button" at bounding box center [233, 422] width 12 height 12
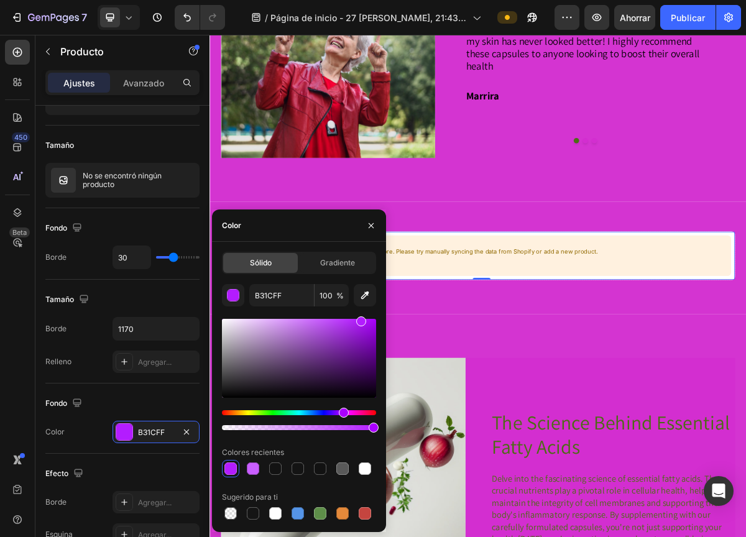
click at [231, 467] on div at bounding box center [230, 468] width 12 height 12
click at [258, 462] on div at bounding box center [252, 468] width 15 height 15
click at [236, 466] on div at bounding box center [230, 468] width 12 height 12
type input "B31CFF"
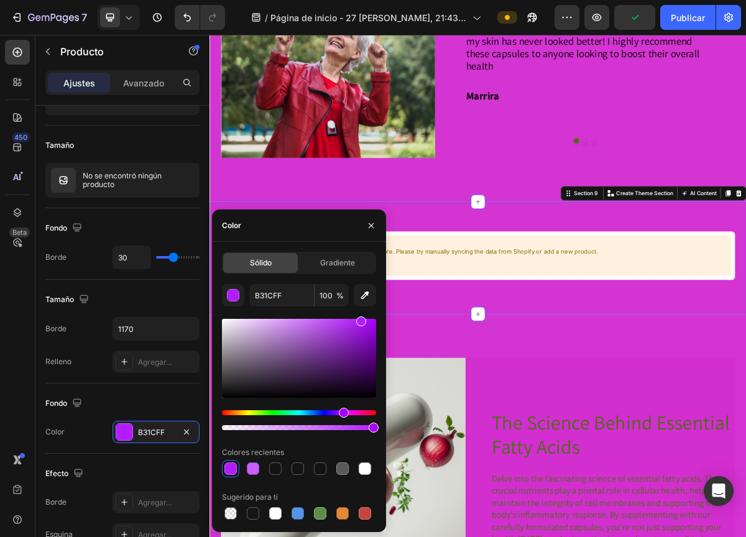
click at [536, 404] on div "Can not get product from Shopify We cannot find any products from your Shopify …" at bounding box center [582, 345] width 746 height 156
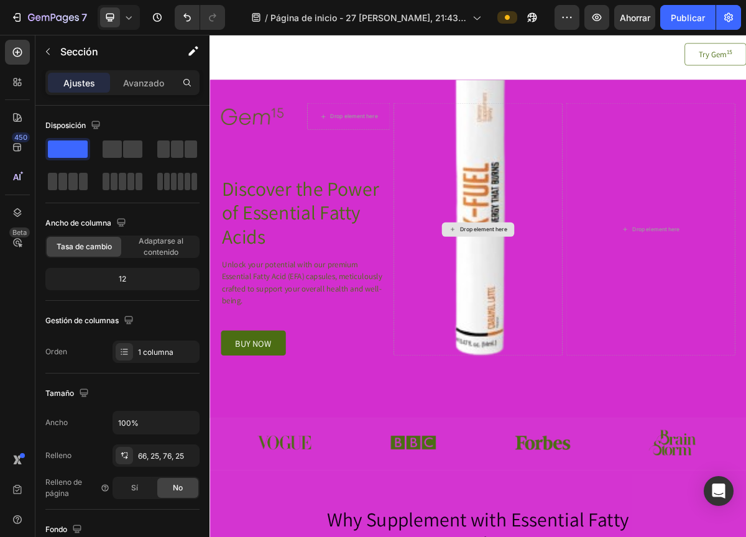
scroll to position [0, 0]
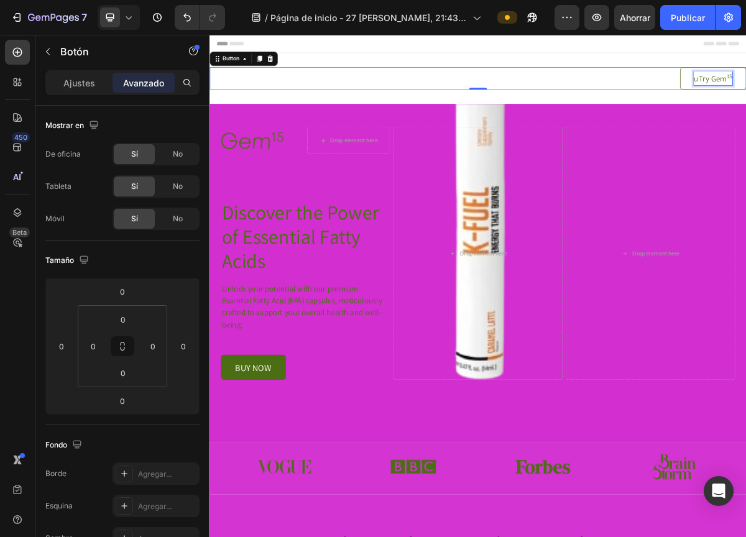
click at [86, 86] on font "Ajustes" at bounding box center [79, 83] width 32 height 11
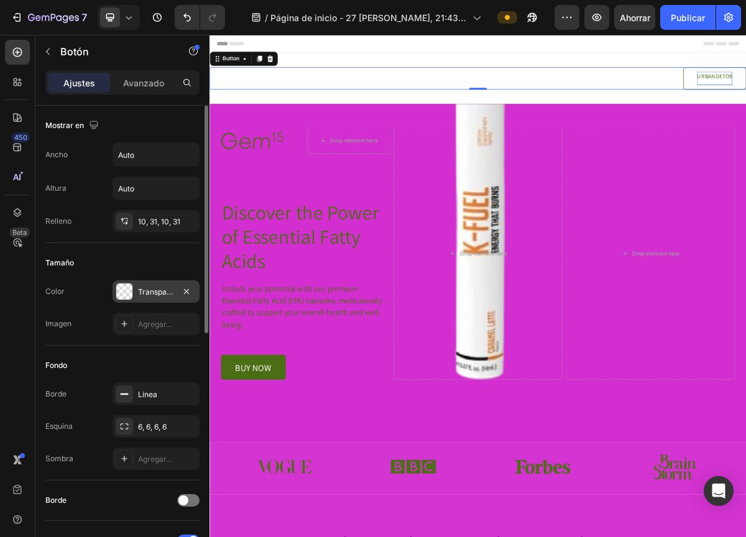
click at [145, 299] on div "Transparente" at bounding box center [155, 291] width 87 height 22
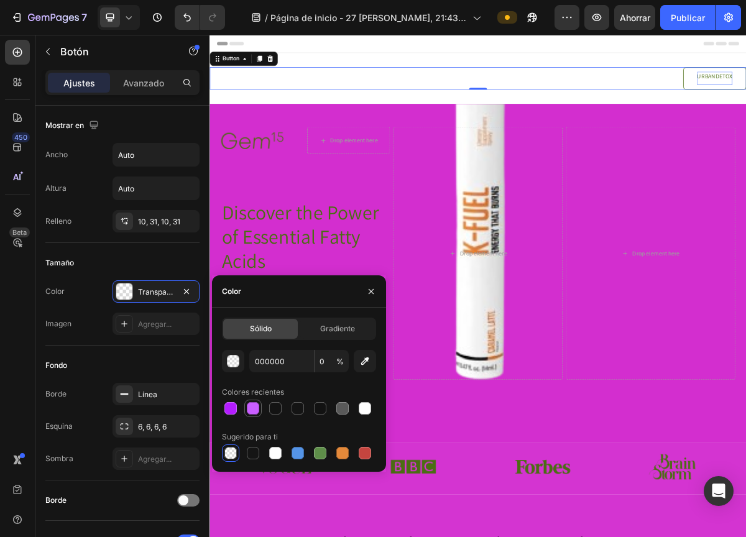
click at [252, 410] on div at bounding box center [253, 408] width 12 height 12
type input "C95EFF"
type input "100"
click at [227, 411] on div at bounding box center [230, 408] width 12 height 12
type input "B31CFF"
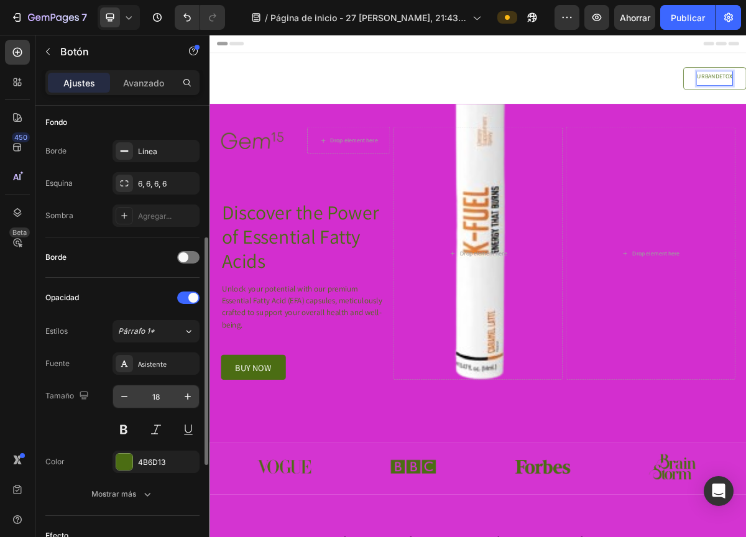
scroll to position [252, 0]
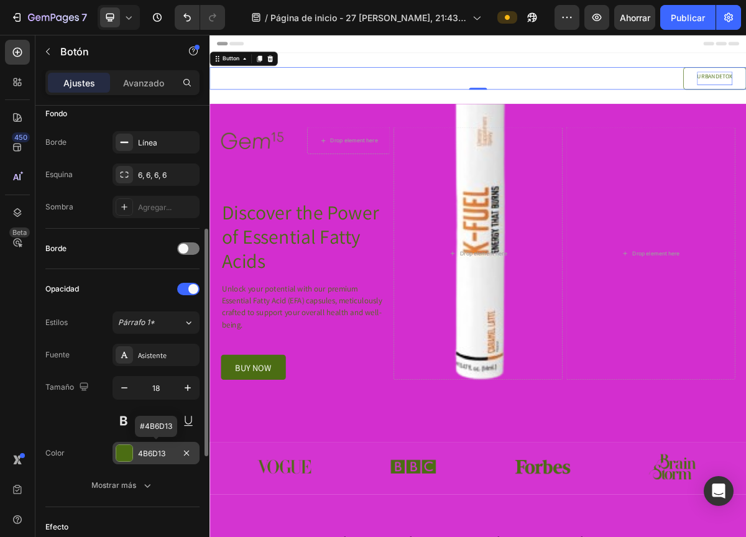
click at [134, 458] on div "4B6D13" at bounding box center [155, 453] width 87 height 22
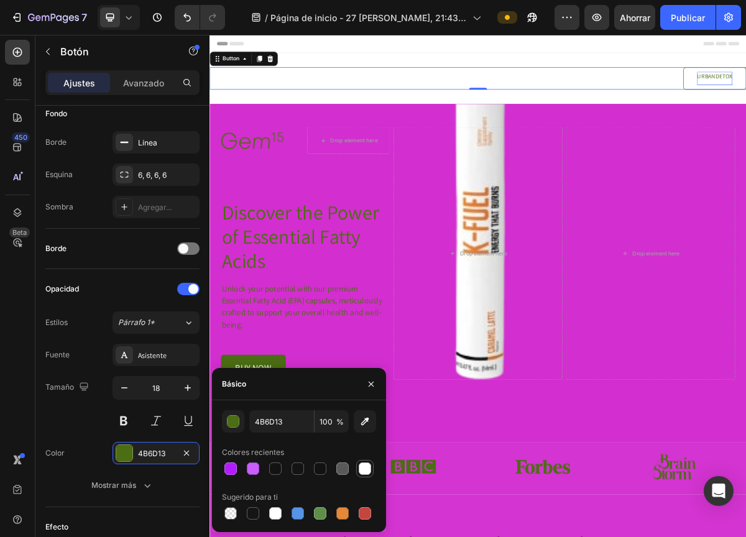
click at [367, 470] on div at bounding box center [364, 468] width 12 height 12
type input "FFFFFF"
click at [644, 536] on div "Background Image" at bounding box center [582, 366] width 746 height 470
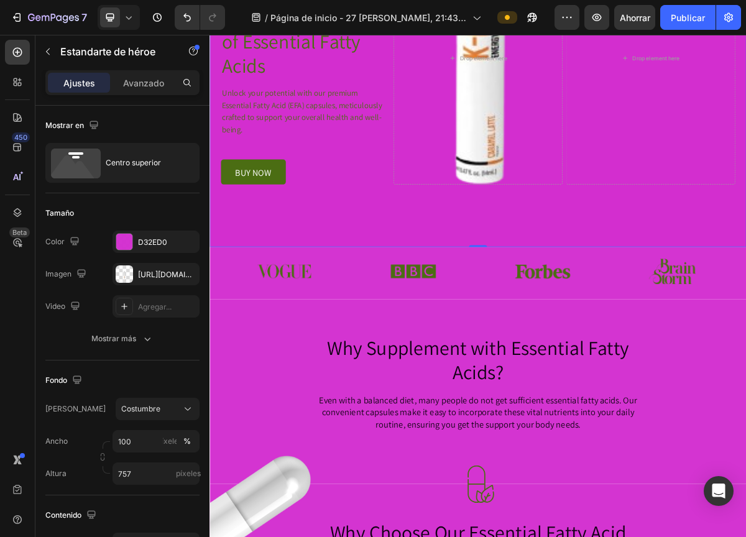
scroll to position [0, 0]
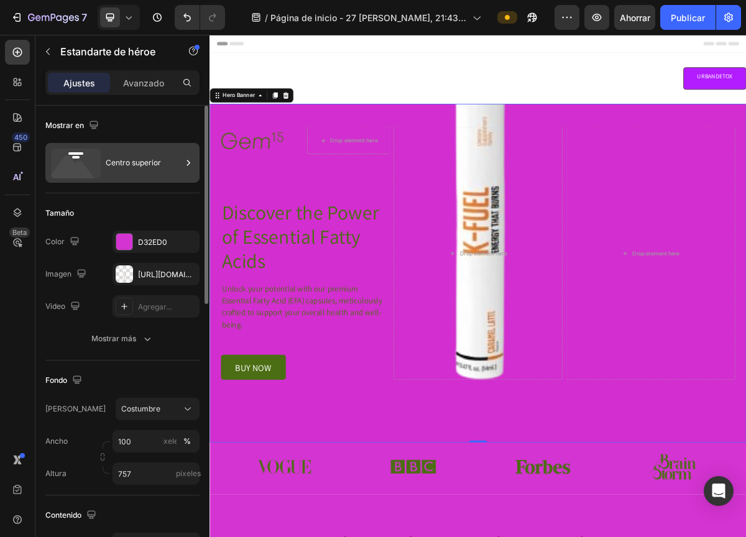
click at [126, 163] on font "Centro superior" at bounding box center [133, 162] width 55 height 9
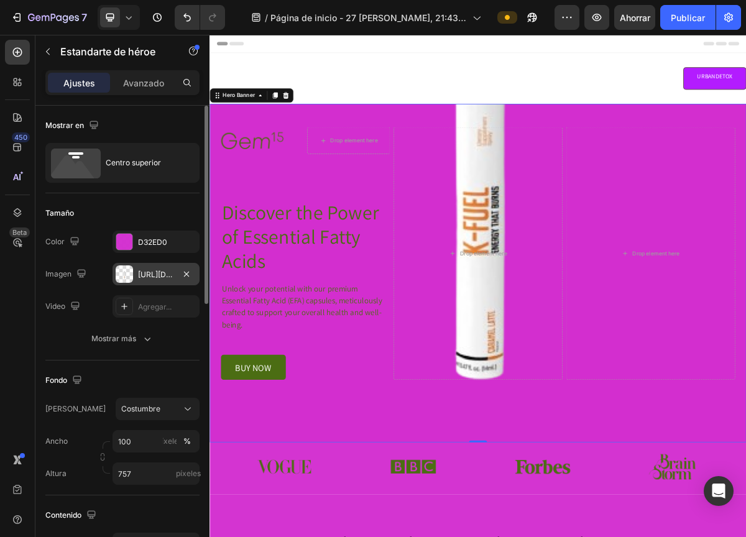
click at [157, 273] on font "https://cdn.shopify.com/s/files/1/0668/5061/9507/files/gempages_581874472328364…" at bounding box center [178, 274] width 80 height 9
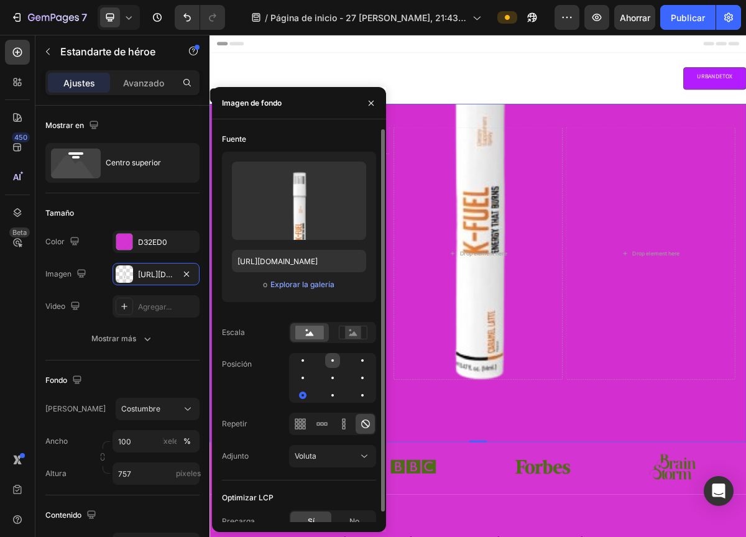
click at [355, 358] on div at bounding box center [362, 360] width 15 height 15
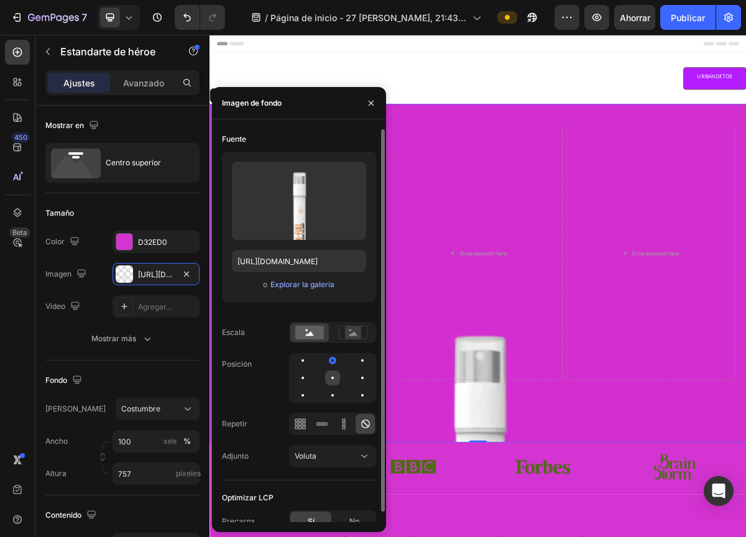
click at [355, 372] on div at bounding box center [362, 377] width 15 height 15
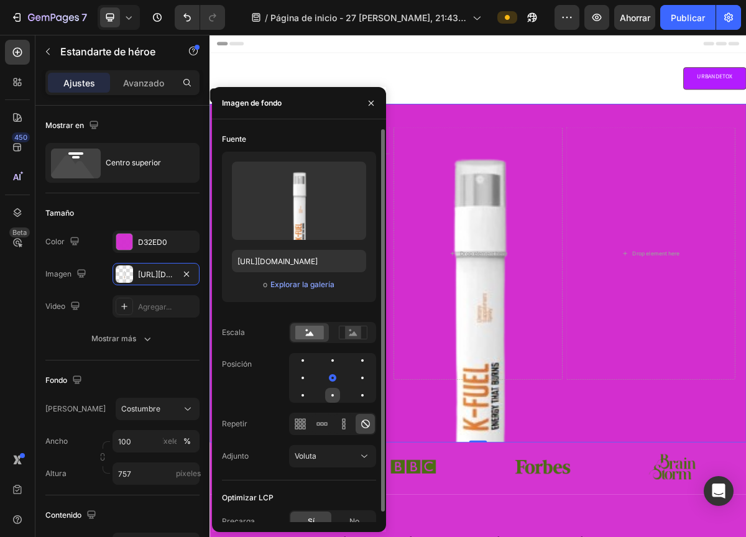
click at [355, 388] on div at bounding box center [362, 395] width 15 height 15
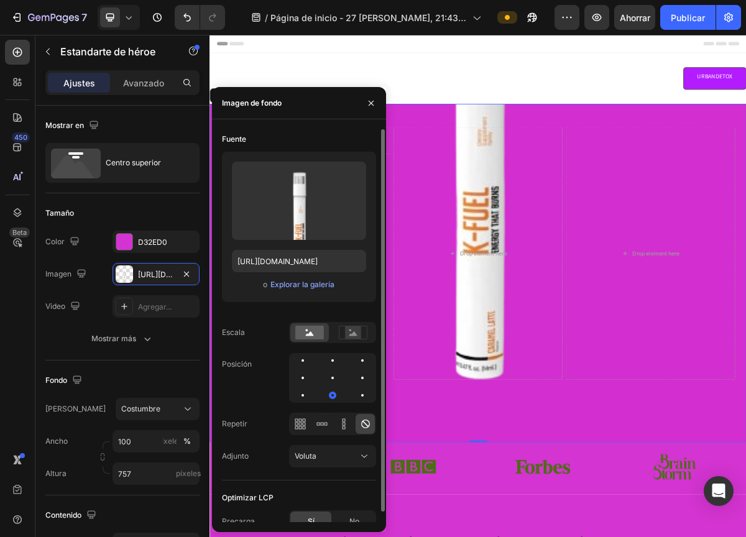
click at [332, 368] on div at bounding box center [332, 378] width 87 height 50
click at [355, 363] on div at bounding box center [362, 360] width 15 height 15
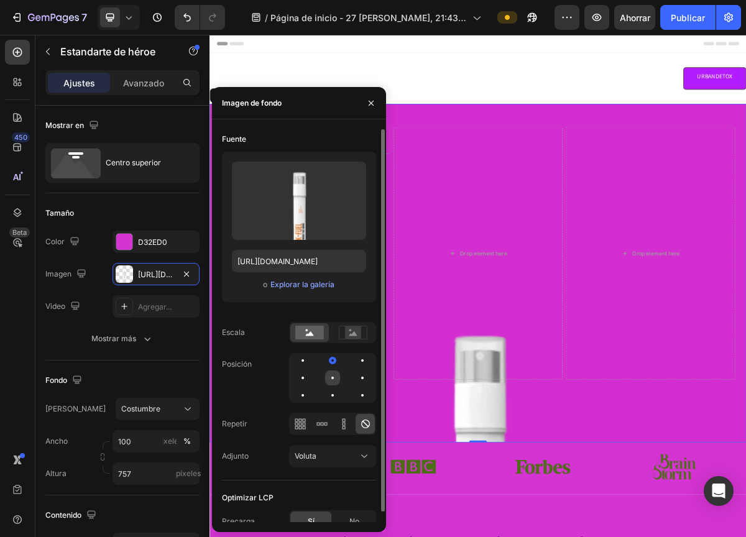
click at [355, 378] on div at bounding box center [362, 377] width 15 height 15
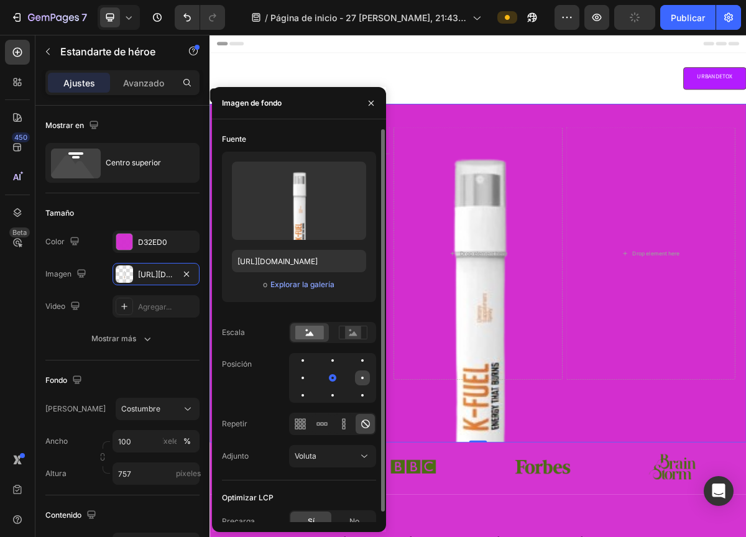
click at [310, 388] on div at bounding box center [302, 395] width 15 height 15
click at [362, 360] on div at bounding box center [362, 360] width 2 height 2
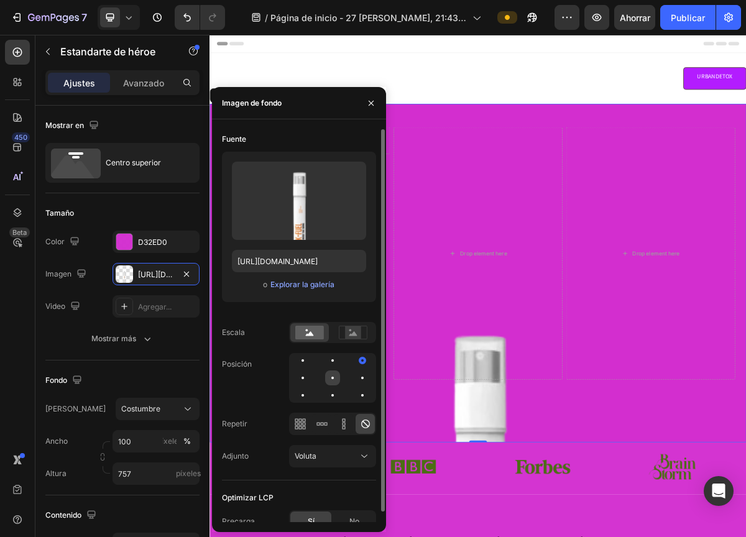
click at [355, 375] on div at bounding box center [362, 377] width 15 height 15
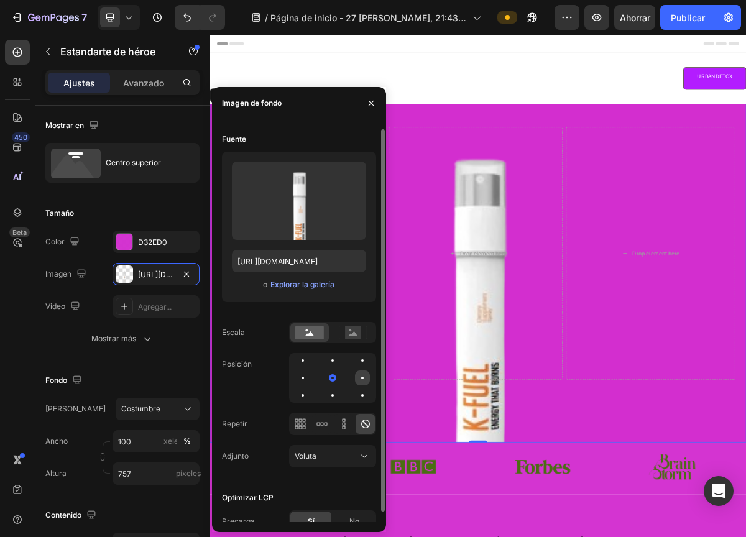
click at [310, 388] on div at bounding box center [302, 395] width 15 height 15
click at [362, 391] on div at bounding box center [362, 395] width 15 height 15
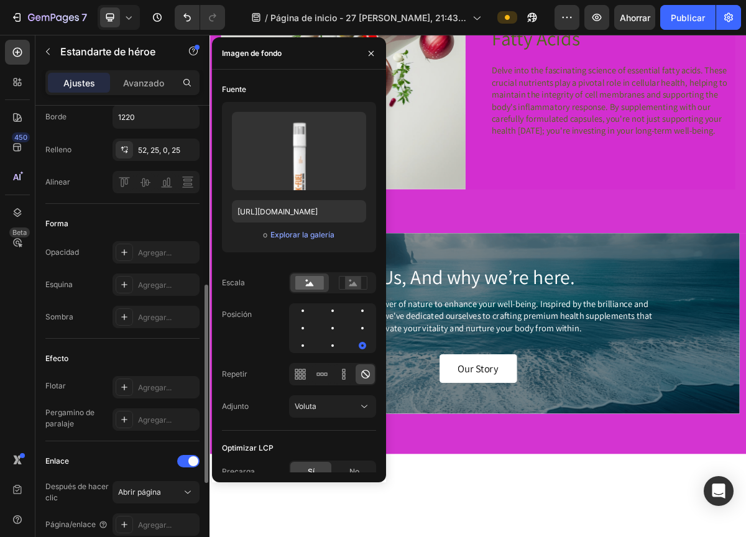
scroll to position [431, 0]
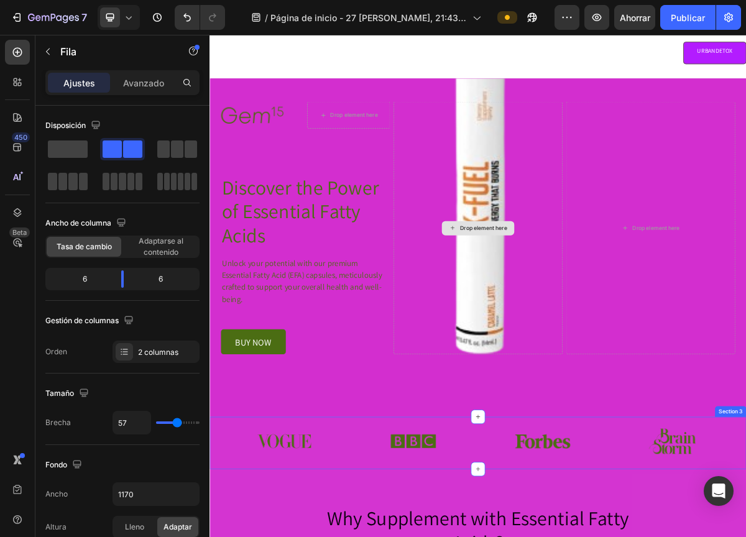
scroll to position [0, 0]
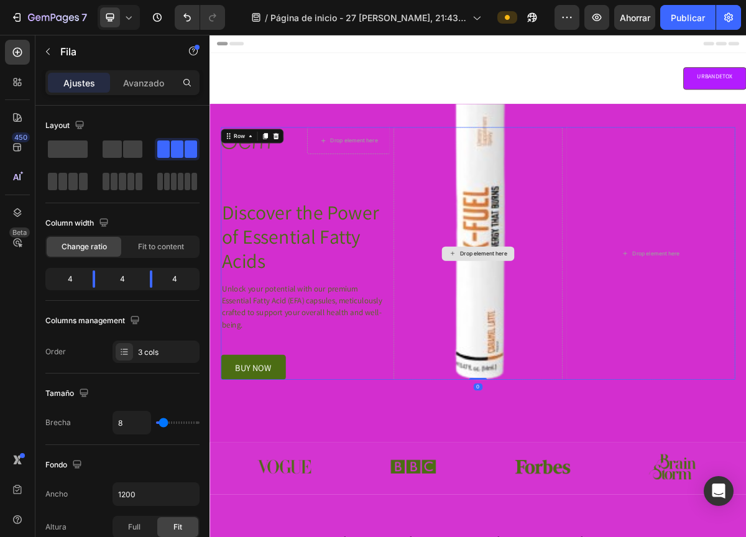
click at [573, 316] on div "Drop element here" at bounding box center [582, 338] width 235 height 351
click at [70, 79] on font "Ajustes" at bounding box center [79, 83] width 32 height 11
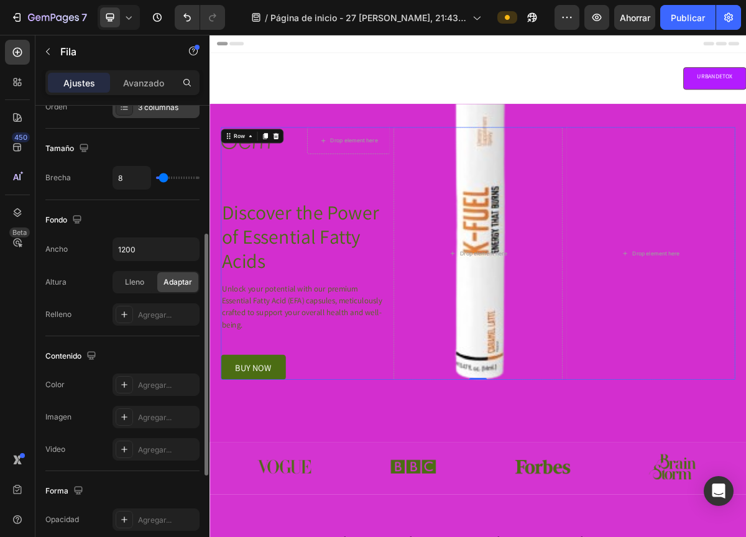
scroll to position [245, 0]
click at [595, 417] on div "Drop element here" at bounding box center [582, 338] width 235 height 351
click at [589, 472] on div "Drop element here" at bounding box center [582, 338] width 235 height 351
click at [589, 442] on div "Drop element here" at bounding box center [582, 338] width 235 height 351
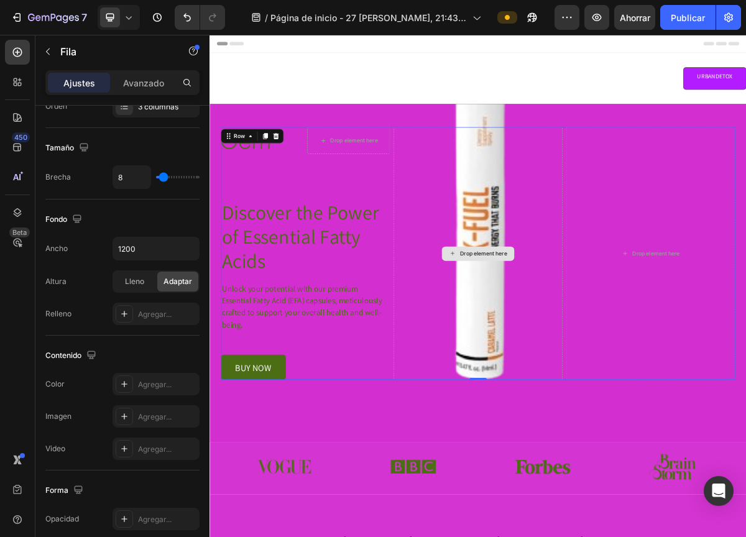
click at [589, 442] on div "Drop element here" at bounding box center [582, 338] width 235 height 351
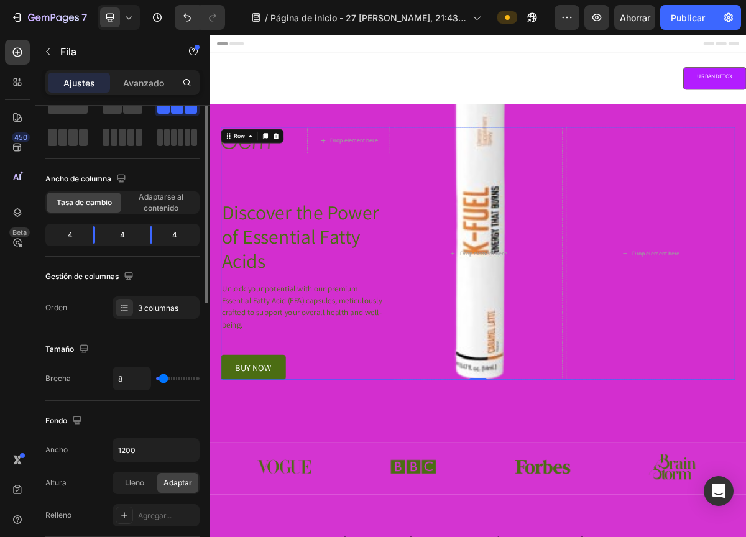
scroll to position [0, 0]
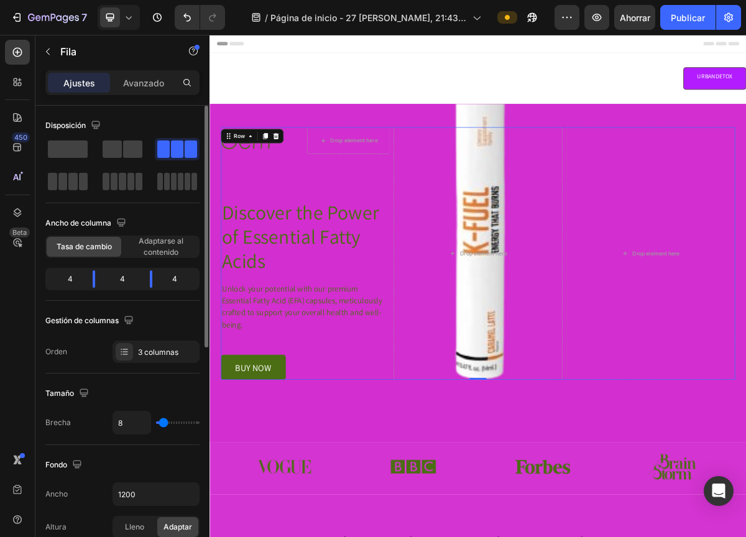
click at [96, 246] on font "Tasa de cambio" at bounding box center [84, 246] width 55 height 9
click at [73, 148] on span at bounding box center [68, 148] width 40 height 17
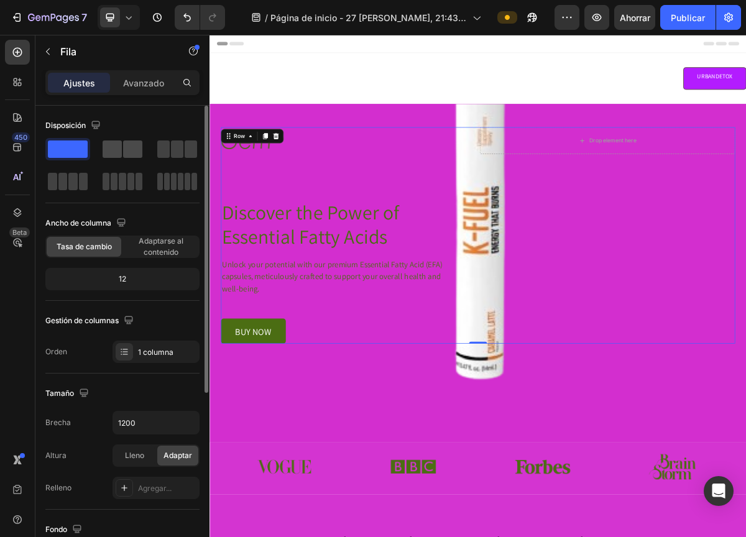
click at [105, 150] on span at bounding box center [112, 148] width 19 height 17
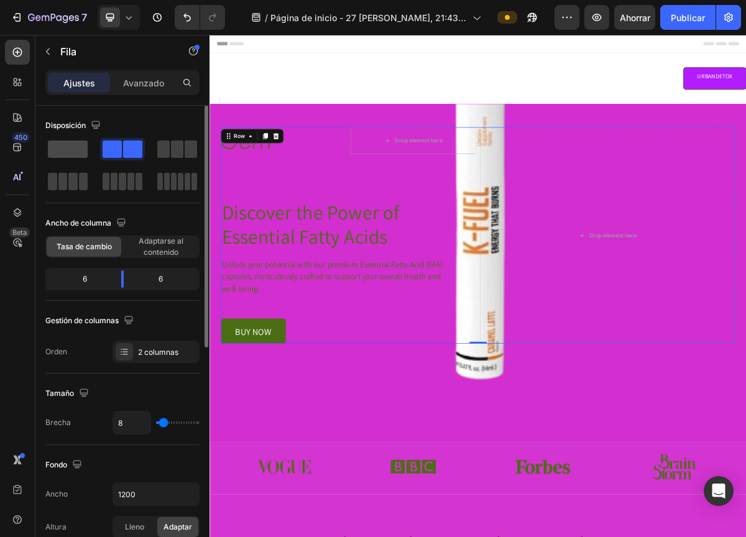
click at [71, 148] on span at bounding box center [68, 148] width 40 height 17
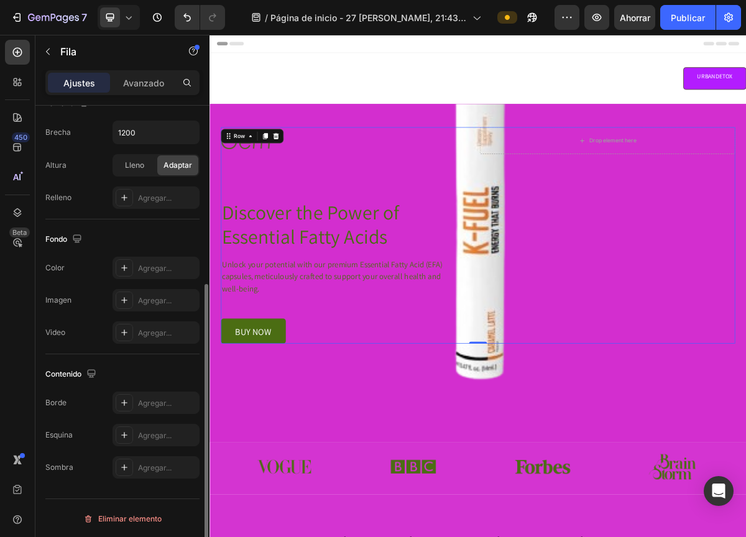
scroll to position [291, 0]
click at [73, 234] on icon "button" at bounding box center [77, 237] width 12 height 12
click at [81, 270] on button "button" at bounding box center [80, 280] width 20 height 20
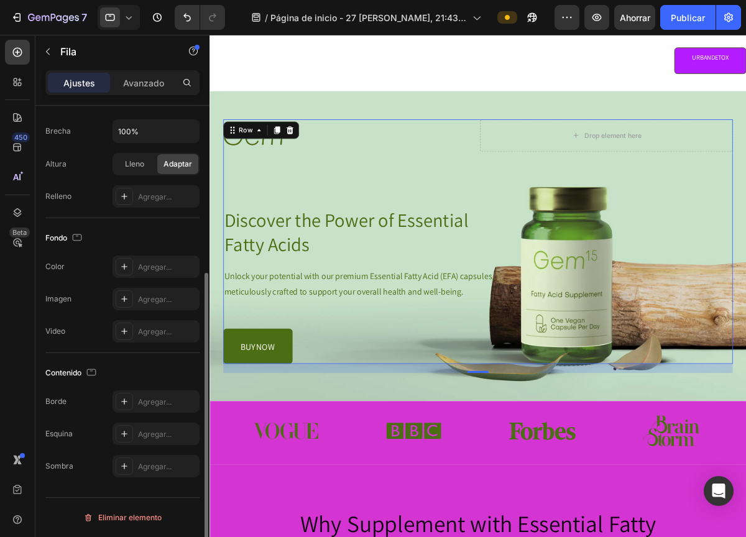
scroll to position [84, 0]
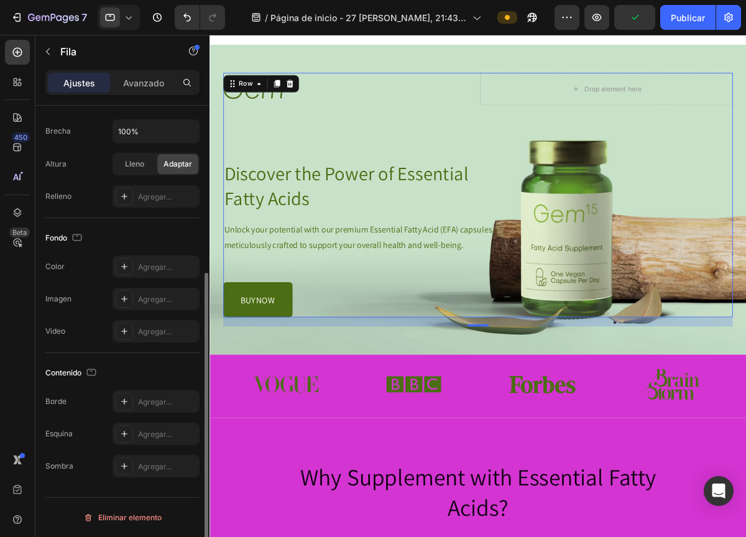
click at [71, 229] on div "Fondo" at bounding box center [122, 238] width 154 height 20
click at [78, 239] on icon "button" at bounding box center [77, 237] width 12 height 12
click at [81, 258] on icon "button" at bounding box center [80, 257] width 8 height 8
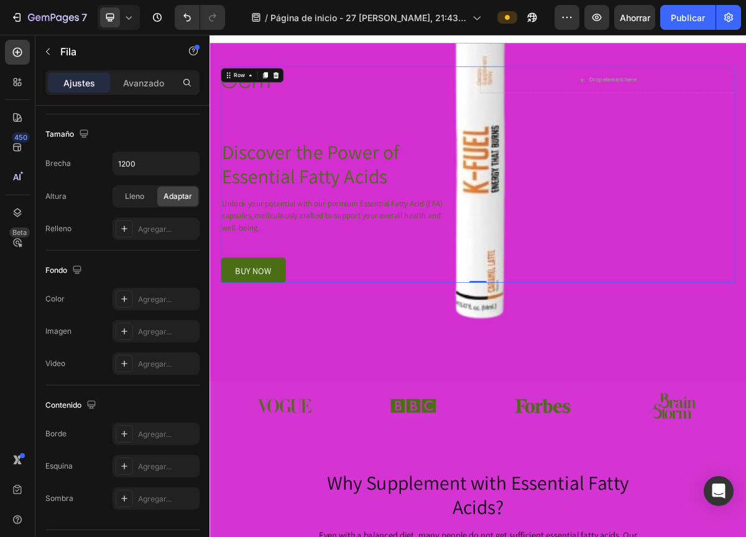
scroll to position [85, 0]
click at [78, 268] on icon "button" at bounding box center [77, 269] width 12 height 12
click at [83, 313] on icon "button" at bounding box center [79, 312] width 12 height 12
type input "100%"
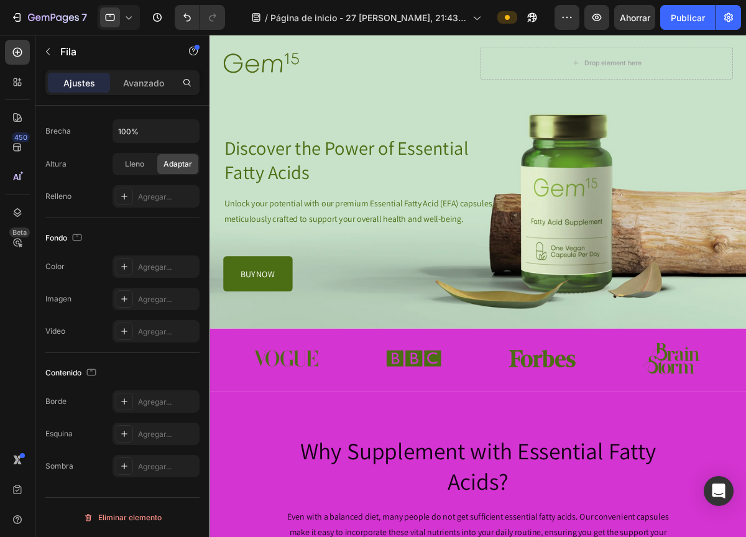
scroll to position [0, 0]
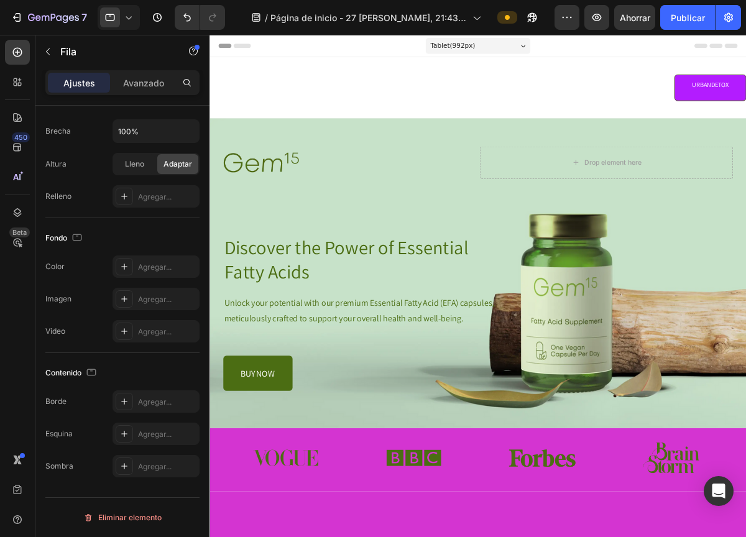
click at [601, 296] on div "Image Drop element here Row Discover the Power of Essential Fatty Acids Heading…" at bounding box center [517, 303] width 585 height 281
click at [620, 344] on div "Image Drop element here Row Discover the Power of Essential Fatty Acids Heading…" at bounding box center [517, 303] width 585 height 281
click at [139, 301] on font "Agregar..." at bounding box center [155, 298] width 34 height 9
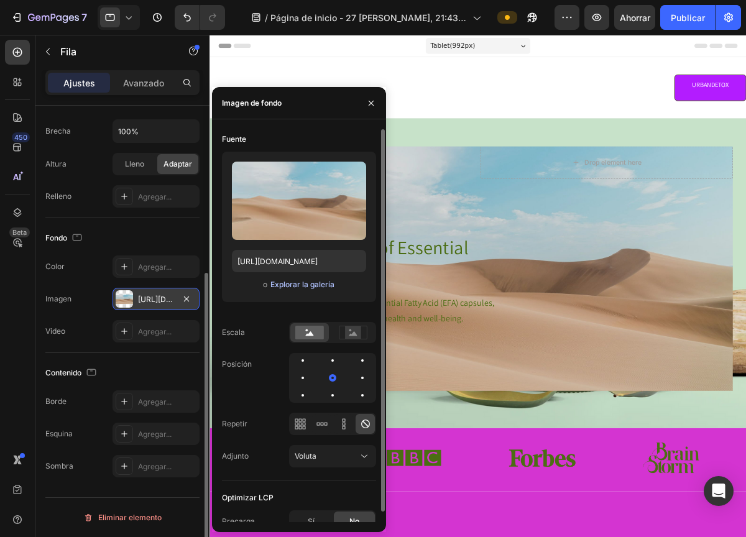
click at [301, 282] on font "Explorar la galería" at bounding box center [302, 284] width 64 height 9
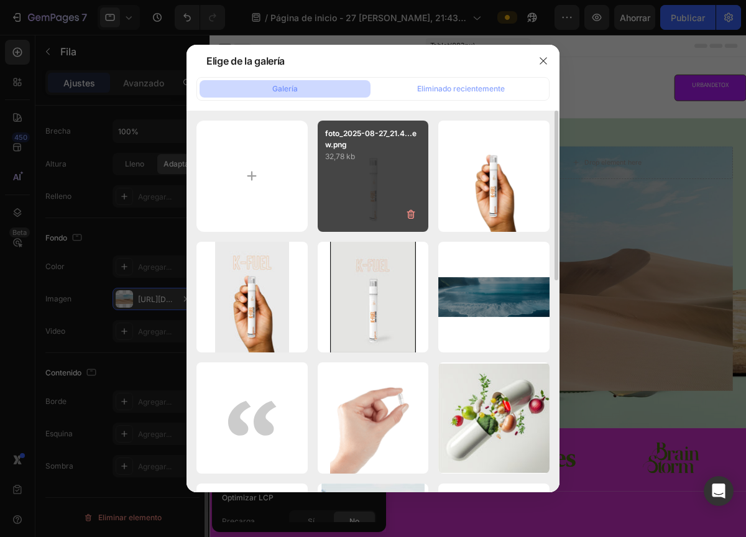
click at [378, 211] on div "foto_2025-08-27_21.4...ew.png 32,78 kb" at bounding box center [372, 176] width 111 height 111
type input "https://cdn.shopify.com/s/files/1/0668/5061/9507/files/gempages_581874472328364…"
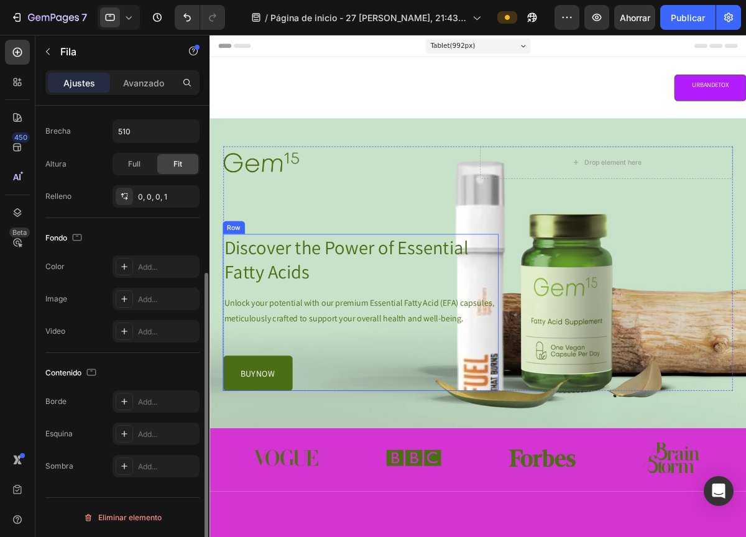
click at [527, 392] on div "Discover the Power of Essential Fatty Acids Heading Unlock your potential with …" at bounding box center [383, 353] width 316 height 180
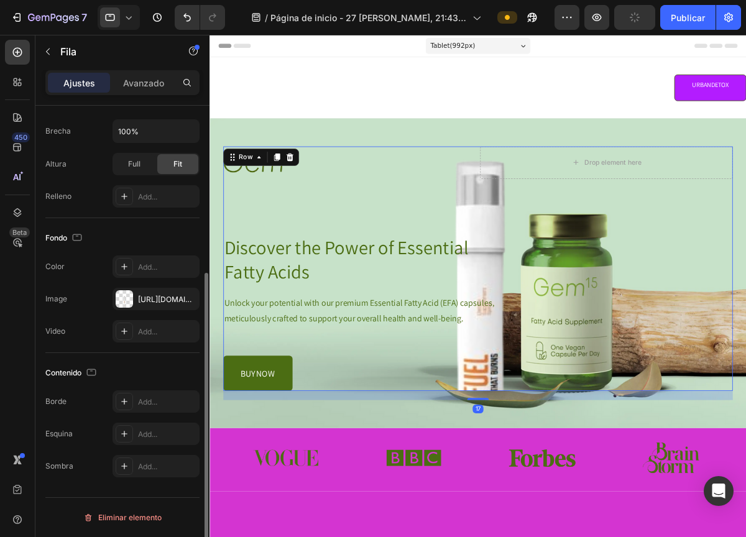
click at [533, 239] on div "Image Drop element here Row Discover the Power of Essential Fatty Acids Heading…" at bounding box center [517, 303] width 585 height 281
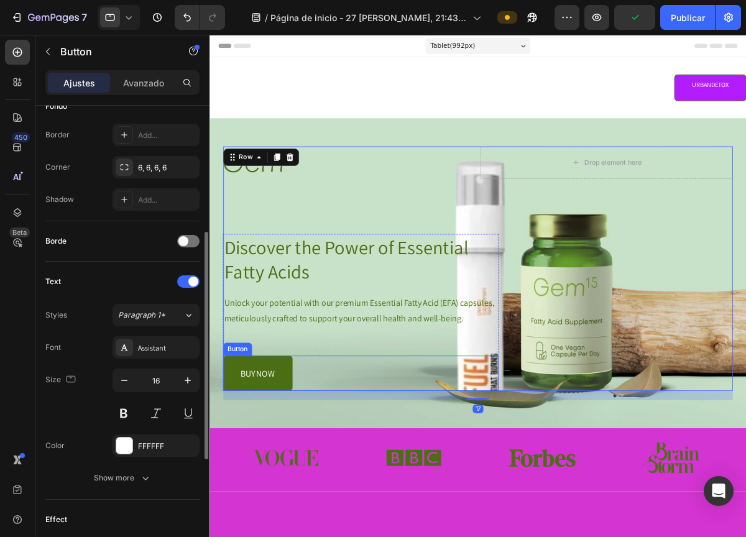
click at [534, 408] on div "buy now Button" at bounding box center [383, 423] width 316 height 40
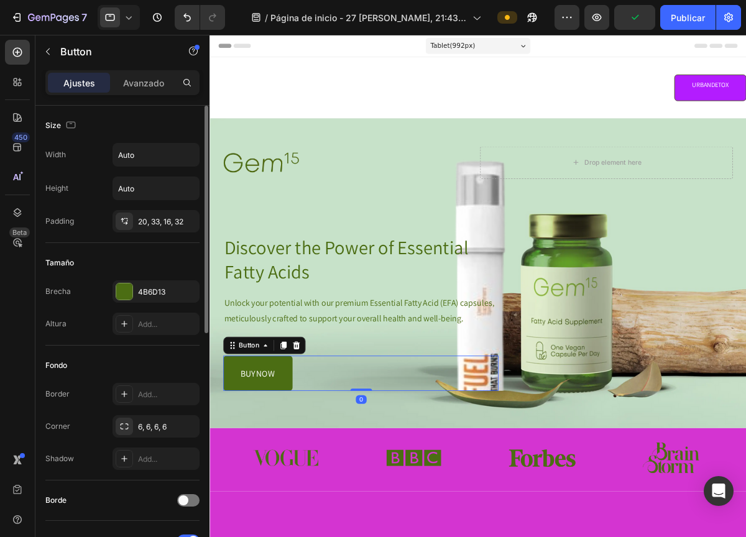
click at [534, 408] on div "buy now Button 0" at bounding box center [383, 423] width 316 height 40
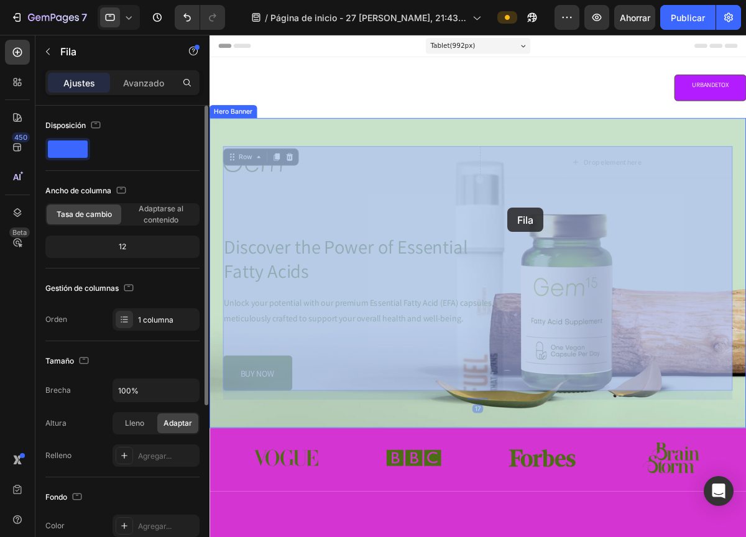
drag, startPoint x: 514, startPoint y: 226, endPoint x: 539, endPoint y: 230, distance: 25.1
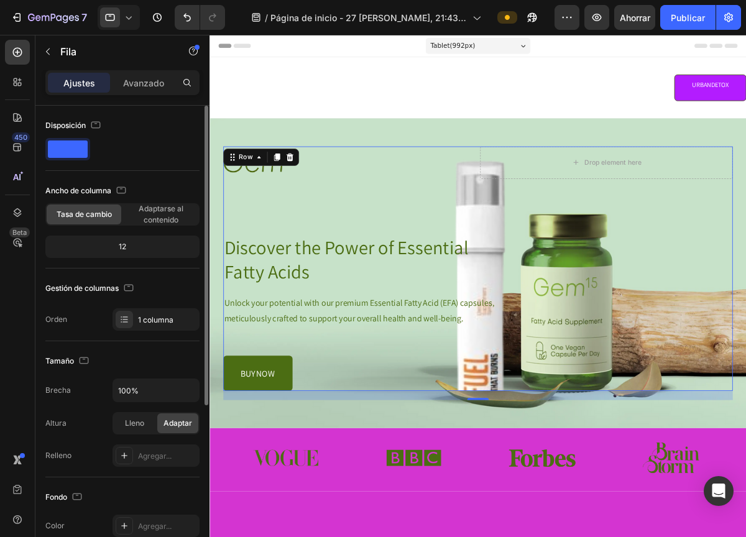
click at [539, 230] on div "Image Drop element here Row Discover the Power of Essential Fatty Acids Heading…" at bounding box center [517, 303] width 585 height 281
click at [64, 317] on font "Orden" at bounding box center [56, 318] width 22 height 9
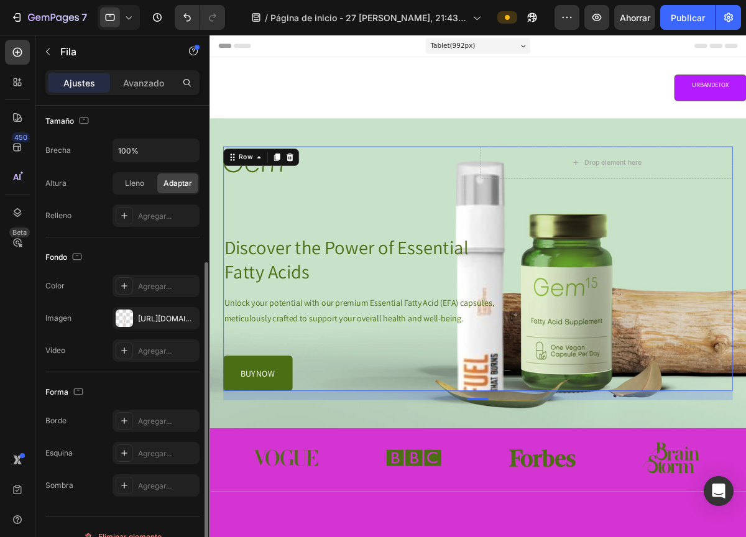
scroll to position [241, 0]
click at [75, 309] on div "Imagen https://cdn.shopify.com/s/files/1/0668/5061/9507/files/gempages_58187447…" at bounding box center [122, 317] width 154 height 22
click at [68, 316] on font "Imagen" at bounding box center [58, 316] width 26 height 9
click at [171, 320] on font "https://cdn.shopify.com/s/files/1/0668/5061/9507/files/gempages_581874472328364…" at bounding box center [178, 317] width 80 height 9
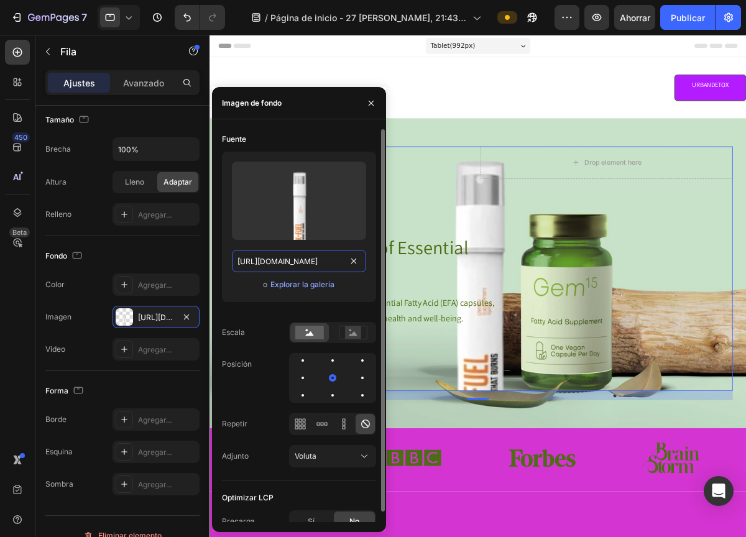
click at [324, 263] on input "https://cdn.shopify.com/s/files/1/0668/5061/9507/files/gempages_581874472328364…" at bounding box center [299, 261] width 134 height 22
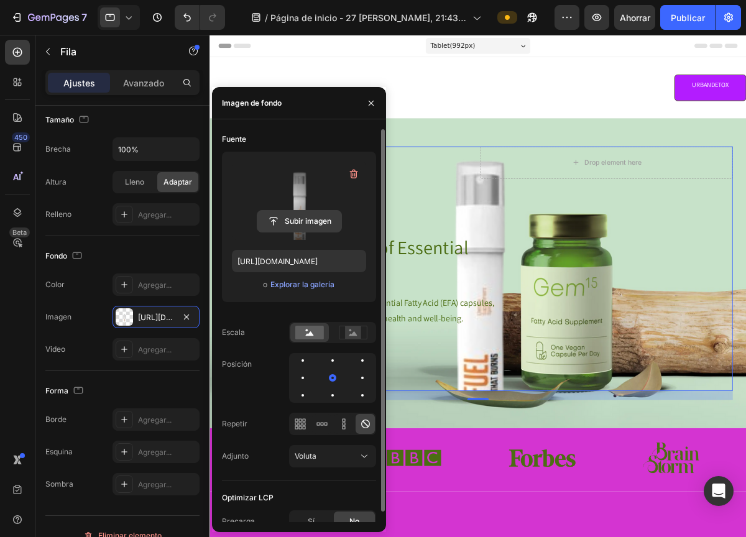
click at [311, 220] on input "file" at bounding box center [299, 221] width 84 height 21
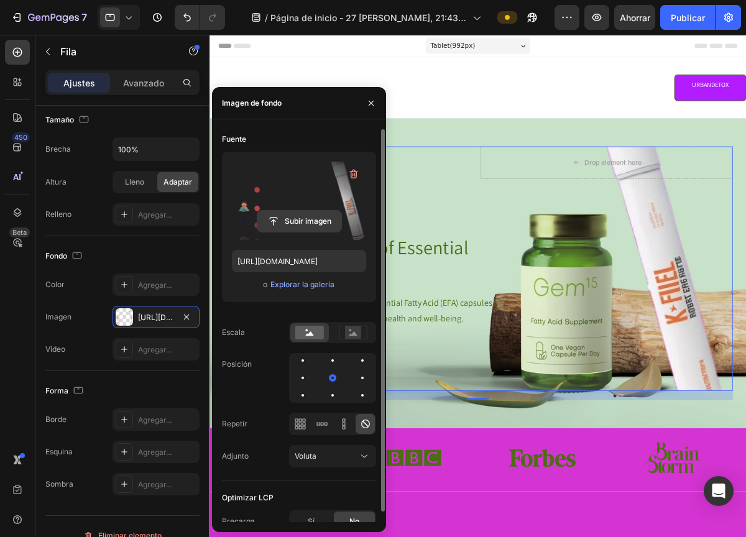
click at [295, 220] on input "file" at bounding box center [299, 221] width 84 height 21
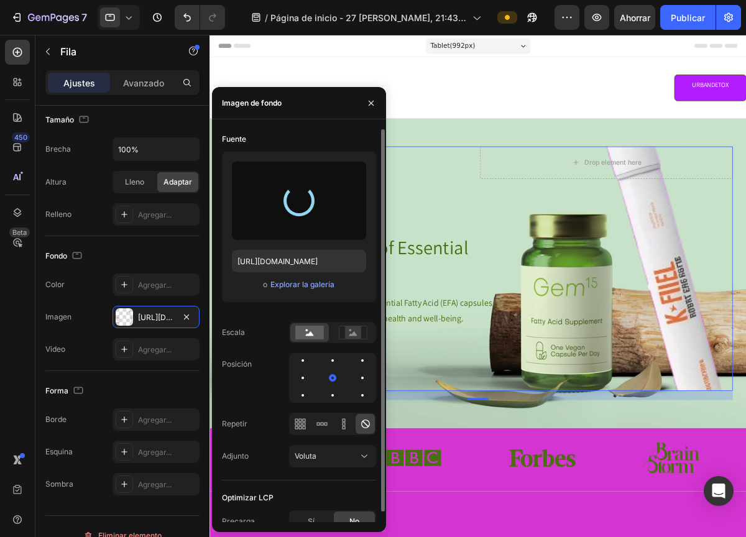
type input "https://cdn.shopify.com/s/files/1/0668/5061/9507/files/gempages_581874472328364…"
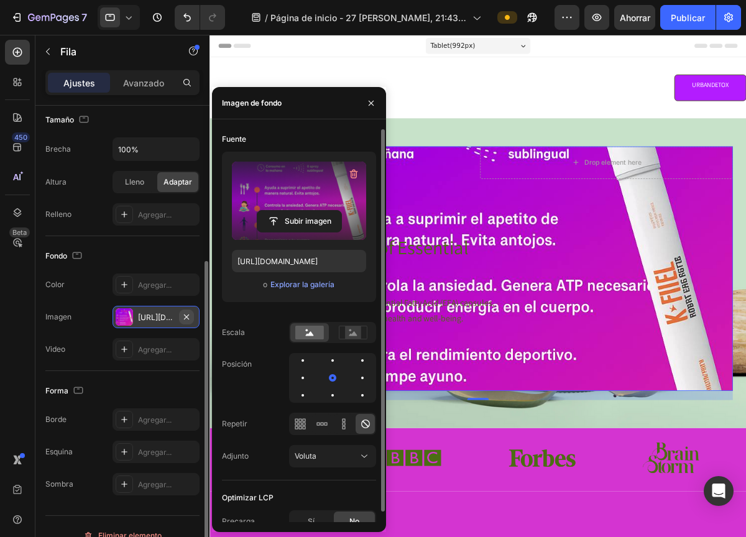
click at [188, 314] on icon "button" at bounding box center [186, 316] width 5 height 5
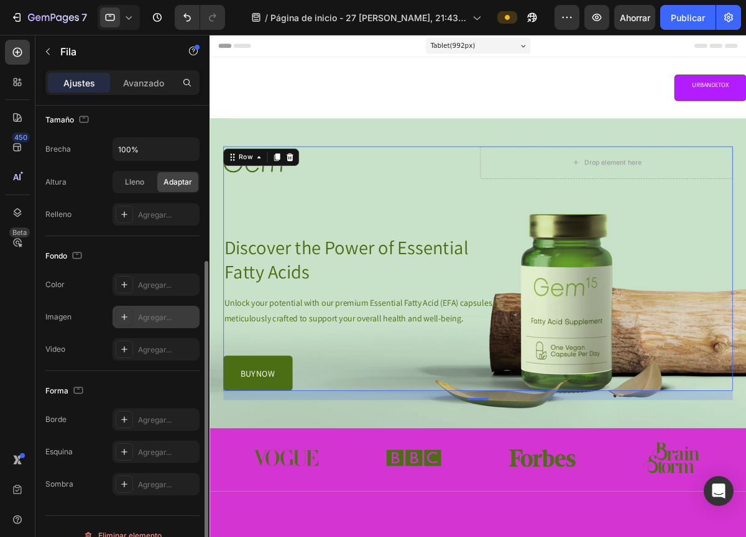
click at [188, 314] on div "Agregar..." at bounding box center [167, 317] width 58 height 11
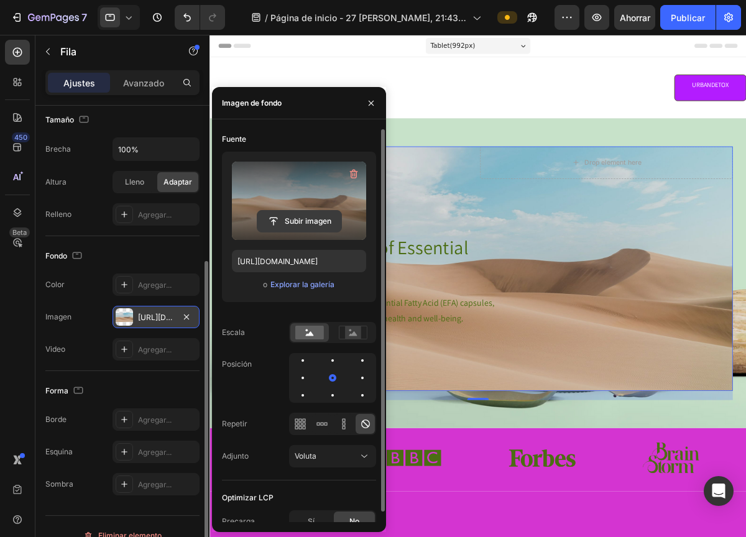
click at [285, 221] on input "file" at bounding box center [299, 221] width 84 height 21
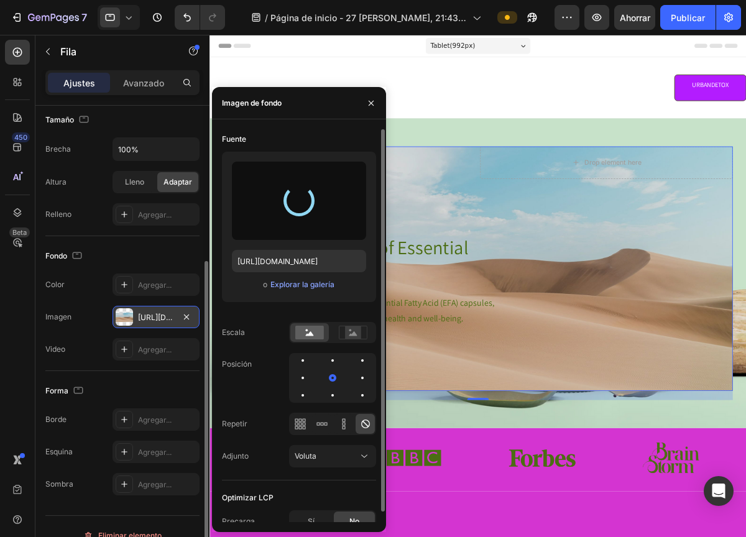
type input "https://cdn.shopify.com/s/files/1/0668/5061/9507/files/gempages_581874472328364…"
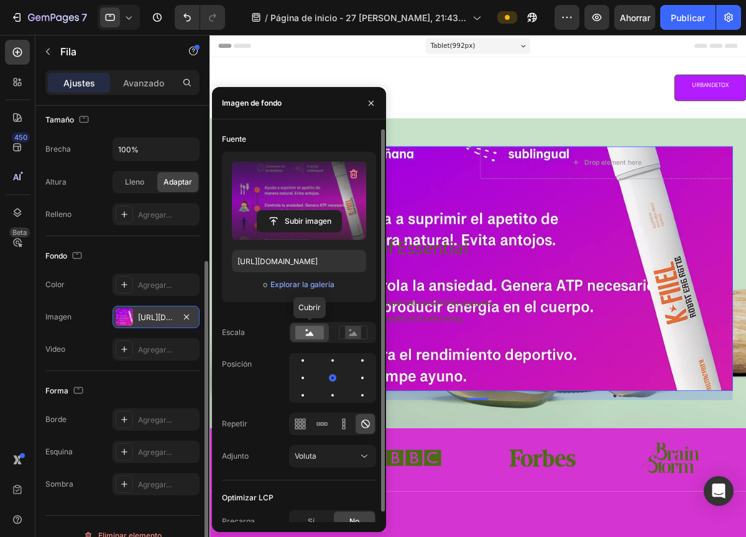
click at [306, 337] on rect at bounding box center [309, 333] width 29 height 14
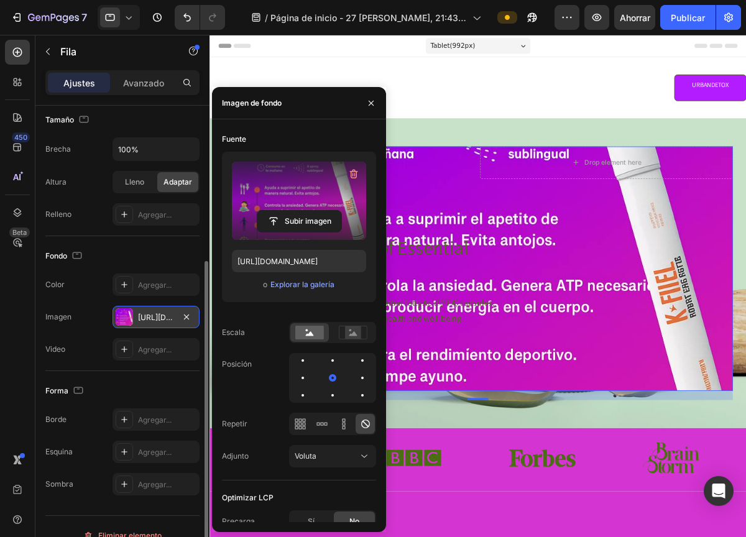
click at [606, 452] on div "17" at bounding box center [517, 449] width 585 height 11
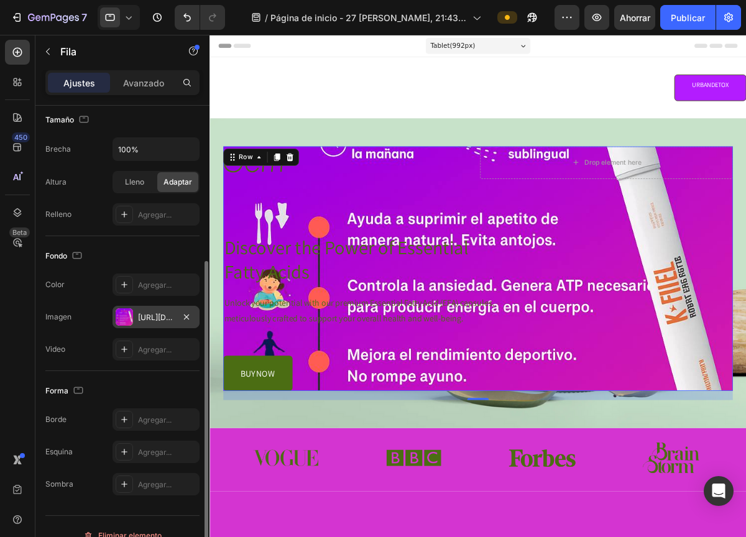
click at [549, 419] on div "Image Drop element here Row Discover the Power of Essential Fatty Acids Heading…" at bounding box center [517, 303] width 585 height 281
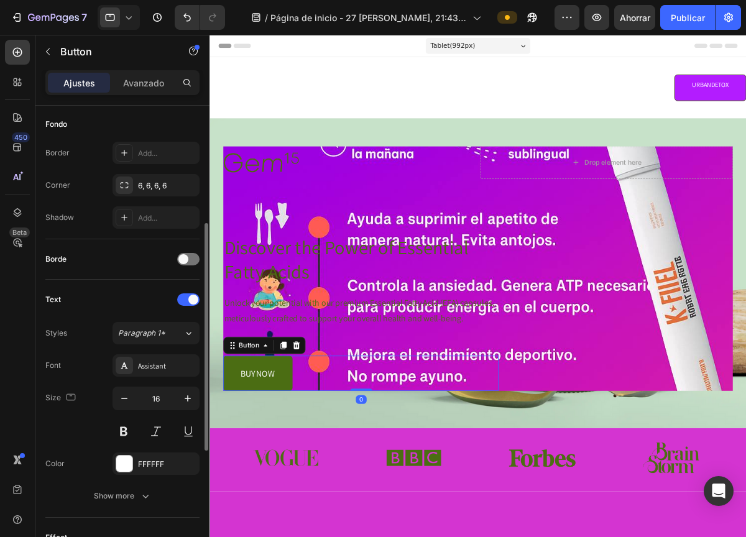
scroll to position [0, 0]
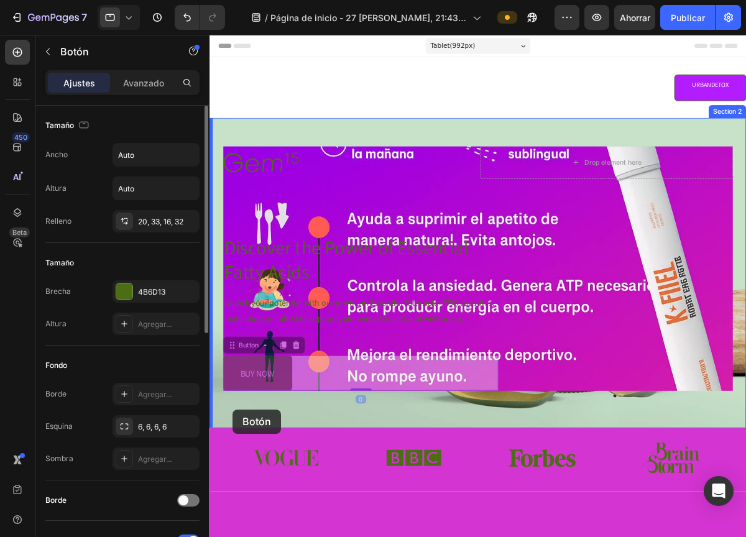
drag, startPoint x: 242, startPoint y: 441, endPoint x: 236, endPoint y: 465, distance: 24.9
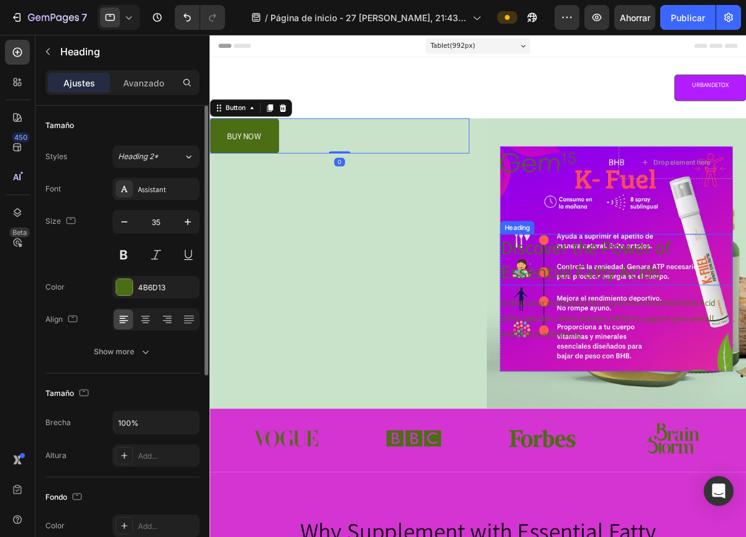
click at [655, 273] on h1 "Discover the Power of Essential Fatty Acids" at bounding box center [676, 292] width 267 height 59
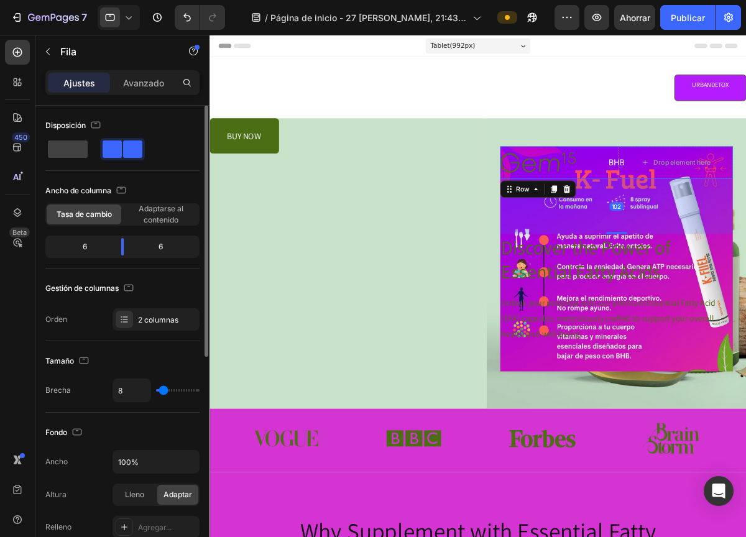
click at [560, 167] on div "Image" at bounding box center [608, 181] width 131 height 37
click at [62, 149] on span at bounding box center [68, 148] width 40 height 17
type input "0"
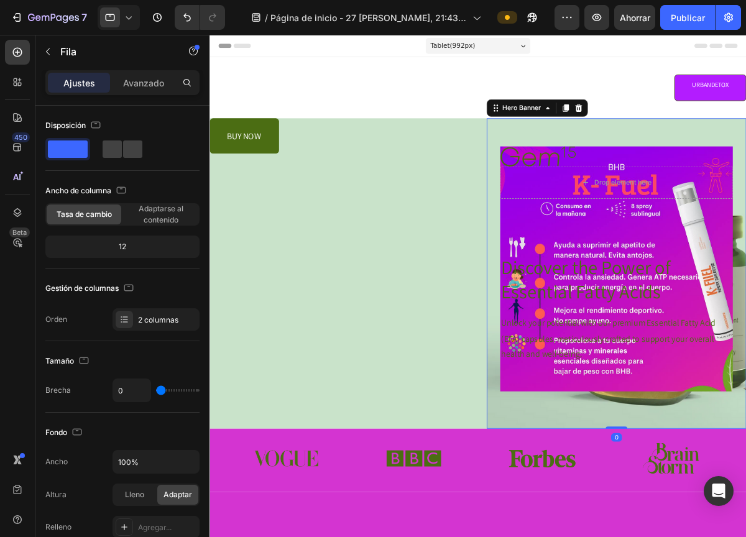
click at [607, 455] on div "Image Drop element here Row Discover the Power of Essential Fatty Acids Heading…" at bounding box center [676, 308] width 298 height 357
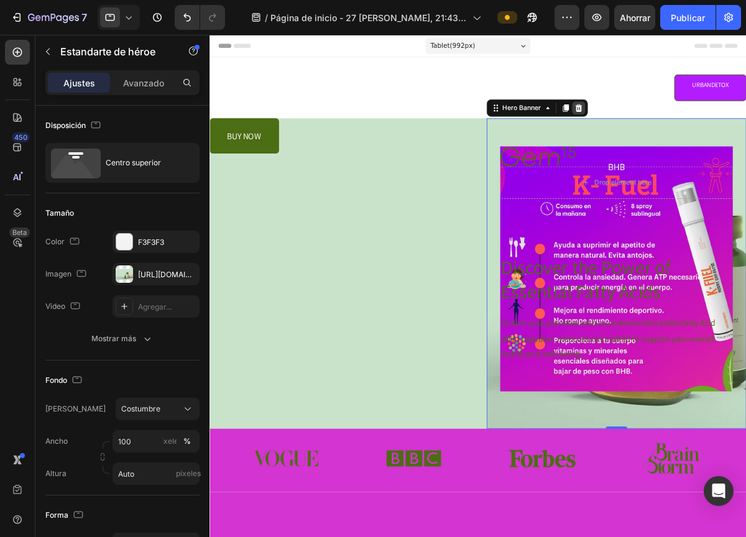
click at [631, 116] on icon at bounding box center [633, 118] width 8 height 9
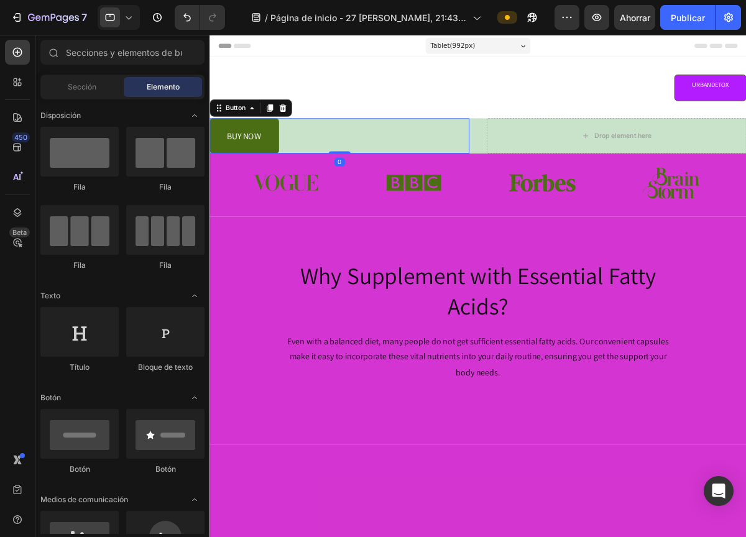
click at [501, 150] on div "buy now Button 0" at bounding box center [358, 150] width 298 height 40
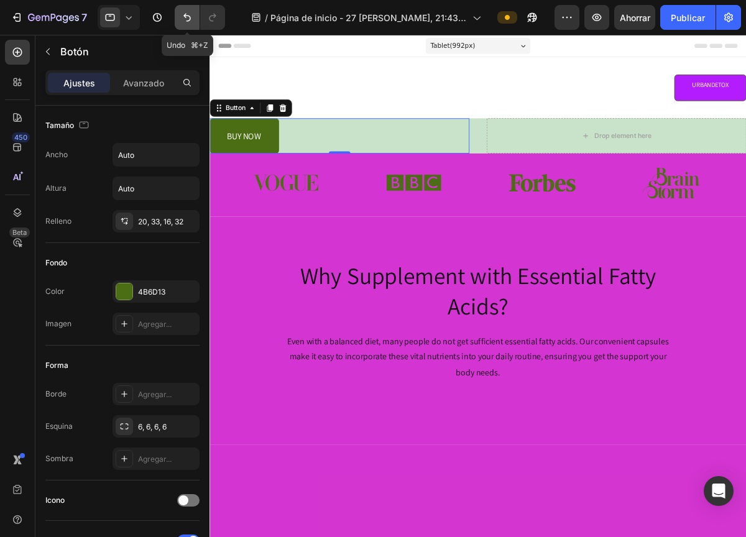
click at [188, 12] on icon "Deshacer/Rehacer" at bounding box center [187, 17] width 12 height 12
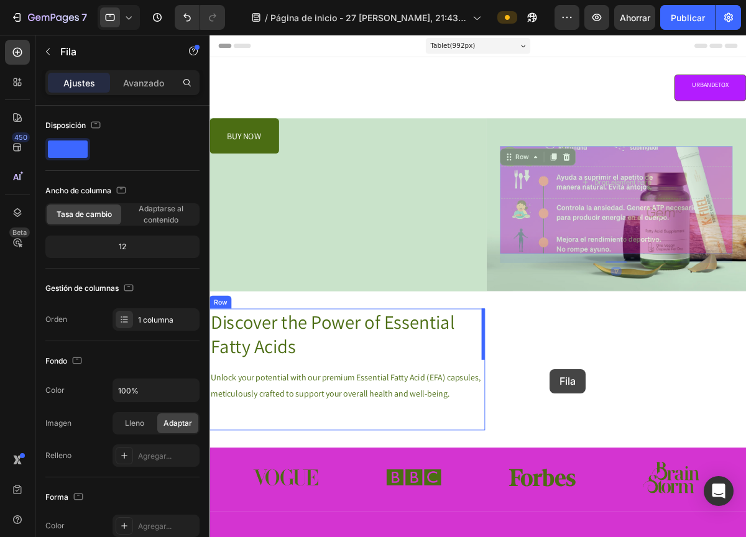
drag, startPoint x: 618, startPoint y: 262, endPoint x: 599, endPoint y: 421, distance: 160.2
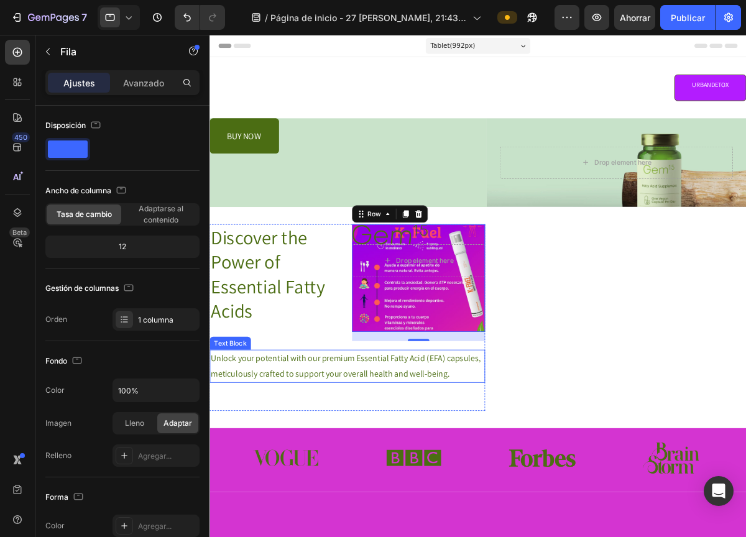
drag, startPoint x: 516, startPoint y: 377, endPoint x: 515, endPoint y: 427, distance: 51.0
click at [515, 428] on div "Discover the Power of Essential Fatty Acids Heading Image Drop element here Row…" at bounding box center [367, 359] width 316 height 215
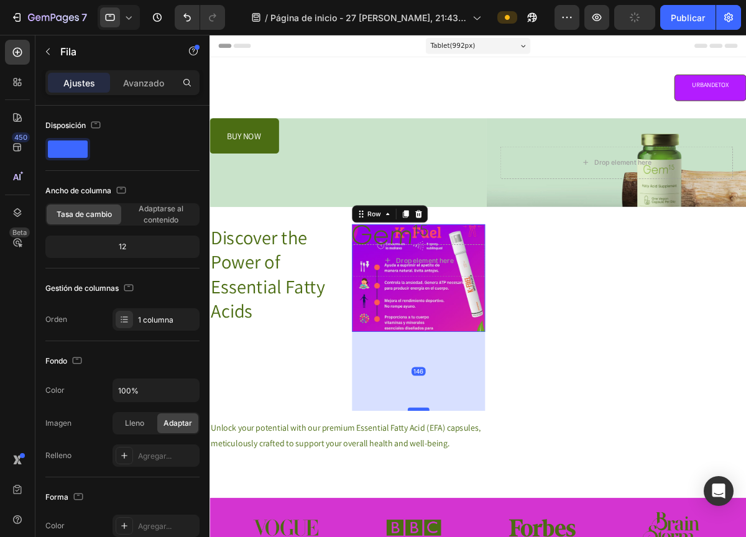
drag, startPoint x: 444, startPoint y: 385, endPoint x: 460, endPoint y: 465, distance: 82.2
click at [460, 465] on div at bounding box center [449, 465] width 25 height 4
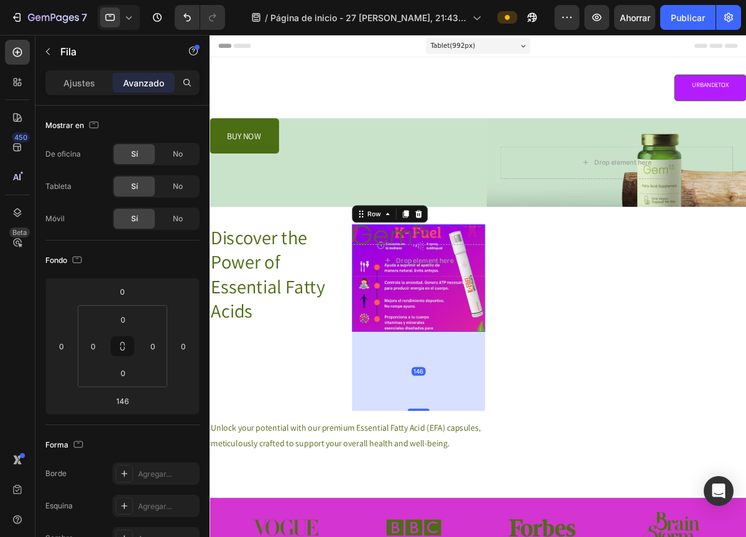
click at [501, 345] on div "Image Drop element here Row" at bounding box center [449, 314] width 153 height 124
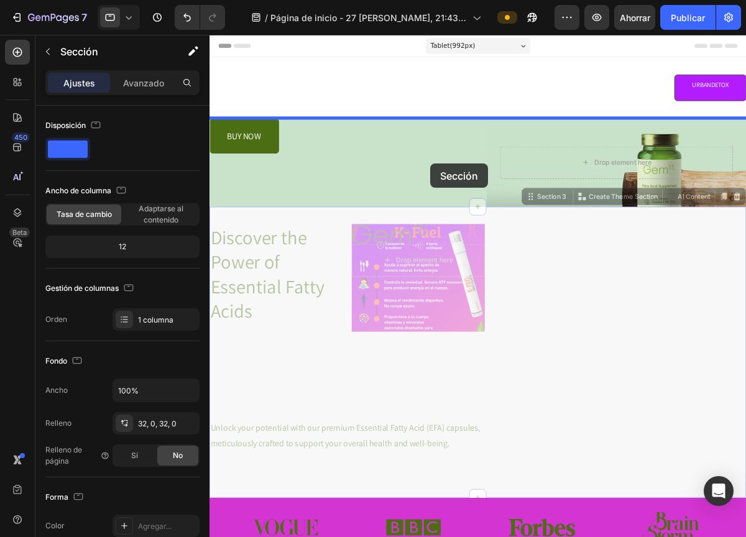
drag, startPoint x: 459, startPoint y: 248, endPoint x: 469, endPoint y: 174, distance: 74.6
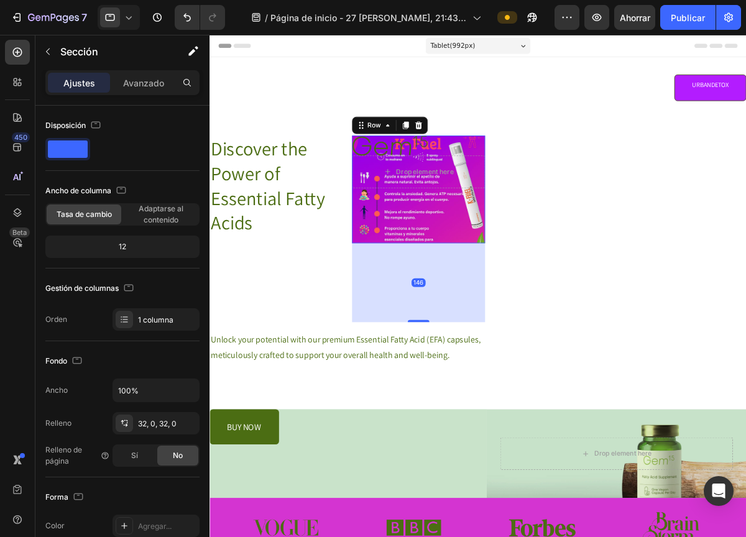
click at [458, 226] on div "Image Drop element here Row" at bounding box center [449, 212] width 153 height 124
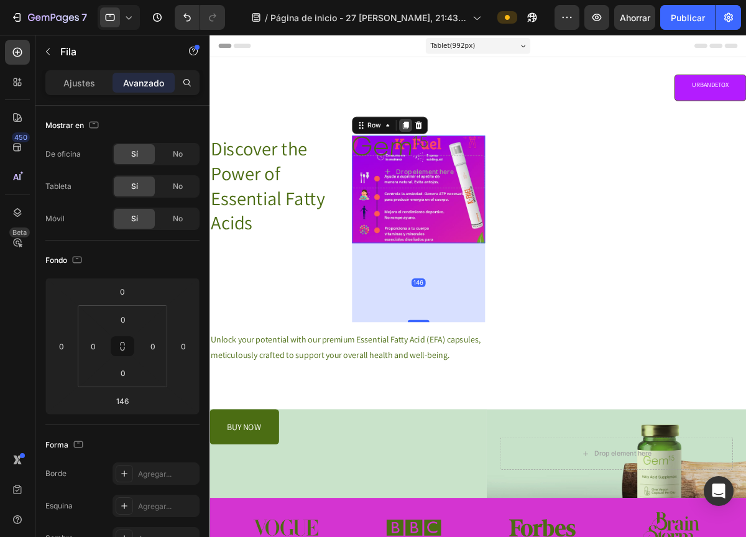
click at [432, 134] on icon at bounding box center [434, 139] width 10 height 10
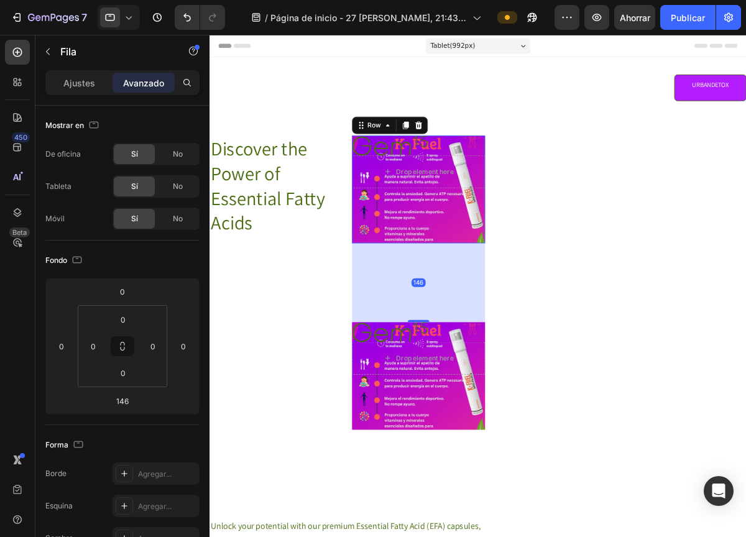
click at [475, 217] on div "Image Drop element here Row" at bounding box center [449, 212] width 153 height 124
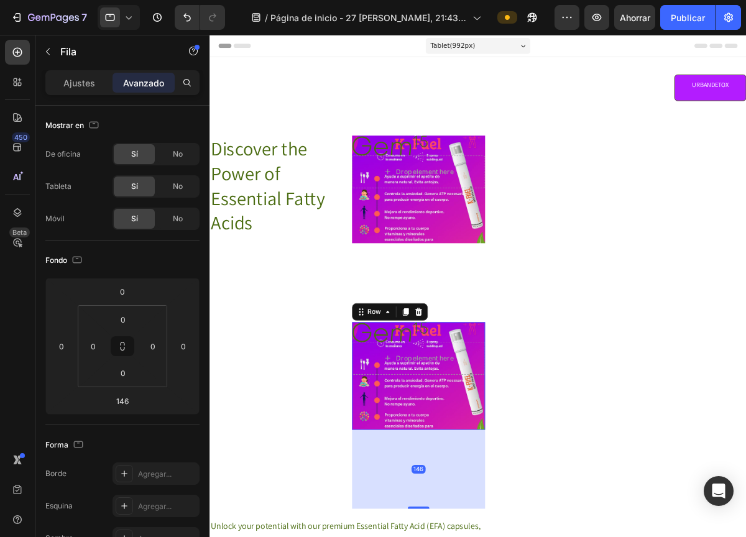
click at [477, 441] on div "Image Drop element here Row" at bounding box center [449, 427] width 153 height 124
click at [446, 350] on icon at bounding box center [449, 353] width 8 height 9
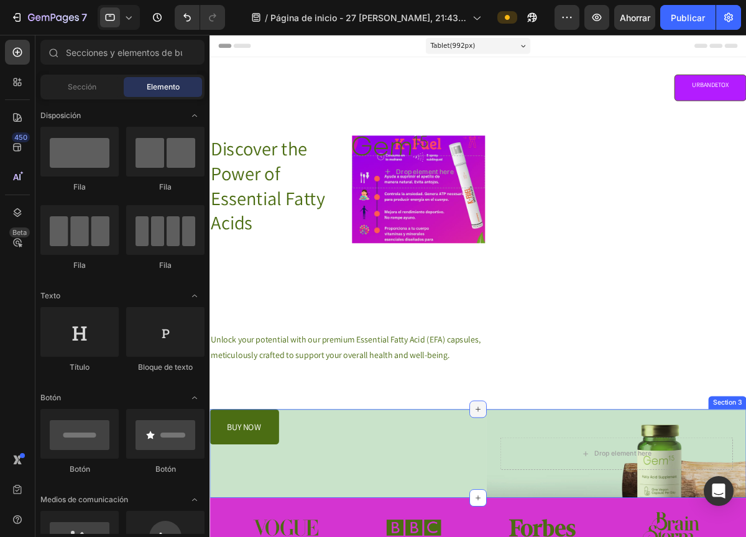
click at [516, 462] on icon at bounding box center [518, 465] width 10 height 10
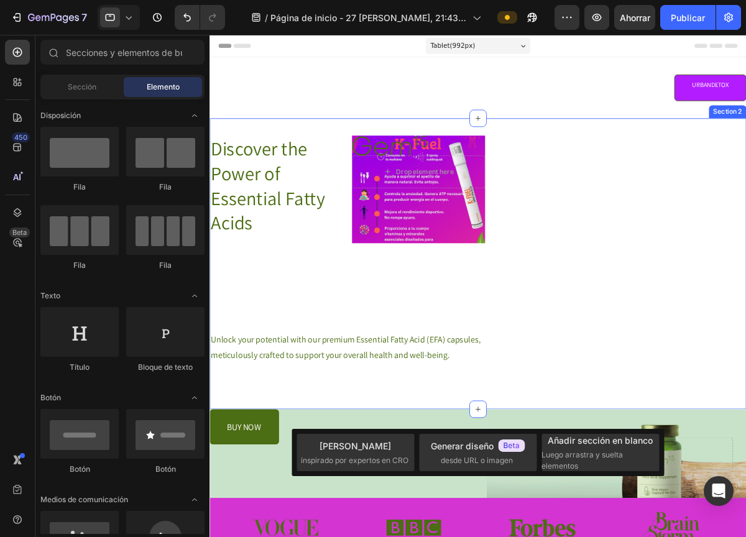
drag, startPoint x: 516, startPoint y: 462, endPoint x: 547, endPoint y: 366, distance: 100.4
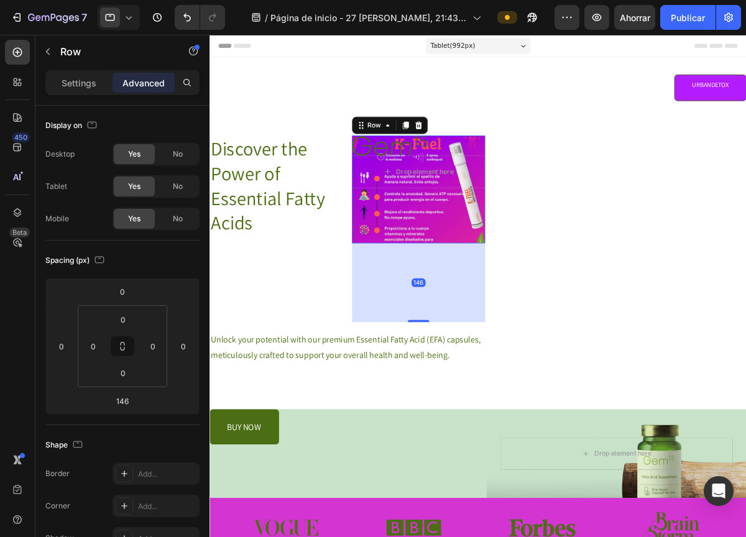
click at [506, 247] on div "Image Drop element here Row" at bounding box center [449, 212] width 153 height 124
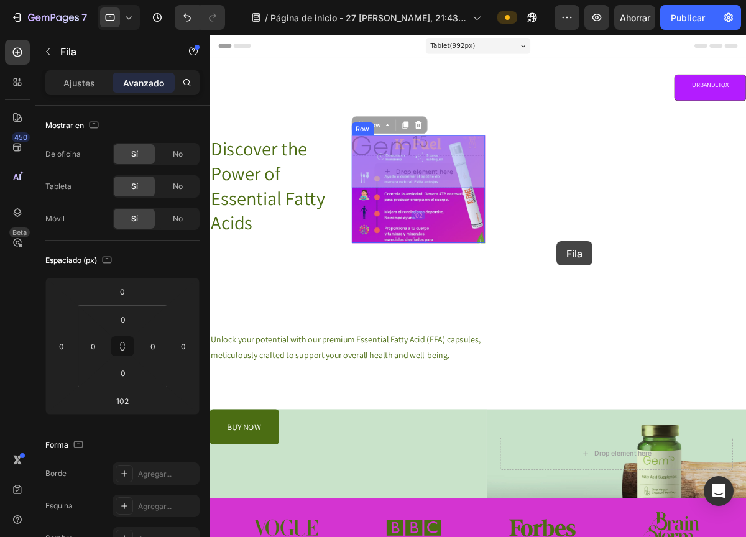
drag, startPoint x: 491, startPoint y: 203, endPoint x: 483, endPoint y: 178, distance: 26.9
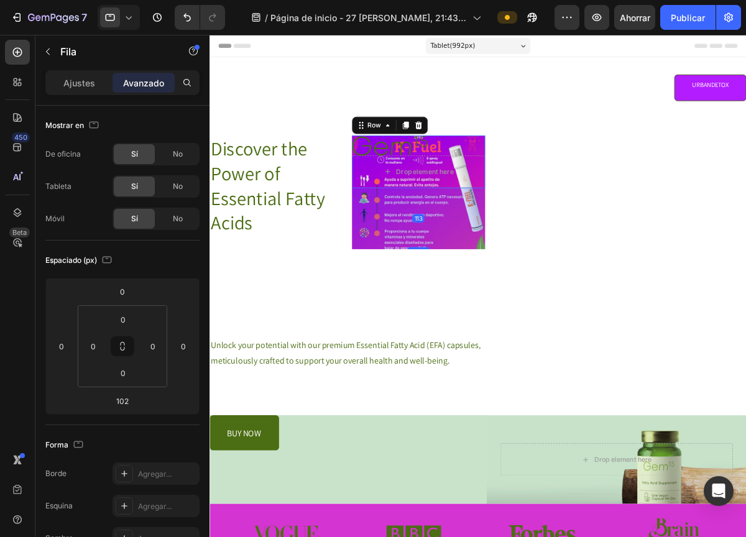
drag, startPoint x: 447, startPoint y: 273, endPoint x: 495, endPoint y: 280, distance: 47.7
click at [495, 211] on div "113" at bounding box center [449, 211] width 153 height 0
type input "113"
drag, startPoint x: 450, startPoint y: 270, endPoint x: 485, endPoint y: 339, distance: 77.5
click at [485, 339] on div "Image Drop element here Row 113 Row" at bounding box center [449, 260] width 153 height 221
